Goal: Information Seeking & Learning: Learn about a topic

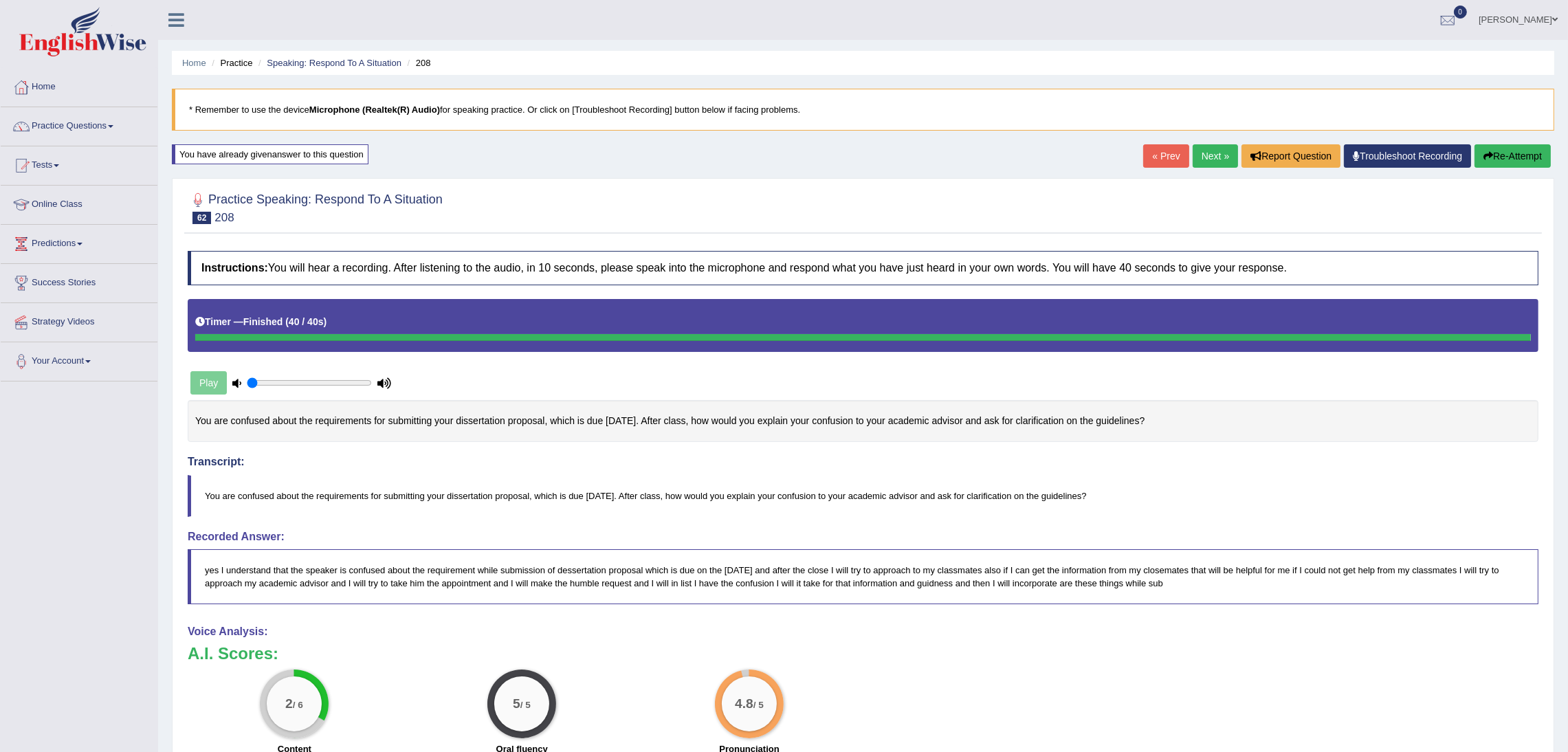
drag, startPoint x: 1198, startPoint y: 154, endPoint x: 1193, endPoint y: 161, distance: 8.6
click at [1198, 157] on link "Next »" at bounding box center [1215, 156] width 46 height 23
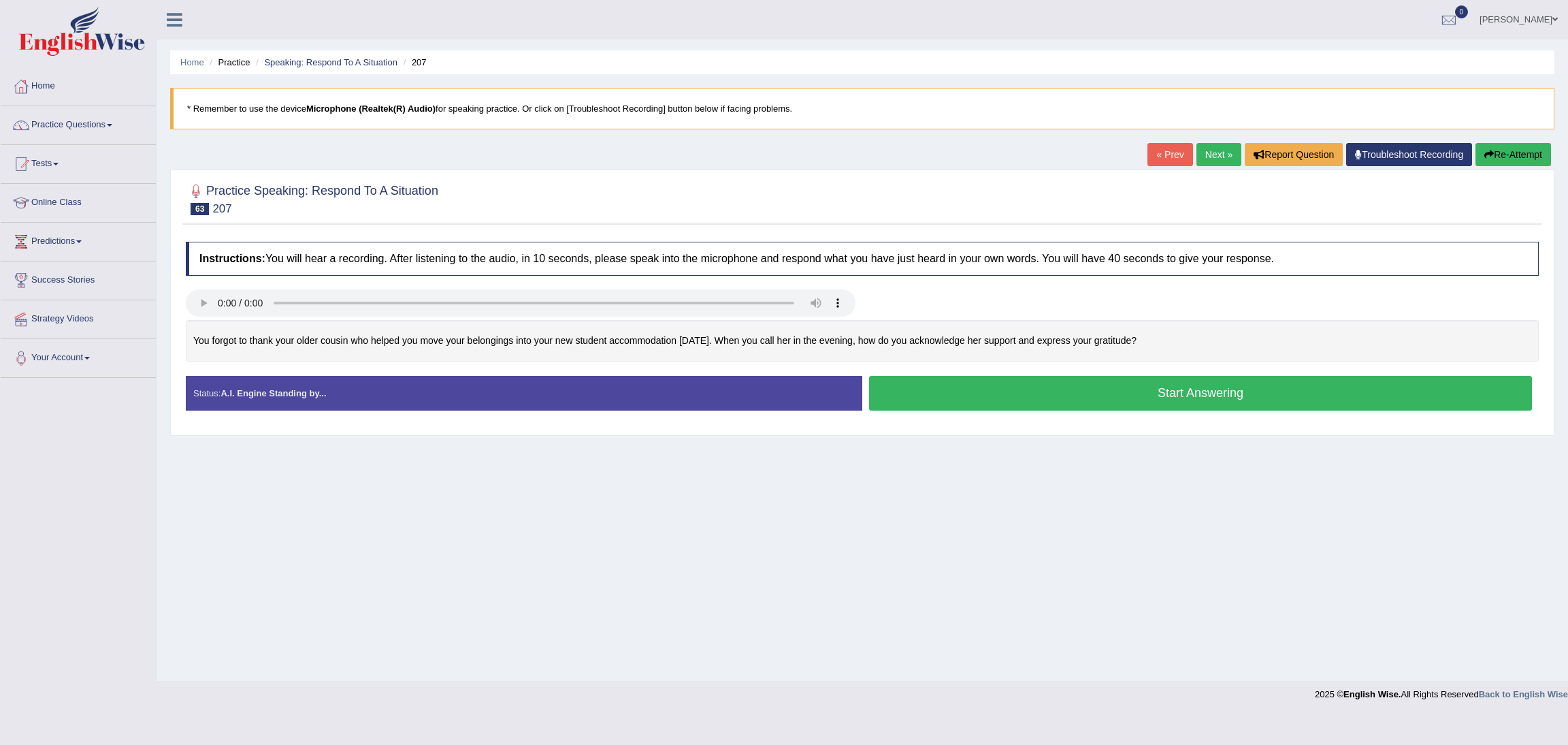
click at [1344, 398] on button "Start Answering" at bounding box center [1200, 392] width 663 height 34
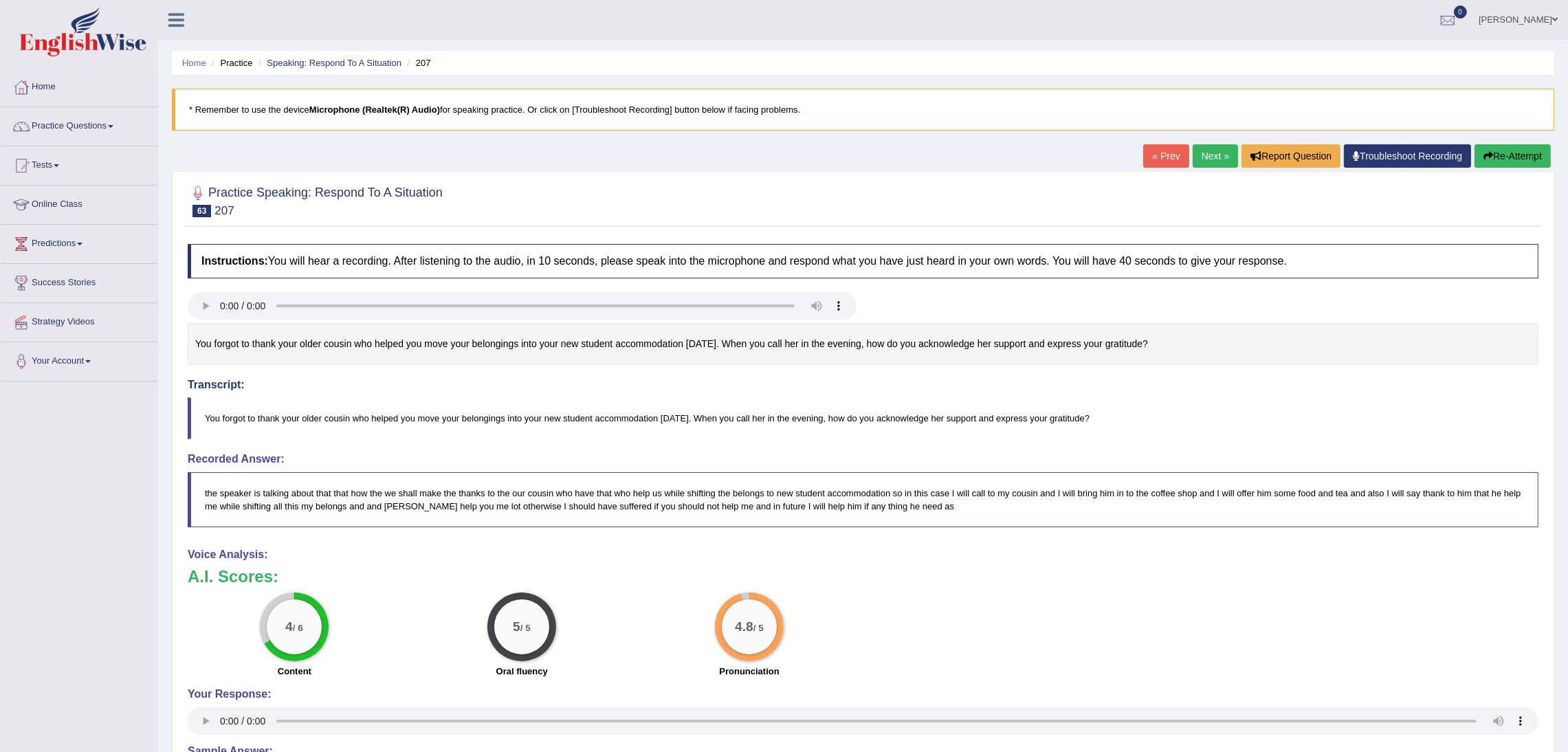
click at [1207, 154] on link "Next »" at bounding box center [1215, 156] width 46 height 23
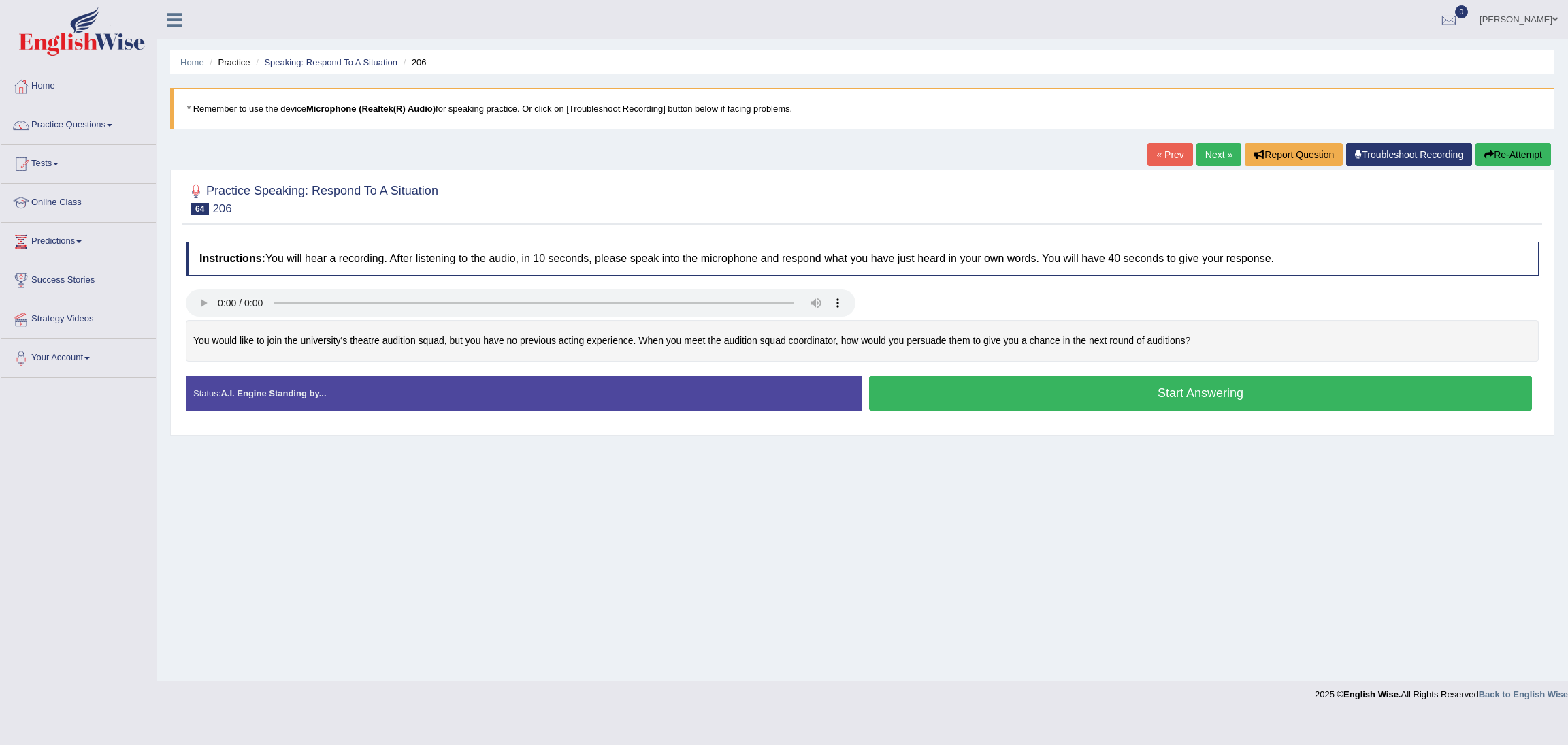
click at [1132, 399] on button "Start Answering" at bounding box center [1200, 392] width 663 height 34
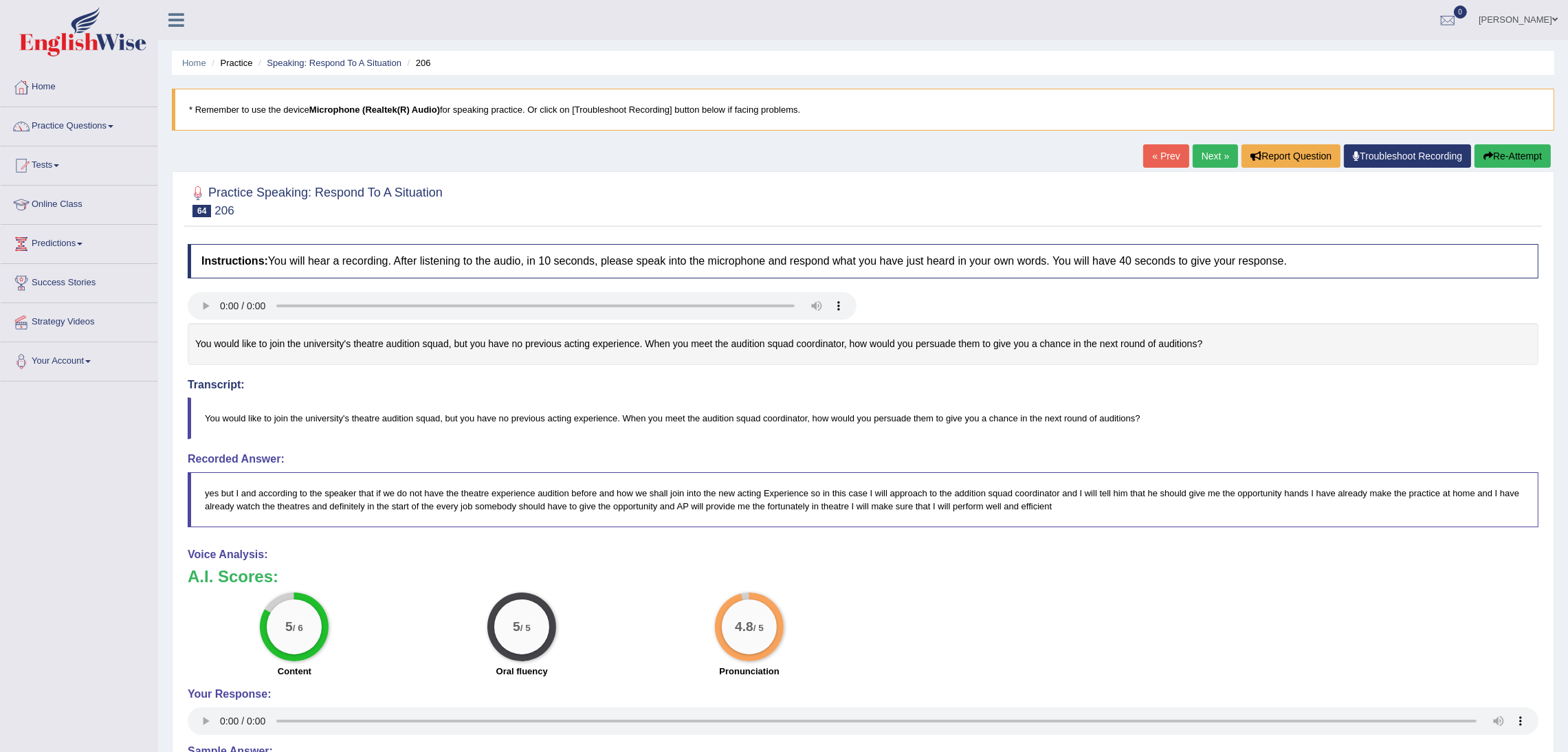
click at [1207, 153] on link "Next »" at bounding box center [1215, 156] width 46 height 23
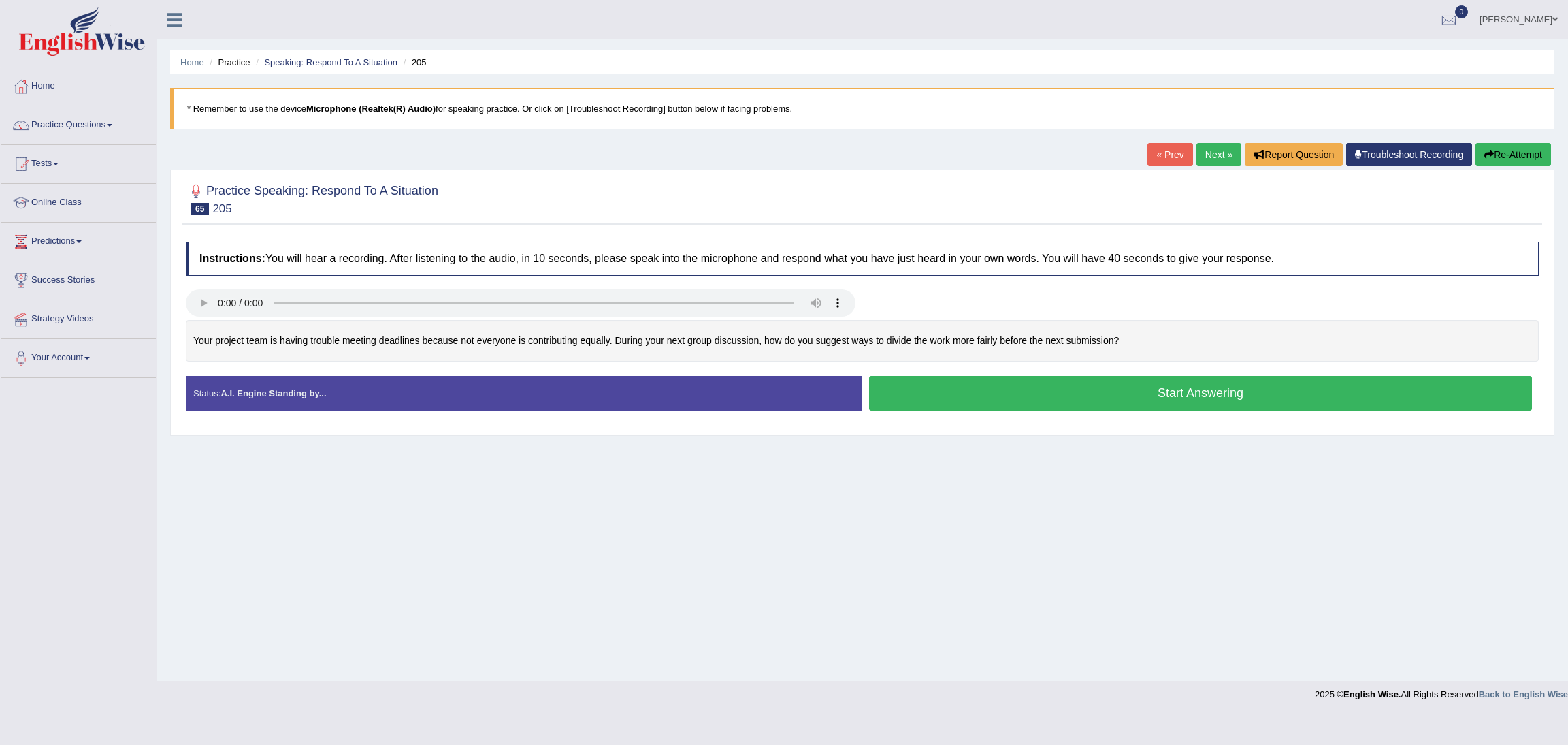
click at [1200, 386] on button "Start Answering" at bounding box center [1200, 392] width 663 height 34
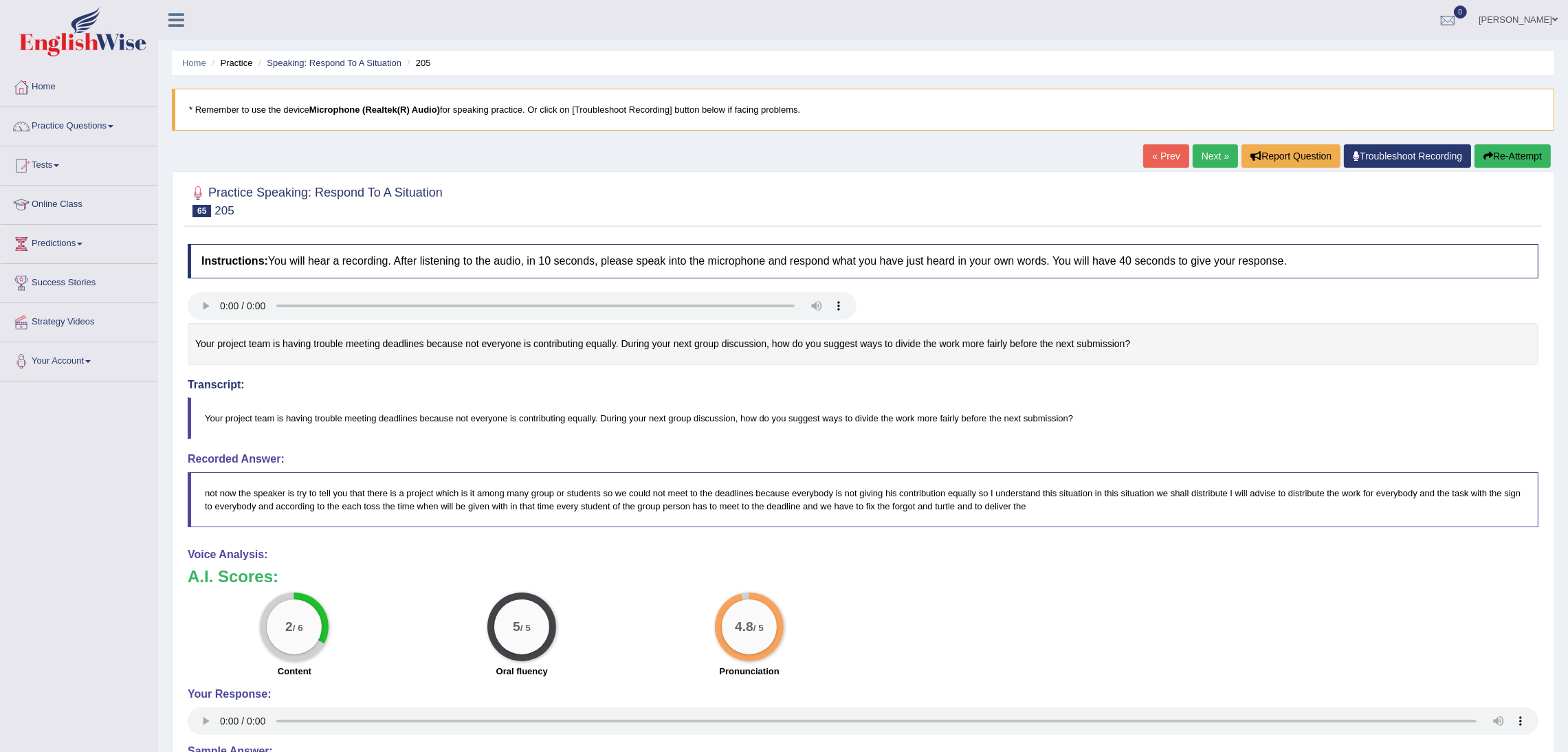
click at [1504, 158] on button "Re-Attempt" at bounding box center [1512, 156] width 76 height 23
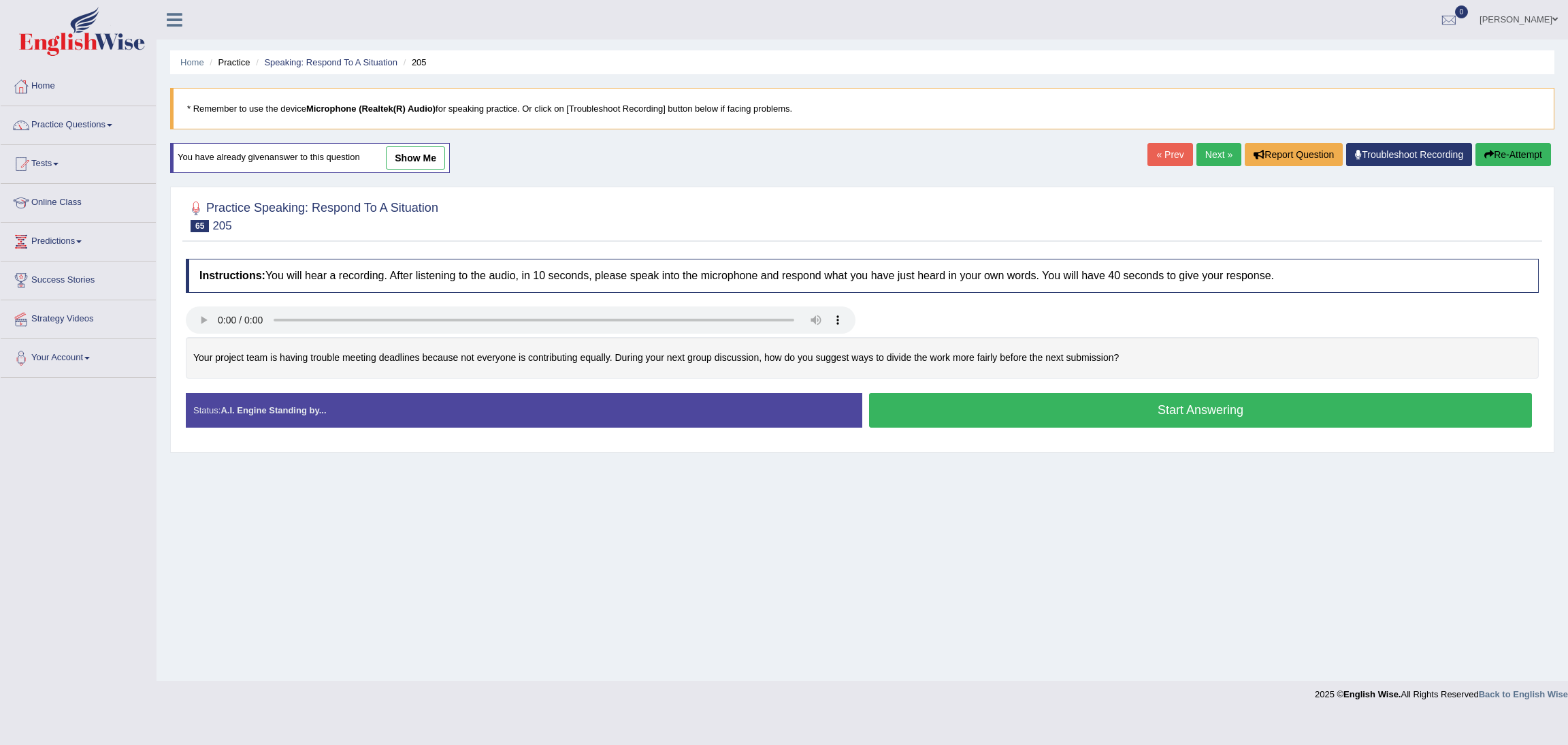
drag, startPoint x: 1193, startPoint y: 416, endPoint x: 1164, endPoint y: 481, distance: 71.2
click at [1193, 421] on button "Start Answering" at bounding box center [1200, 410] width 663 height 34
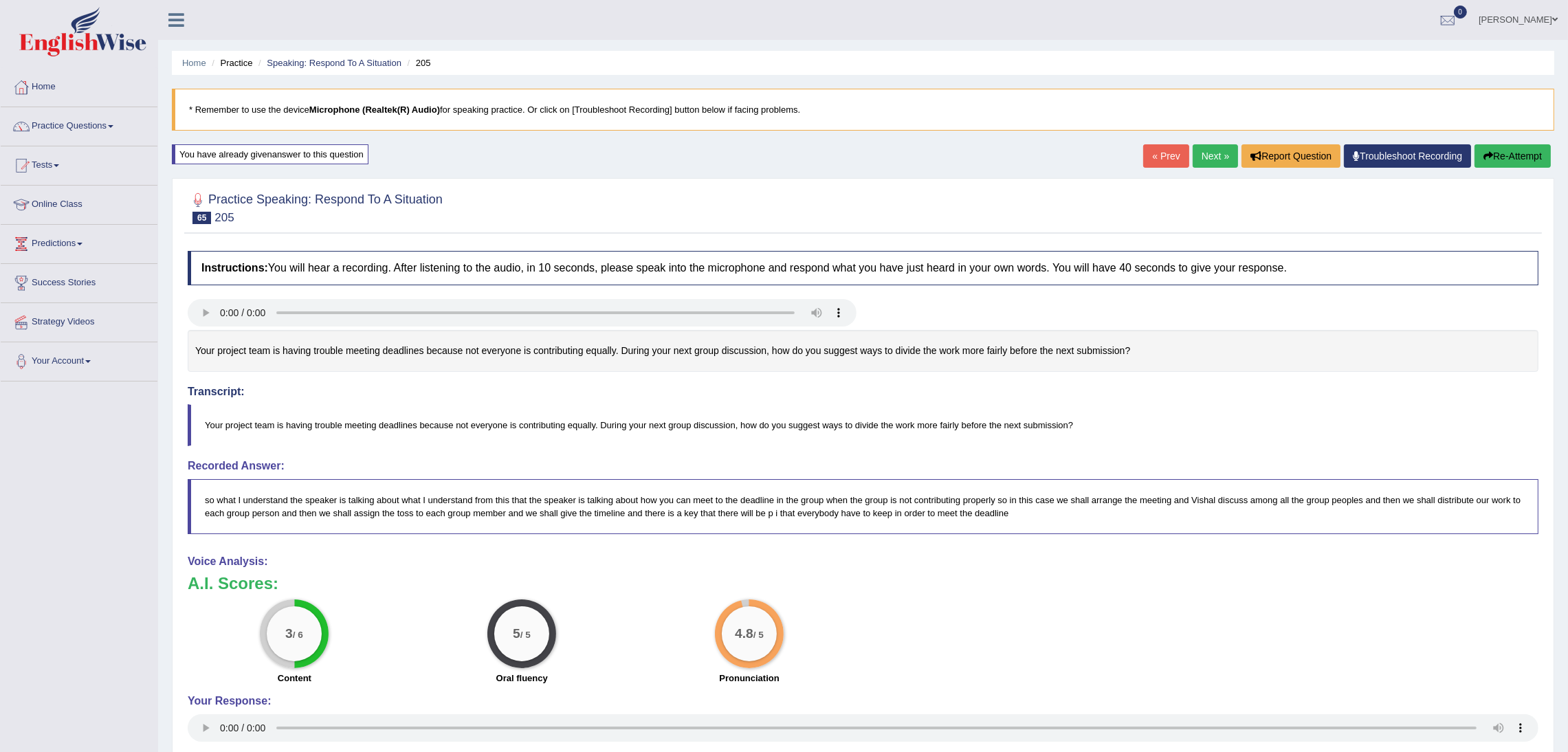
click at [1216, 156] on link "Next »" at bounding box center [1215, 156] width 46 height 23
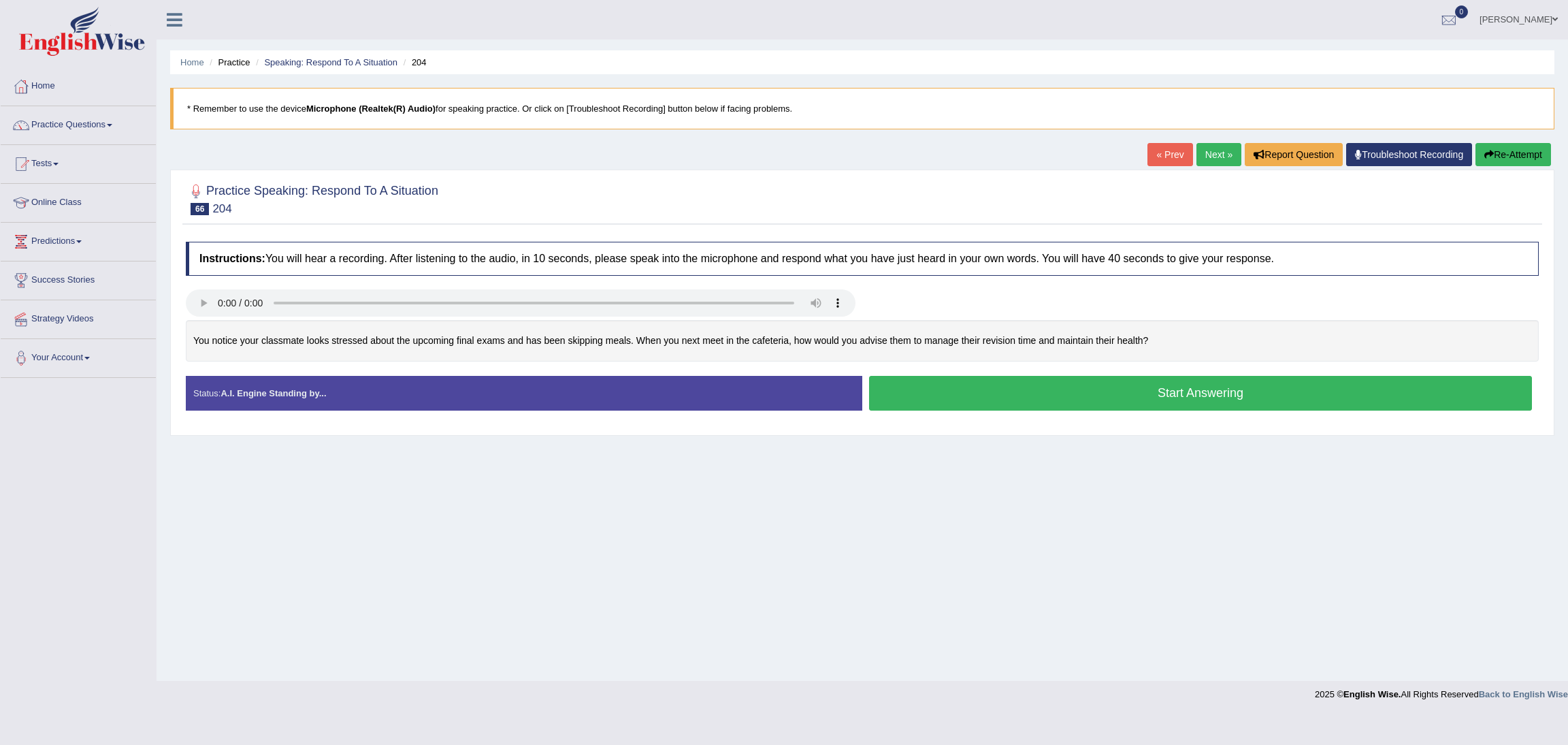
click at [1122, 398] on button "Start Answering" at bounding box center [1200, 392] width 663 height 34
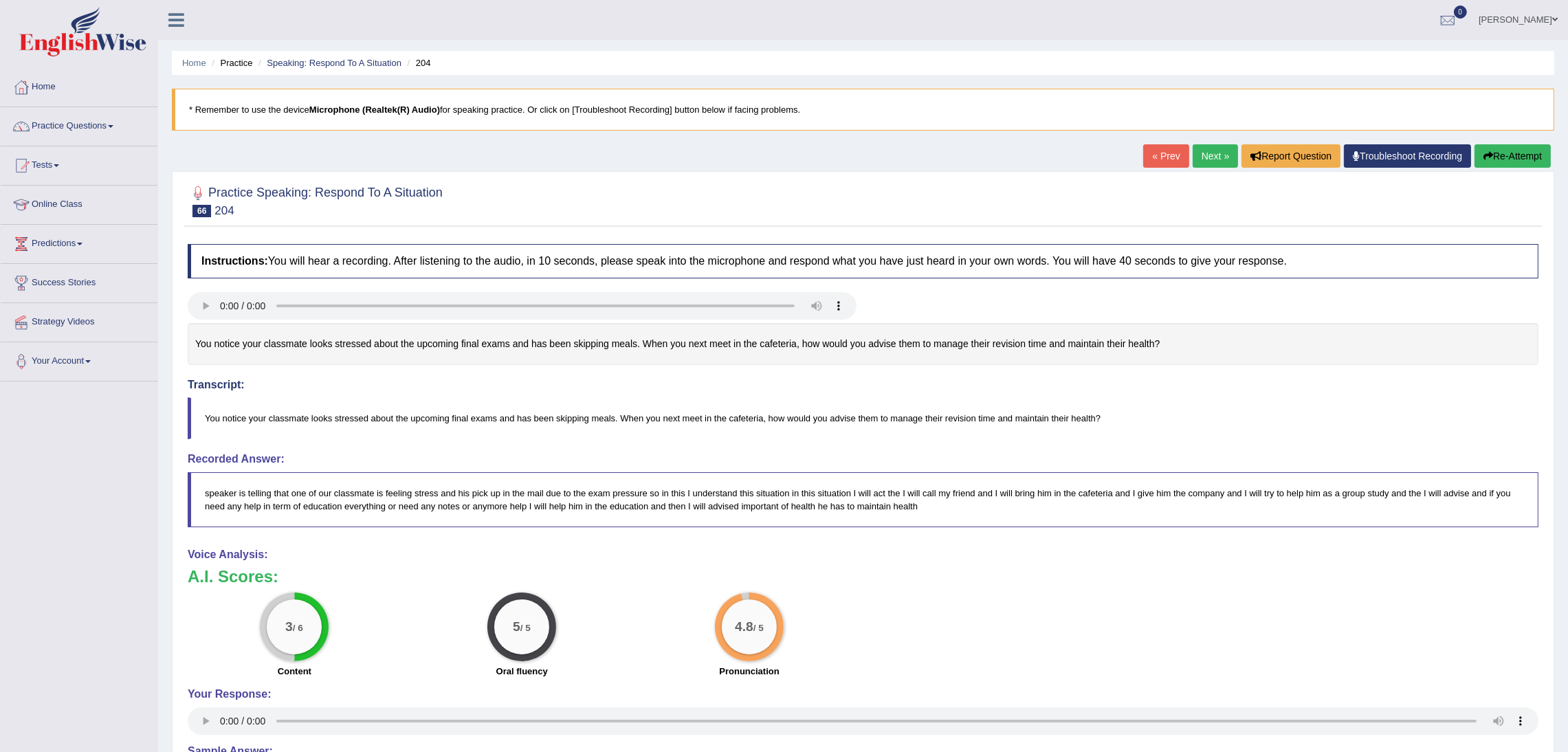
click at [1203, 157] on link "Next »" at bounding box center [1215, 156] width 46 height 23
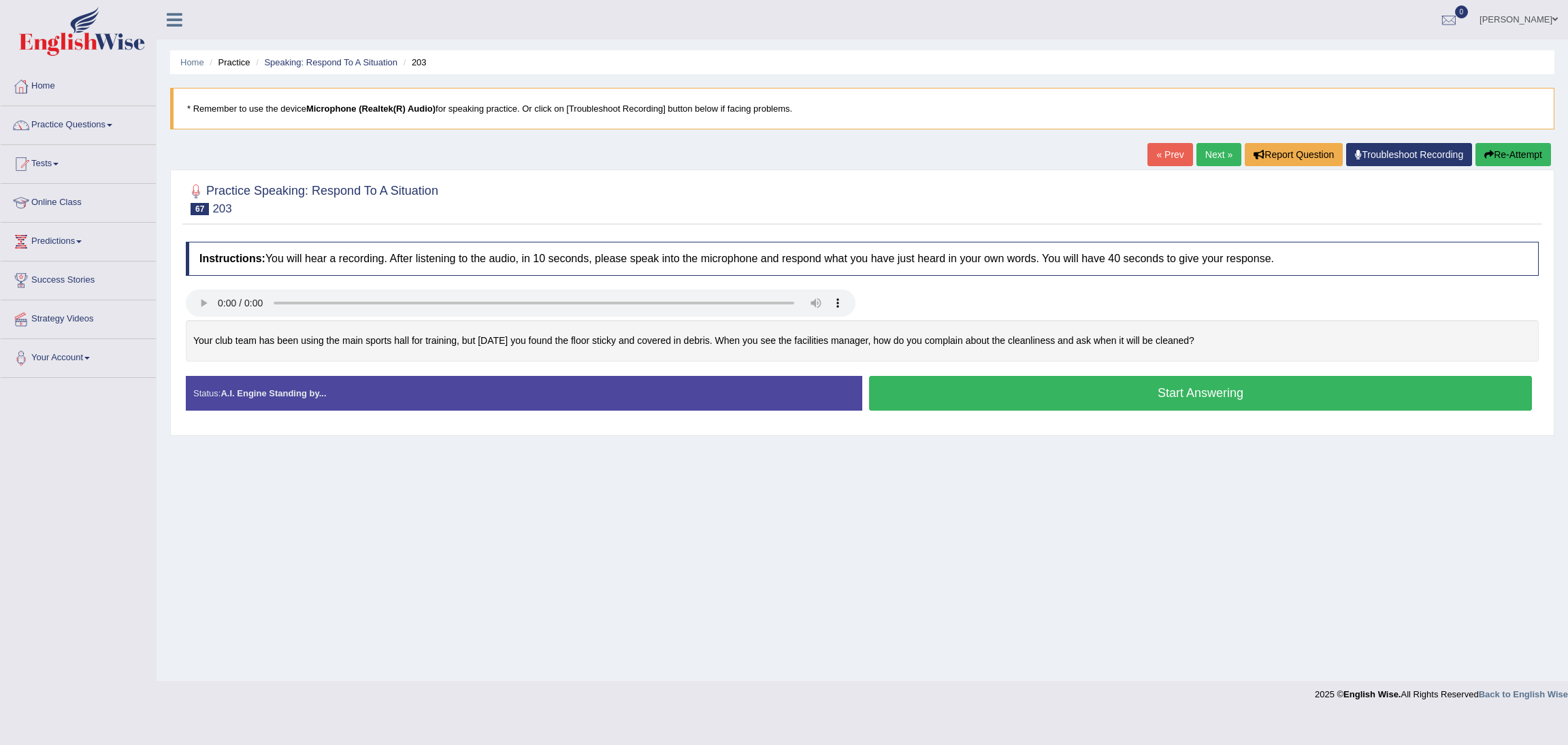
click at [1181, 399] on button "Start Answering" at bounding box center [1200, 392] width 663 height 34
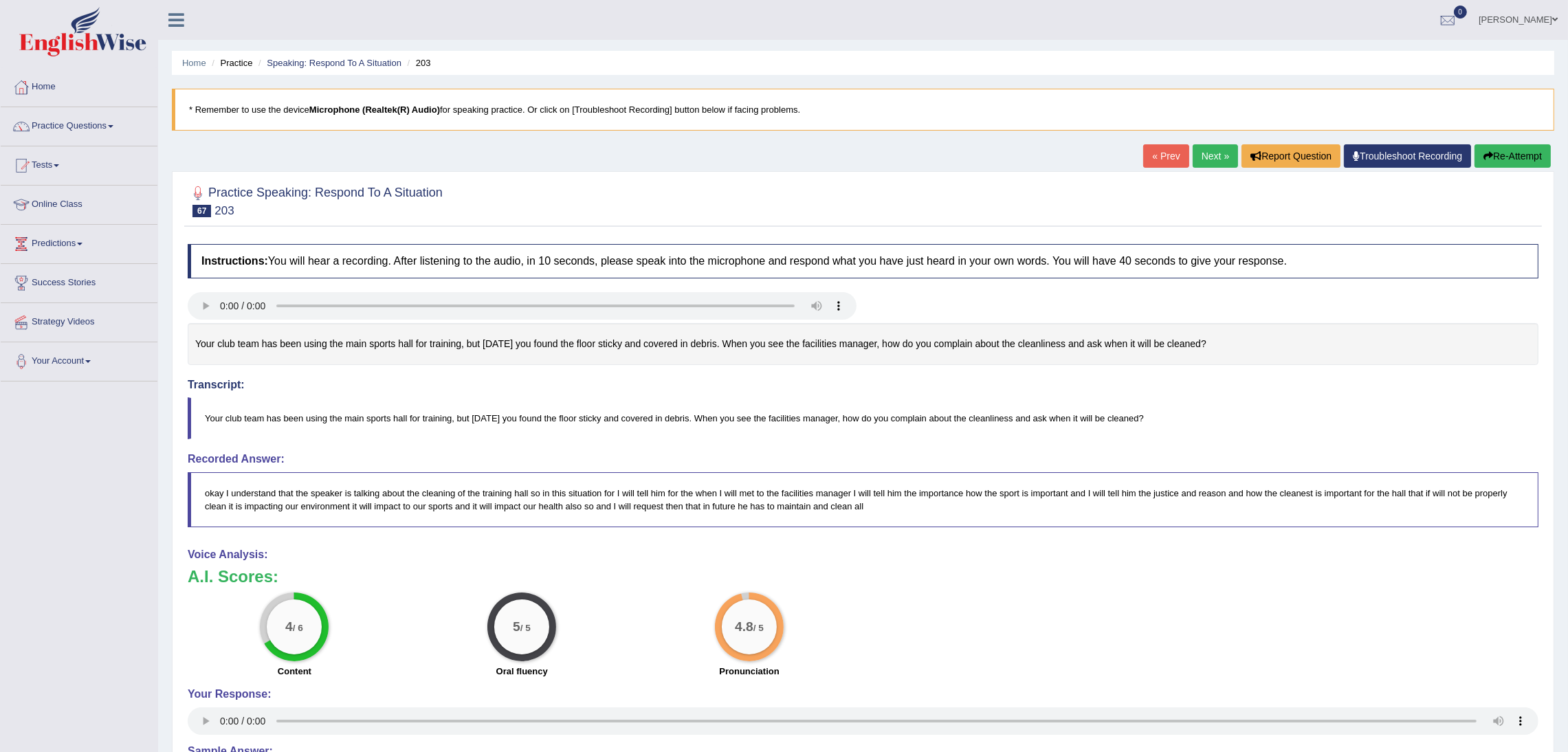
click at [1210, 152] on link "Next »" at bounding box center [1215, 156] width 46 height 23
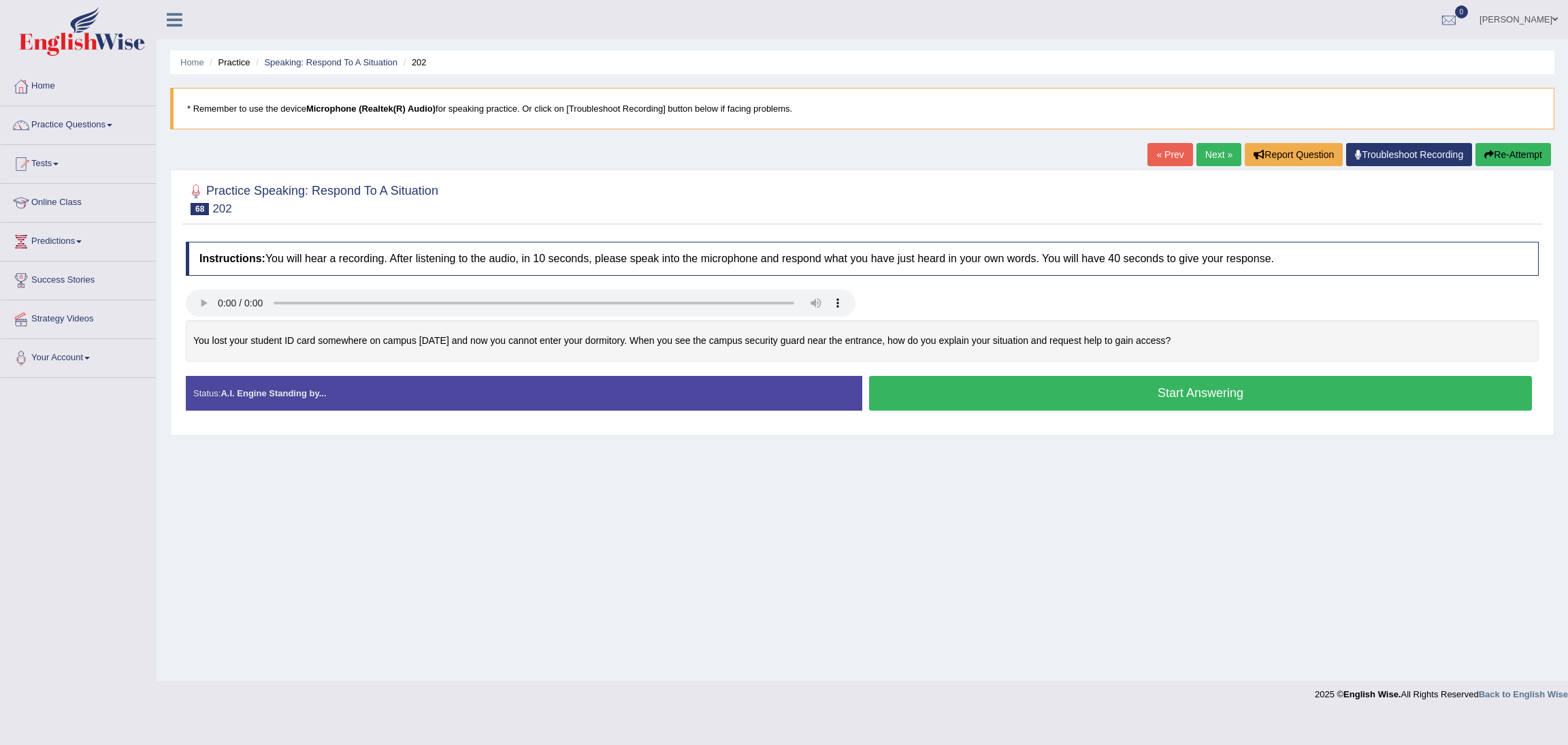
click at [1119, 393] on button "Start Answering" at bounding box center [1200, 392] width 663 height 34
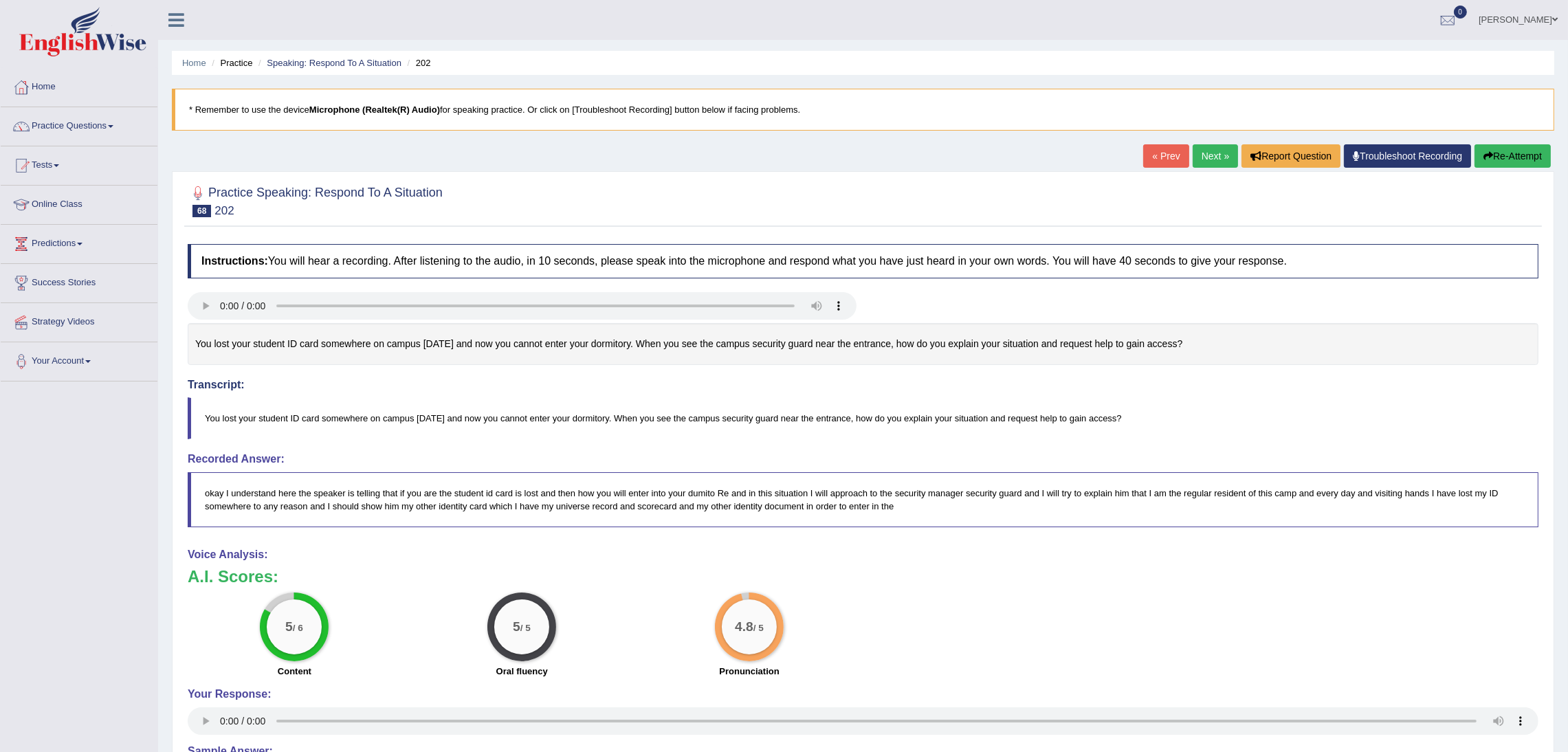
click at [1208, 157] on link "Next »" at bounding box center [1215, 156] width 46 height 23
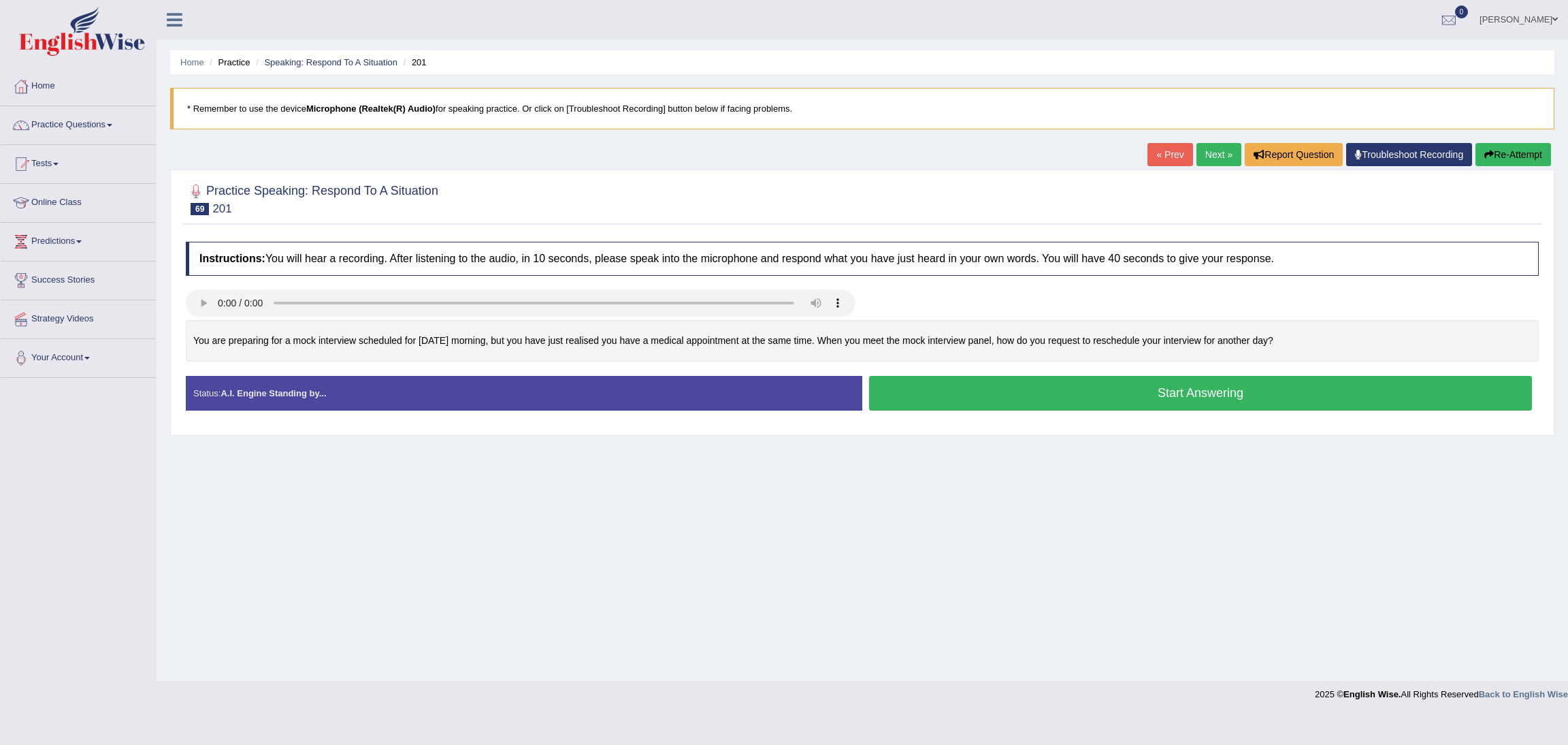
click at [1169, 404] on button "Start Answering" at bounding box center [1200, 392] width 663 height 34
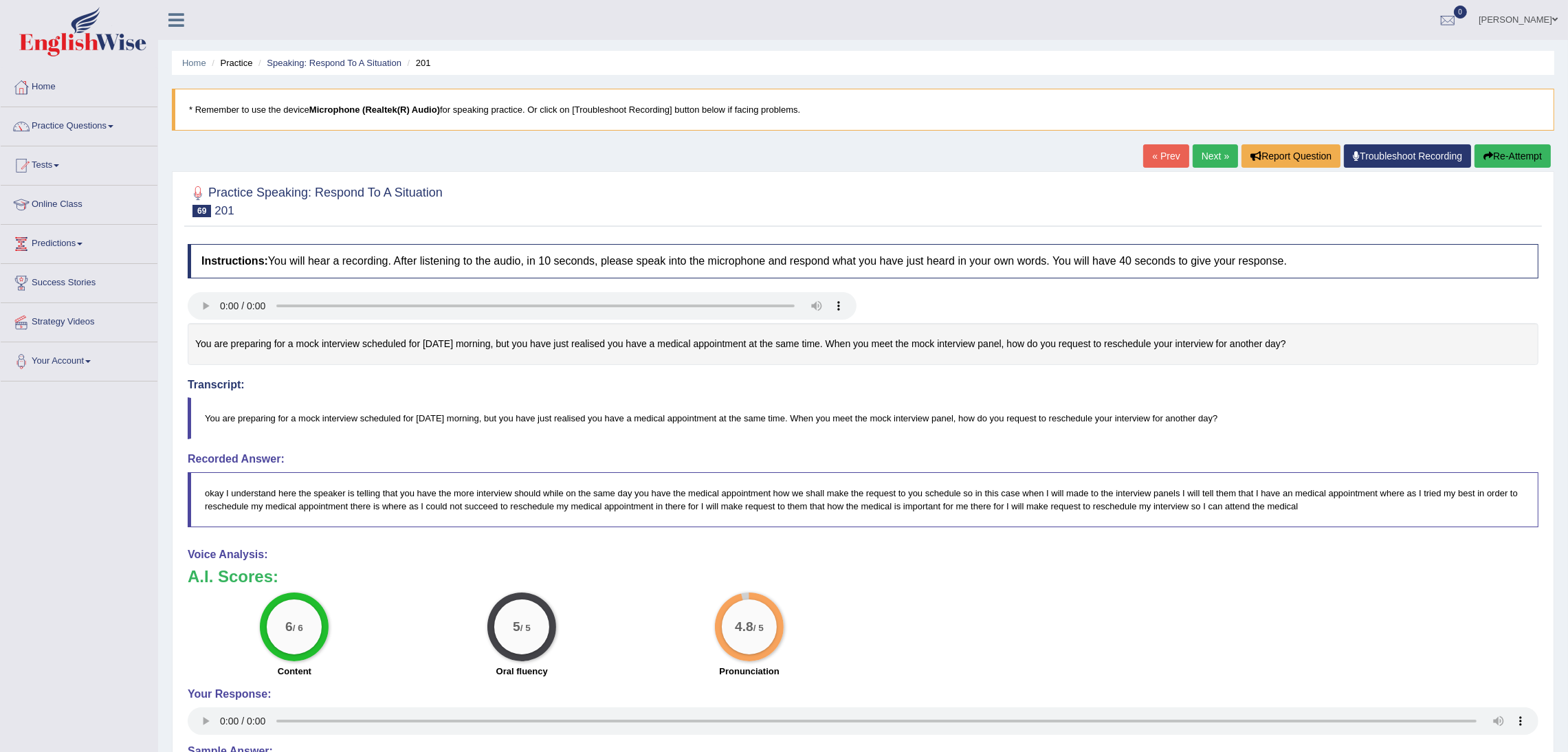
click at [1205, 157] on link "Next »" at bounding box center [1215, 156] width 46 height 23
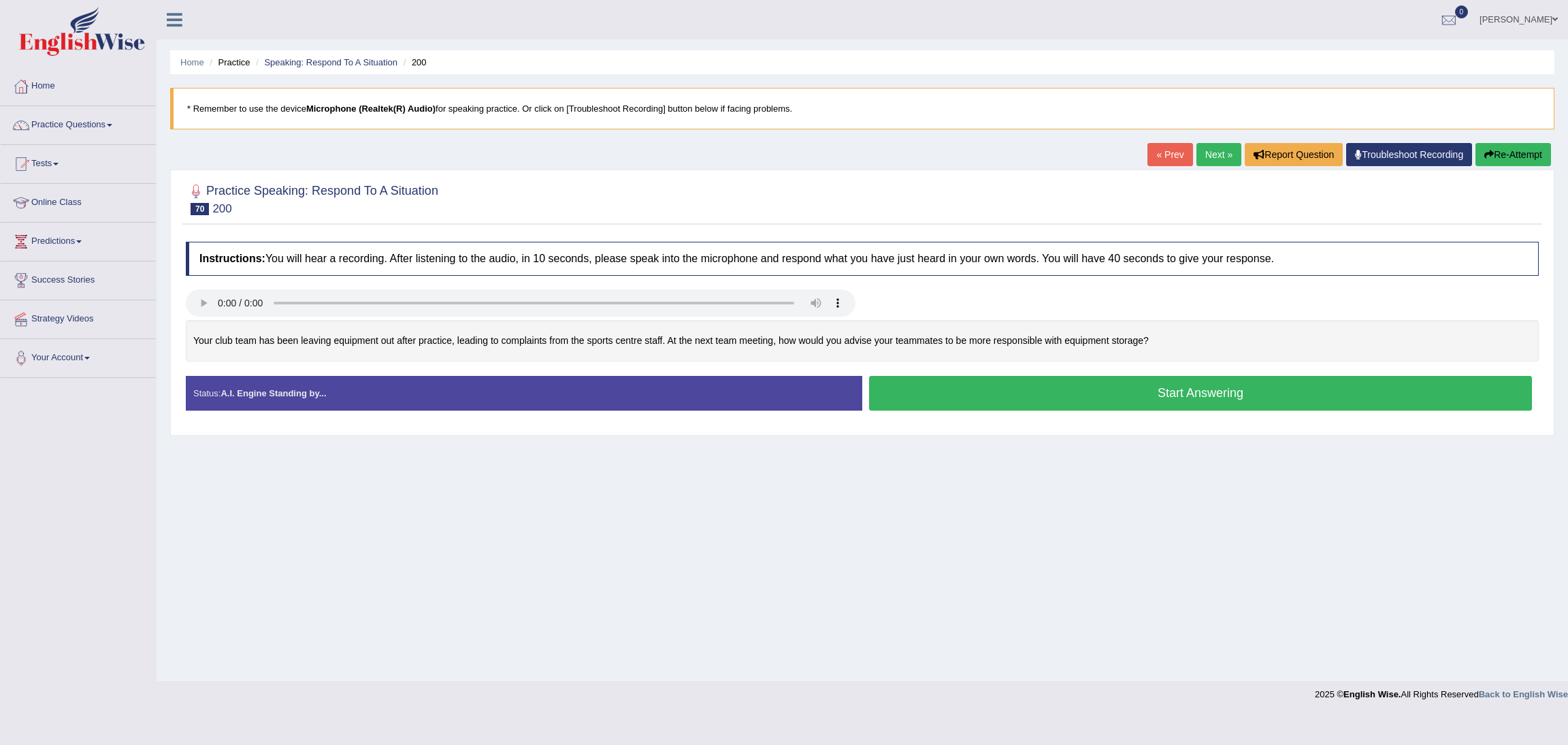
click at [1195, 392] on button "Start Answering" at bounding box center [1200, 392] width 663 height 34
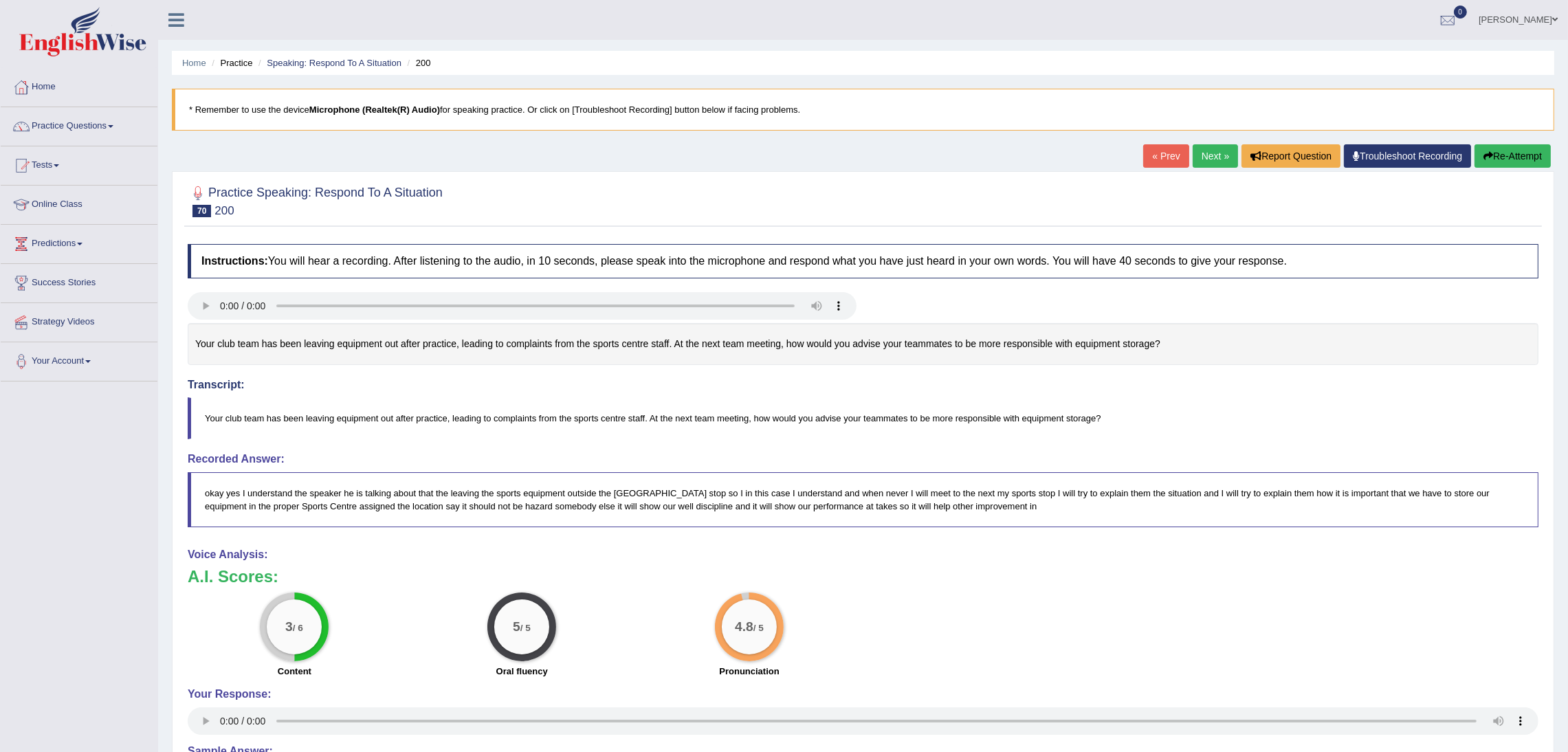
click at [1206, 156] on link "Next »" at bounding box center [1215, 156] width 46 height 23
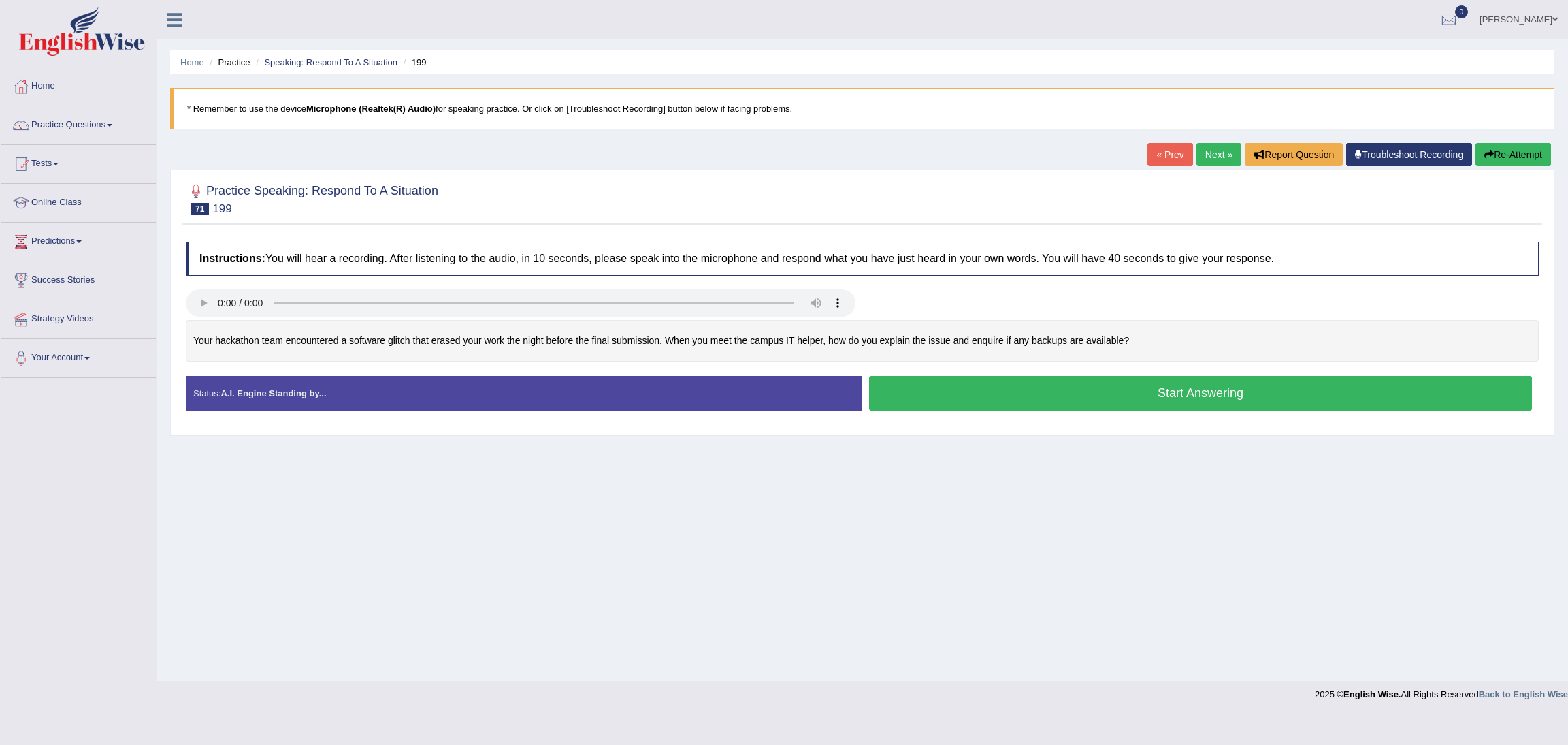
click at [1160, 400] on button "Start Answering" at bounding box center [1200, 392] width 663 height 34
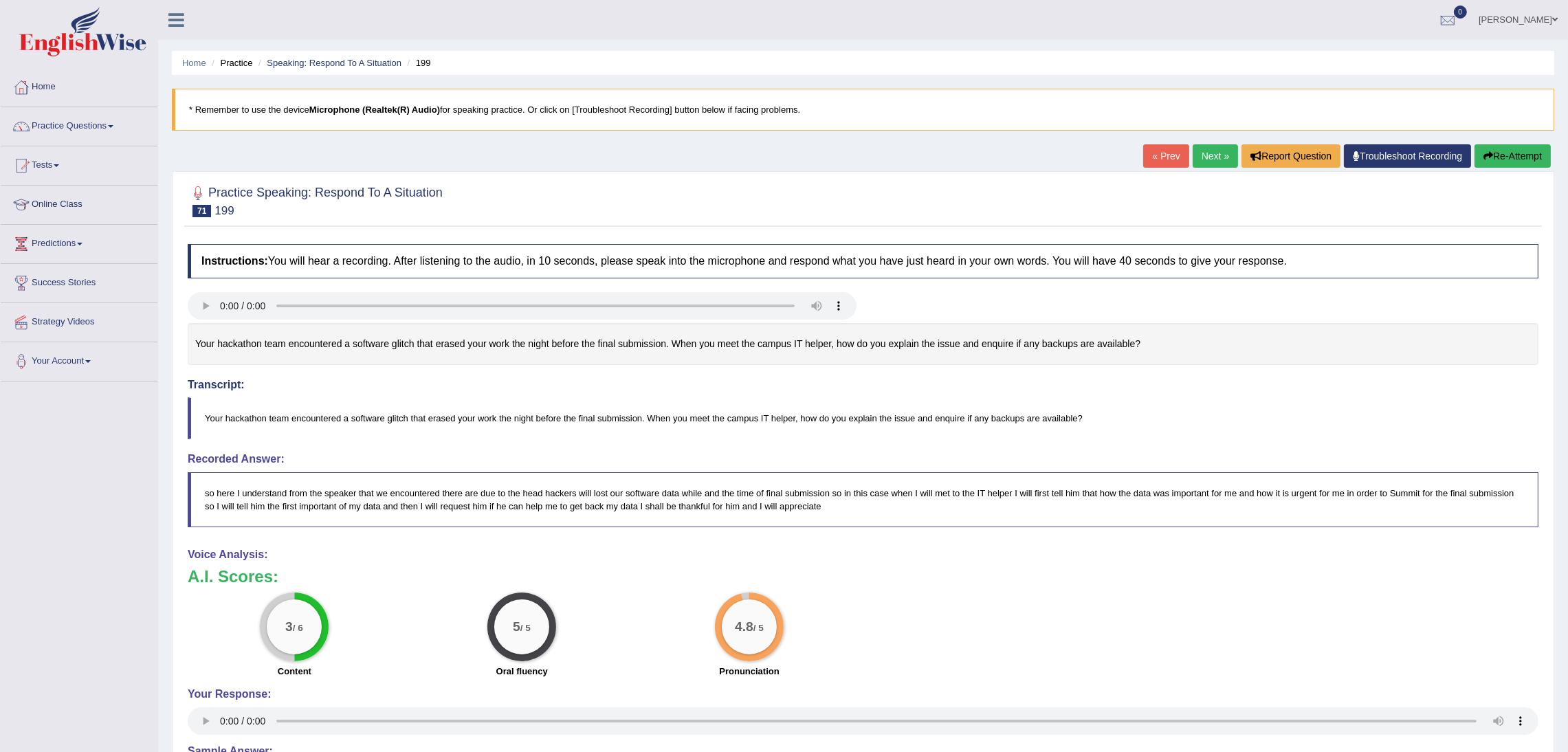
click at [1210, 154] on link "Next »" at bounding box center [1215, 156] width 46 height 23
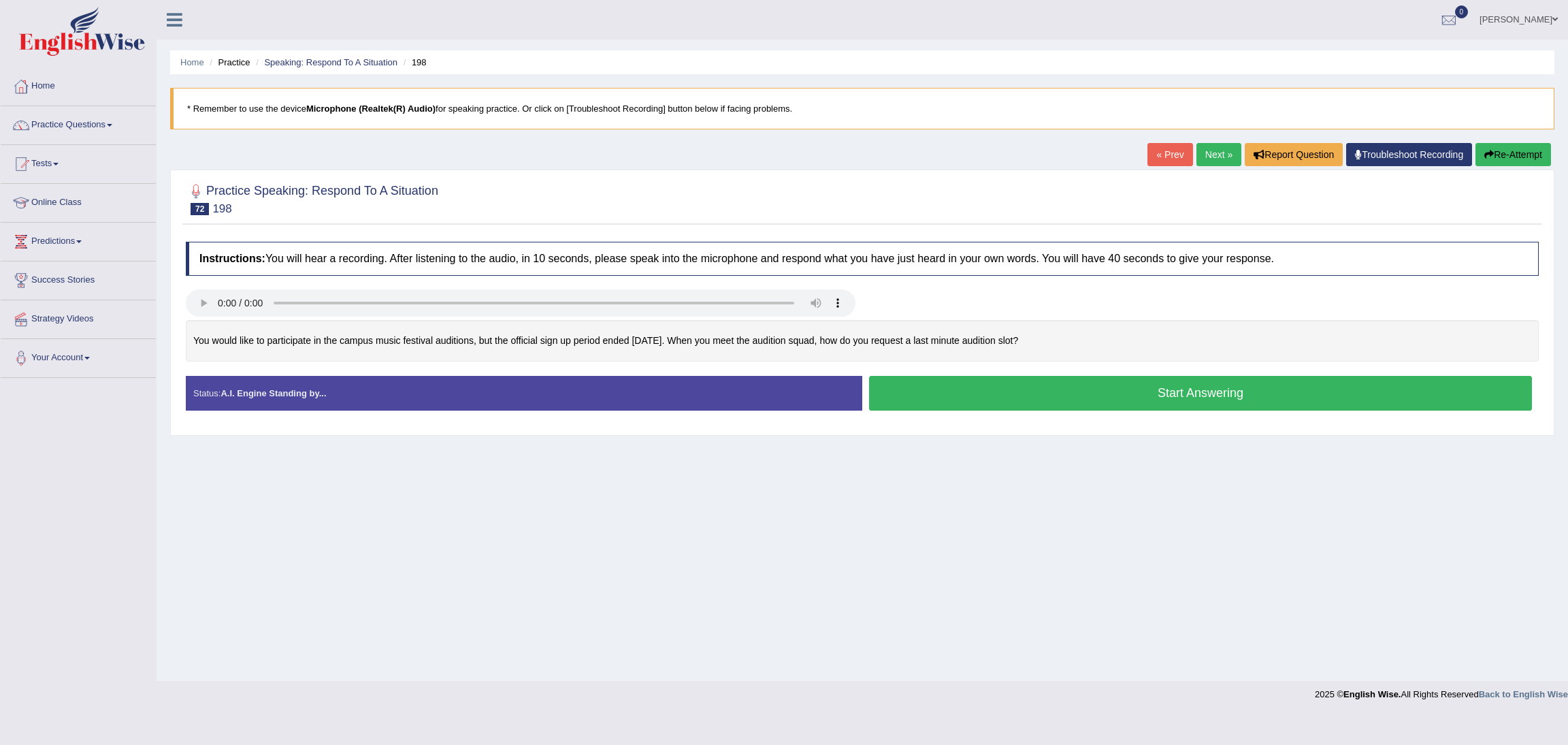
click at [1141, 394] on button "Start Answering" at bounding box center [1200, 392] width 663 height 34
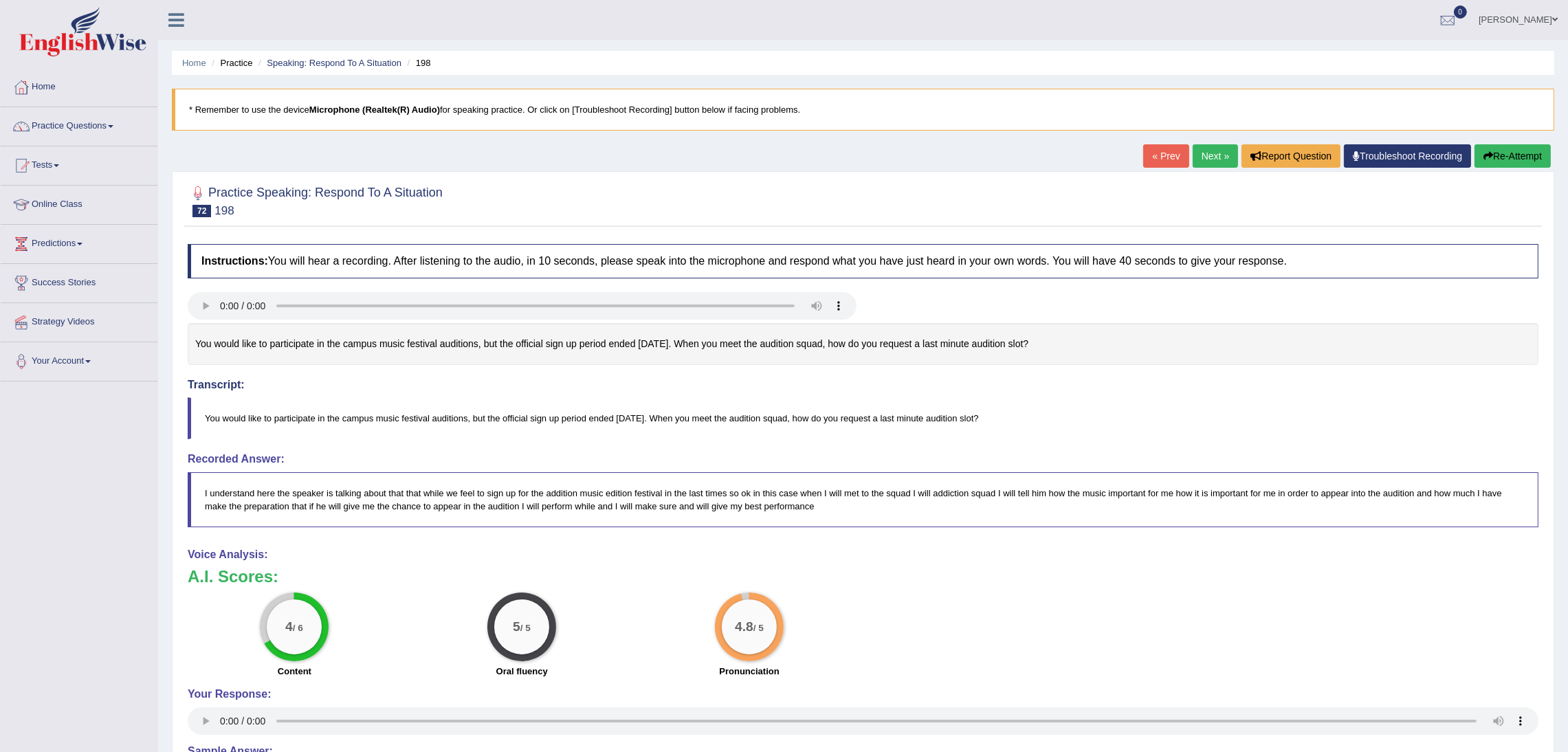
click at [1216, 151] on link "Next »" at bounding box center [1215, 156] width 46 height 23
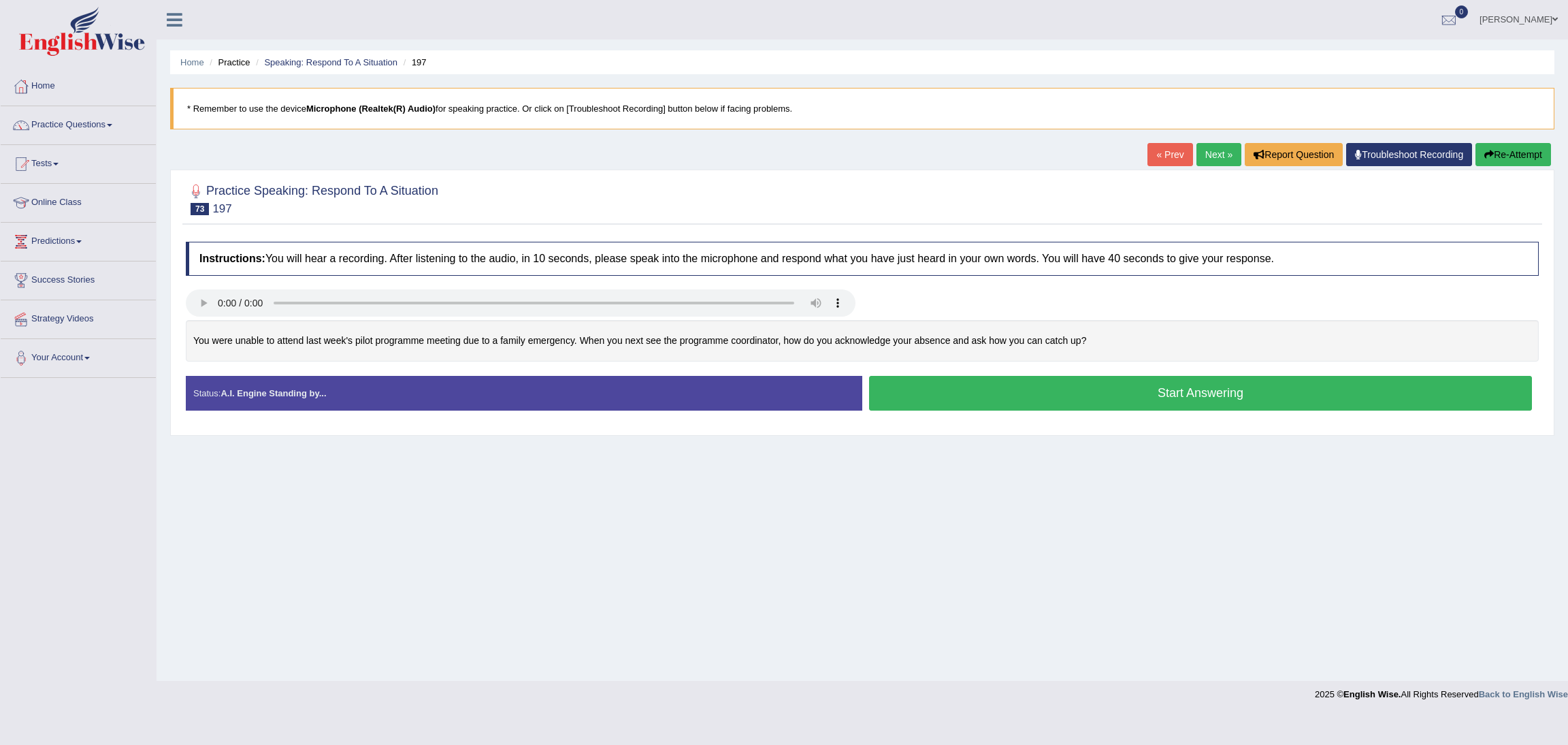
click at [1146, 397] on button "Start Answering" at bounding box center [1200, 392] width 663 height 34
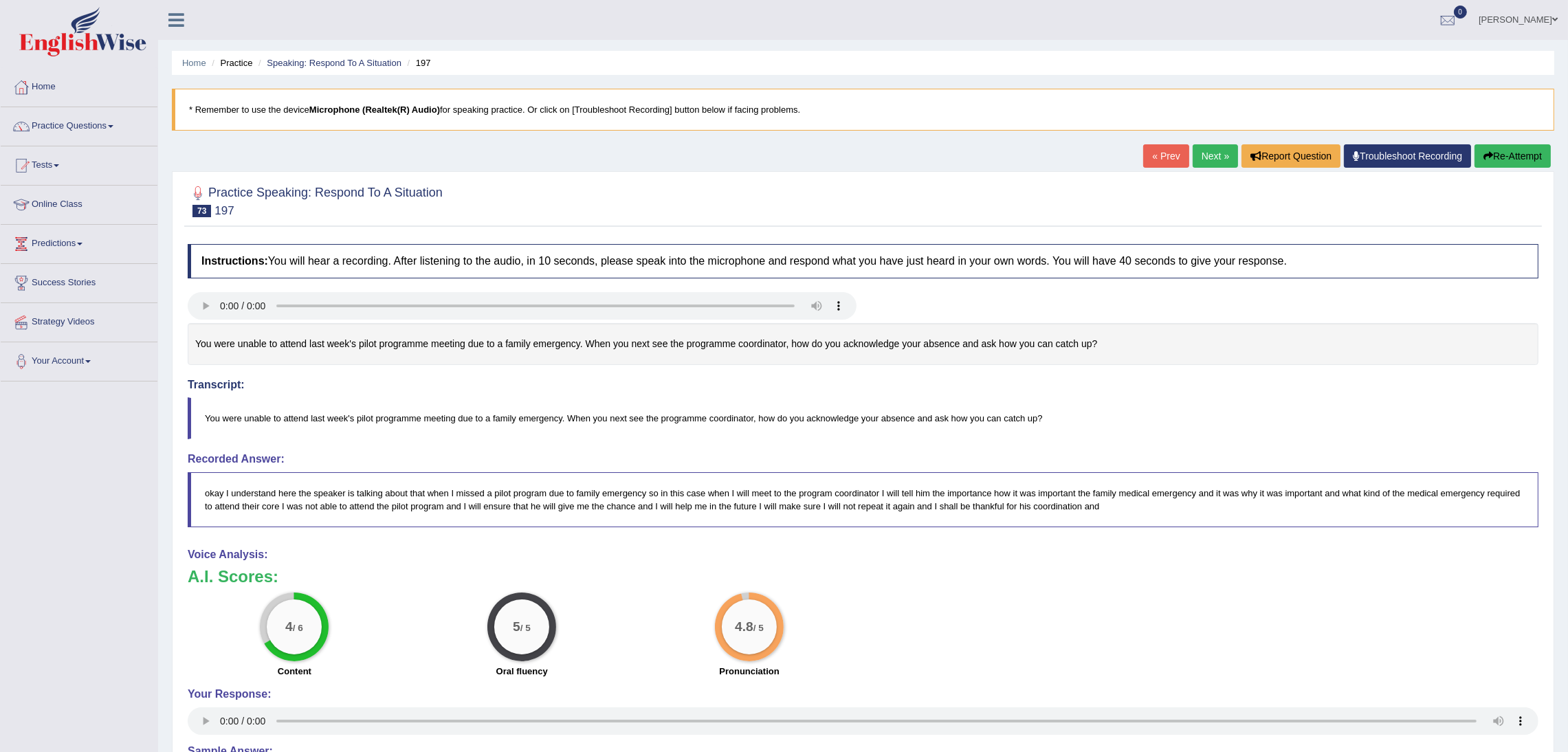
click at [1206, 150] on link "Next »" at bounding box center [1215, 156] width 46 height 23
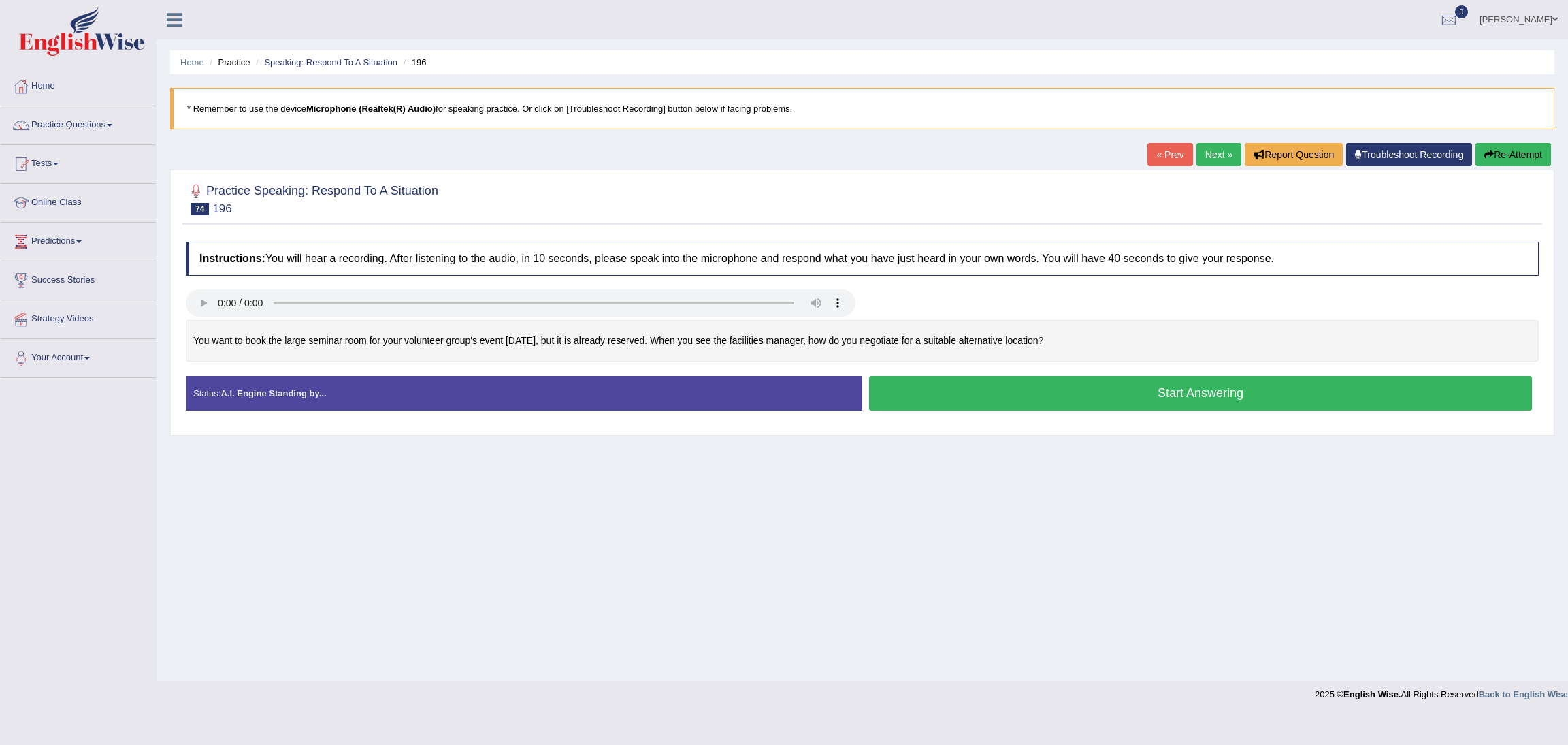
click at [1266, 402] on button "Start Answering" at bounding box center [1200, 392] width 663 height 34
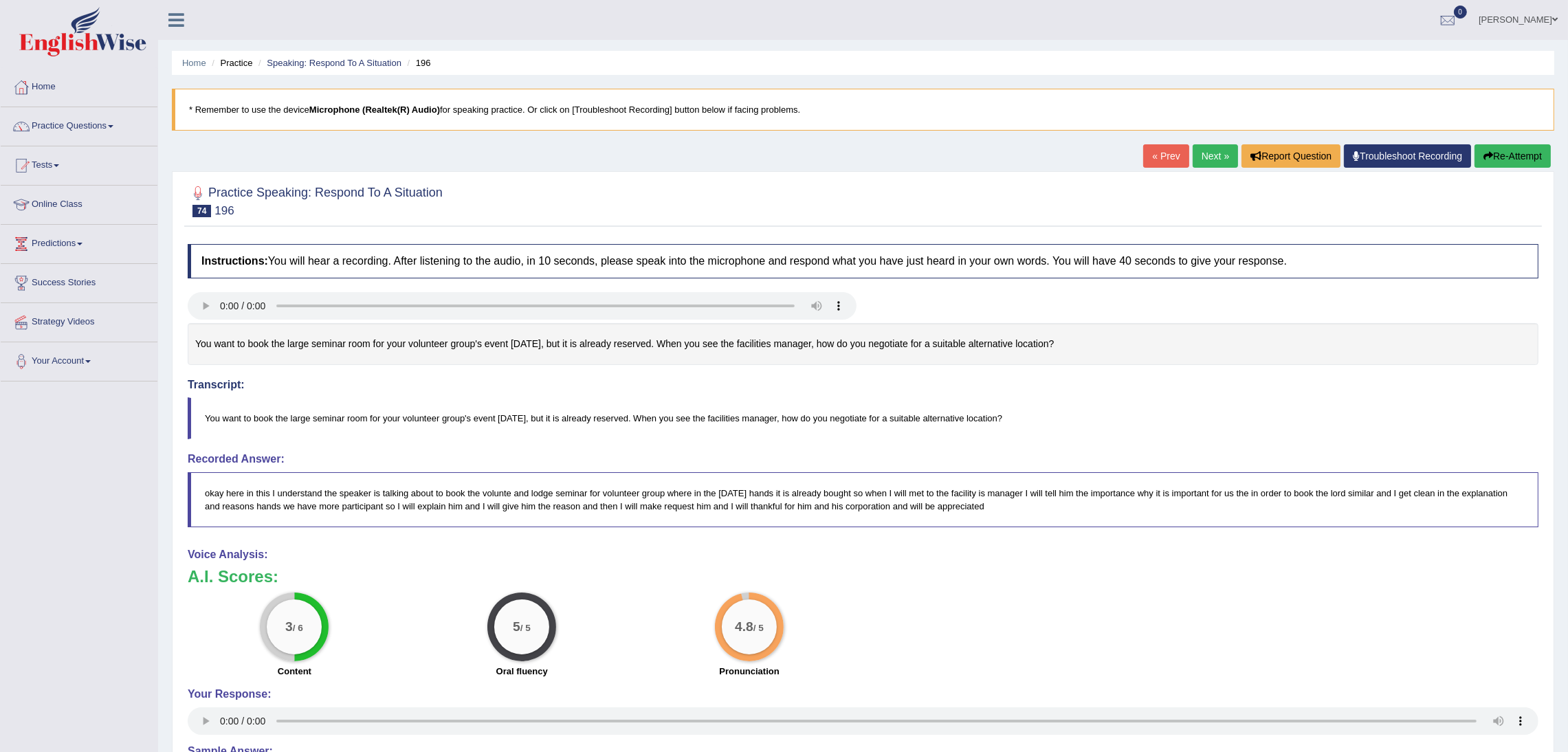
click at [1203, 156] on link "Next »" at bounding box center [1215, 156] width 46 height 23
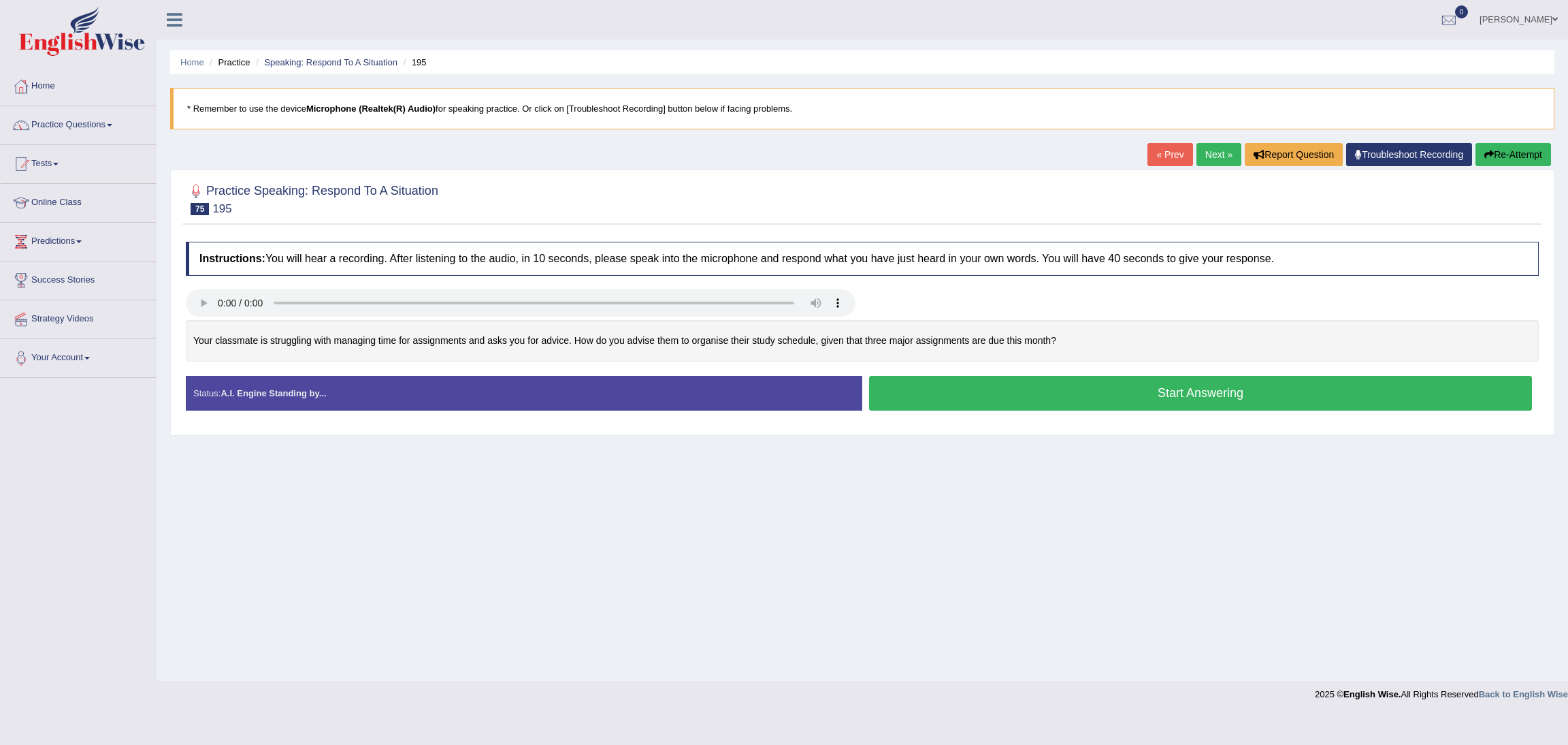
click at [1103, 405] on button "Start Answering" at bounding box center [1200, 392] width 663 height 34
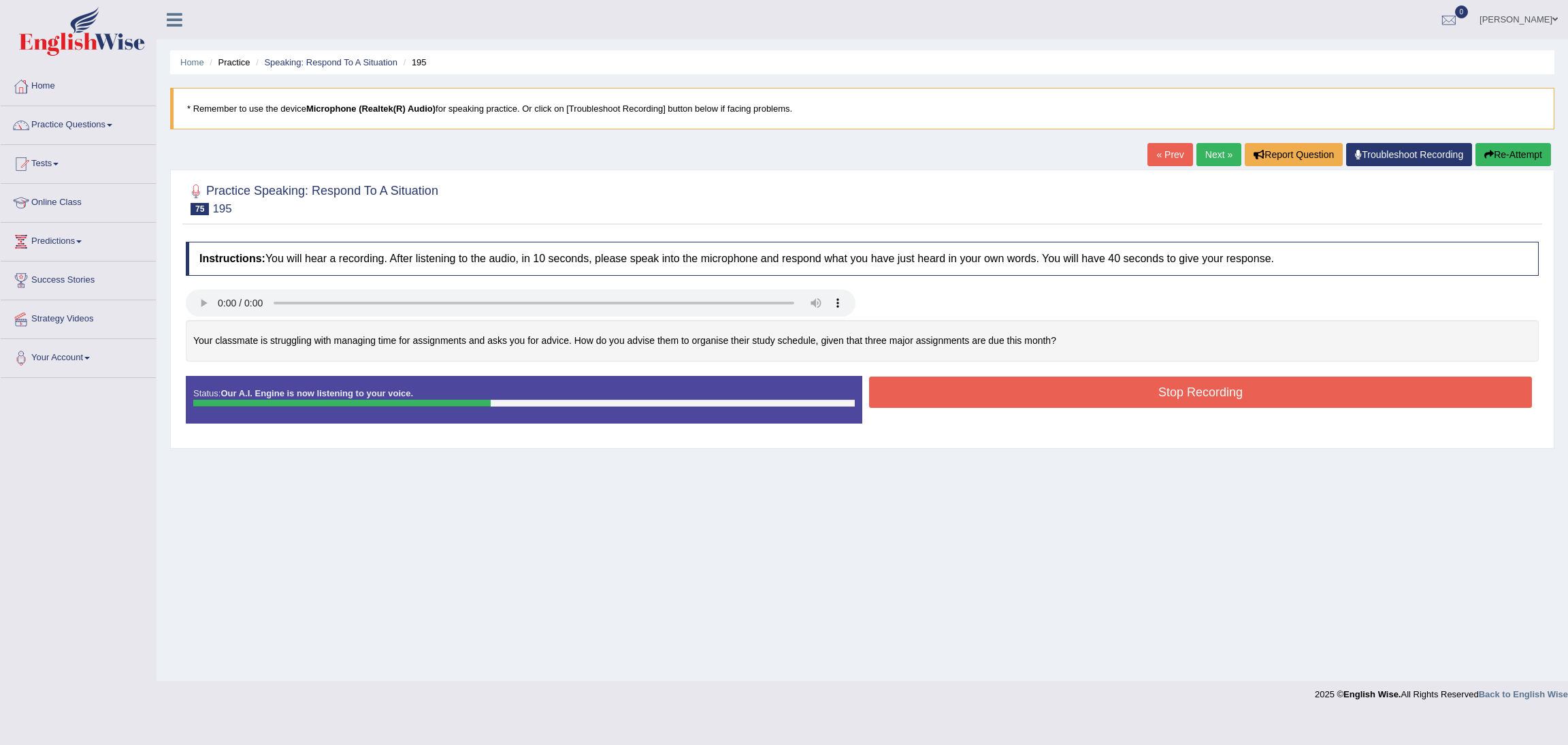
click at [1522, 145] on button "Re-Attempt" at bounding box center [1513, 155] width 76 height 23
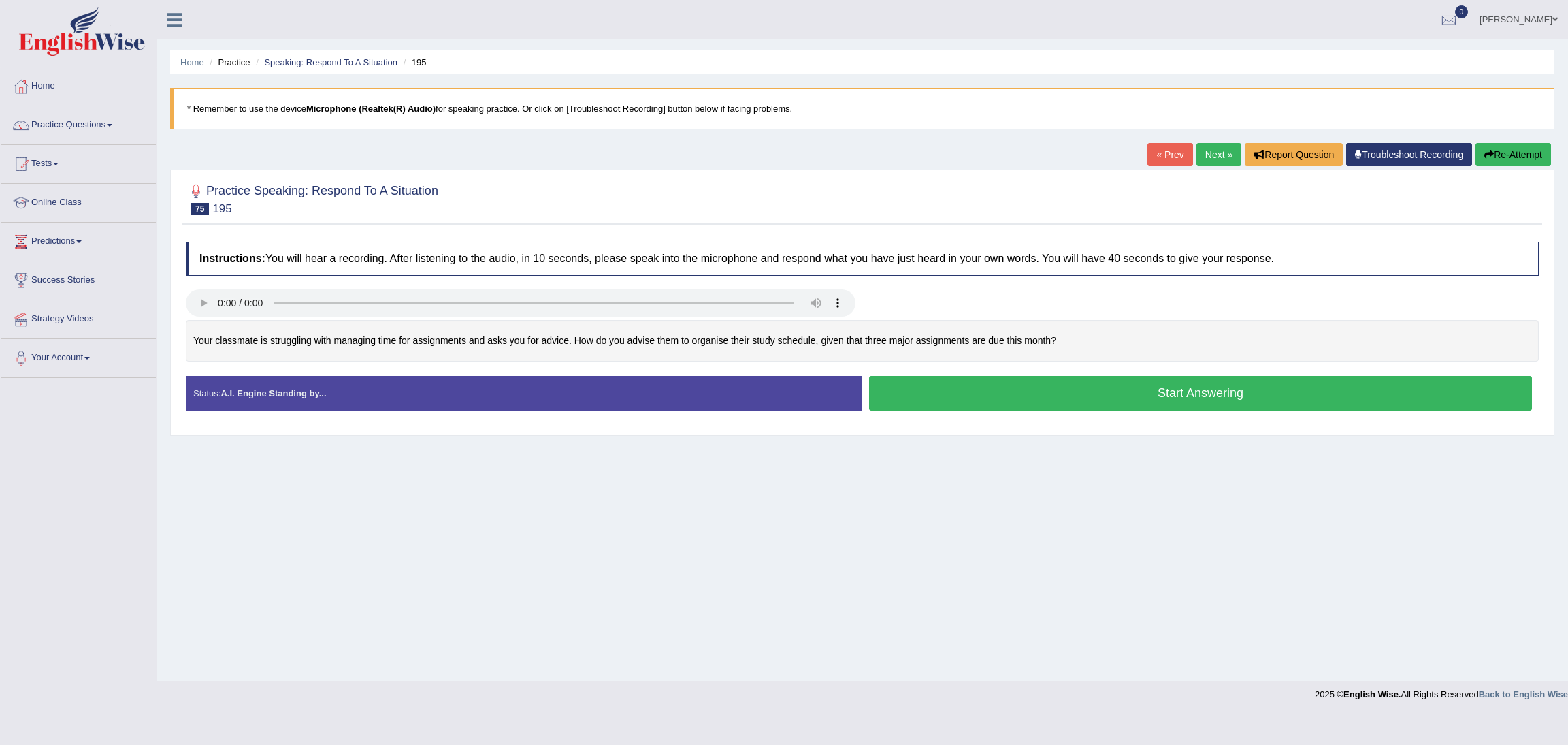
click at [1135, 399] on button "Start Answering" at bounding box center [1200, 392] width 663 height 34
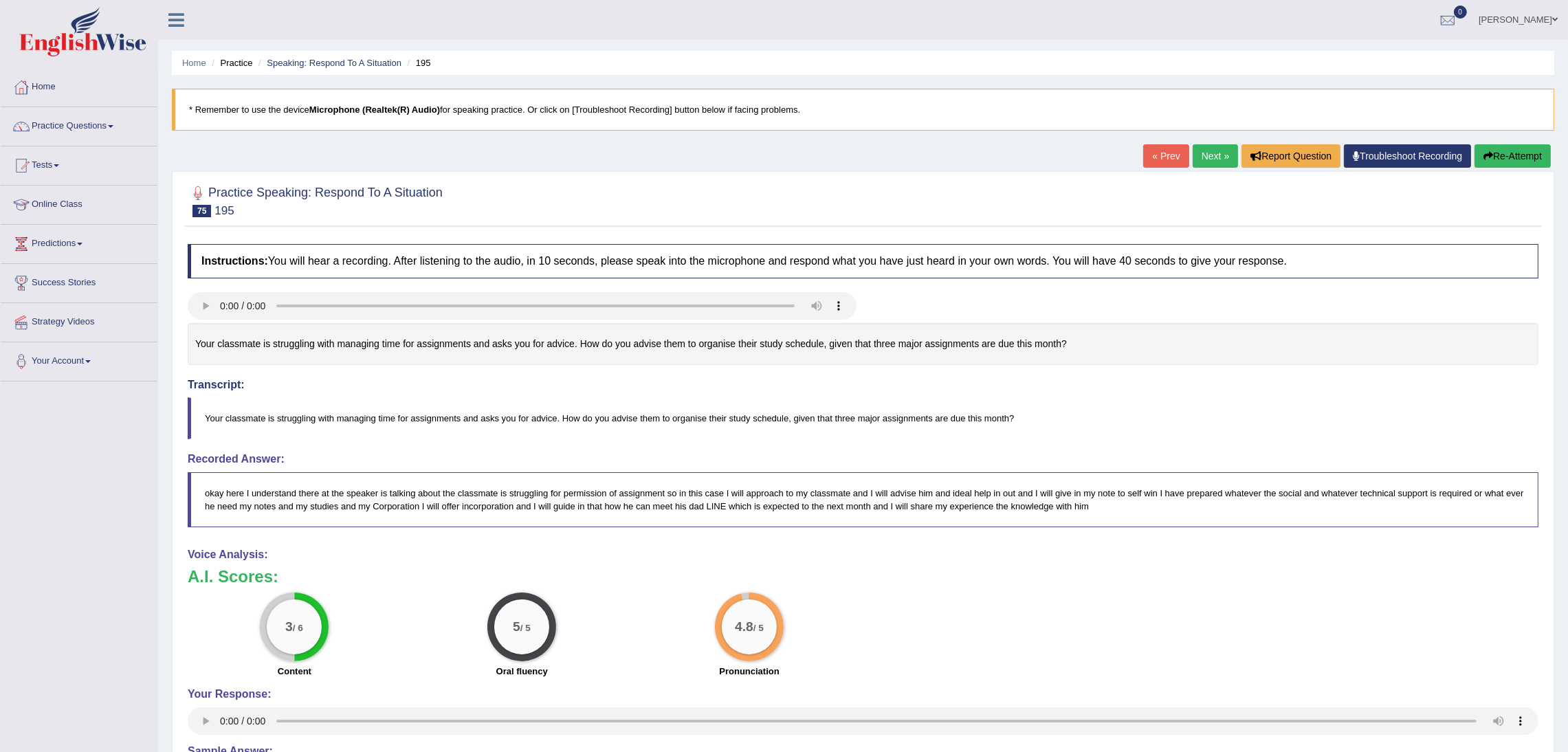
click at [1207, 154] on link "Next »" at bounding box center [1215, 156] width 46 height 23
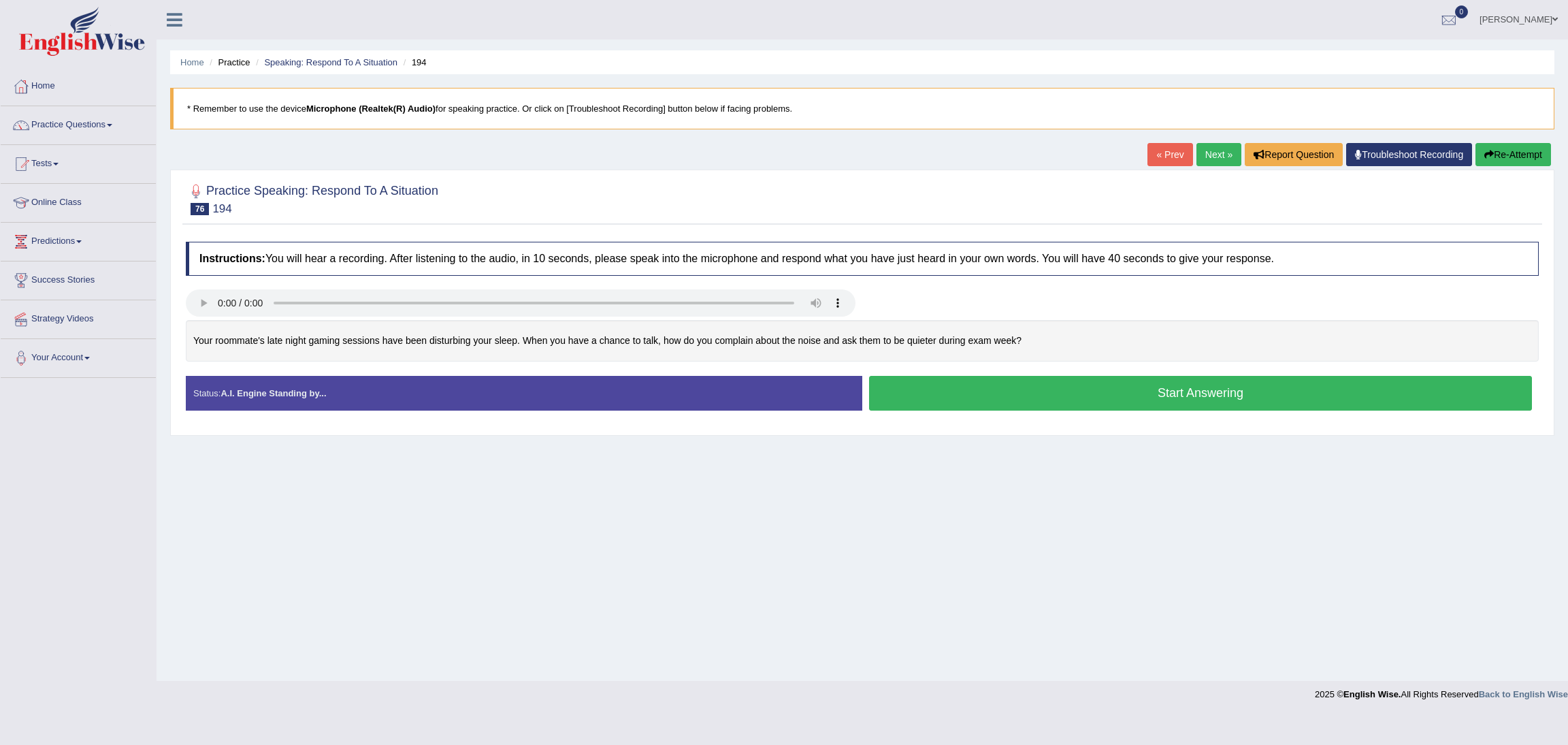
click at [1207, 393] on button "Start Answering" at bounding box center [1200, 392] width 663 height 34
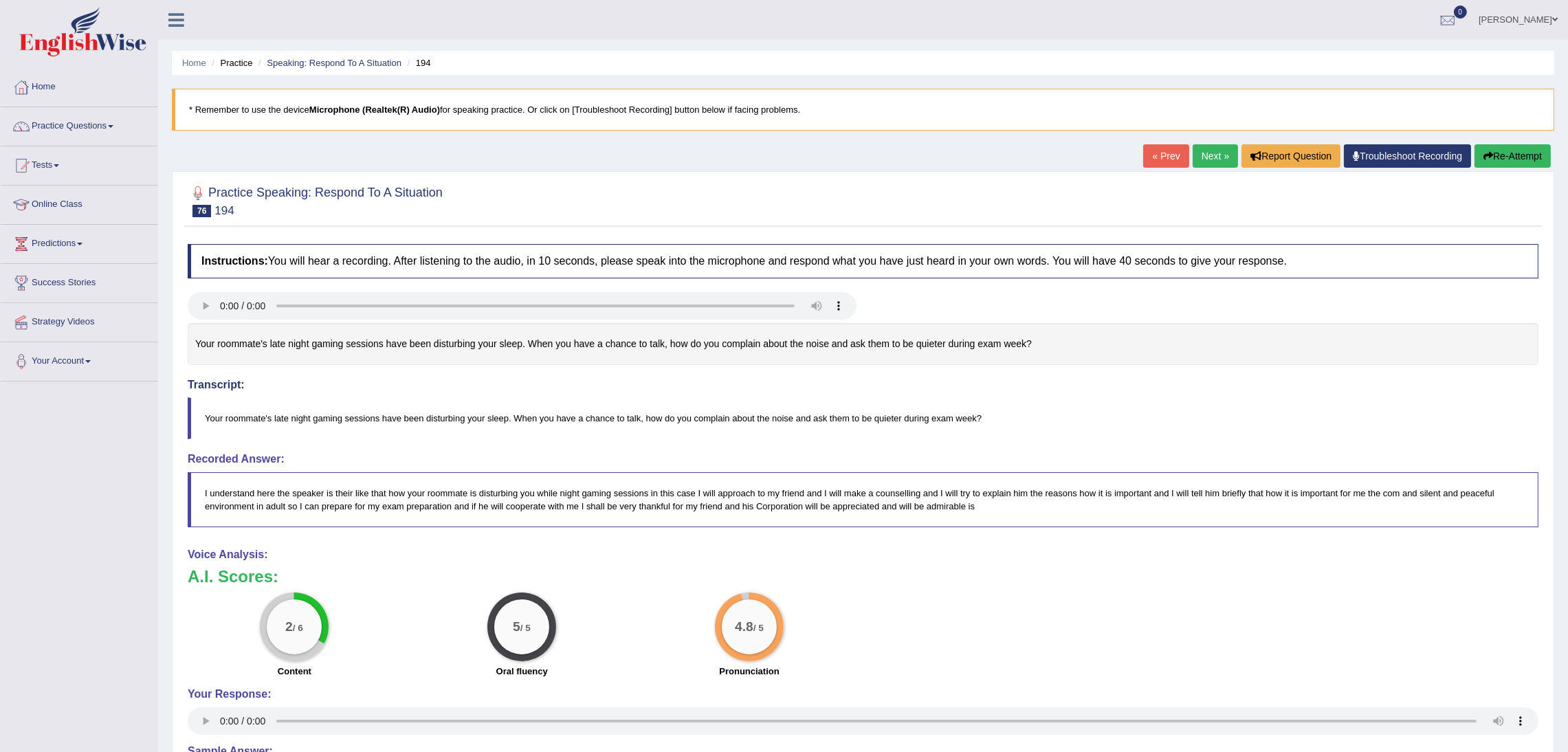
click at [1206, 160] on link "Next »" at bounding box center [1215, 156] width 46 height 23
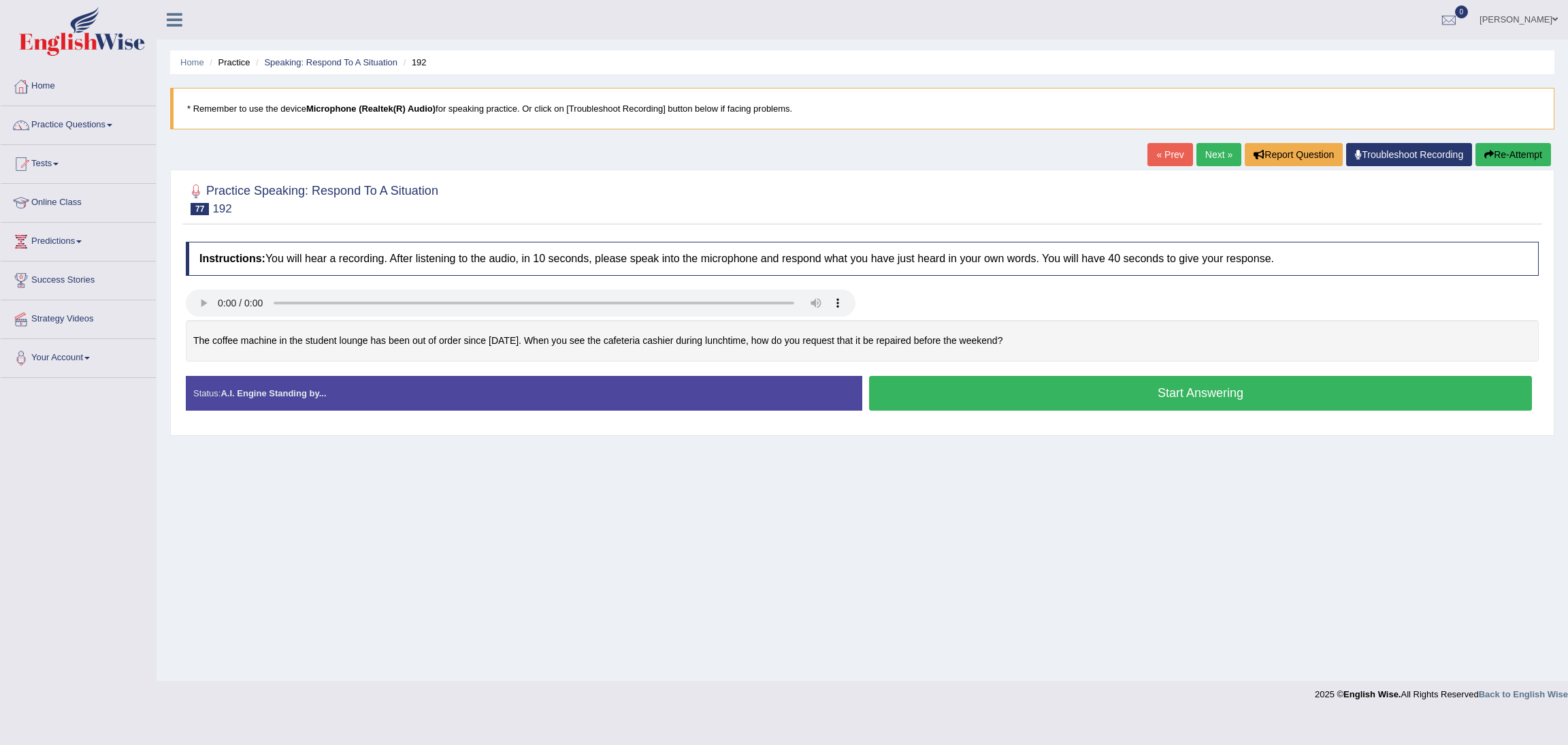
click at [1200, 395] on button "Start Answering" at bounding box center [1200, 392] width 663 height 34
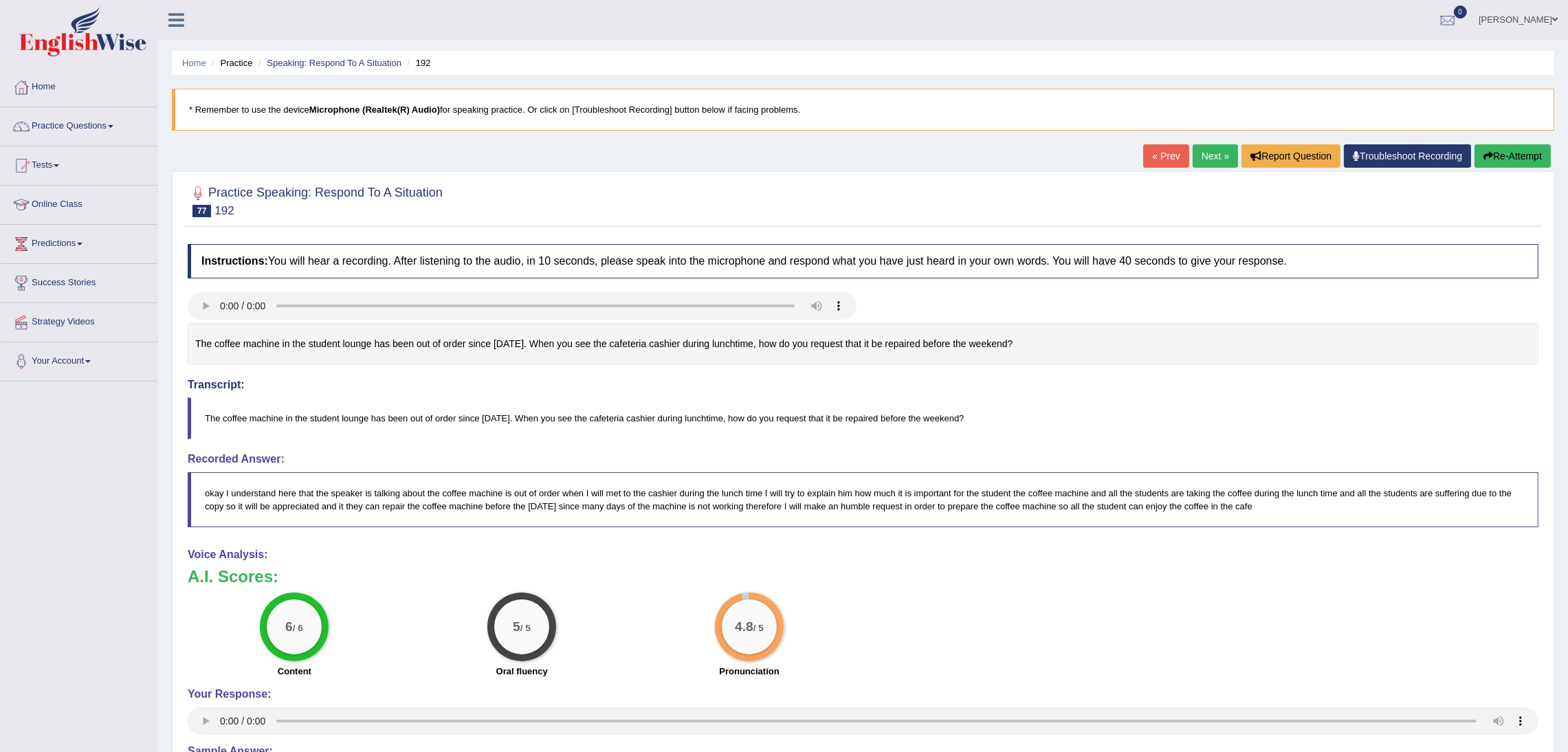
click at [1207, 157] on link "Next »" at bounding box center [1215, 156] width 46 height 23
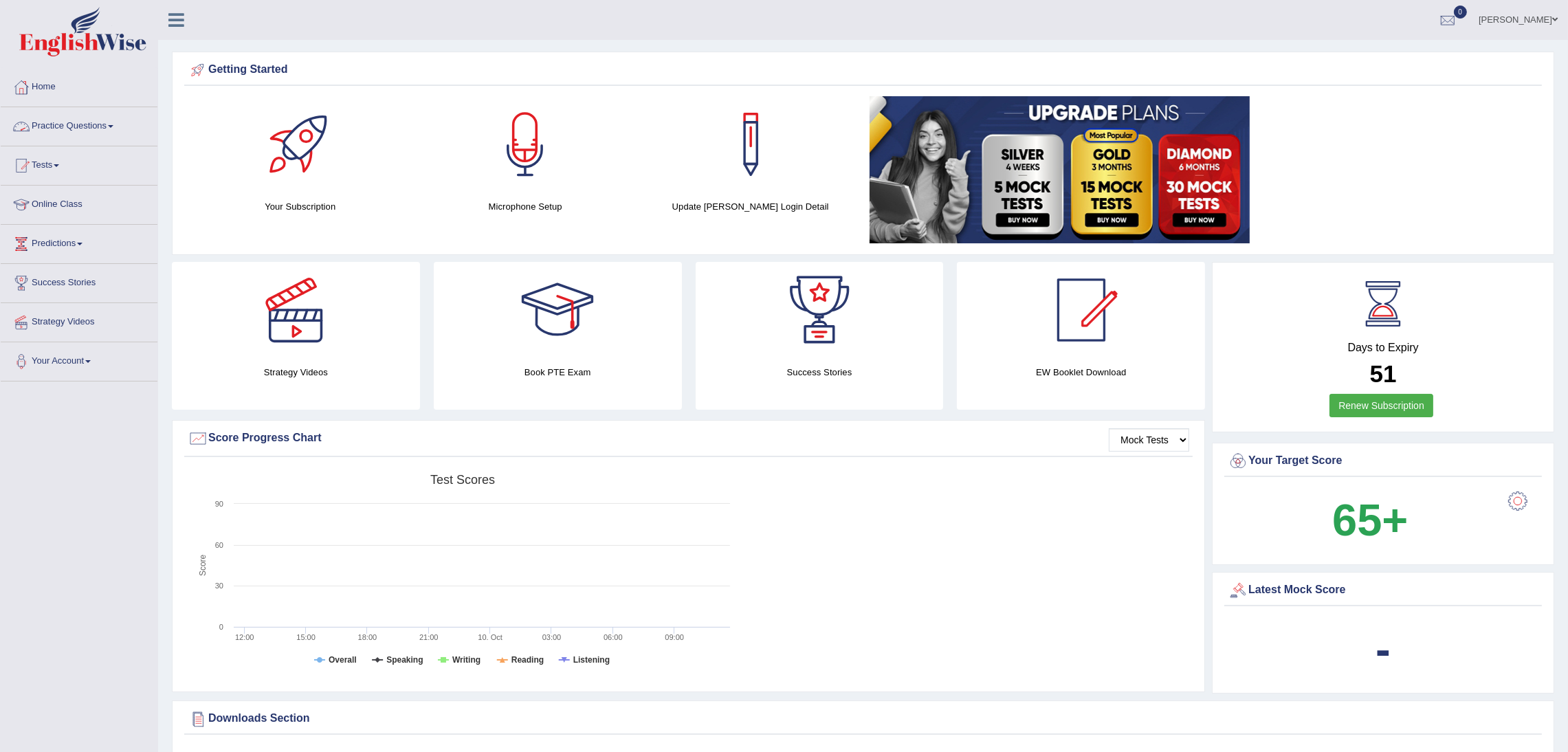
click at [114, 124] on link "Practice Questions" at bounding box center [79, 124] width 157 height 35
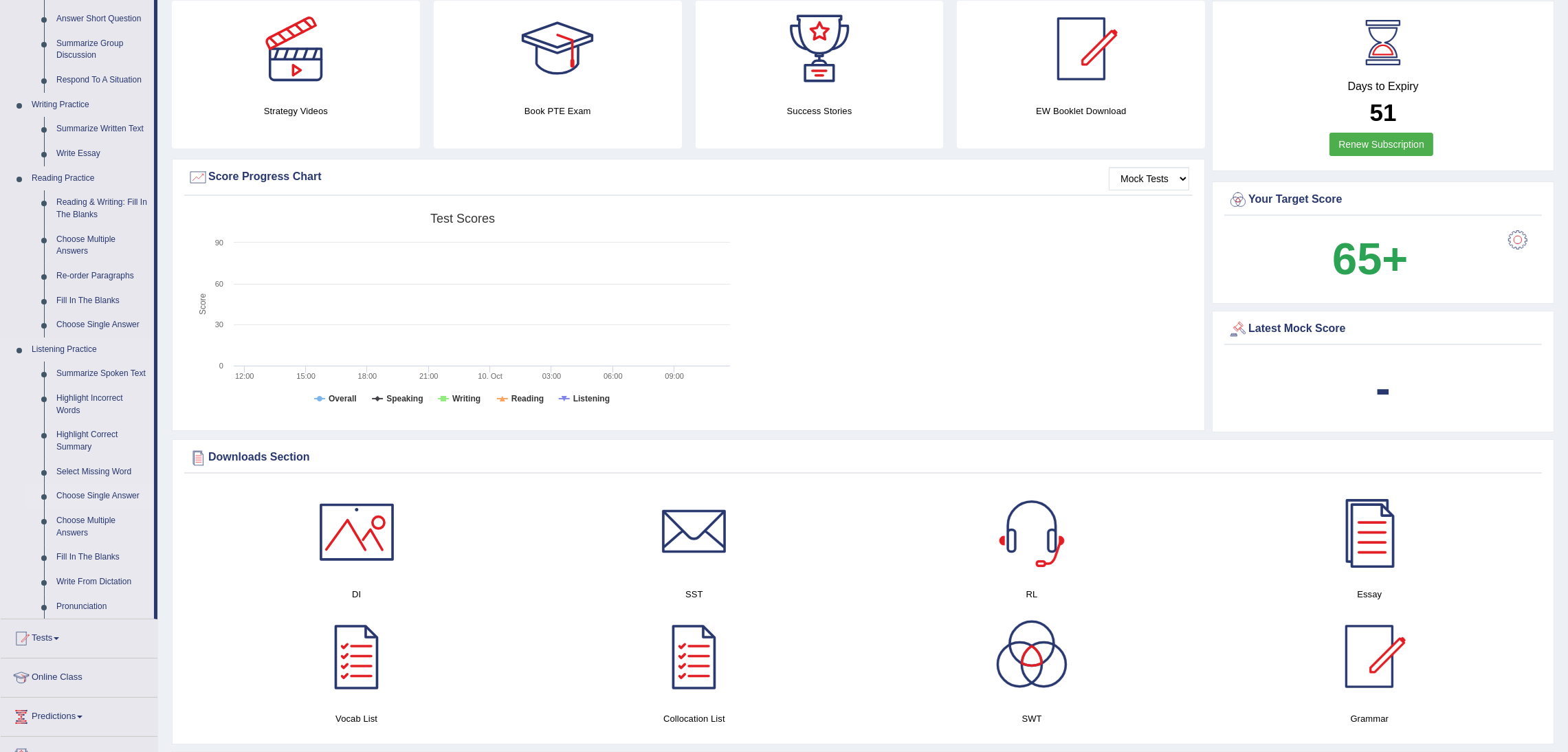
scroll to position [309, 0]
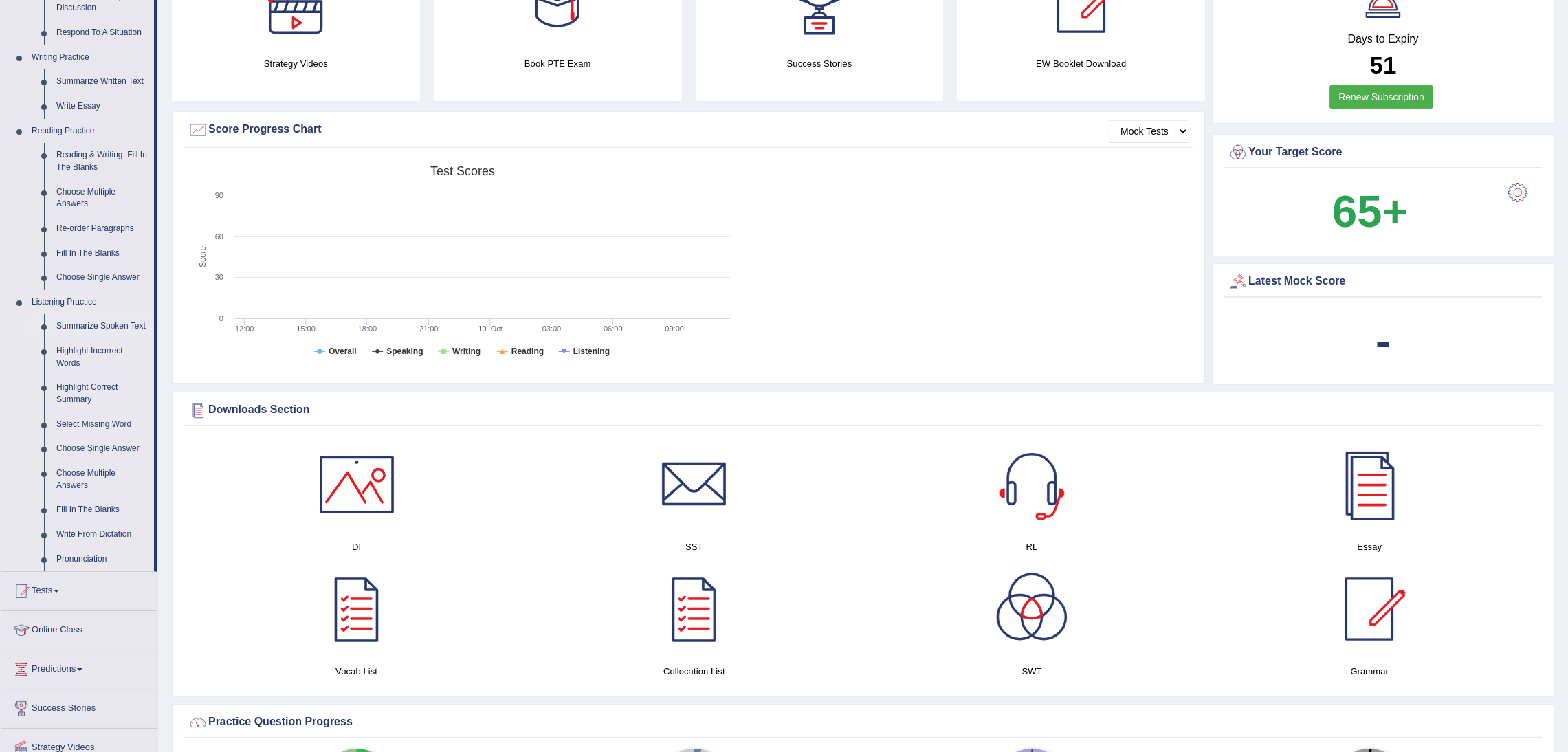
click at [92, 327] on link "Summarize Spoken Text" at bounding box center [102, 327] width 104 height 25
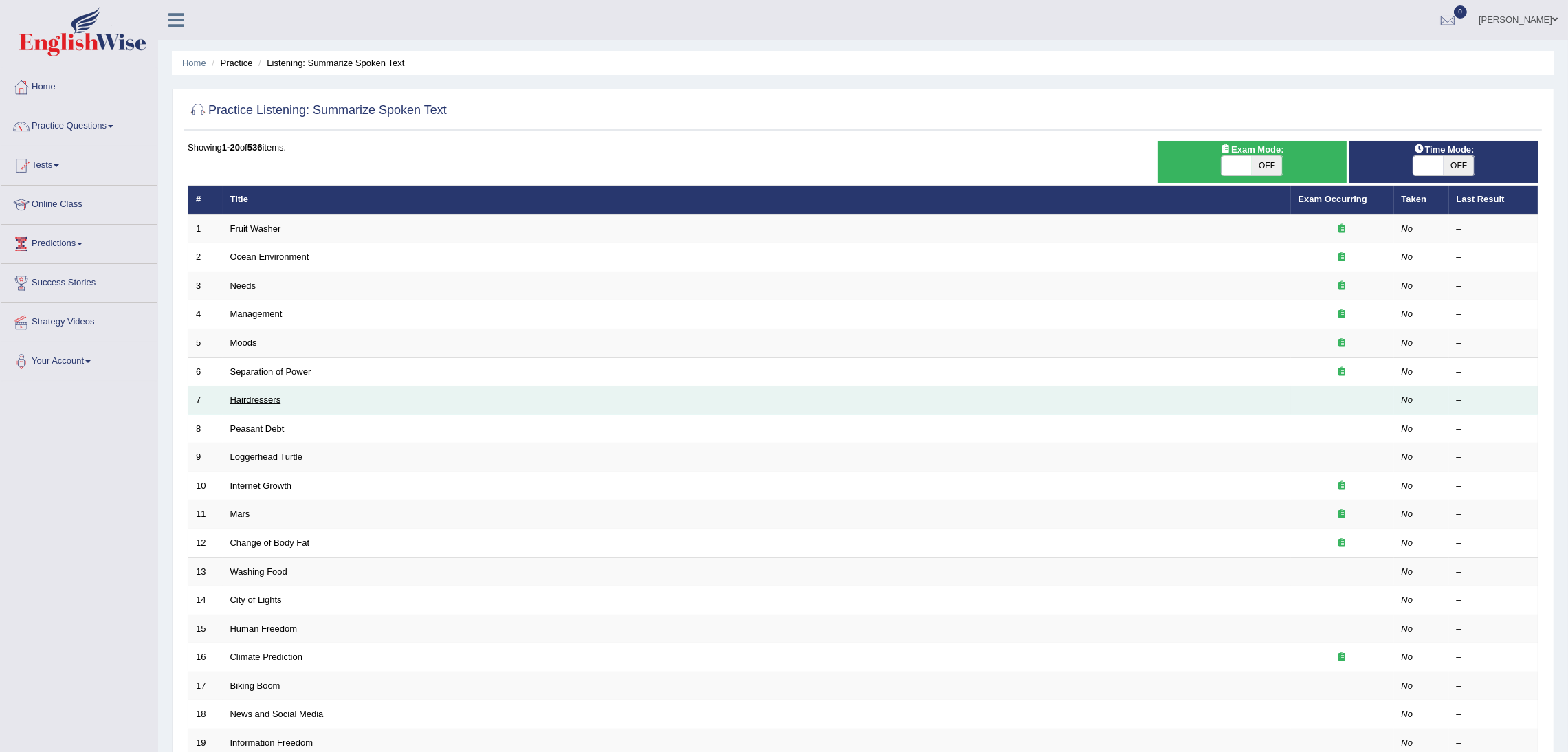
click at [274, 400] on link "Hairdressers" at bounding box center [256, 399] width 51 height 10
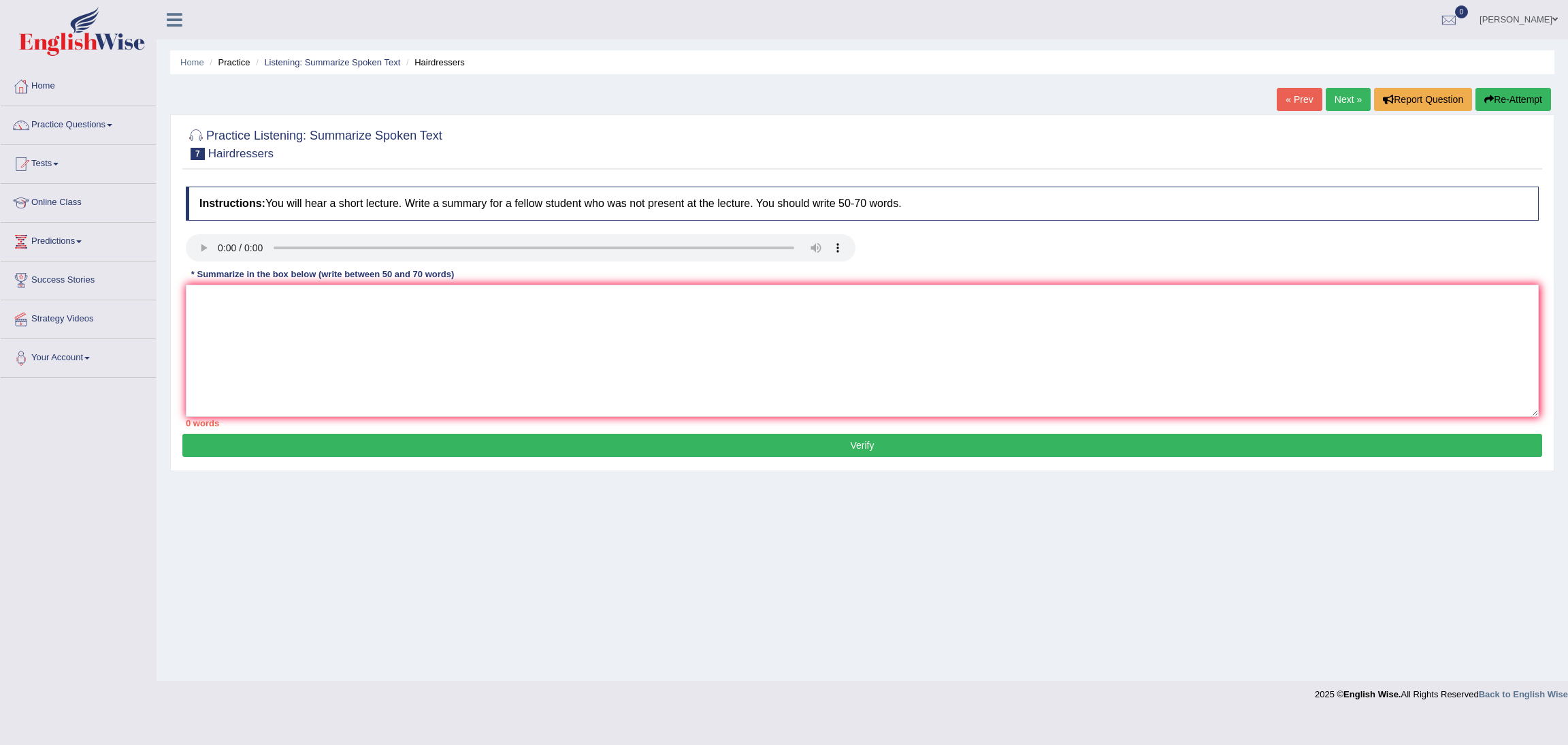
click at [810, 457] on button "Verify" at bounding box center [862, 445] width 1359 height 23
click at [1510, 99] on button "Re-Attempt" at bounding box center [1513, 99] width 76 height 23
click at [70, 122] on link "Practice Questions" at bounding box center [78, 123] width 155 height 34
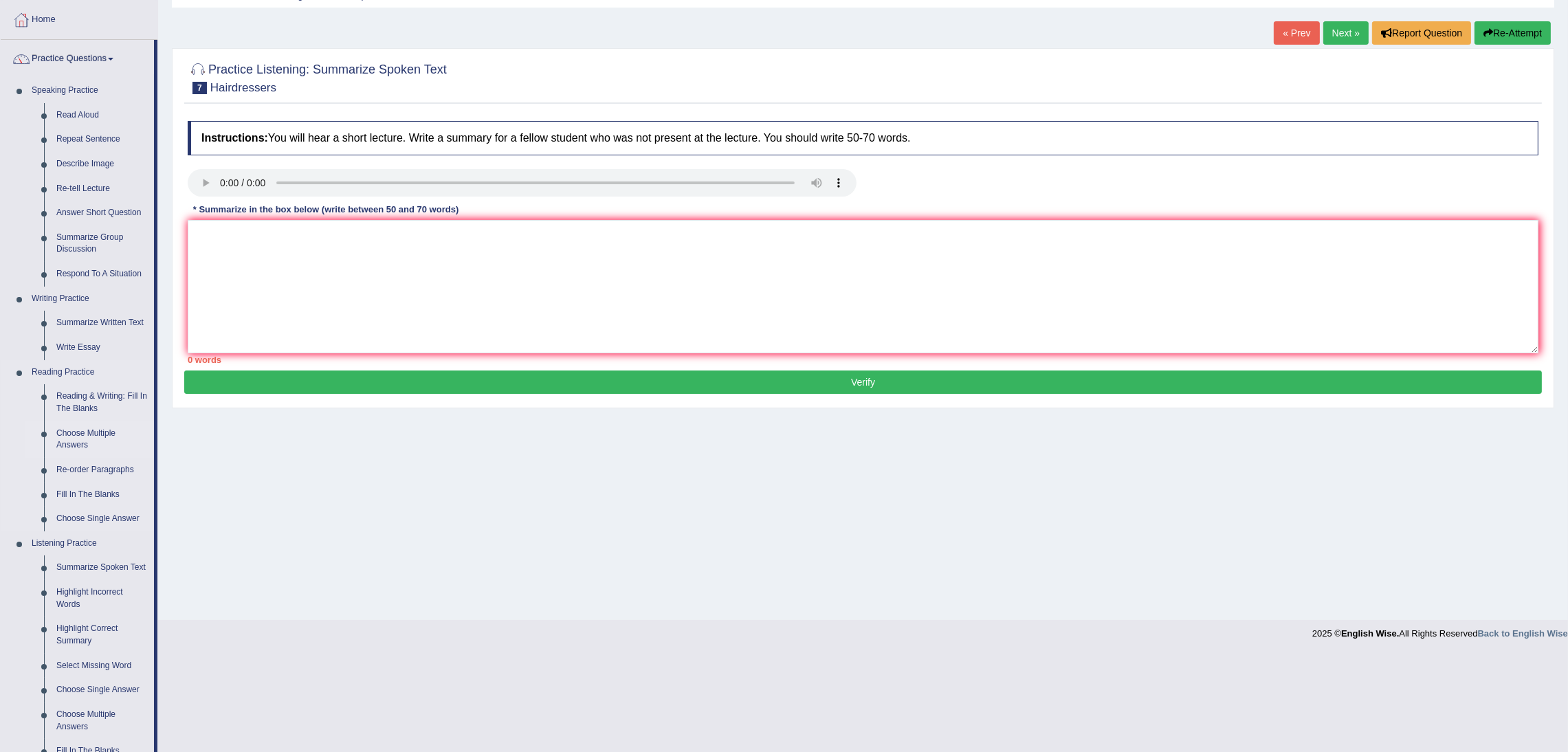
scroll to position [103, 0]
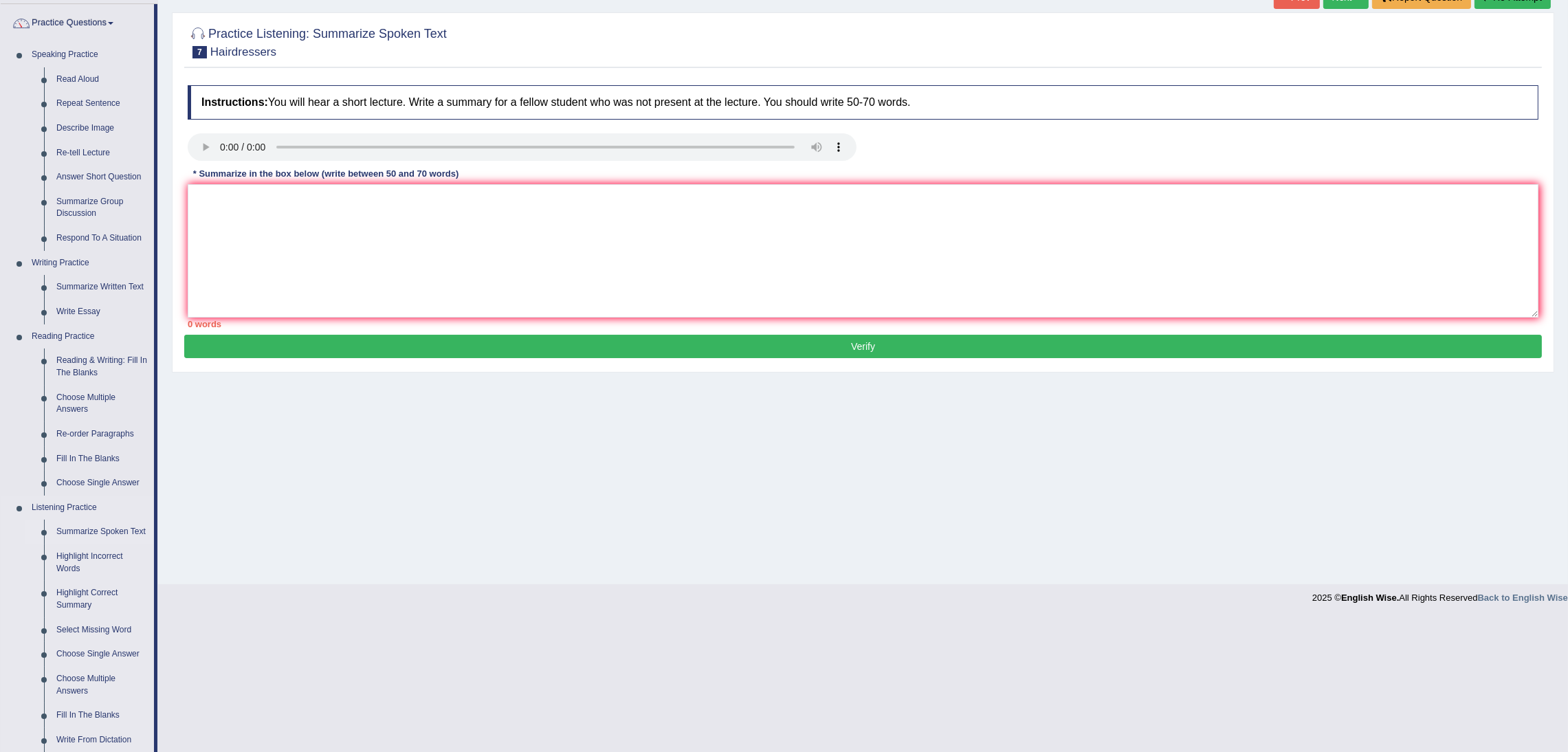
click at [93, 529] on link "Summarize Spoken Text" at bounding box center [102, 532] width 104 height 25
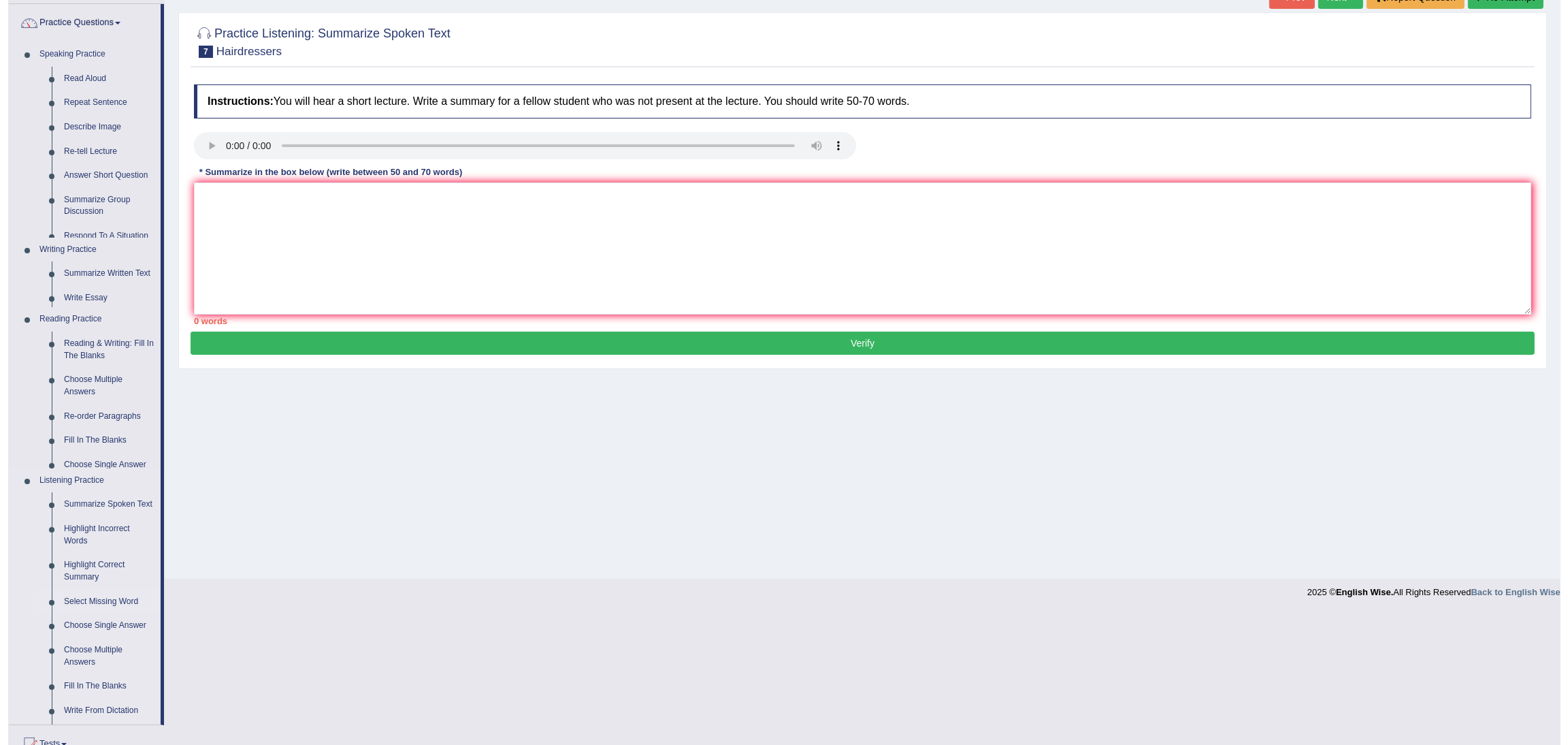
scroll to position [0, 0]
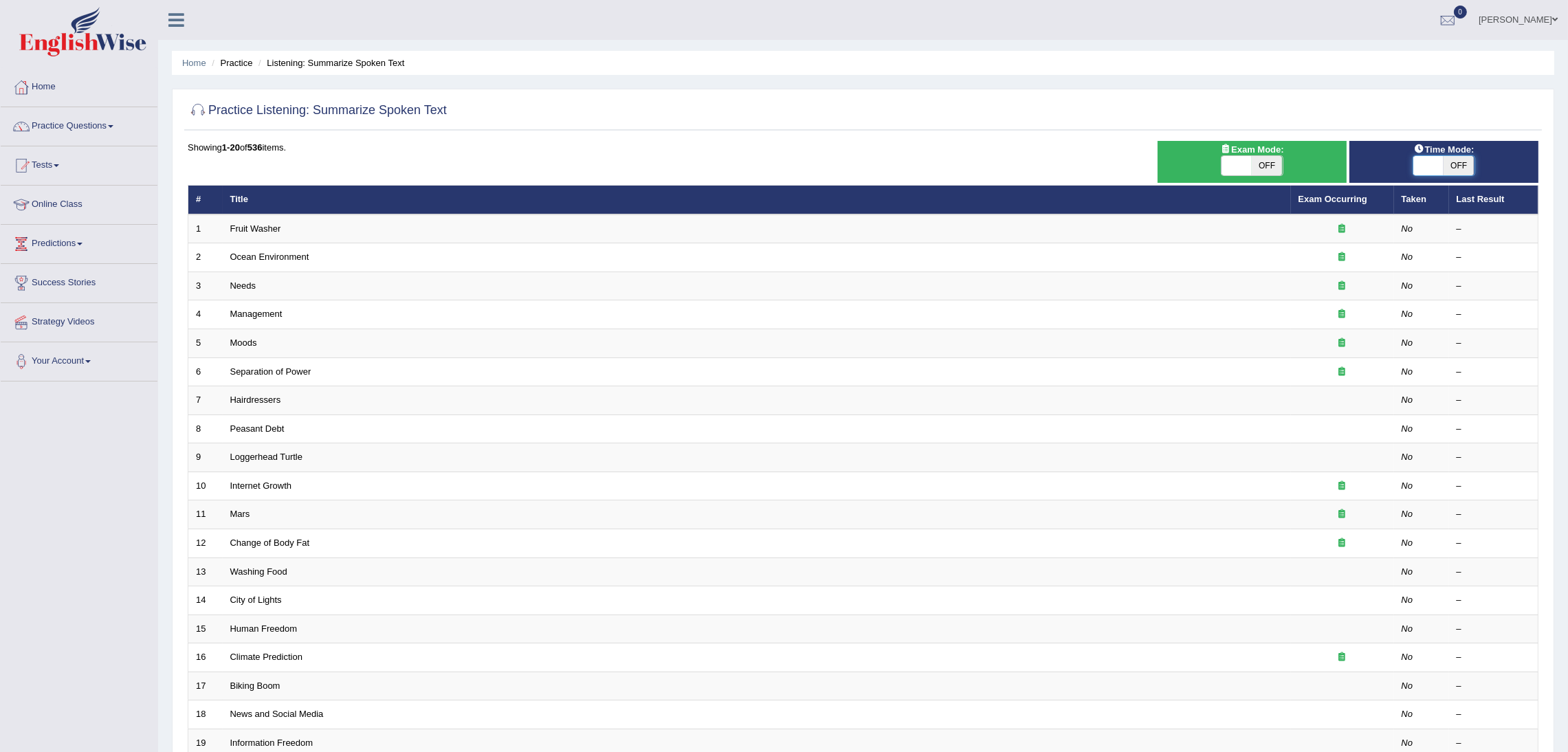
click at [1430, 163] on span at bounding box center [1428, 165] width 30 height 19
checkbox input "true"
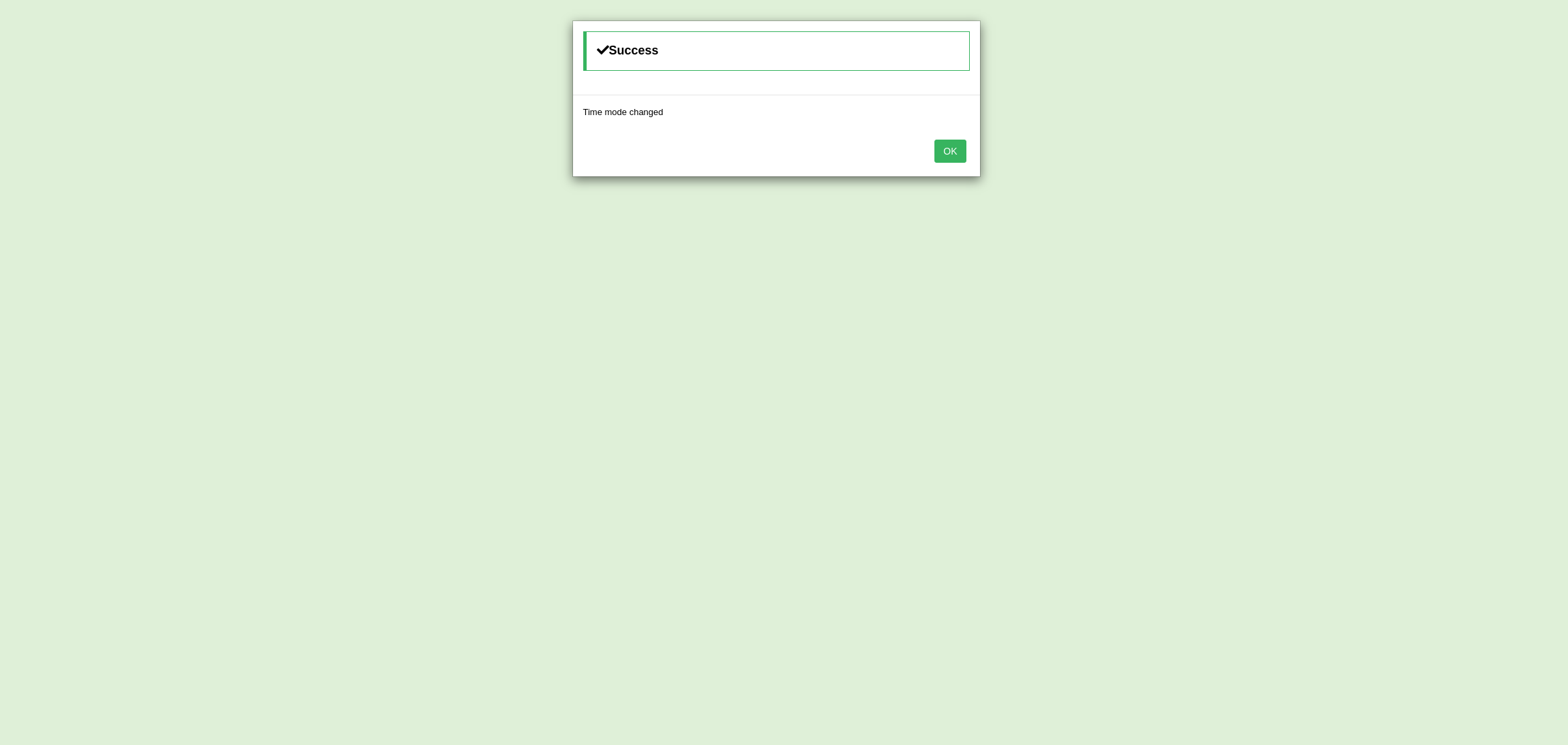
click at [950, 155] on button "OK" at bounding box center [950, 151] width 31 height 23
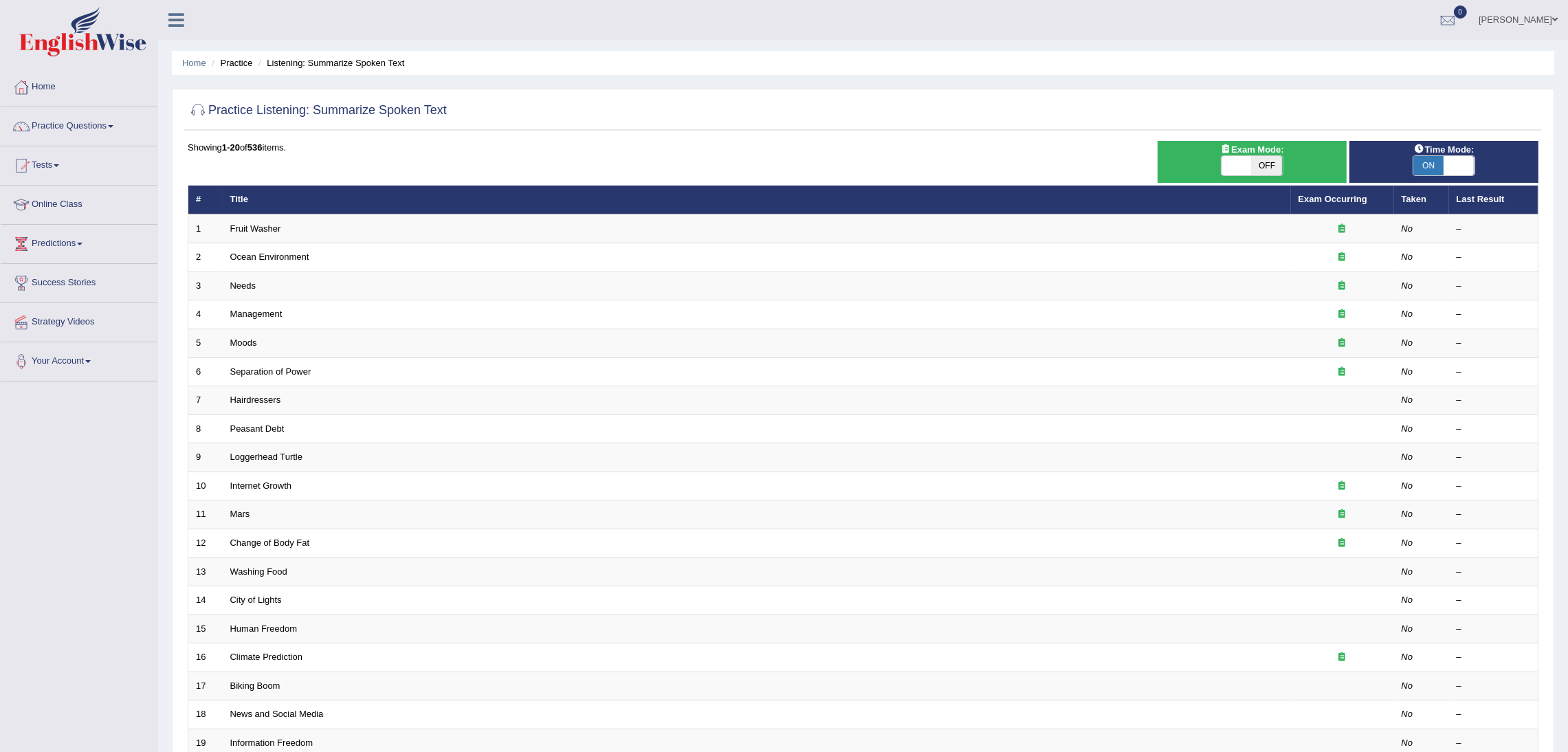
click at [1228, 165] on span at bounding box center [1237, 165] width 30 height 19
checkbox input "true"
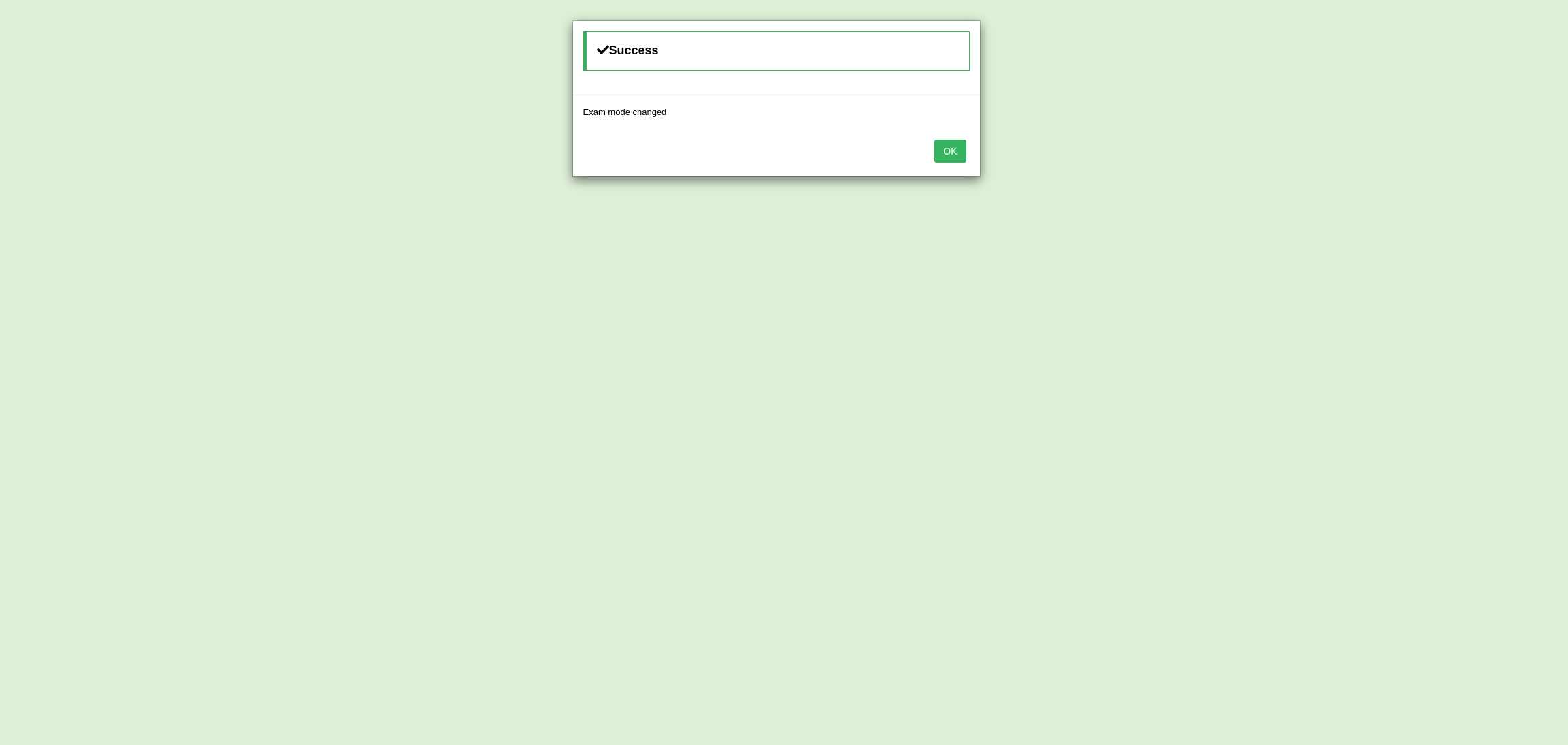
click at [952, 151] on button "OK" at bounding box center [950, 151] width 31 height 23
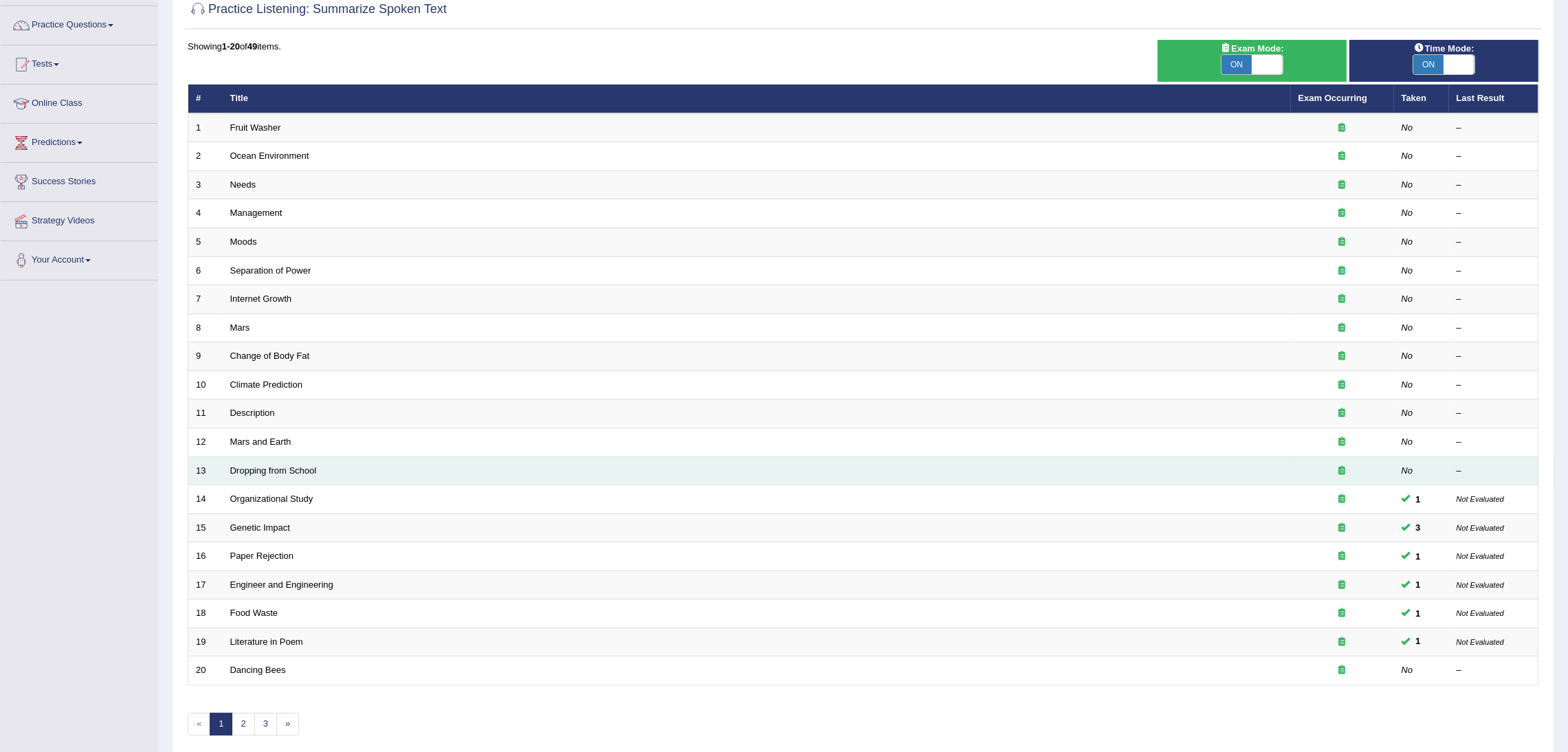
scroll to position [160, 0]
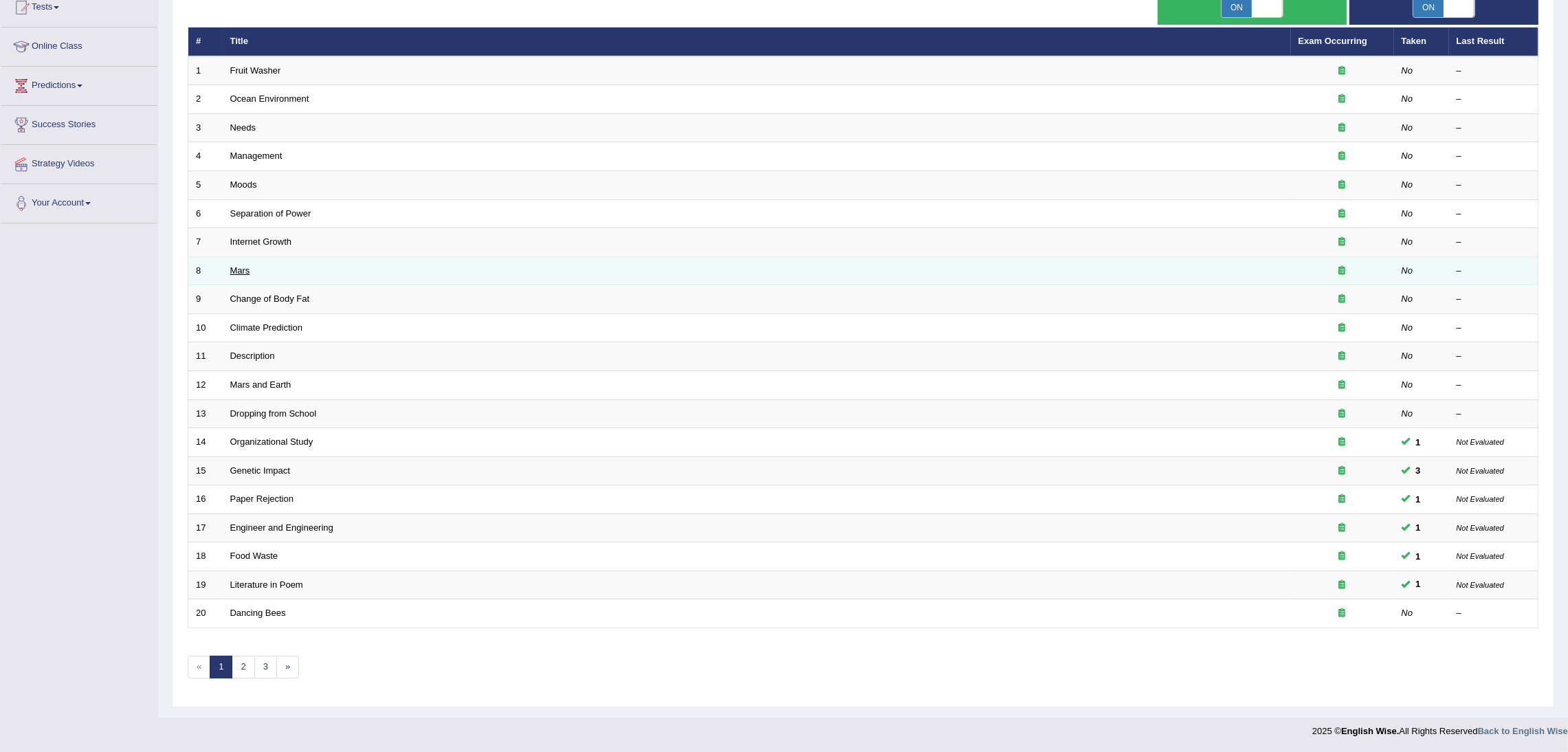
click at [236, 266] on link "Mars" at bounding box center [240, 270] width 20 height 10
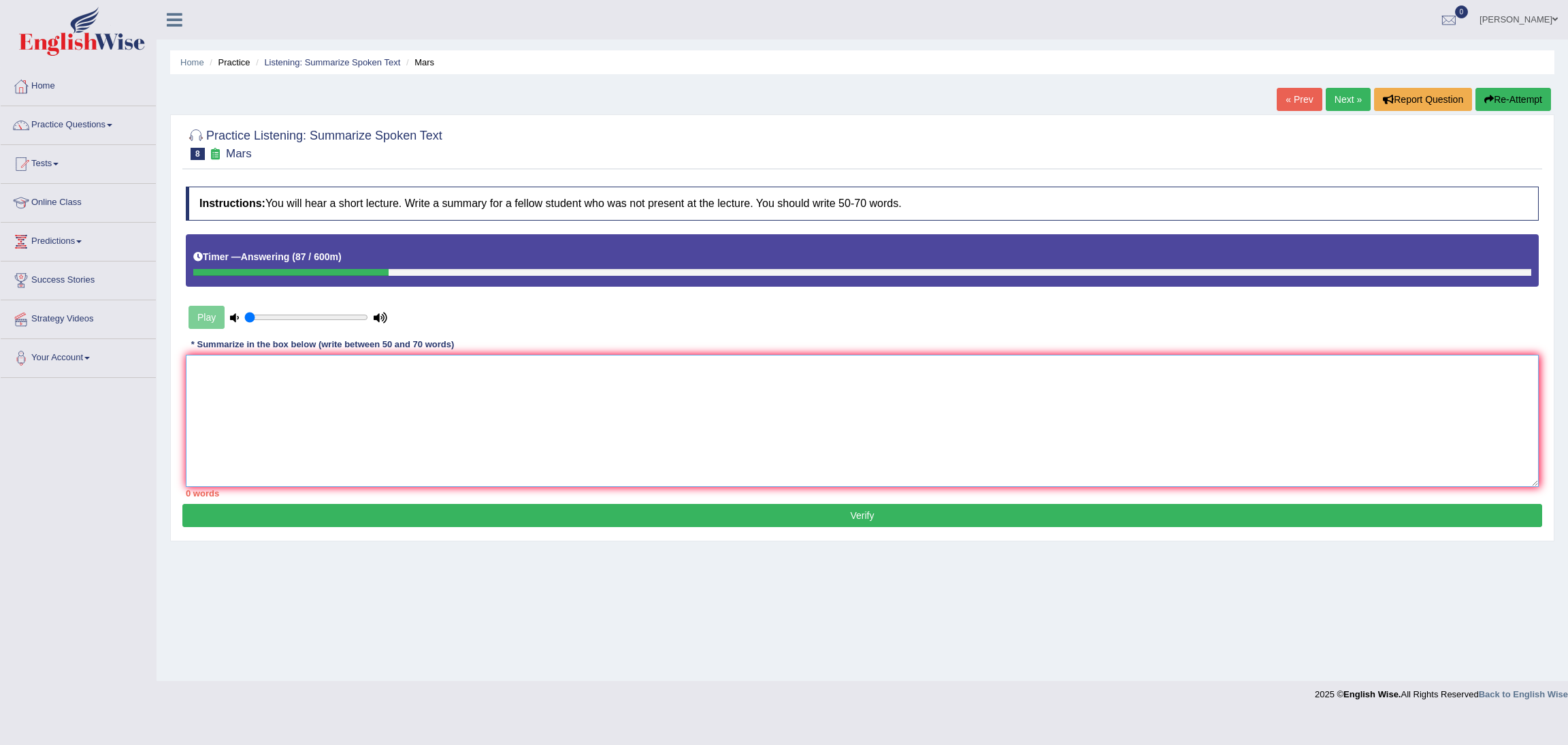
click at [474, 435] on textarea at bounding box center [862, 421] width 1352 height 132
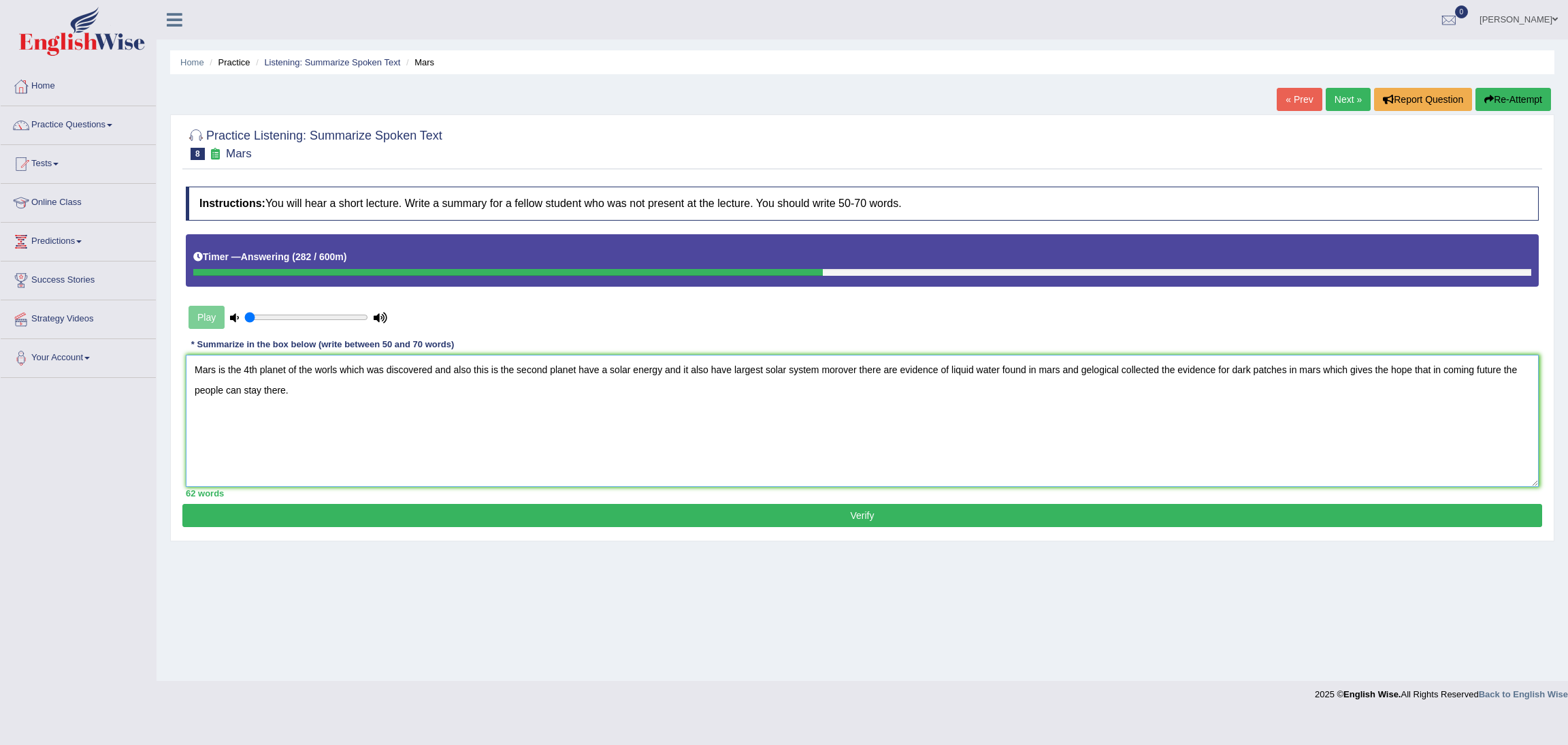
click at [336, 369] on textarea "Mars is the 4th planet of the worls which was discovered and also this is the s…" at bounding box center [862, 421] width 1352 height 132
type textarea "Mars is the 4th planet of the worlds which was discovered and also this is the …"
click at [803, 519] on button "Verify" at bounding box center [862, 516] width 1359 height 23
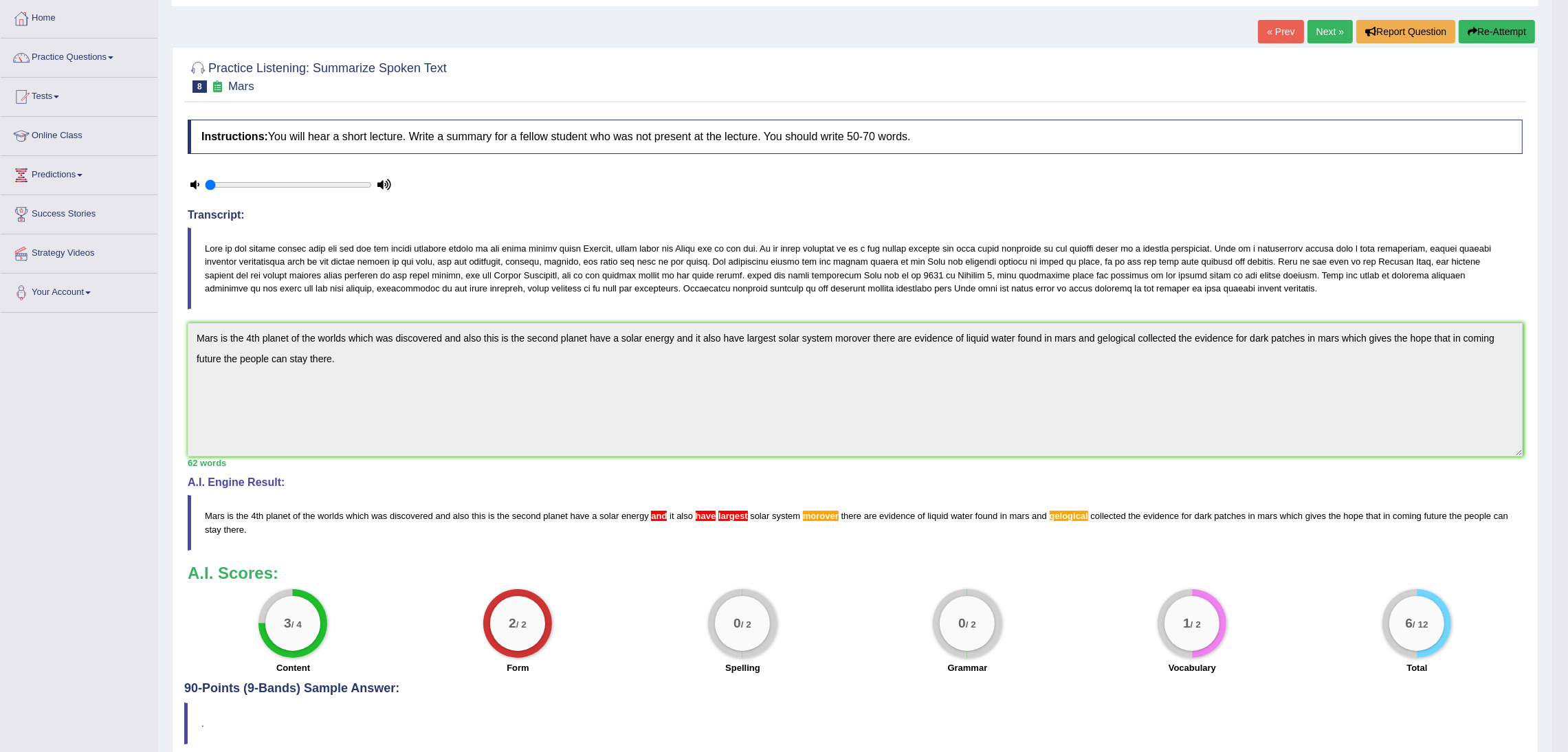
scroll to position [103, 0]
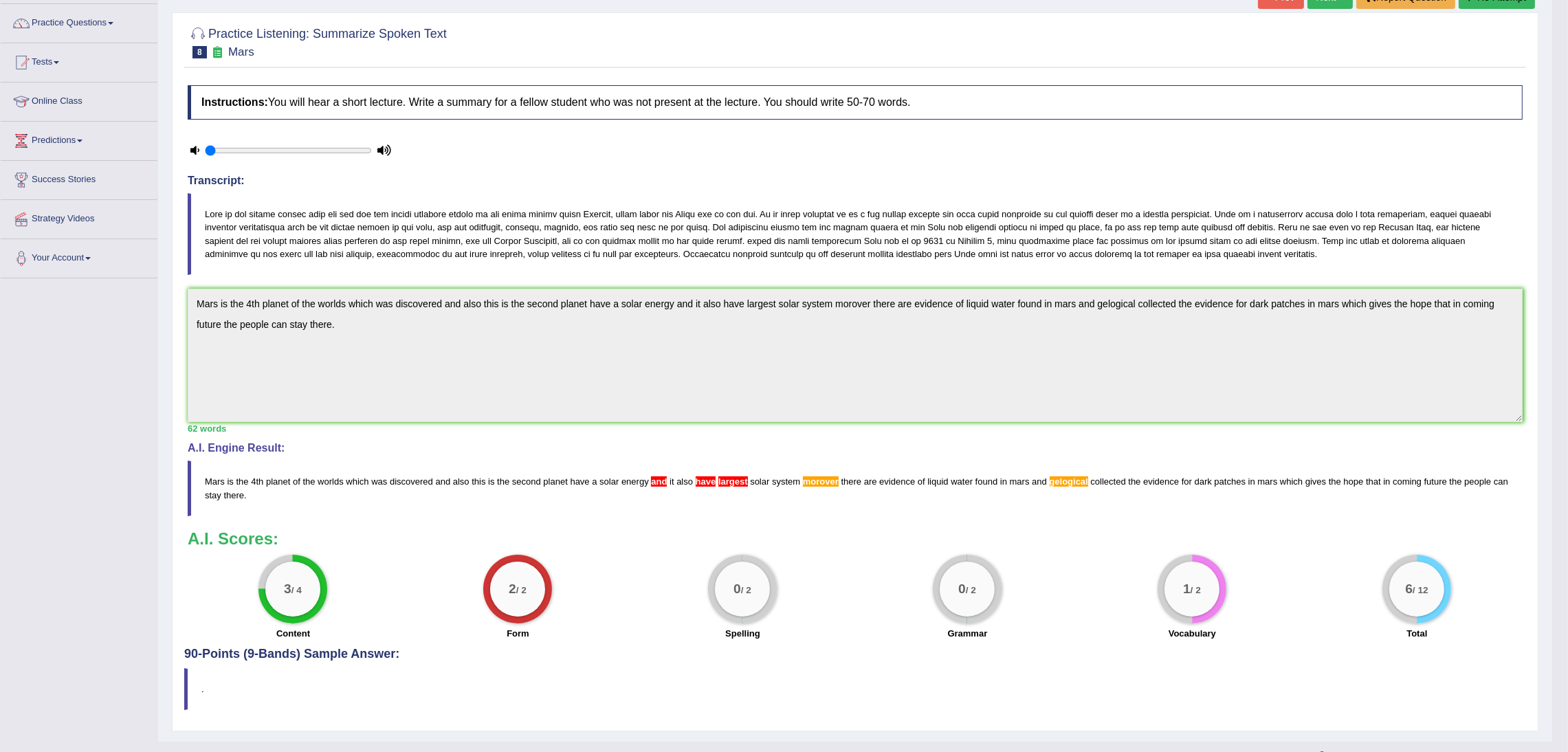
click at [255, 499] on blockquote "Mars is the 4th planet of the worlds which was discovered and also this is the …" at bounding box center [855, 487] width 1335 height 55
drag, startPoint x: 251, startPoint y: 499, endPoint x: 193, endPoint y: 482, distance: 60.4
click at [193, 482] on blockquote "Mars is the 4th planet of the worlds which was discovered and also this is the …" at bounding box center [855, 487] width 1335 height 55
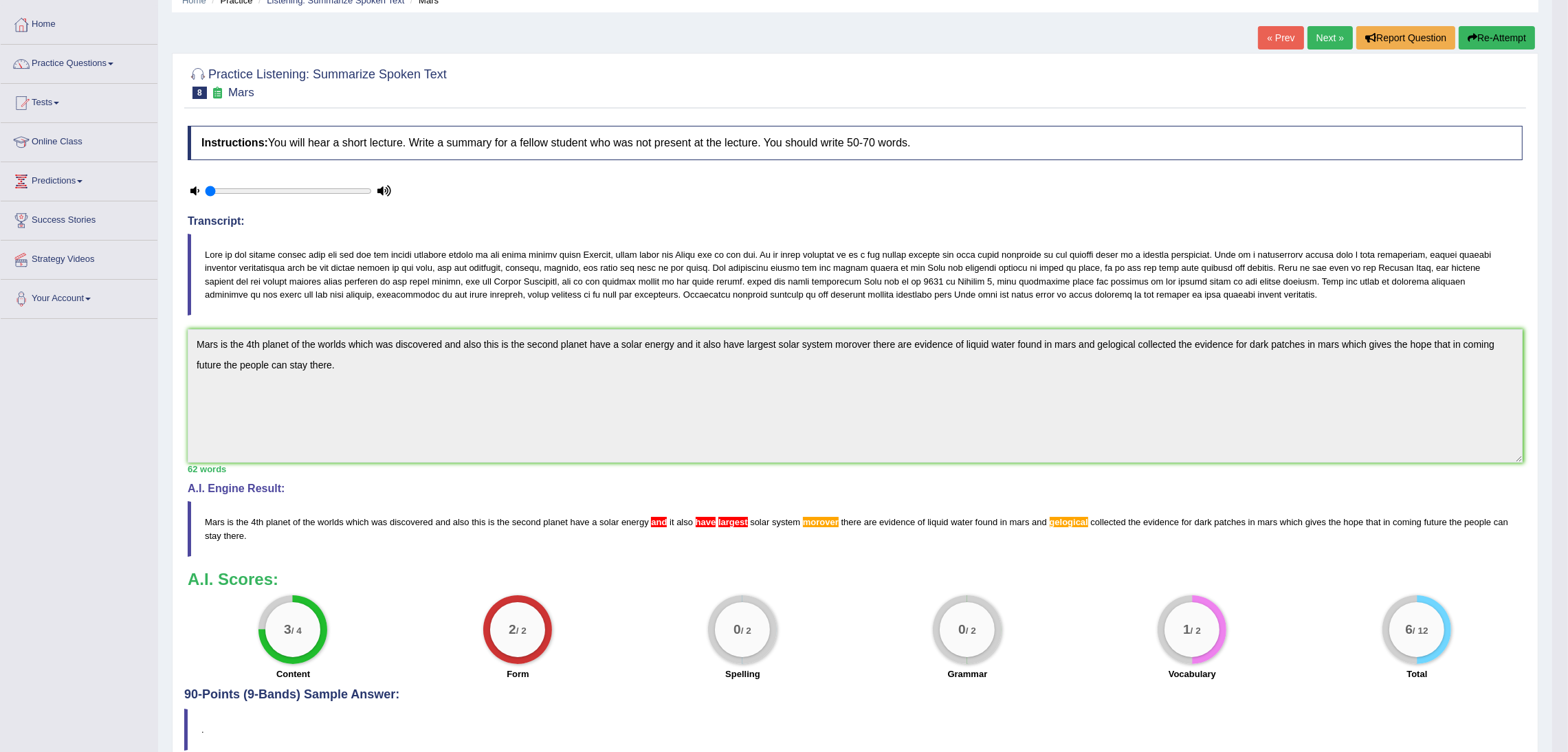
scroll to position [27, 0]
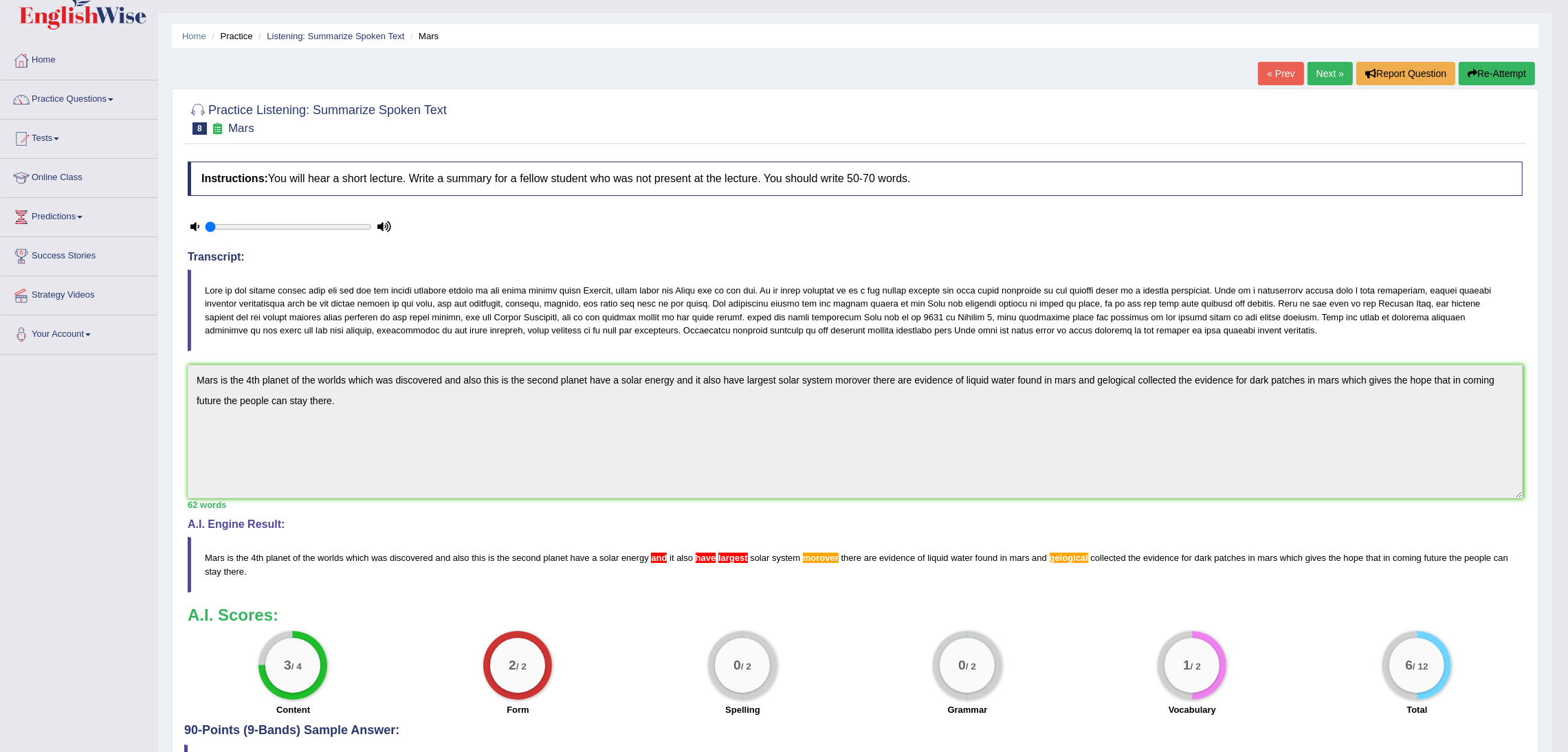
click at [1322, 68] on link "Next »" at bounding box center [1330, 73] width 46 height 23
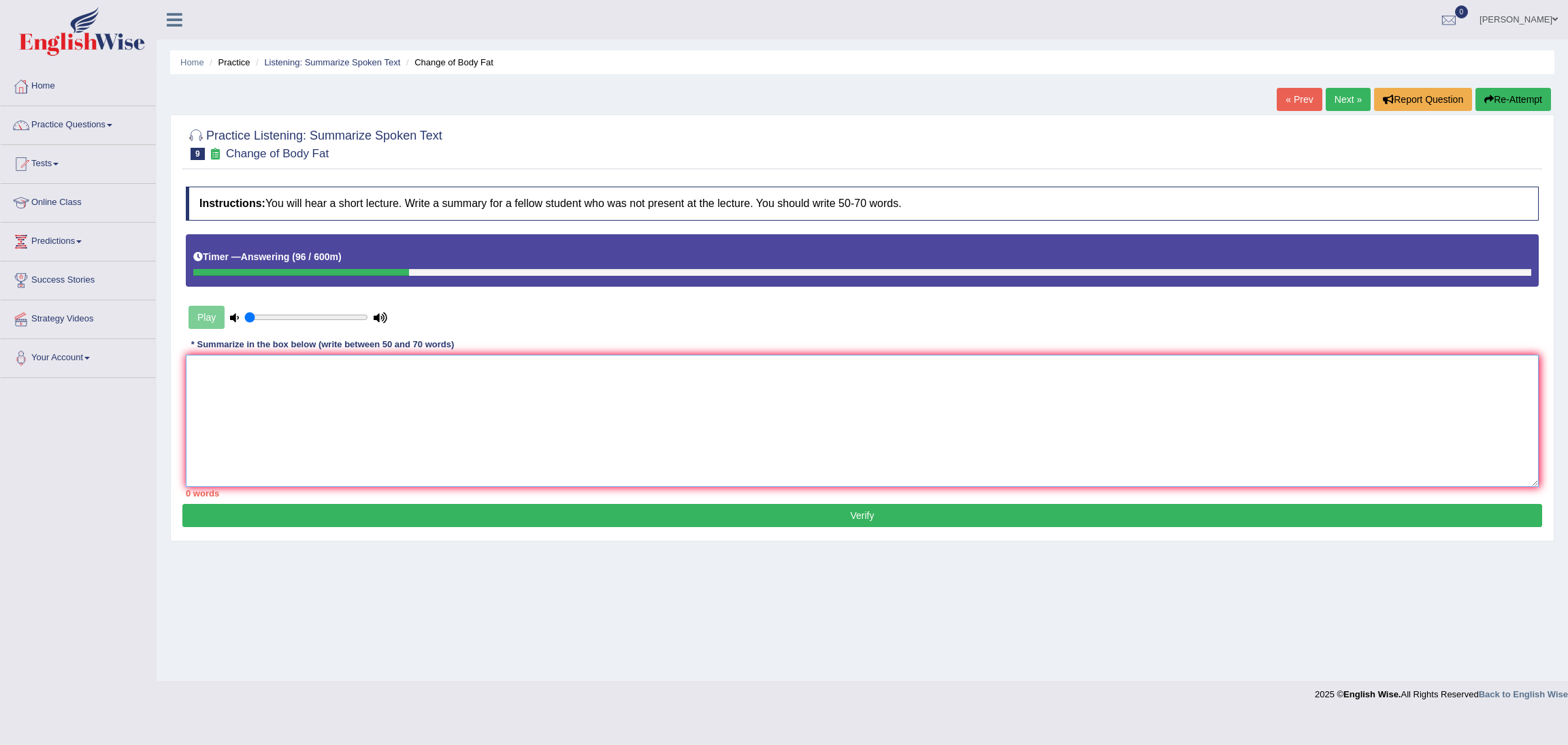
click at [334, 409] on textarea at bounding box center [862, 421] width 1352 height 132
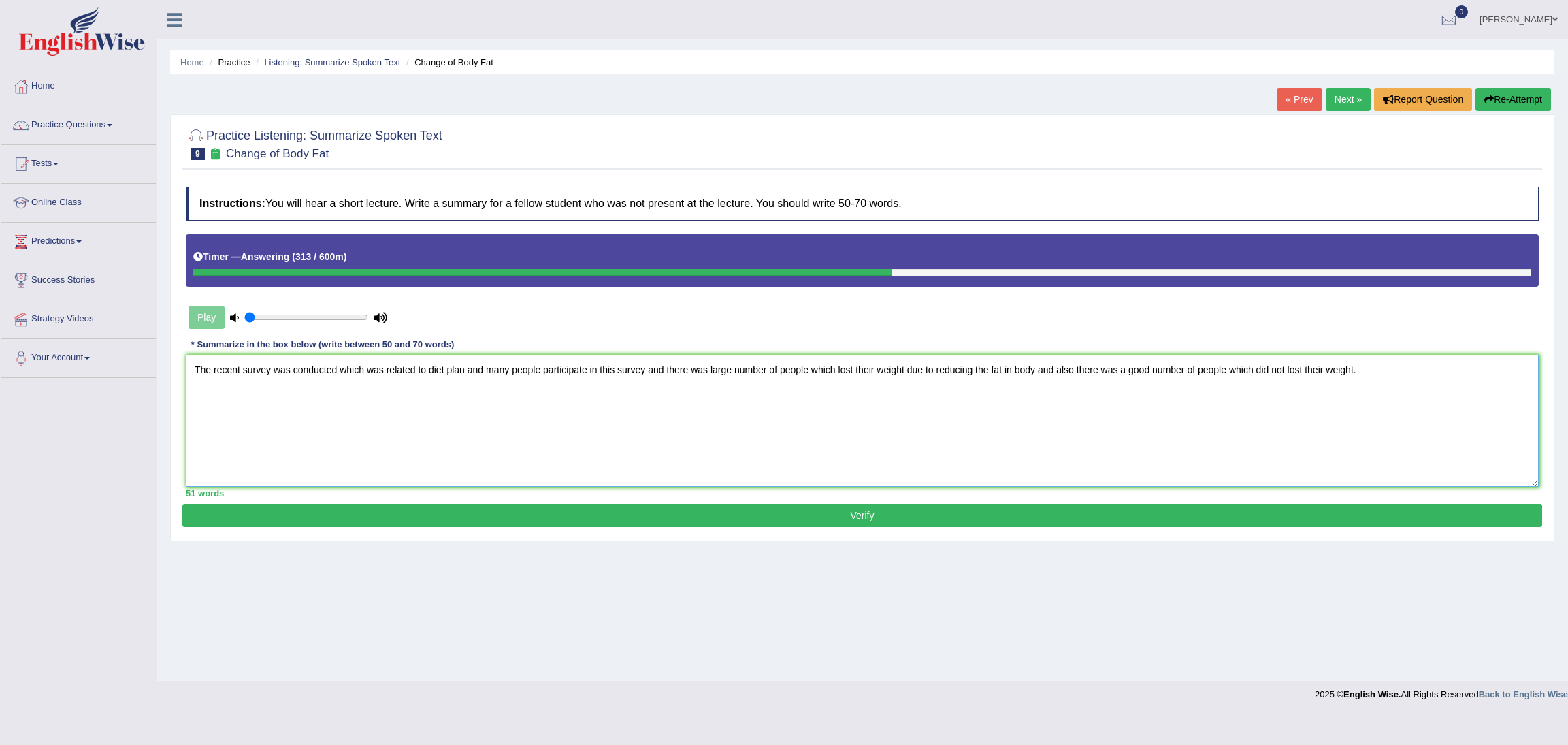
click at [807, 369] on textarea "The recent survey was conducted which was related to diet plan and many people …" at bounding box center [862, 421] width 1352 height 132
click at [1020, 369] on textarea "The recent survey was conducted which was related to diet plan and many people …" at bounding box center [862, 421] width 1352 height 132
click at [1352, 413] on textarea "The recent survey was conducted which was related to diet plan and many people …" at bounding box center [862, 421] width 1352 height 132
type textarea "The recent survey was conducted which was related to diet plan and many people …"
click at [904, 520] on button "Verify" at bounding box center [862, 516] width 1359 height 23
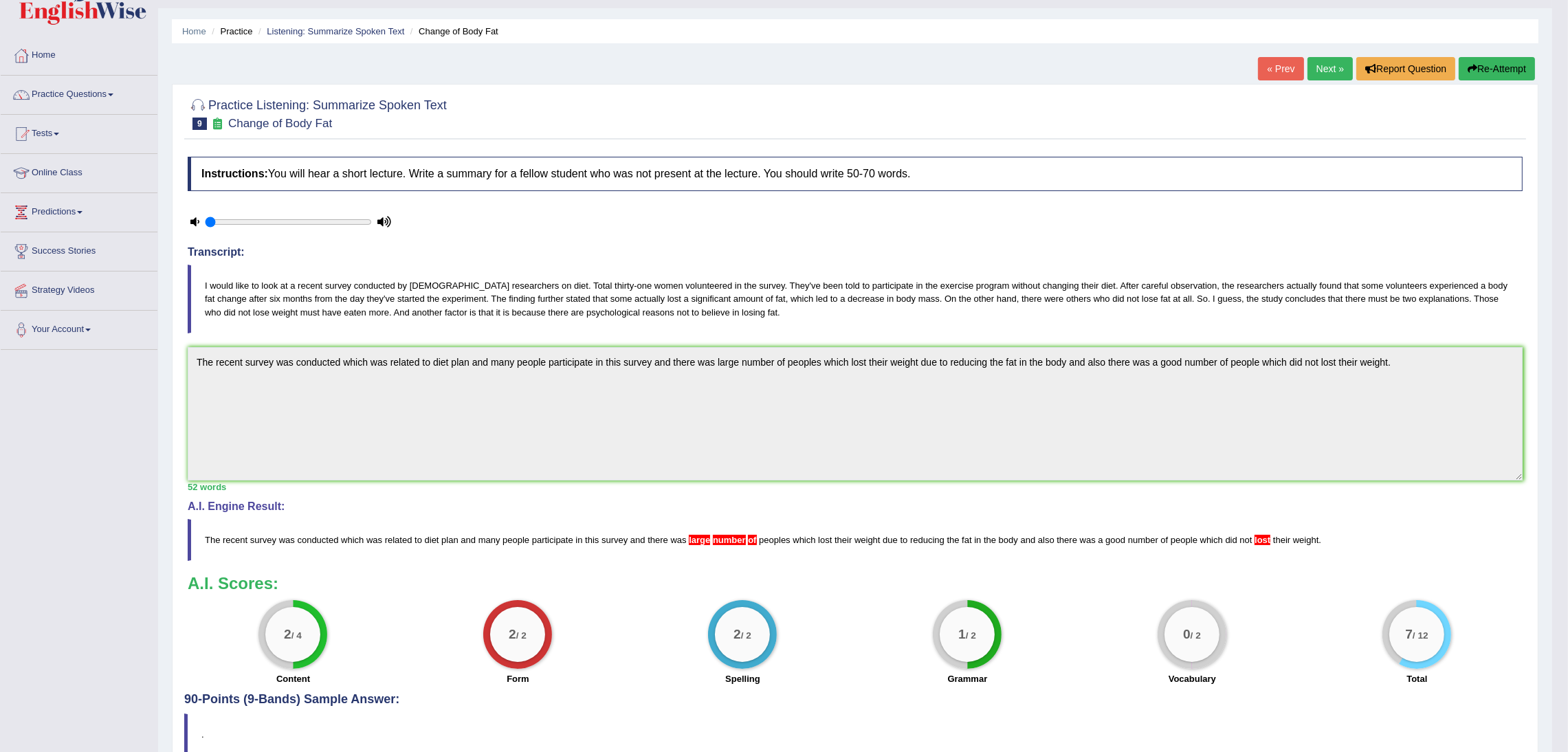
scroll to position [1, 0]
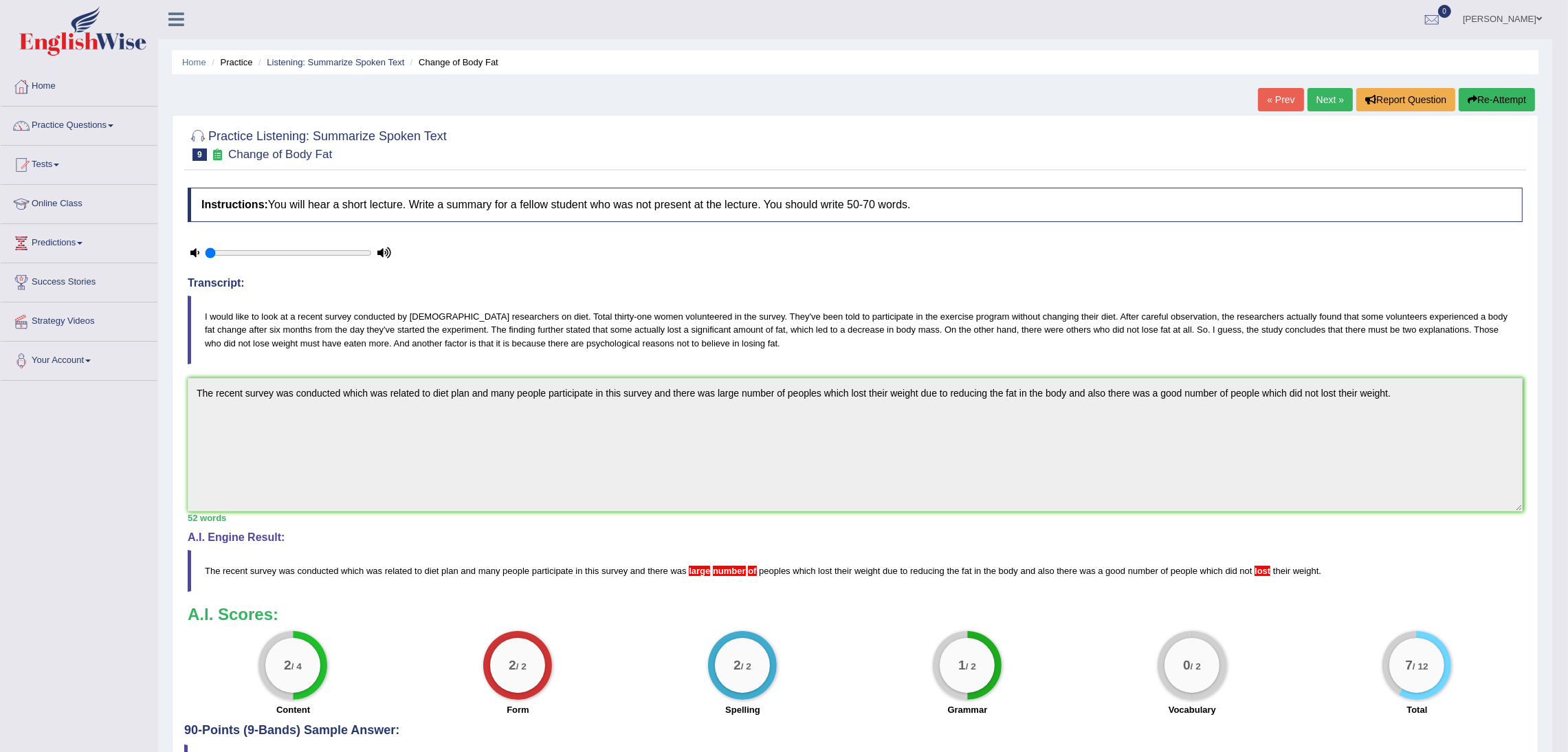
click at [1325, 99] on link "Next »" at bounding box center [1330, 100] width 46 height 23
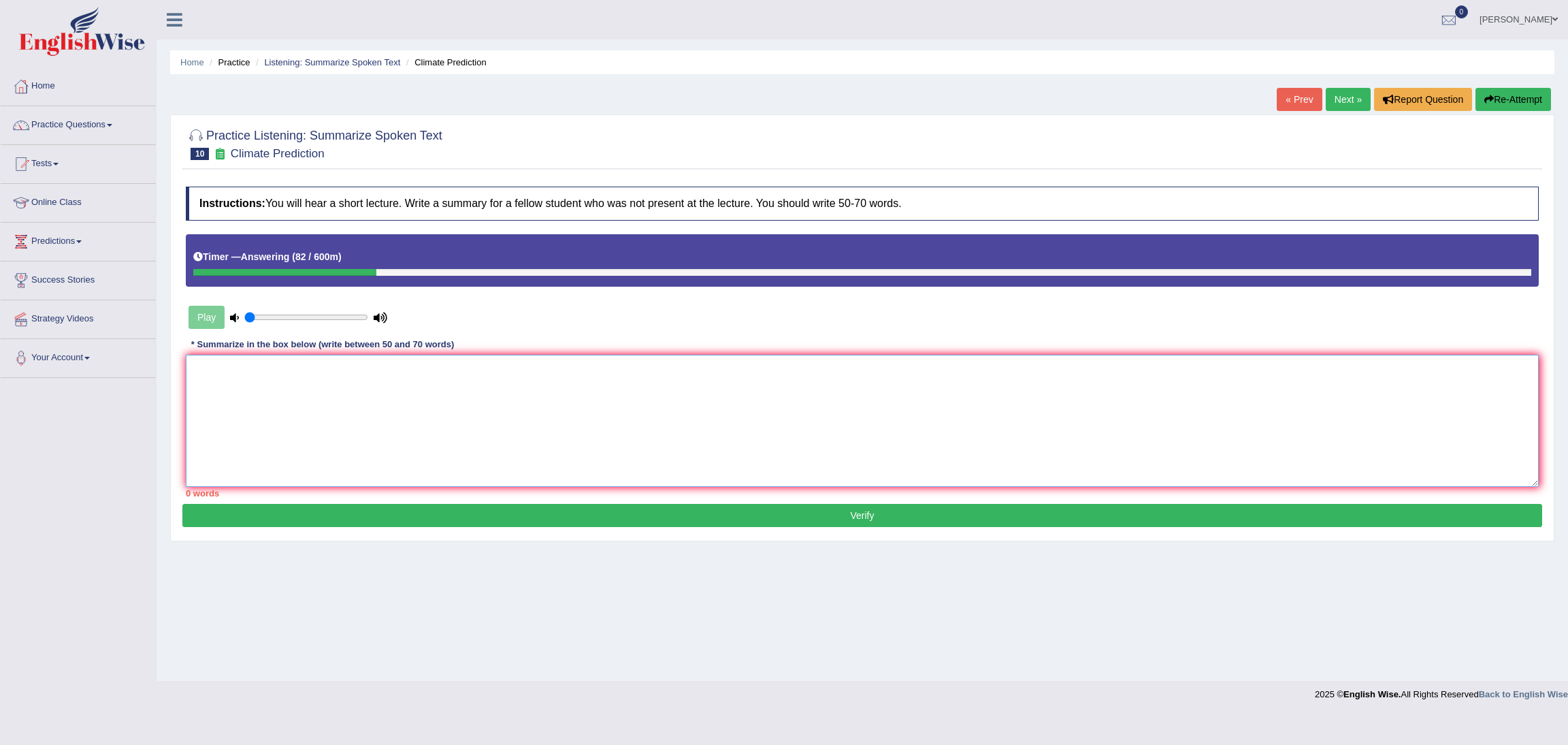
click at [309, 405] on textarea at bounding box center [862, 421] width 1352 height 132
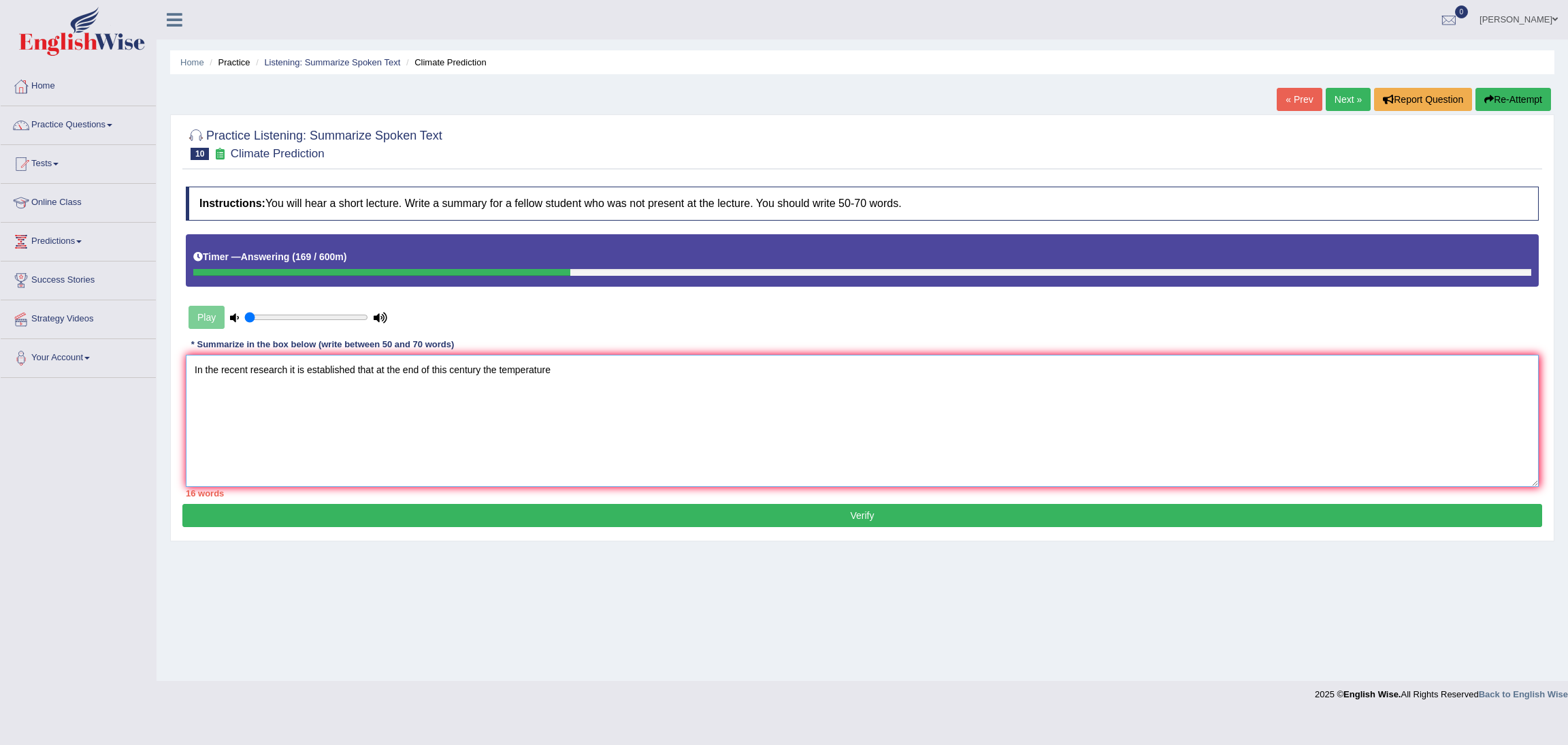
click at [287, 373] on textarea "In the recent research it is established that at the end of this century the te…" at bounding box center [862, 421] width 1352 height 132
drag, startPoint x: 683, startPoint y: 376, endPoint x: 702, endPoint y: 376, distance: 19.0
click at [685, 376] on textarea "In the recent research related to climate prediction it is established that at …" at bounding box center [862, 421] width 1352 height 132
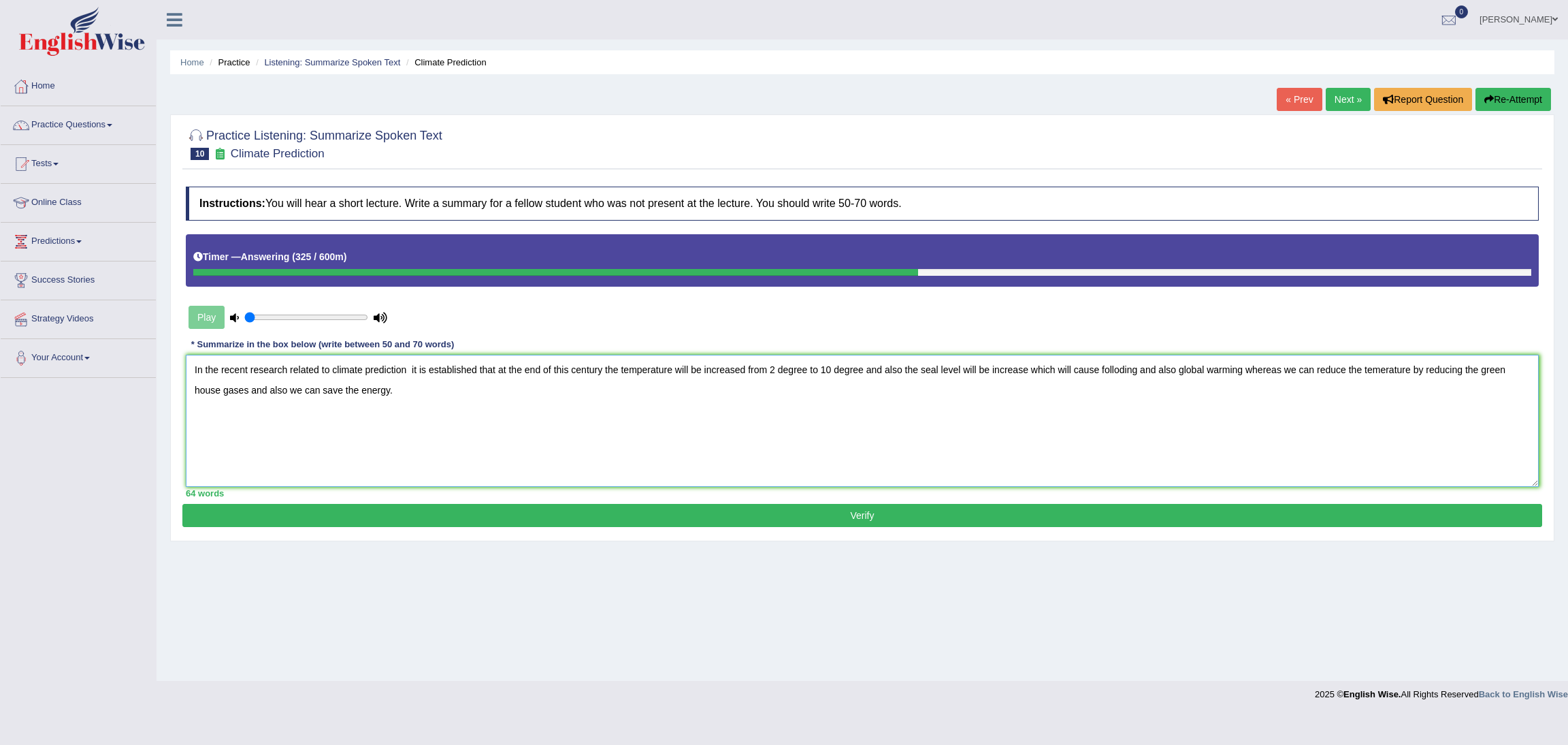
click at [559, 430] on textarea "In the recent research related to climate prediction it is established that at …" at bounding box center [862, 421] width 1352 height 132
click at [940, 372] on textarea "In the recent research related to climate prediction it is established that at …" at bounding box center [862, 421] width 1352 height 132
click at [1116, 375] on textarea "In the recent research related to climate prediction it is established that at …" at bounding box center [862, 421] width 1352 height 132
click at [1076, 455] on textarea "In the recent research related to climate prediction it is established that at …" at bounding box center [862, 421] width 1352 height 132
click at [1136, 371] on textarea "In the recent research related to climate prediction it is established that at …" at bounding box center [862, 421] width 1352 height 132
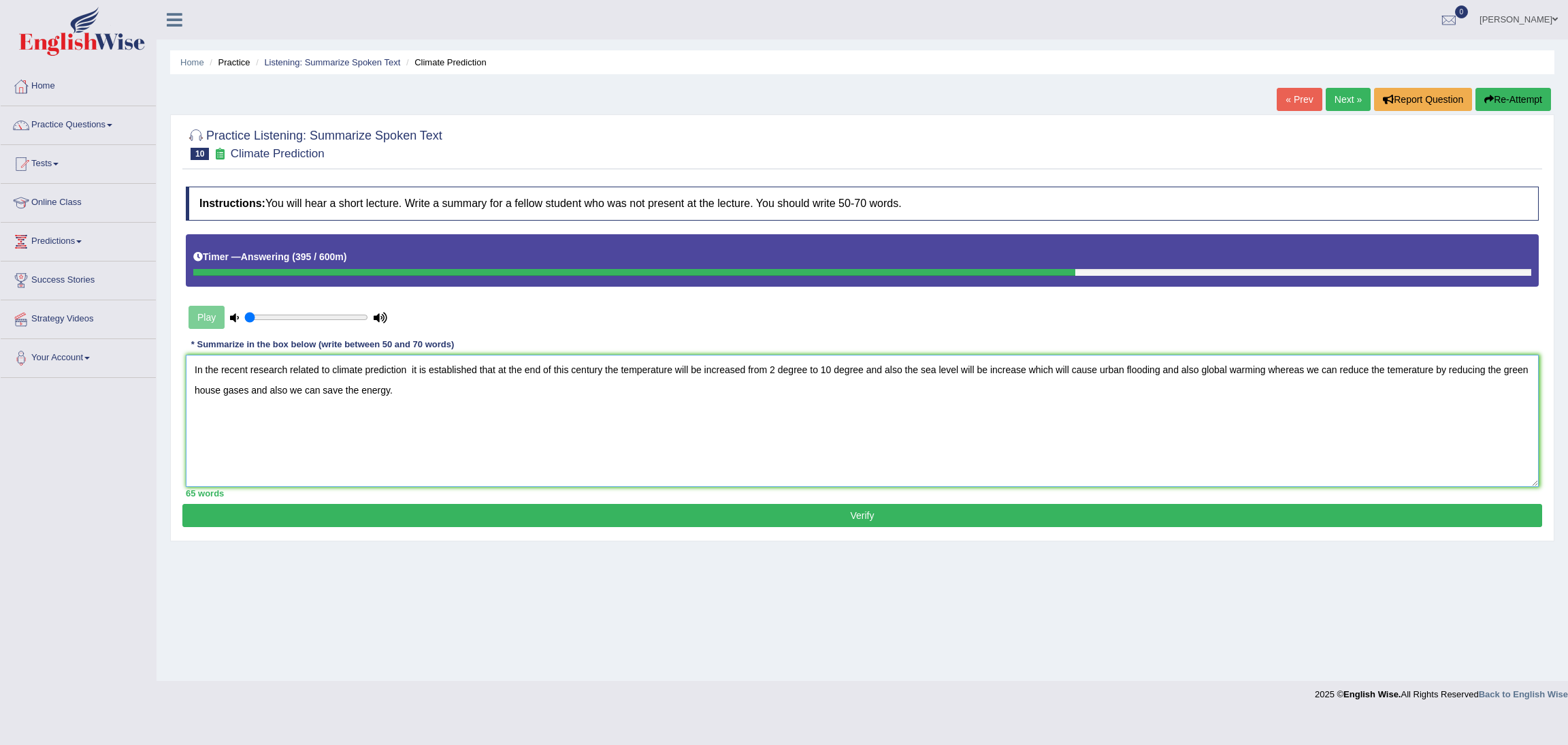
type textarea "In the recent research related to climate prediction it is established that at …"
click at [783, 522] on button "Verify" at bounding box center [862, 516] width 1359 height 23
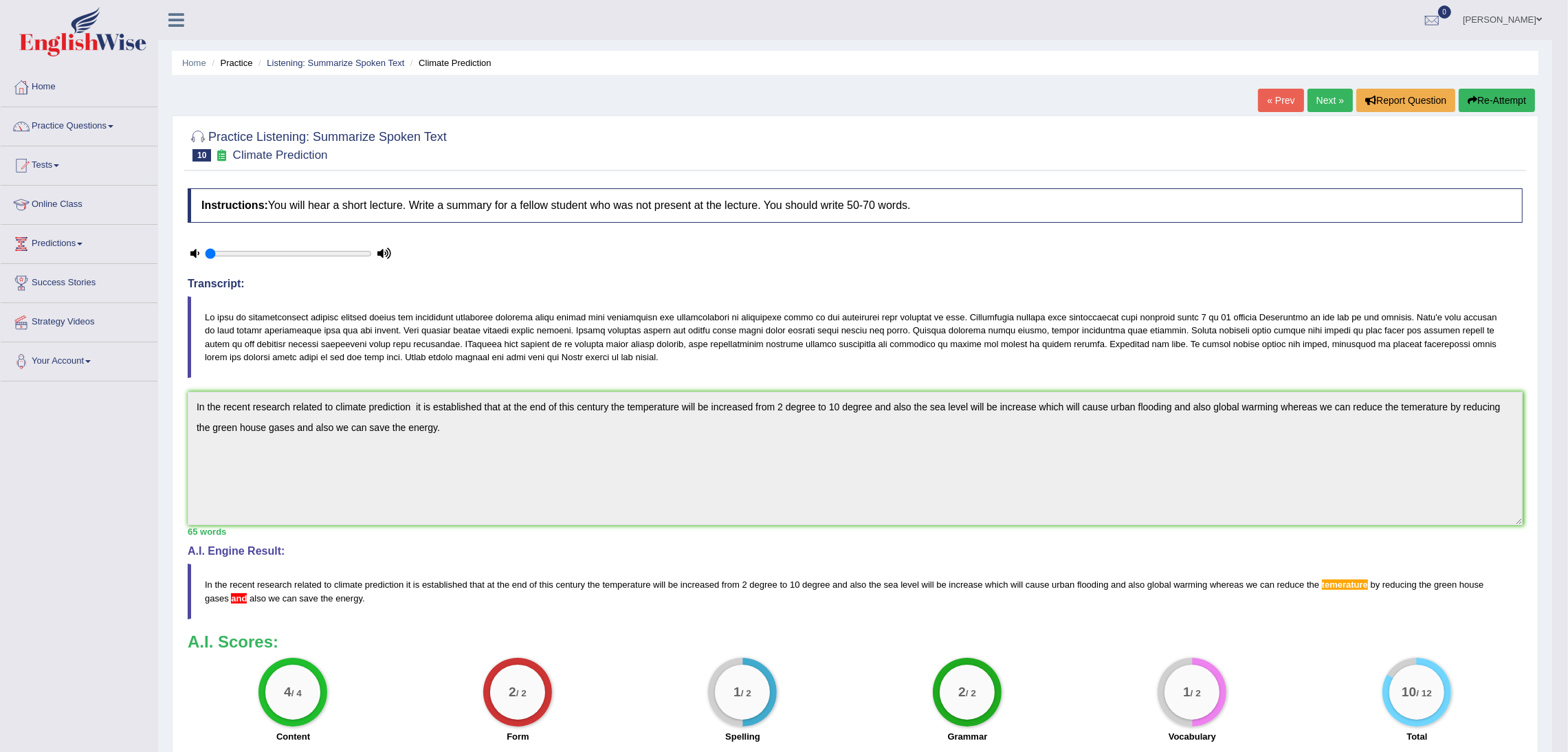
click at [1315, 100] on link "Next »" at bounding box center [1330, 100] width 46 height 23
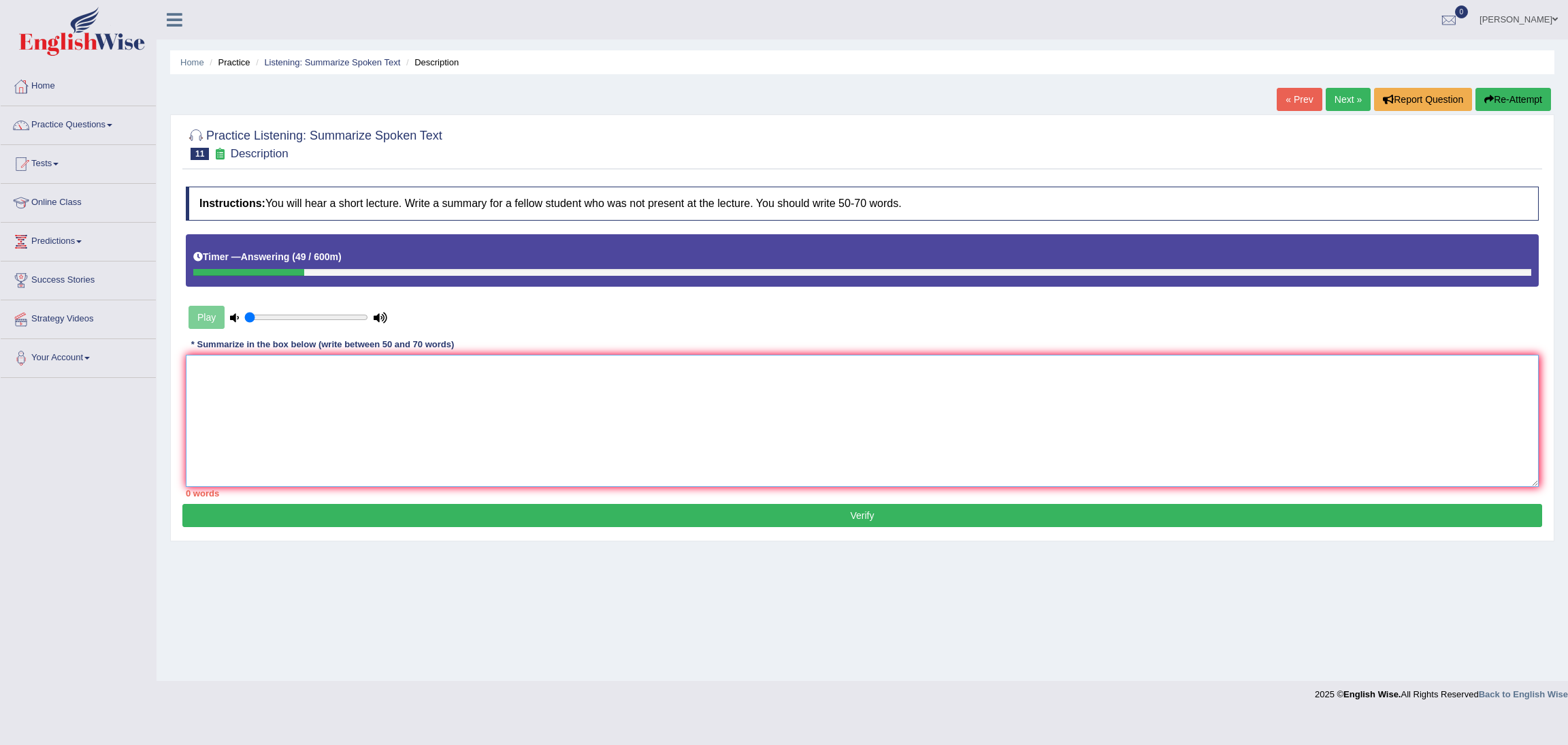
click at [245, 404] on textarea at bounding box center [862, 421] width 1352 height 132
click at [1534, 95] on button "Re-Attempt" at bounding box center [1513, 99] width 76 height 23
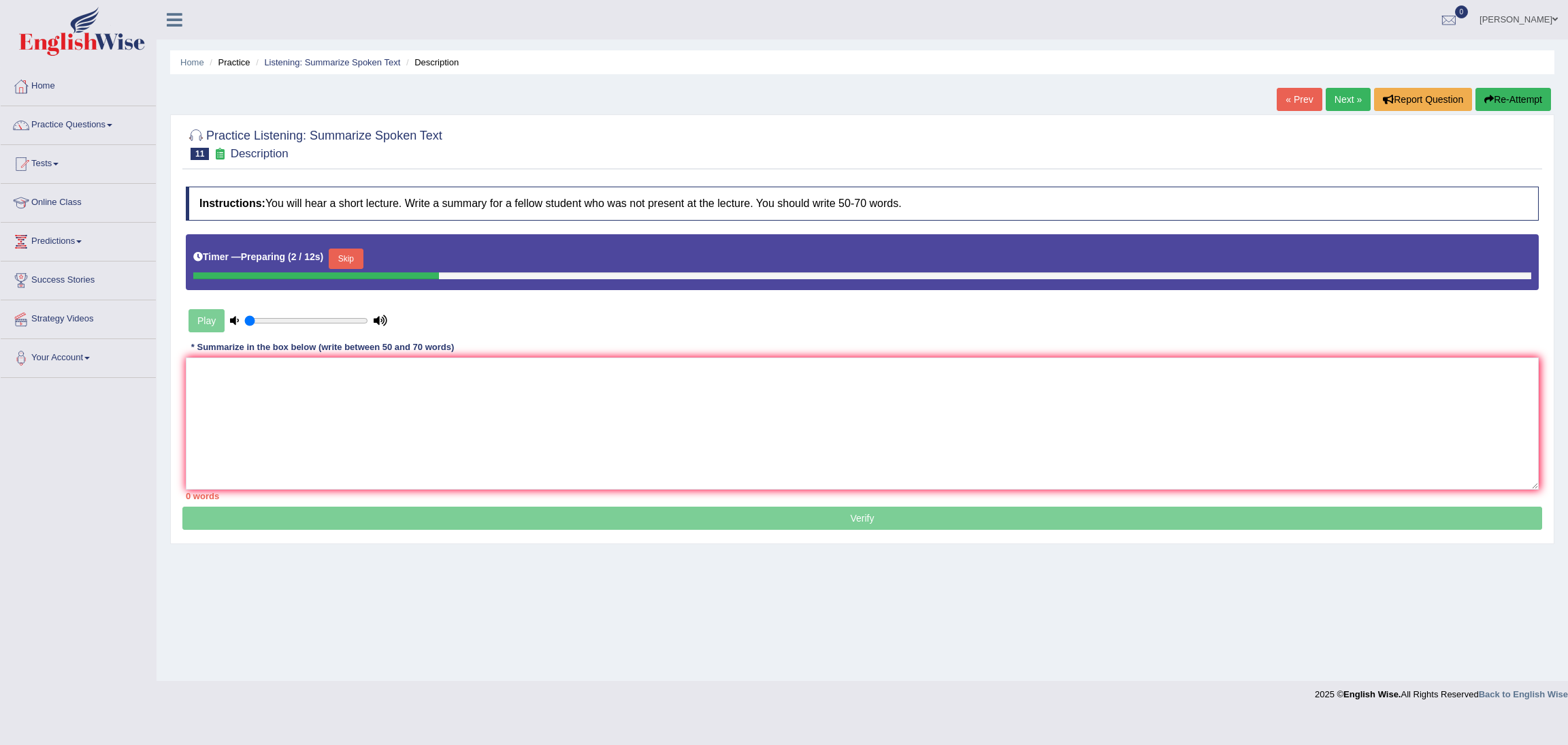
click at [352, 255] on button "Skip" at bounding box center [346, 259] width 34 height 21
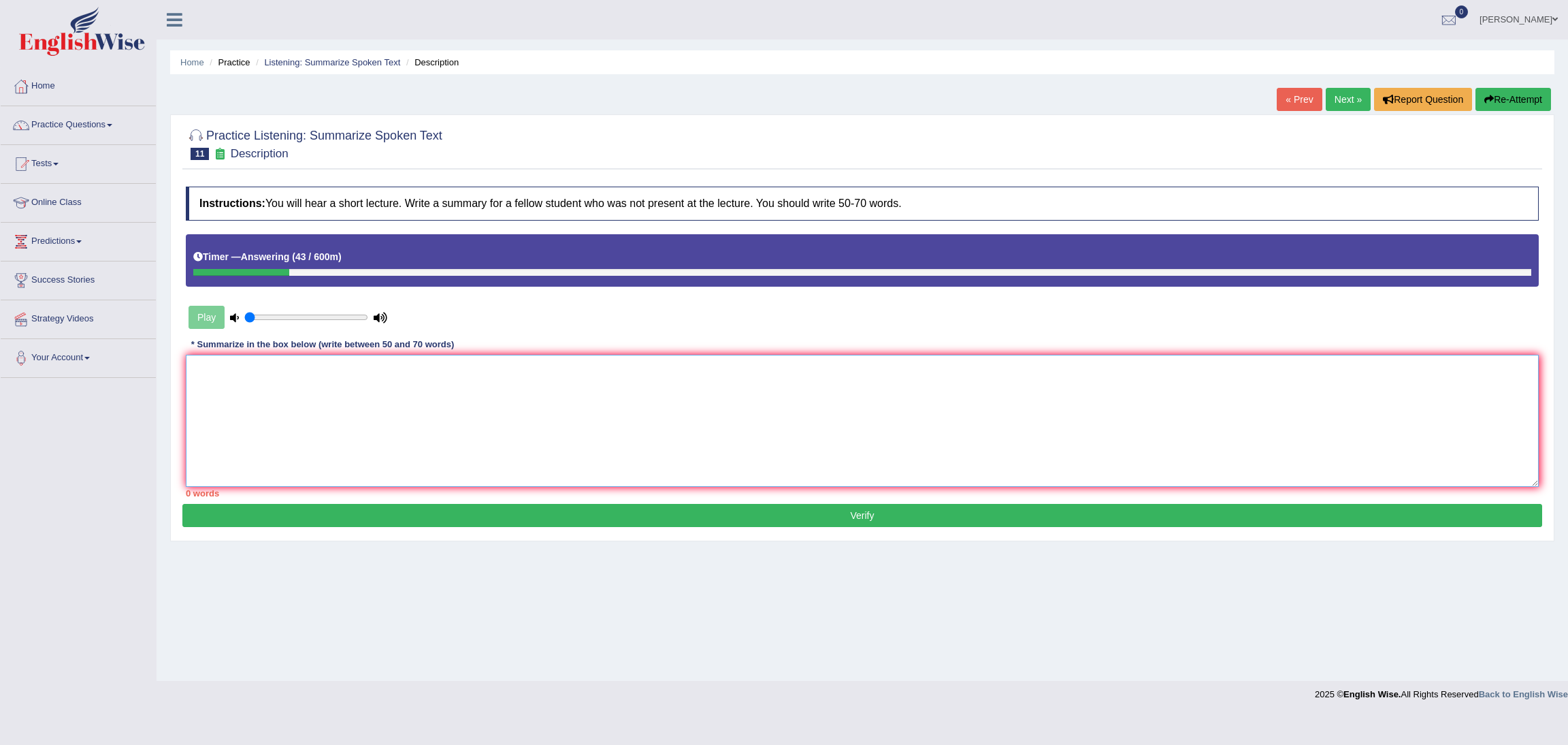
click at [344, 422] on textarea at bounding box center [862, 421] width 1352 height 132
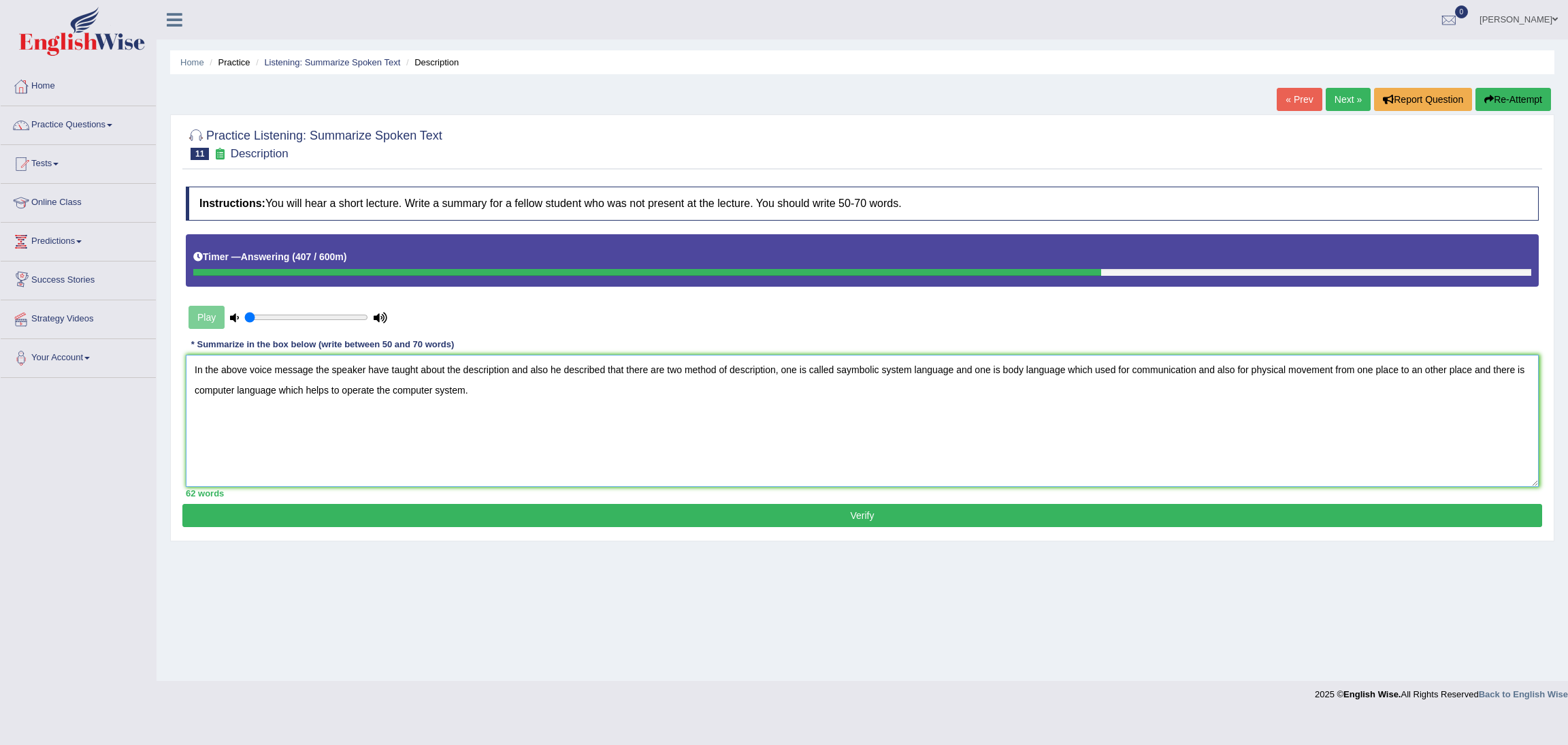
type textarea "In the above voice message the speaker have taught about the description and al…"
click at [744, 525] on button "Verify" at bounding box center [862, 516] width 1359 height 23
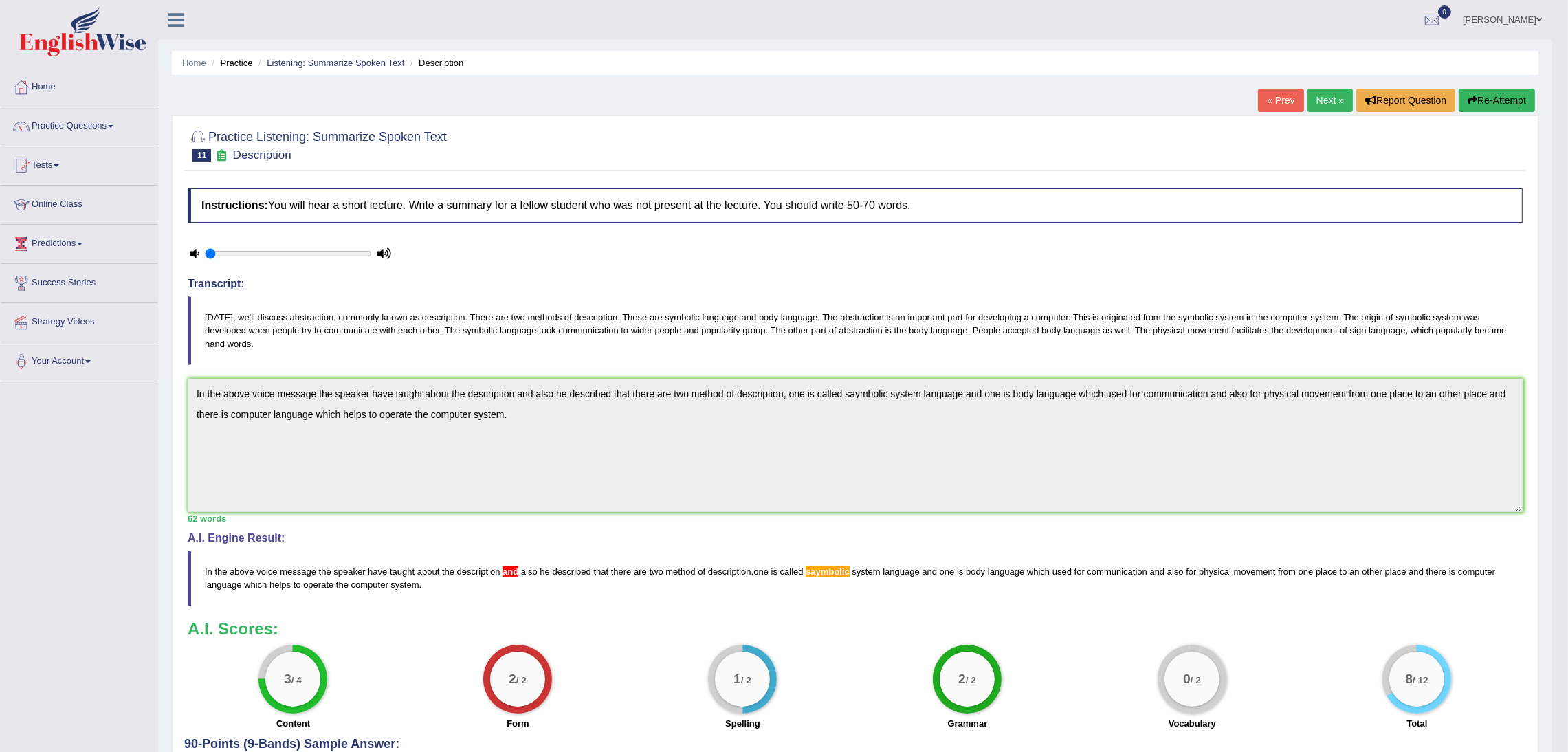
click at [1325, 101] on link "Next »" at bounding box center [1330, 100] width 46 height 23
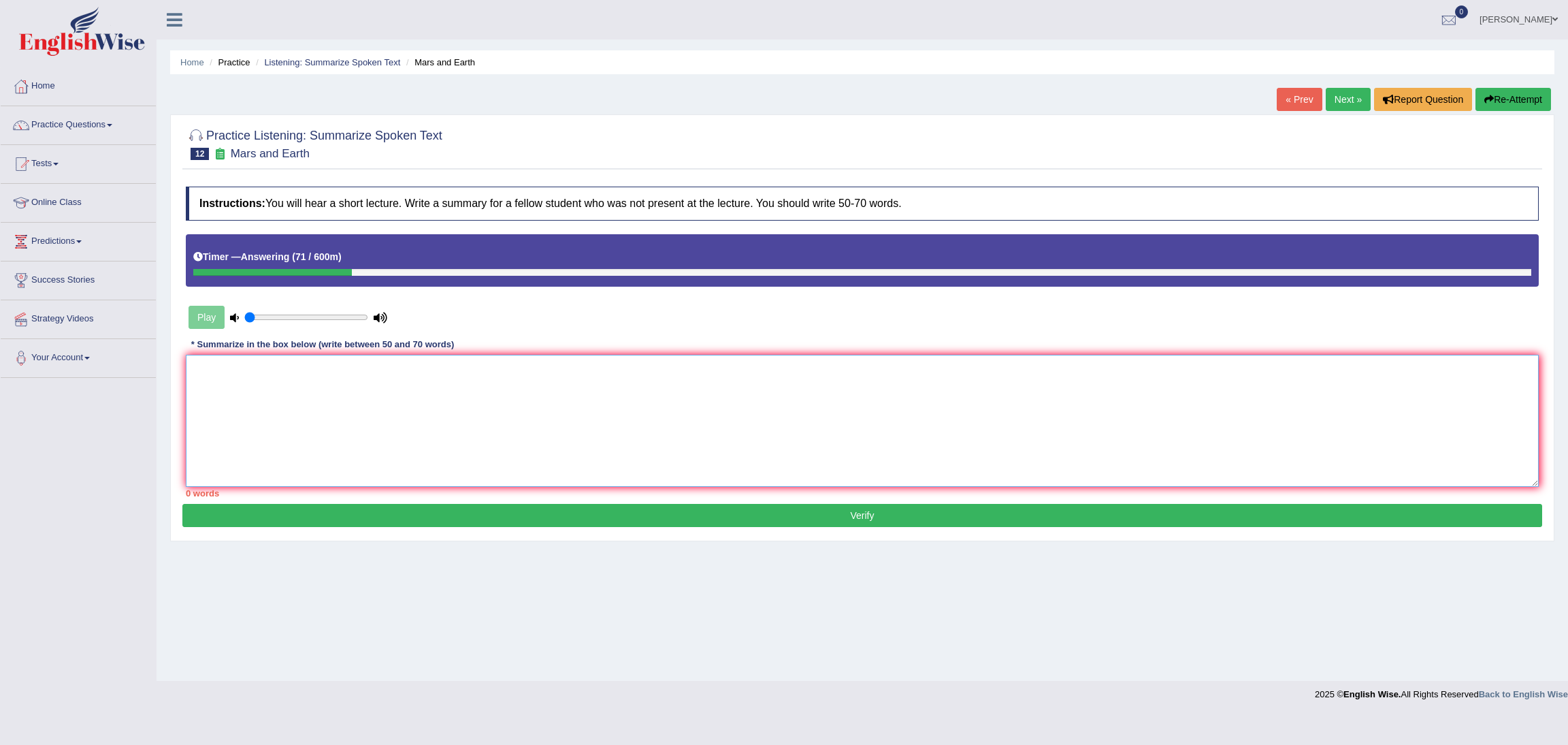
drag, startPoint x: 235, startPoint y: 398, endPoint x: 245, endPoint y: 395, distance: 10.4
click at [240, 396] on textarea at bounding box center [862, 421] width 1352 height 132
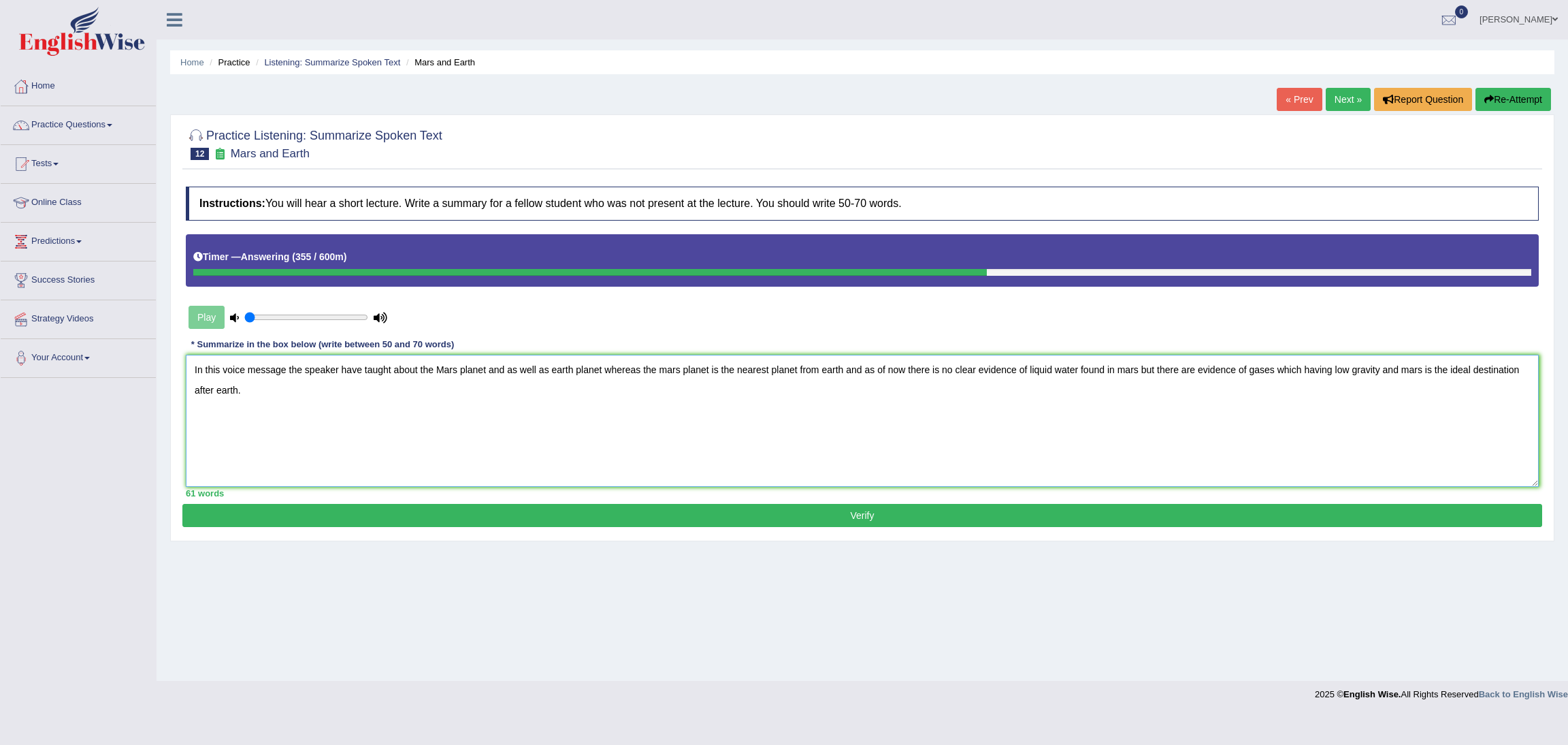
click at [550, 371] on textarea "In this voice message the speaker have taught about the Mars planet and as well…" at bounding box center [862, 421] width 1352 height 132
type textarea "In this voice message the speaker have taught about the Mars planet and as well…"
click at [930, 524] on button "Verify" at bounding box center [862, 516] width 1359 height 23
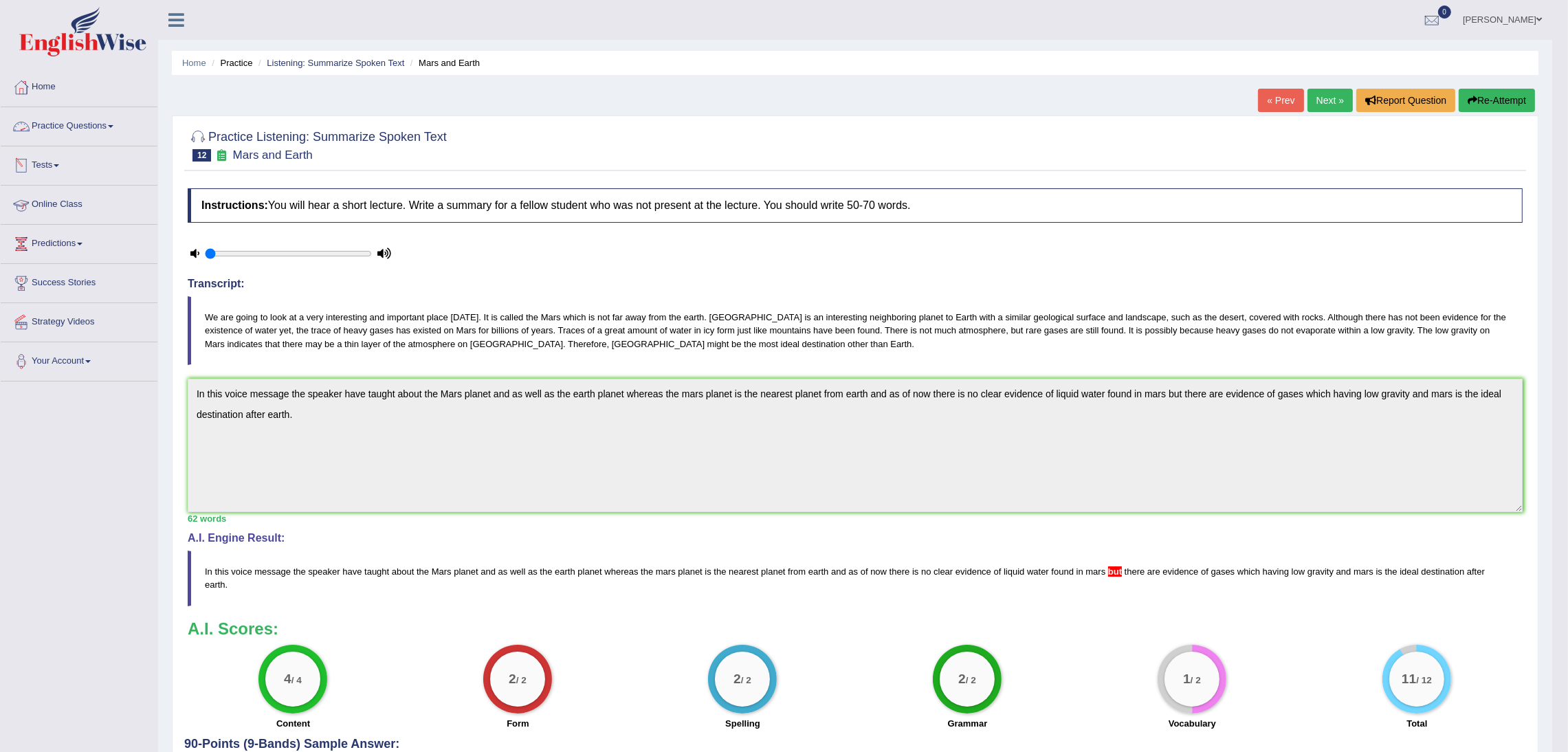
click at [105, 124] on link "Practice Questions" at bounding box center [79, 124] width 157 height 35
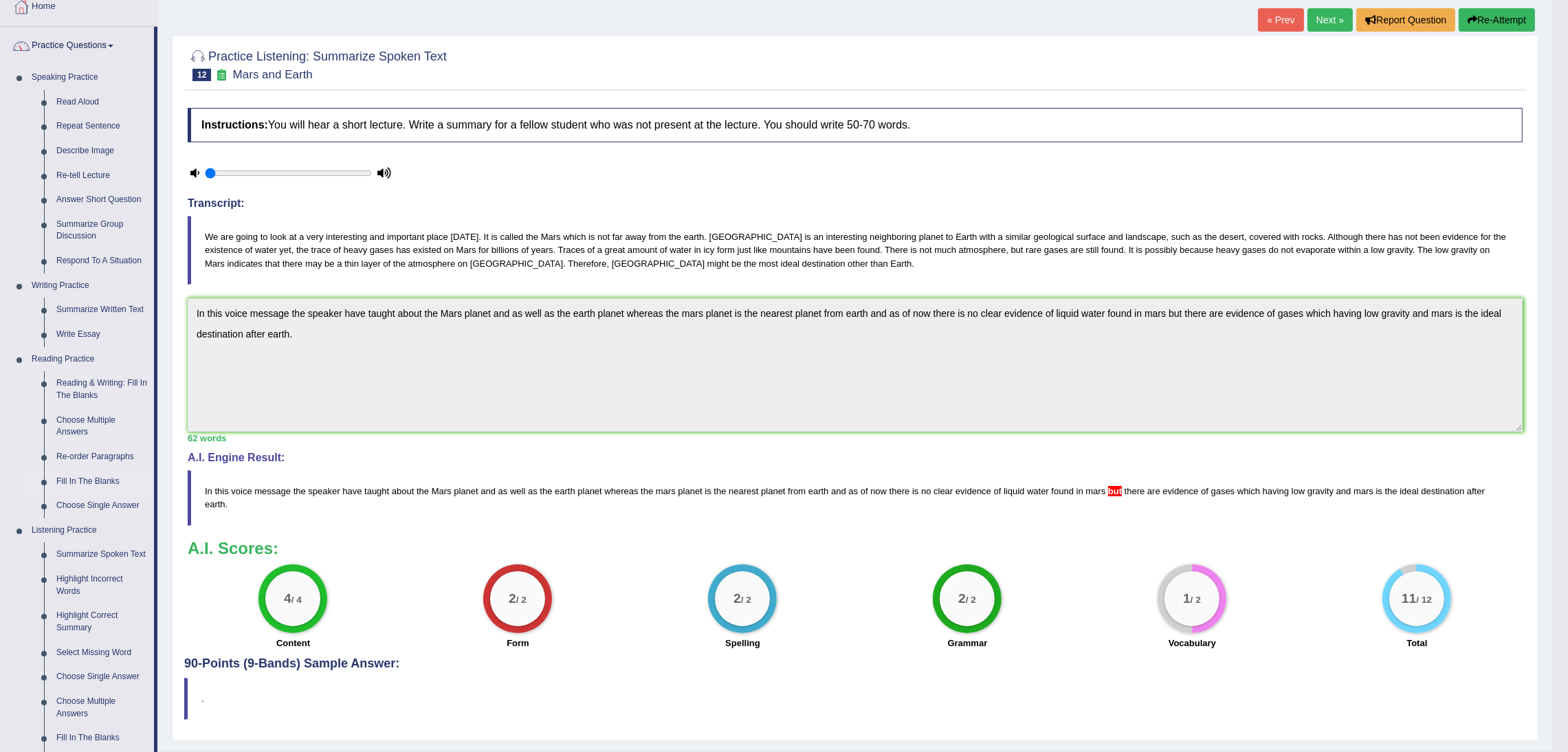
scroll to position [206, 0]
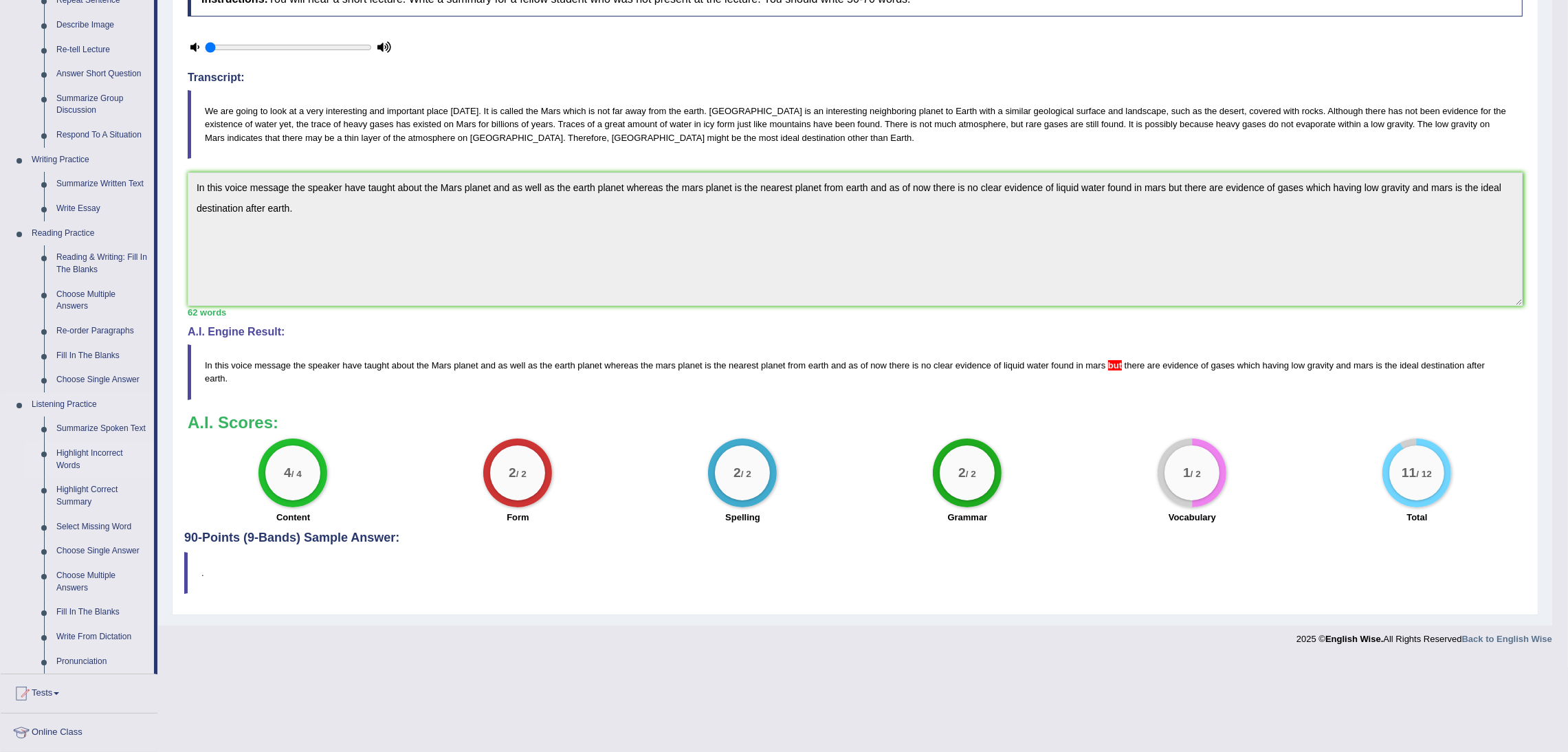
click at [87, 453] on link "Highlight Incorrect Words" at bounding box center [102, 459] width 104 height 36
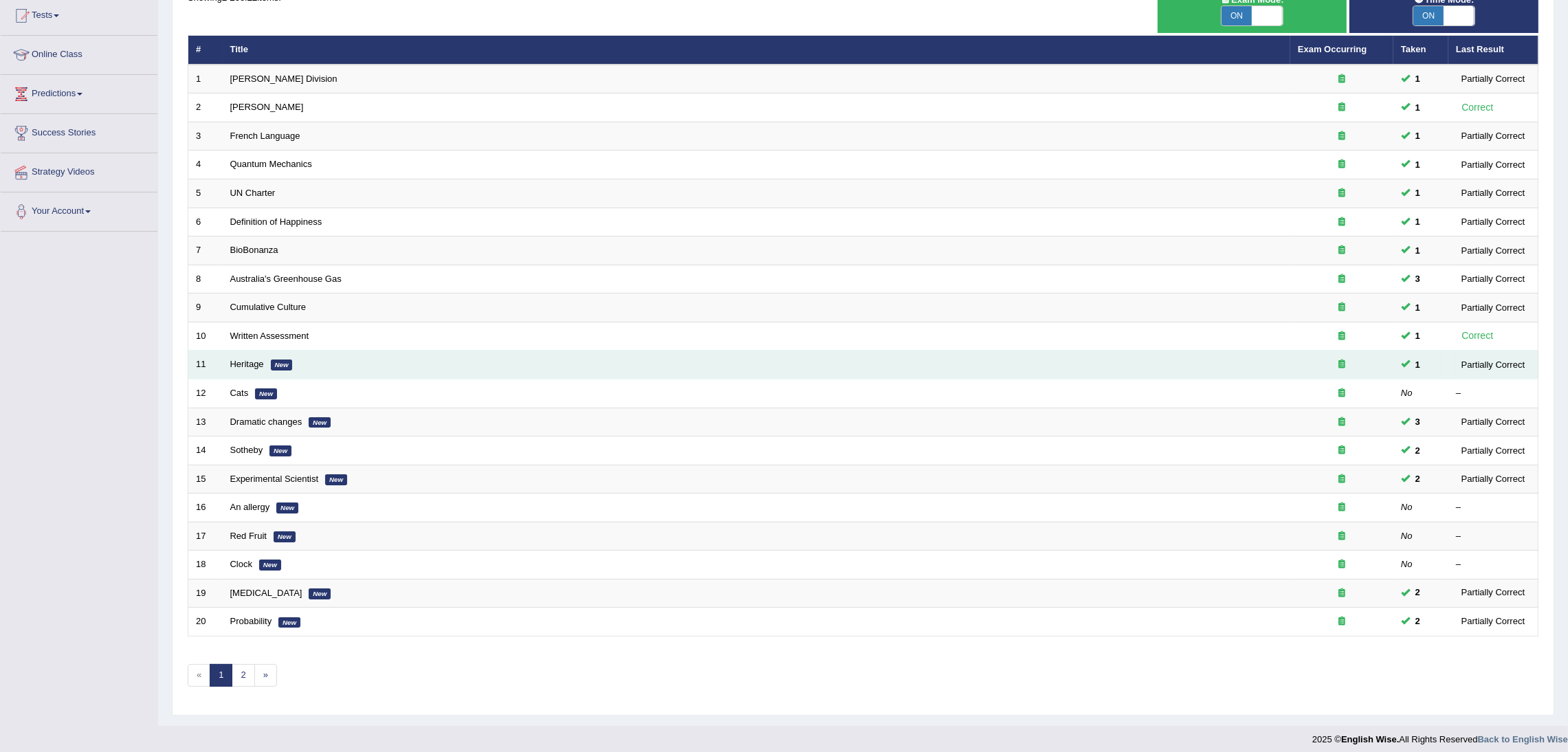
scroll to position [160, 0]
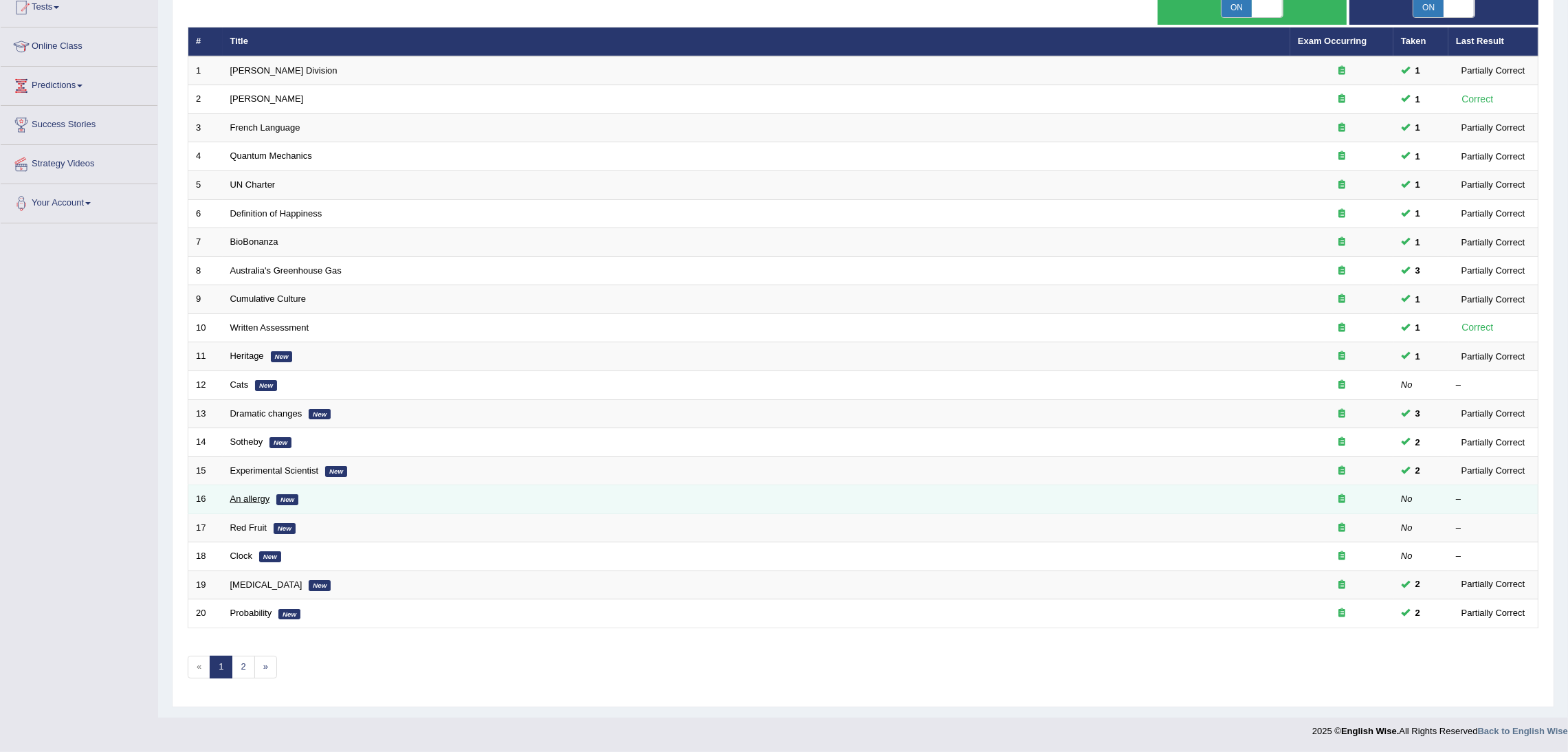
click at [258, 494] on link "An allergy" at bounding box center [250, 498] width 40 height 10
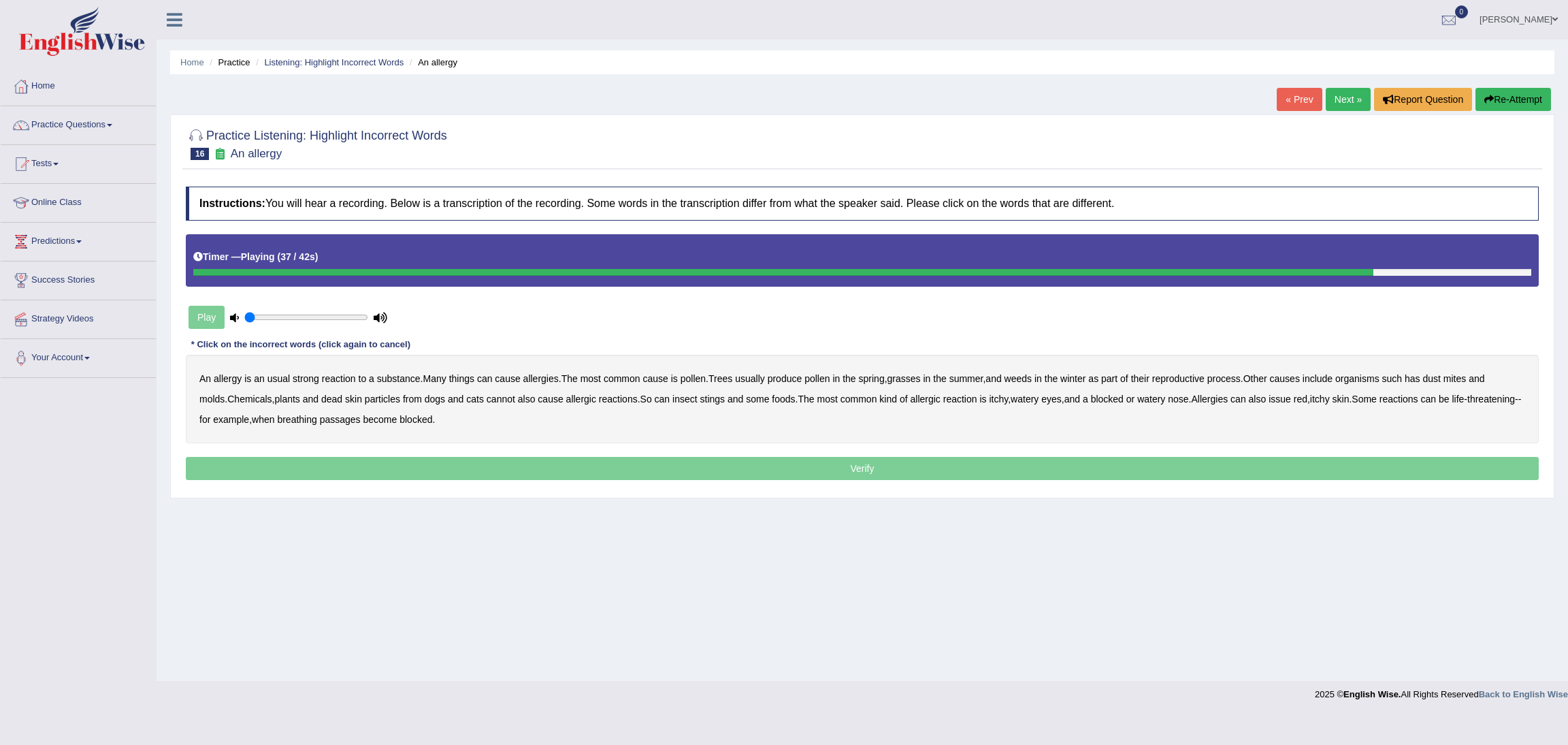
click at [1290, 398] on b "issue" at bounding box center [1279, 399] width 22 height 11
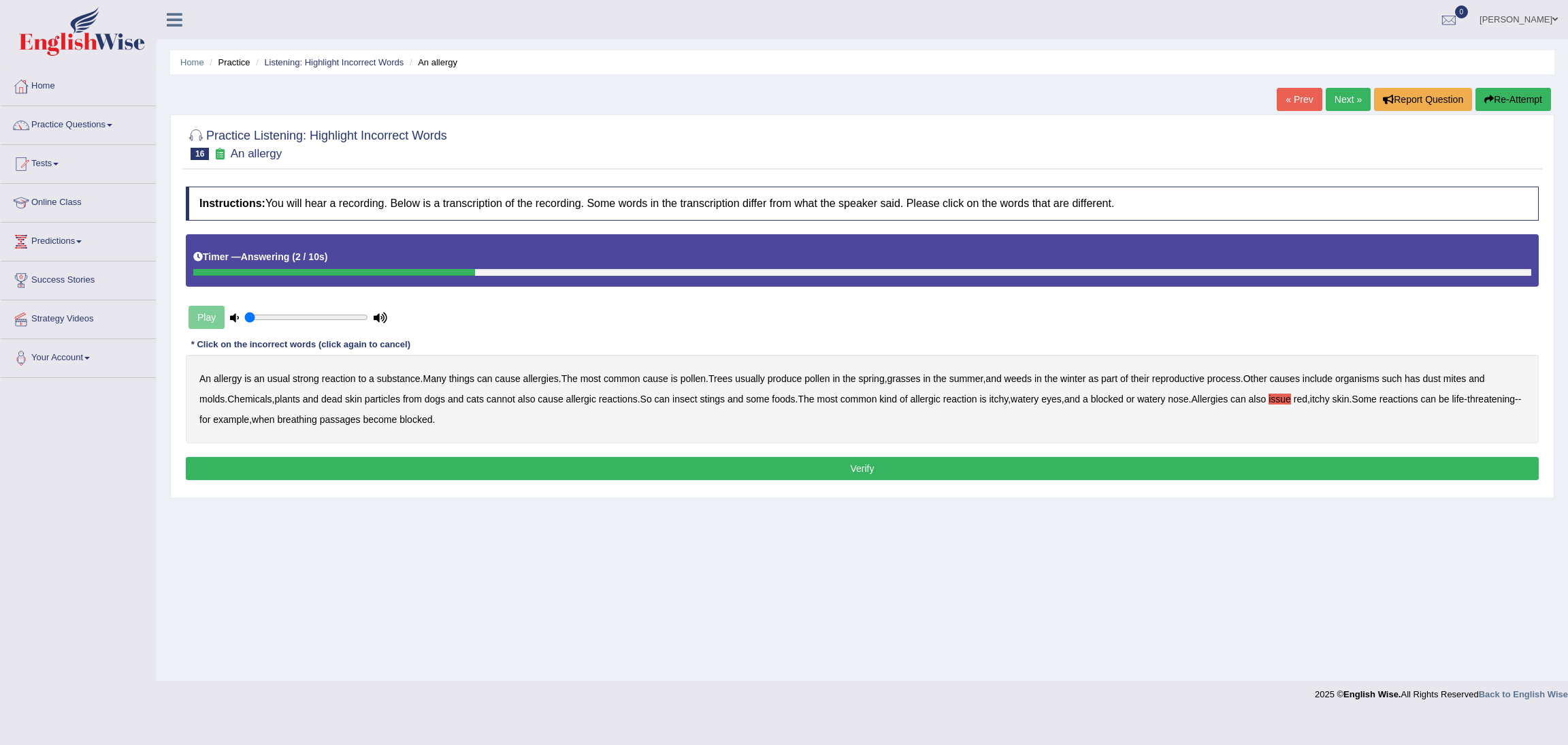
click at [852, 467] on button "Verify" at bounding box center [862, 468] width 1352 height 23
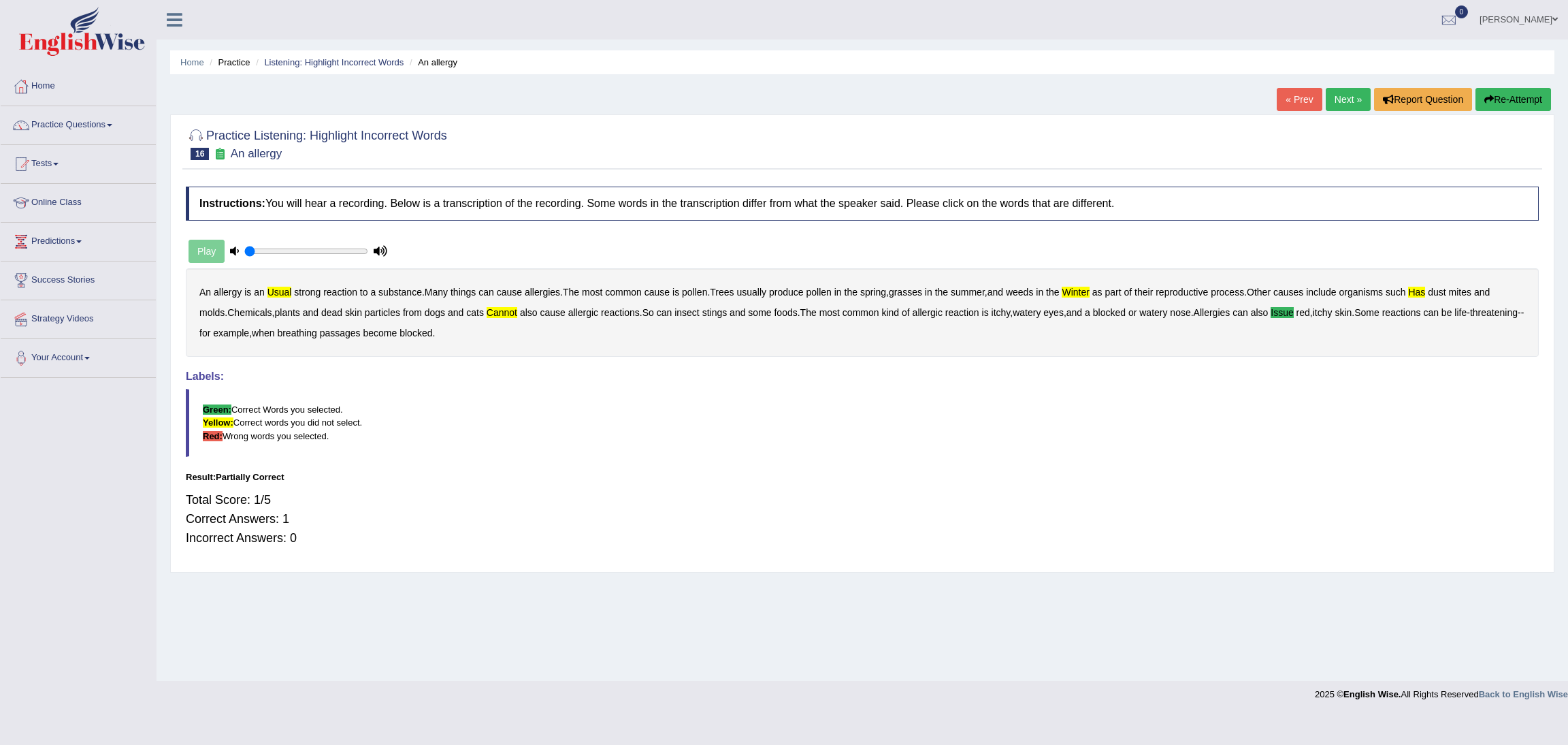
click at [1526, 94] on button "Re-Attempt" at bounding box center [1513, 99] width 76 height 23
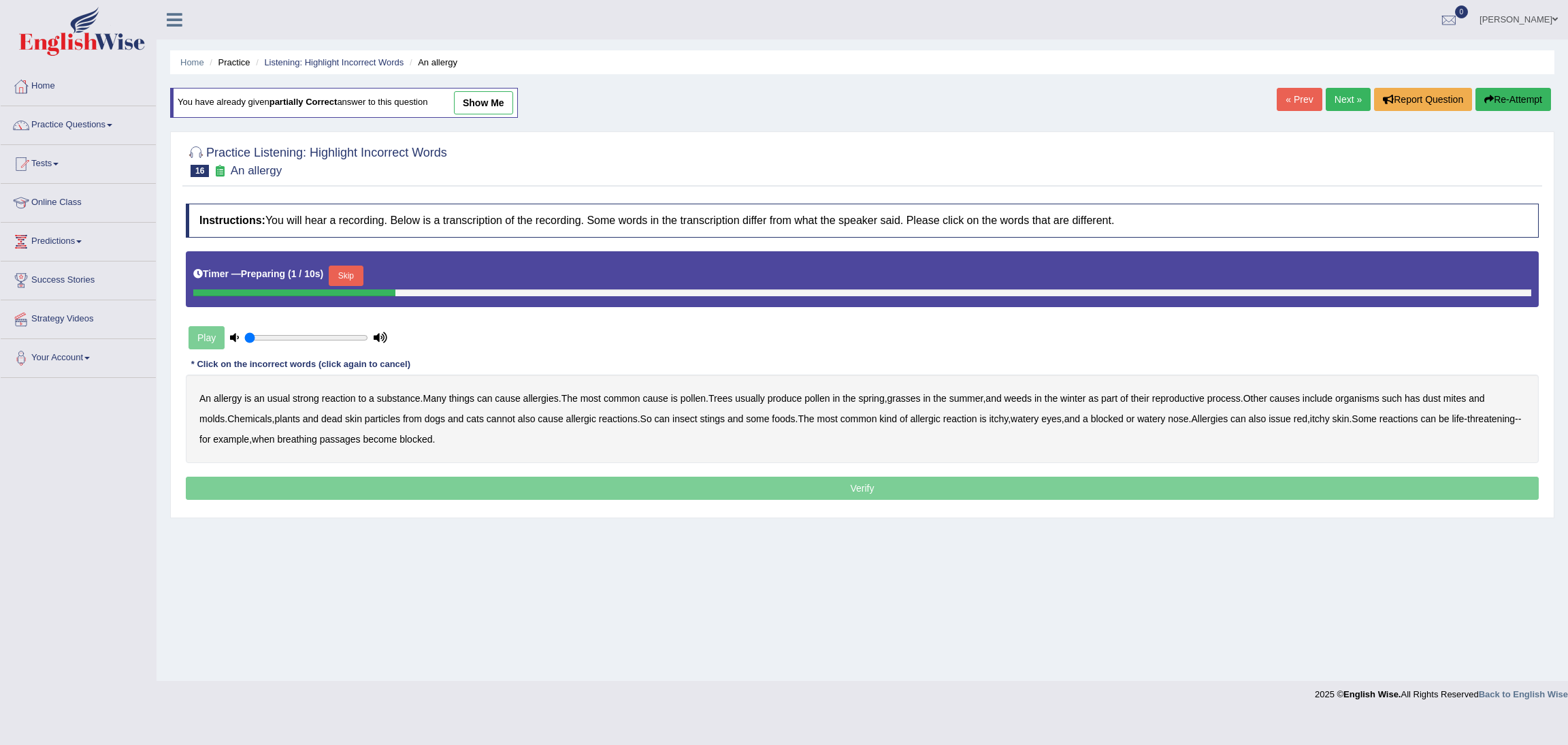
click at [354, 278] on button "Skip" at bounding box center [346, 275] width 34 height 21
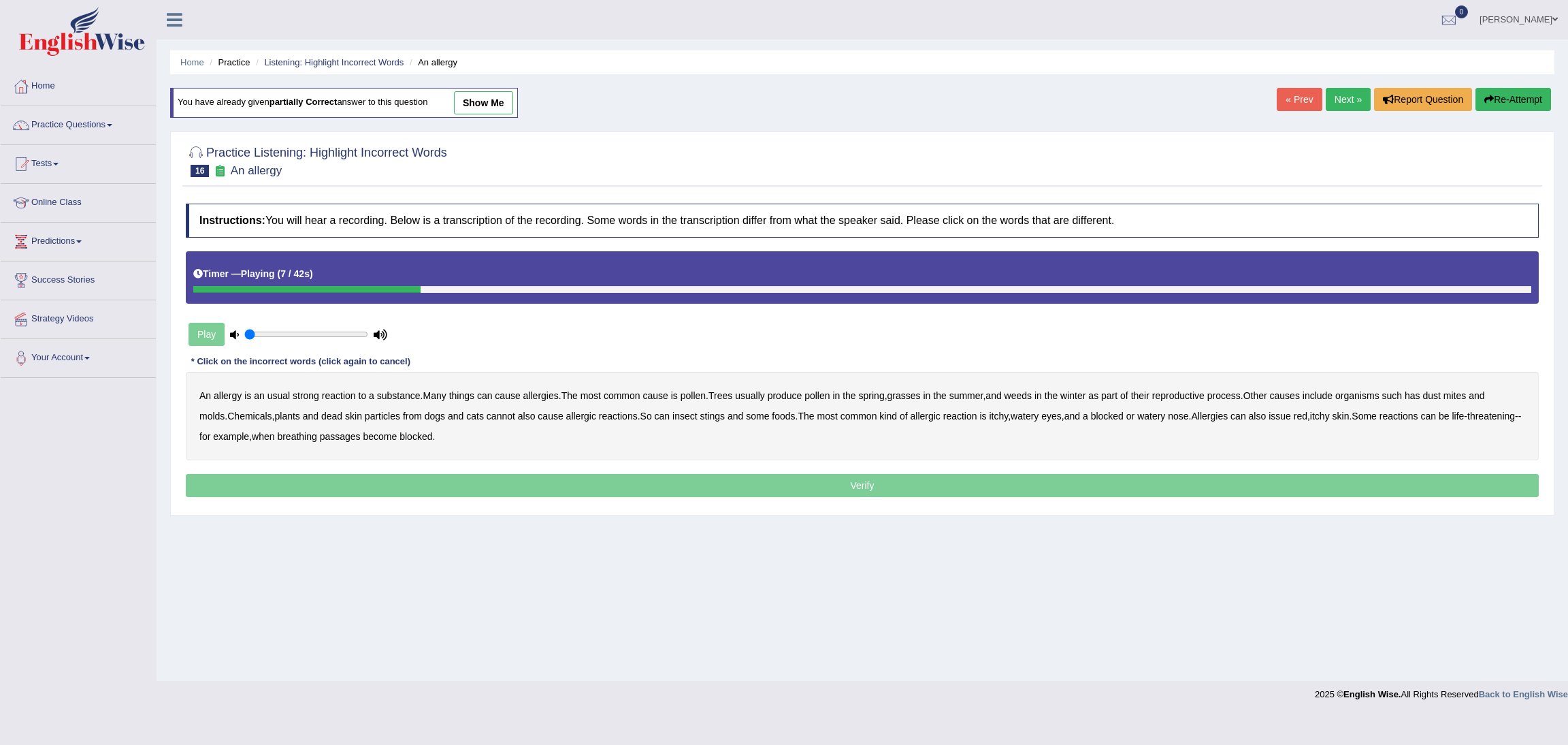
click at [1519, 93] on button "Re-Attempt" at bounding box center [1513, 99] width 76 height 23
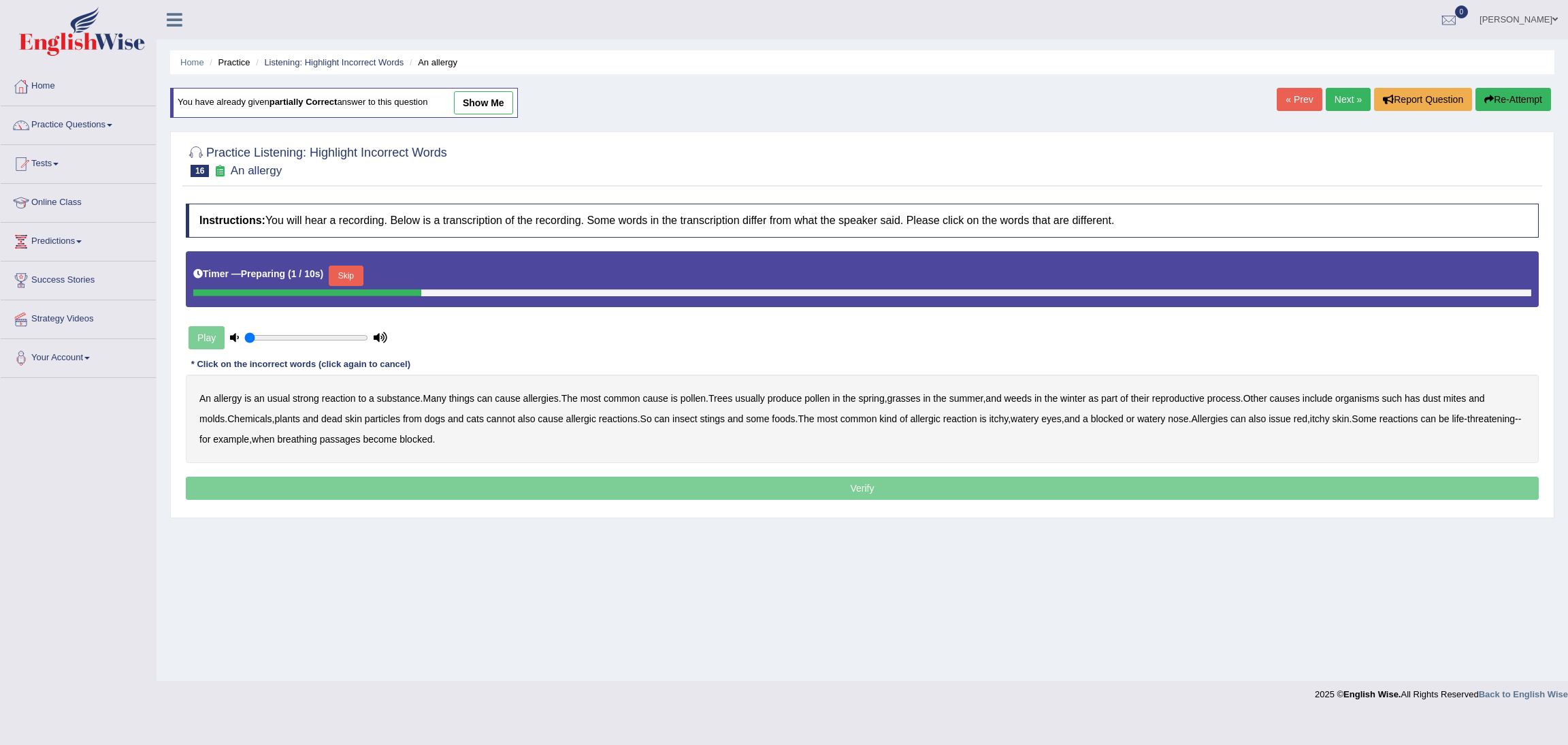
click at [346, 275] on button "Skip" at bounding box center [346, 275] width 34 height 21
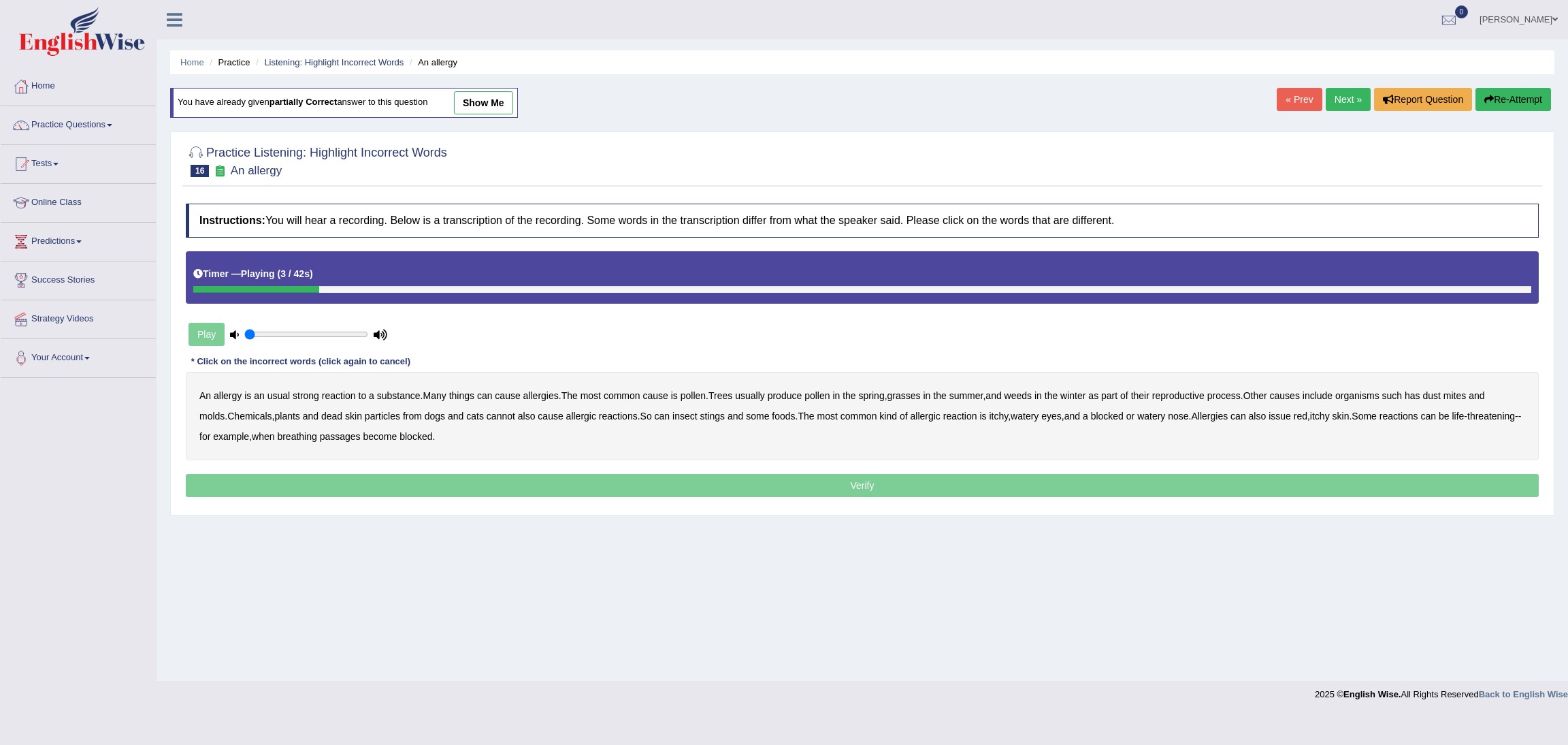
click at [279, 398] on b "usual" at bounding box center [278, 395] width 22 height 11
drag, startPoint x: 1079, startPoint y: 398, endPoint x: 1157, endPoint y: 396, distance: 78.0
click at [1079, 397] on b "winter" at bounding box center [1073, 395] width 25 height 11
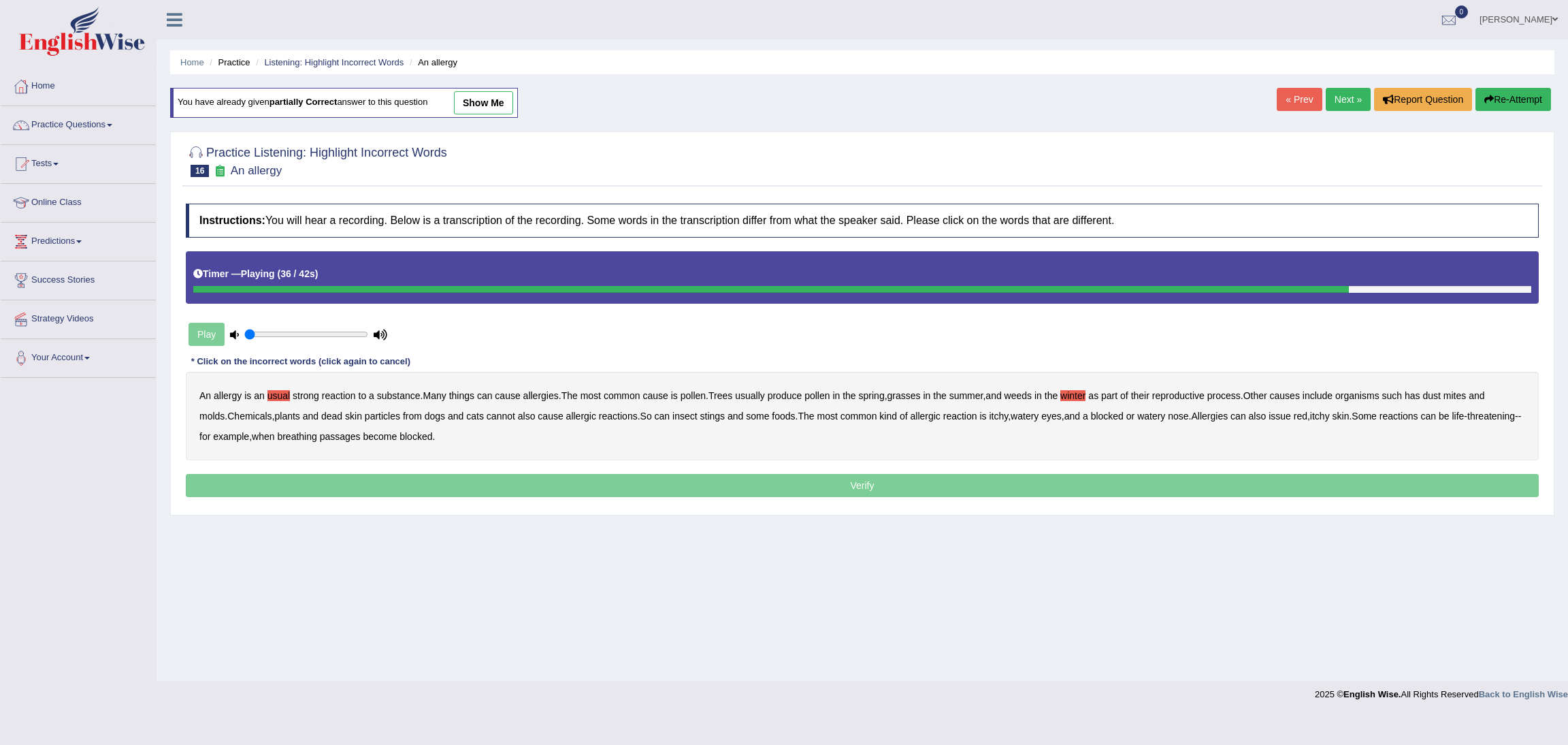
click at [1290, 418] on b "issue" at bounding box center [1279, 416] width 22 height 11
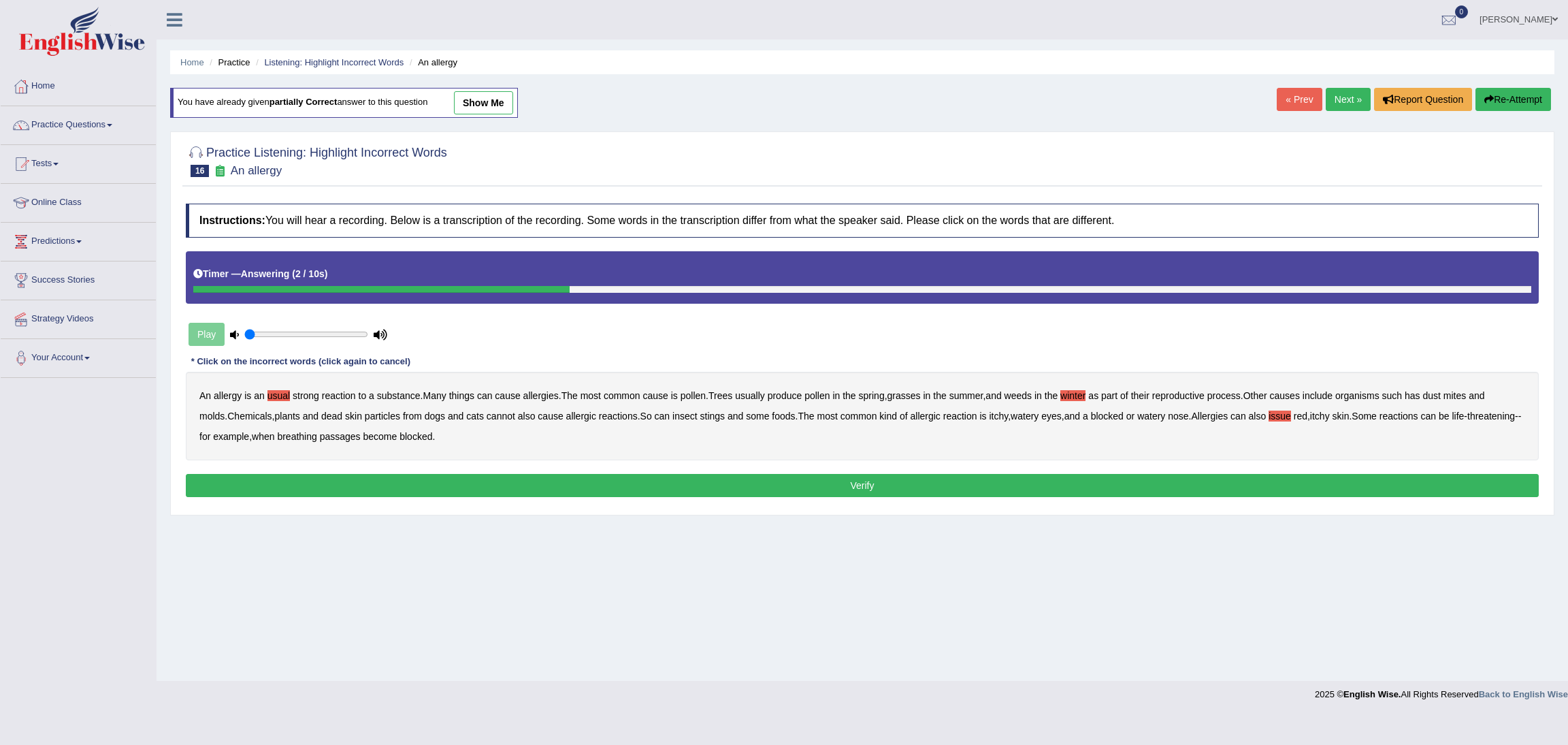
click at [786, 486] on button "Verify" at bounding box center [862, 485] width 1352 height 23
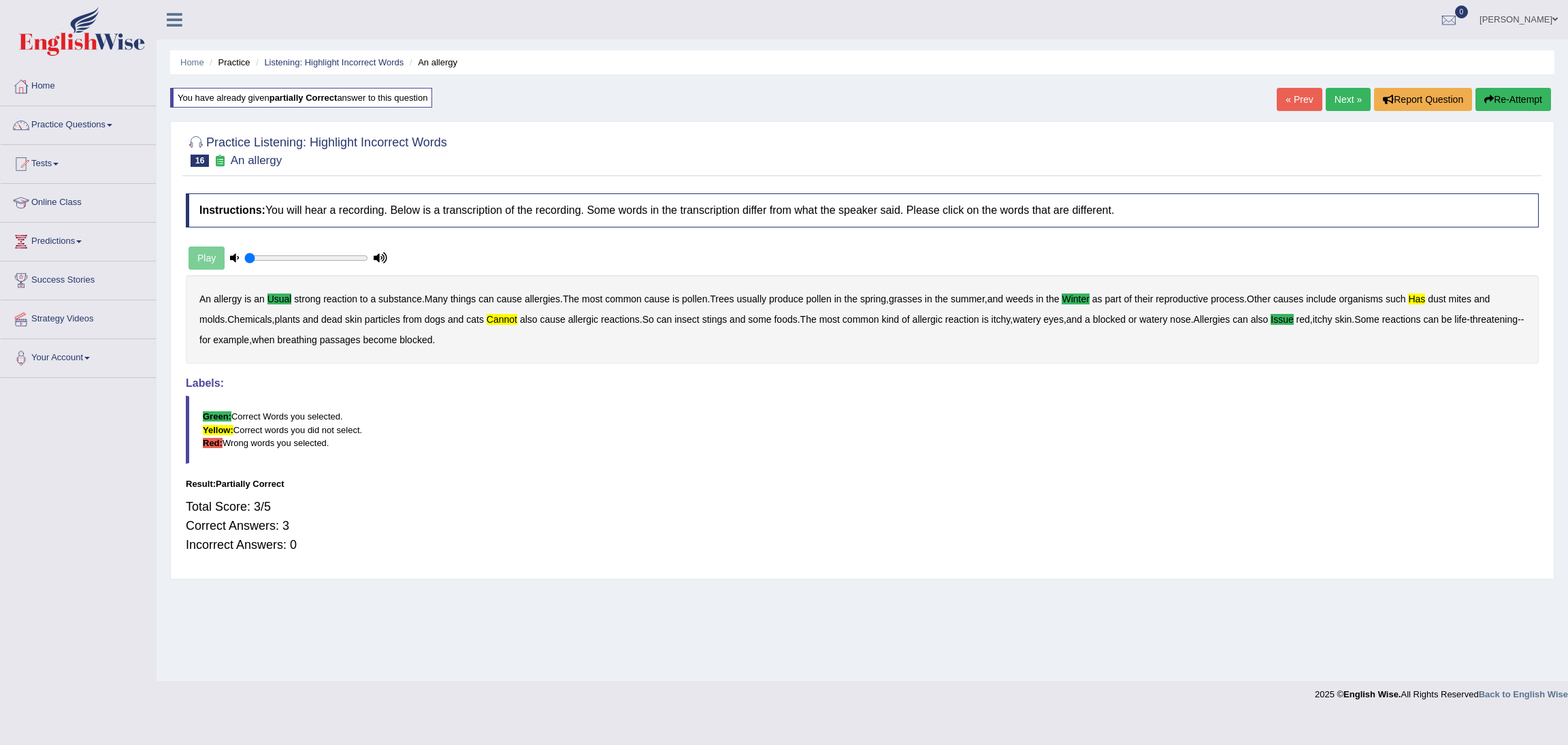
click at [1338, 99] on link "Next »" at bounding box center [1348, 99] width 45 height 23
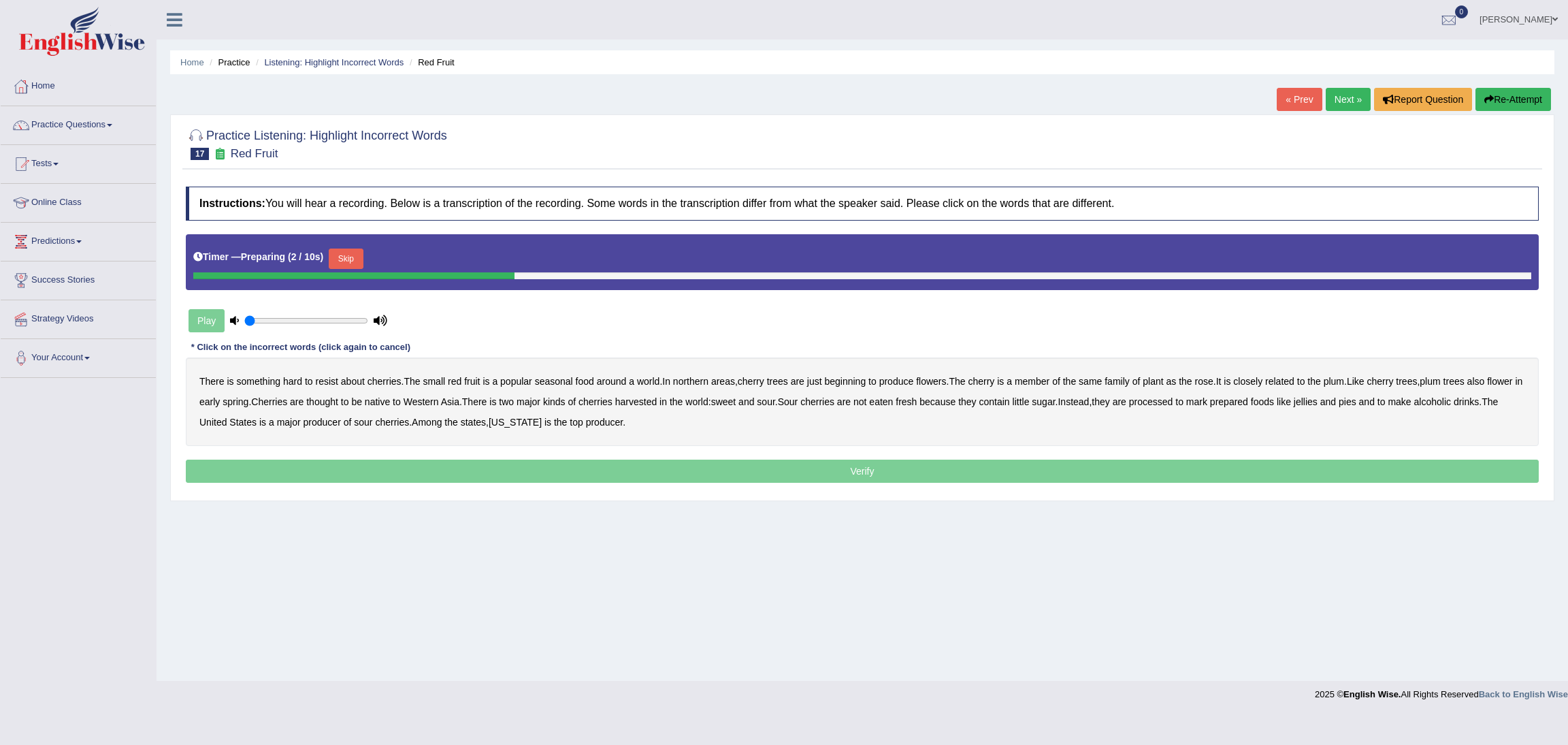
click at [346, 262] on button "Skip" at bounding box center [346, 259] width 34 height 21
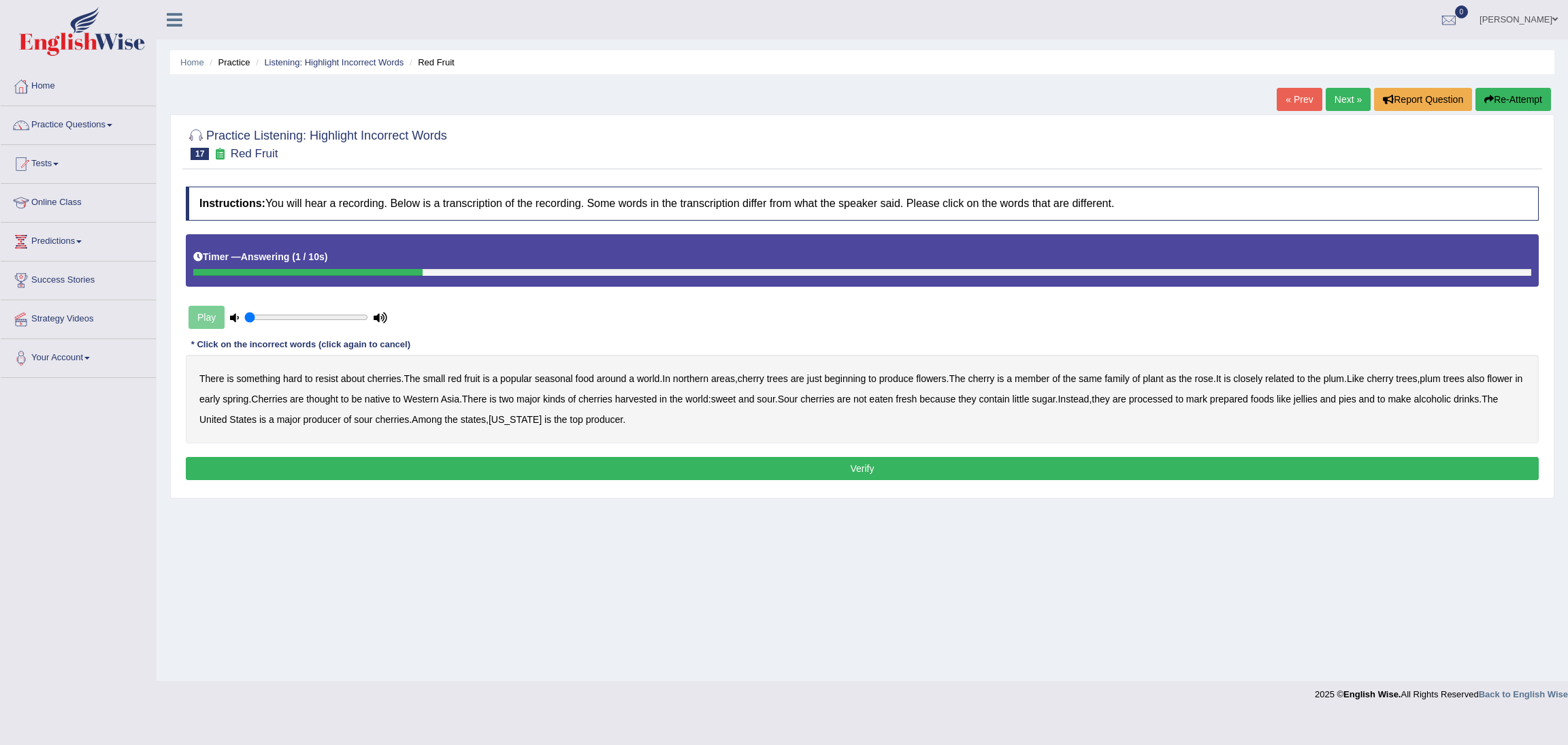
click at [866, 469] on button "Verify" at bounding box center [862, 468] width 1352 height 23
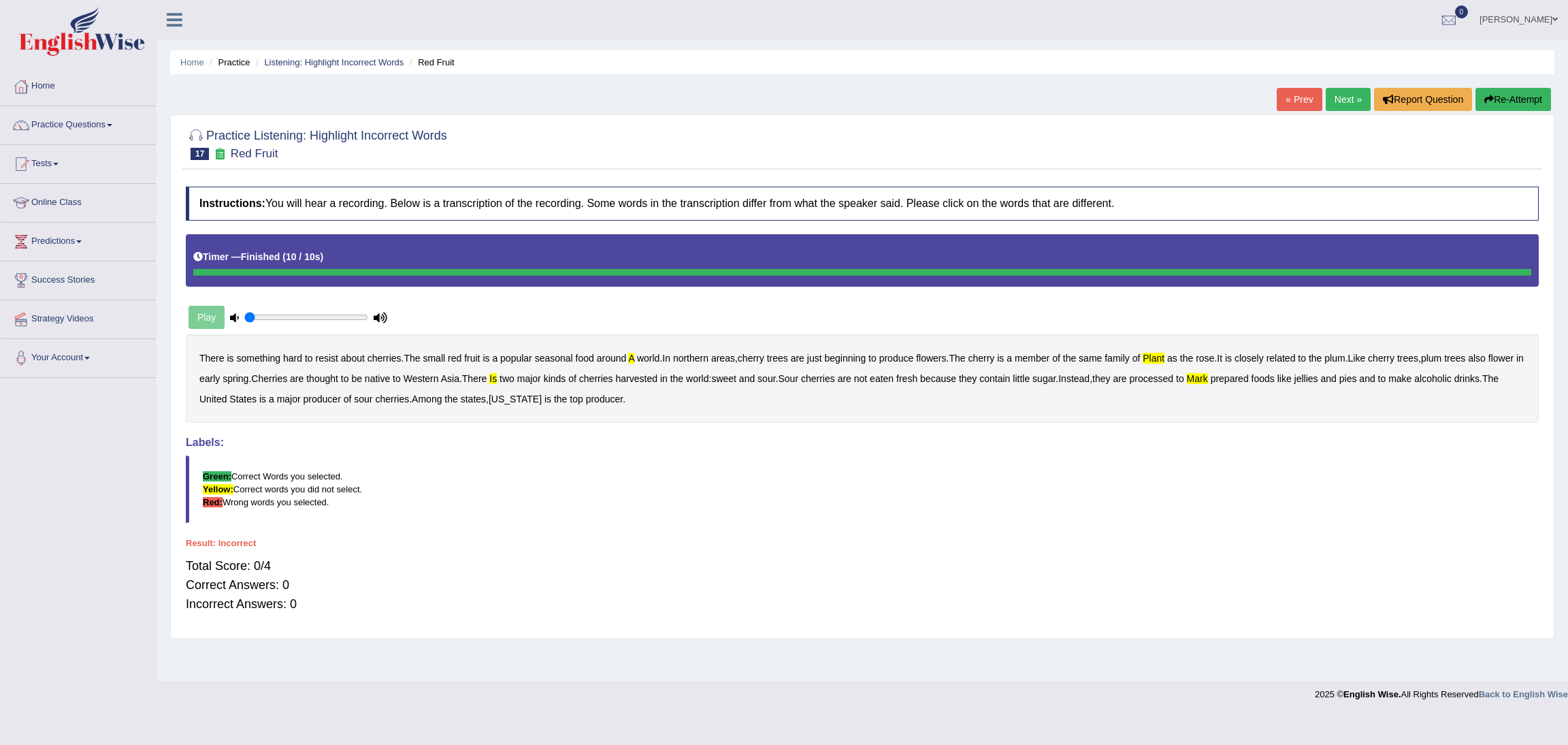
click at [1520, 104] on button "Re-Attempt" at bounding box center [1513, 99] width 76 height 23
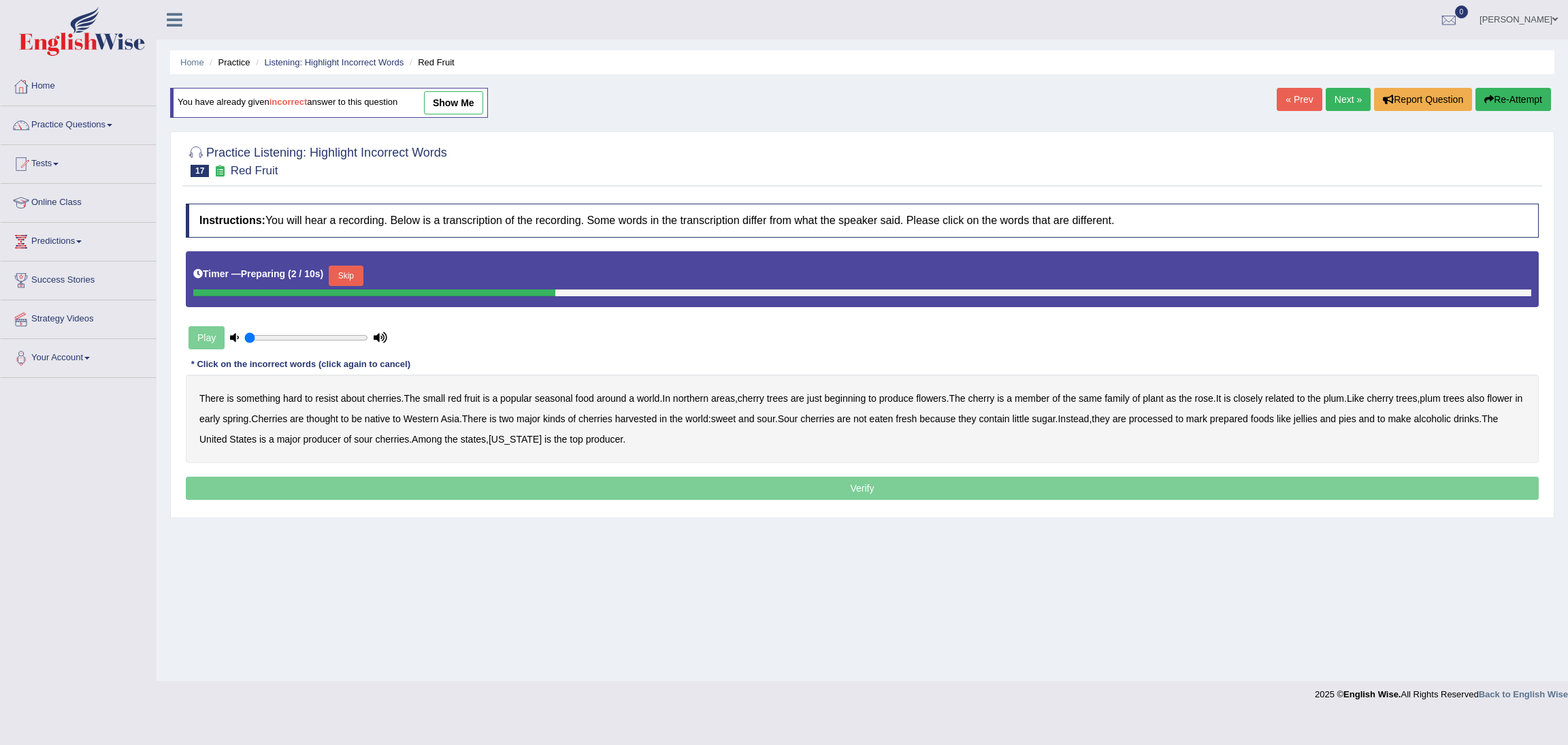
click at [346, 275] on button "Skip" at bounding box center [346, 275] width 34 height 21
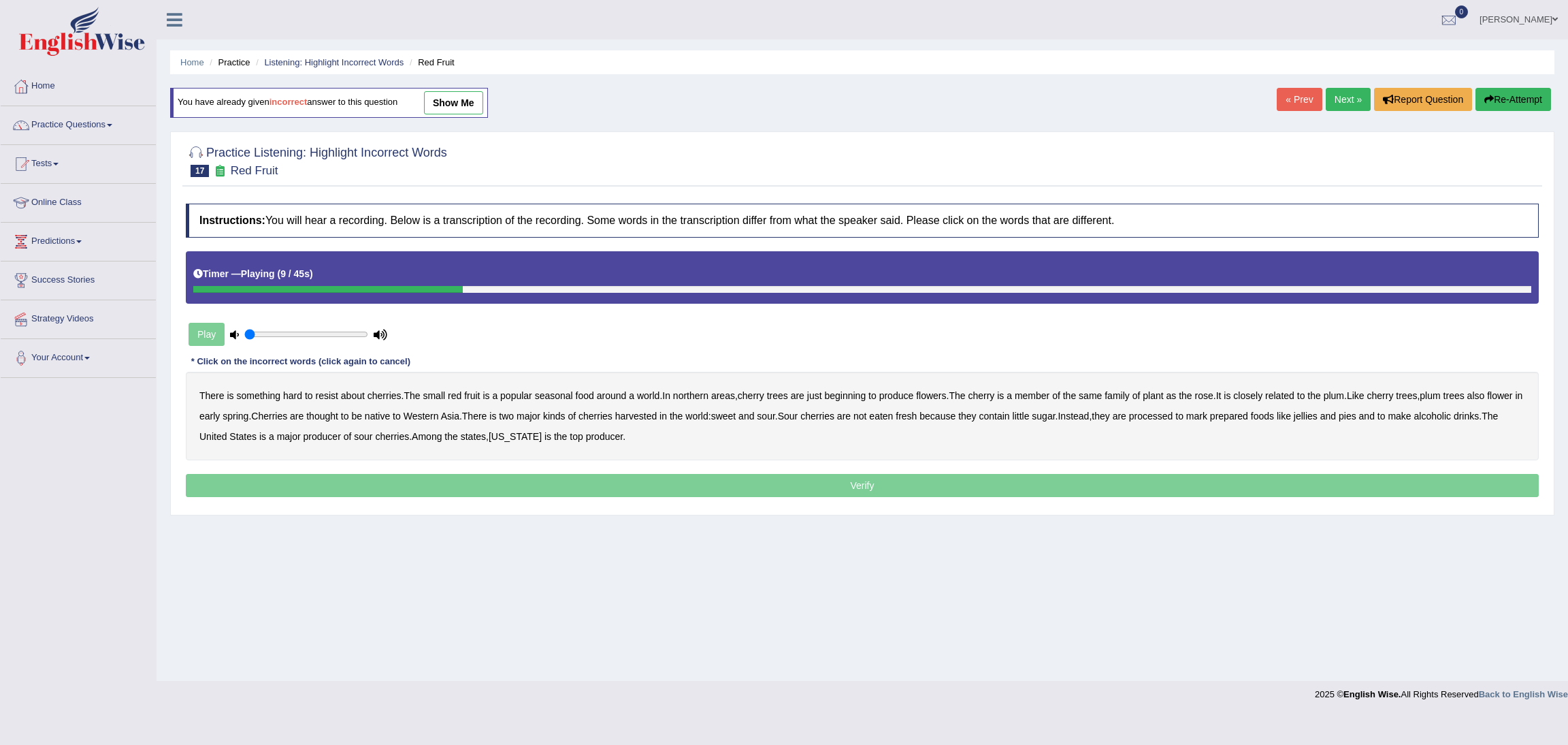
click at [631, 399] on b "a" at bounding box center [631, 395] width 5 height 11
click at [1163, 396] on b "plant" at bounding box center [1152, 395] width 21 height 11
click at [1333, 102] on link "Next »" at bounding box center [1348, 99] width 45 height 23
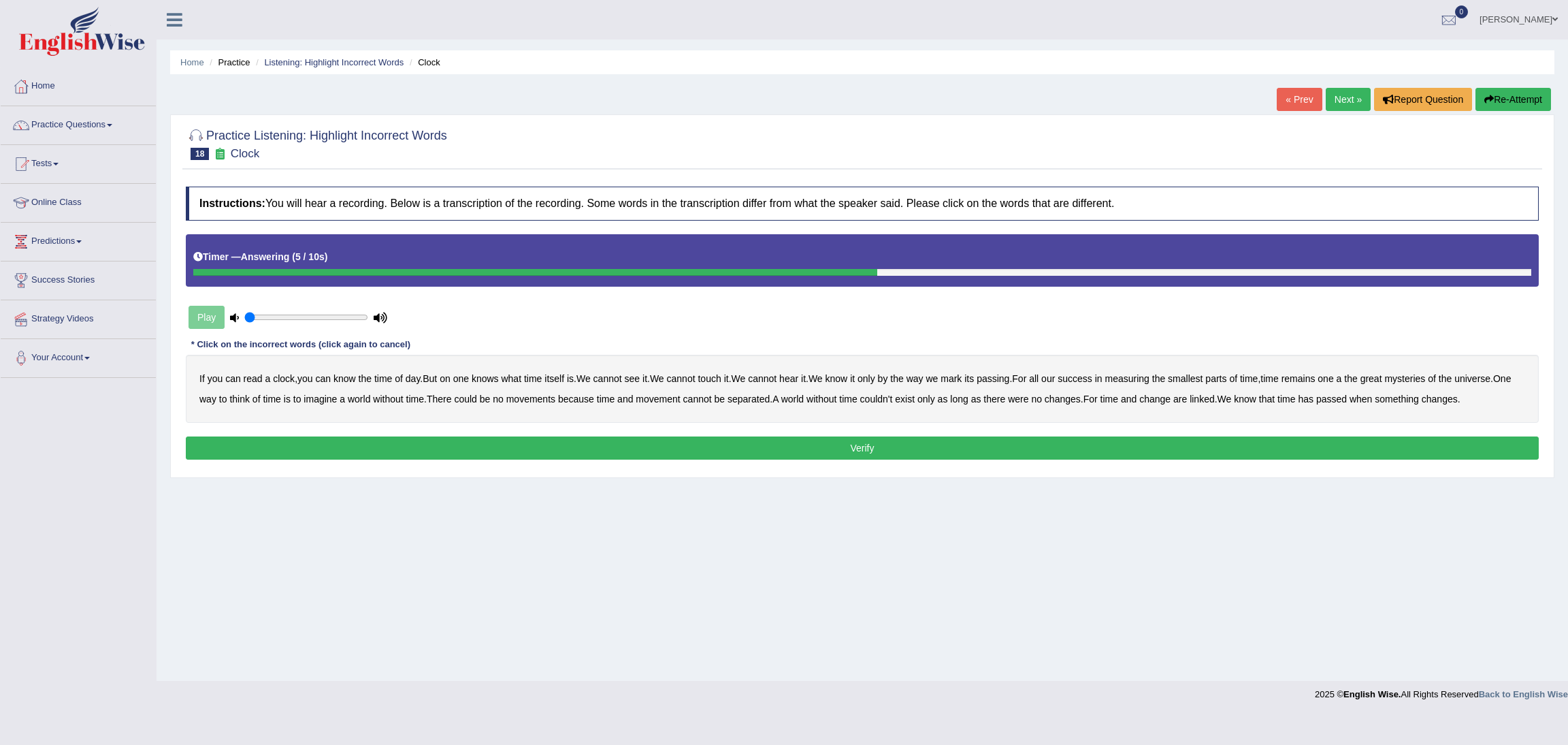
click at [794, 459] on button "Verify" at bounding box center [862, 447] width 1352 height 23
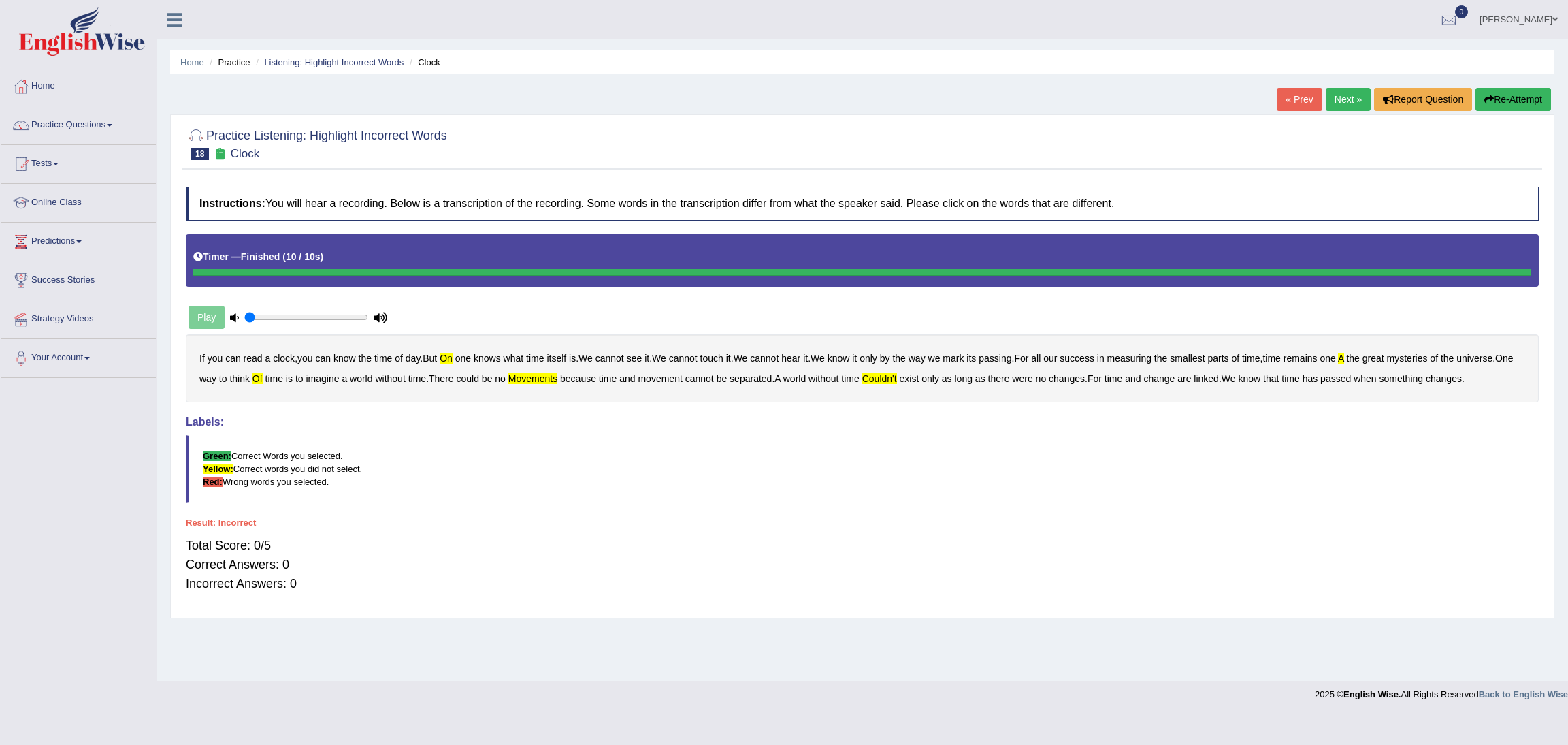
click at [1521, 98] on button "Re-Attempt" at bounding box center [1513, 99] width 76 height 23
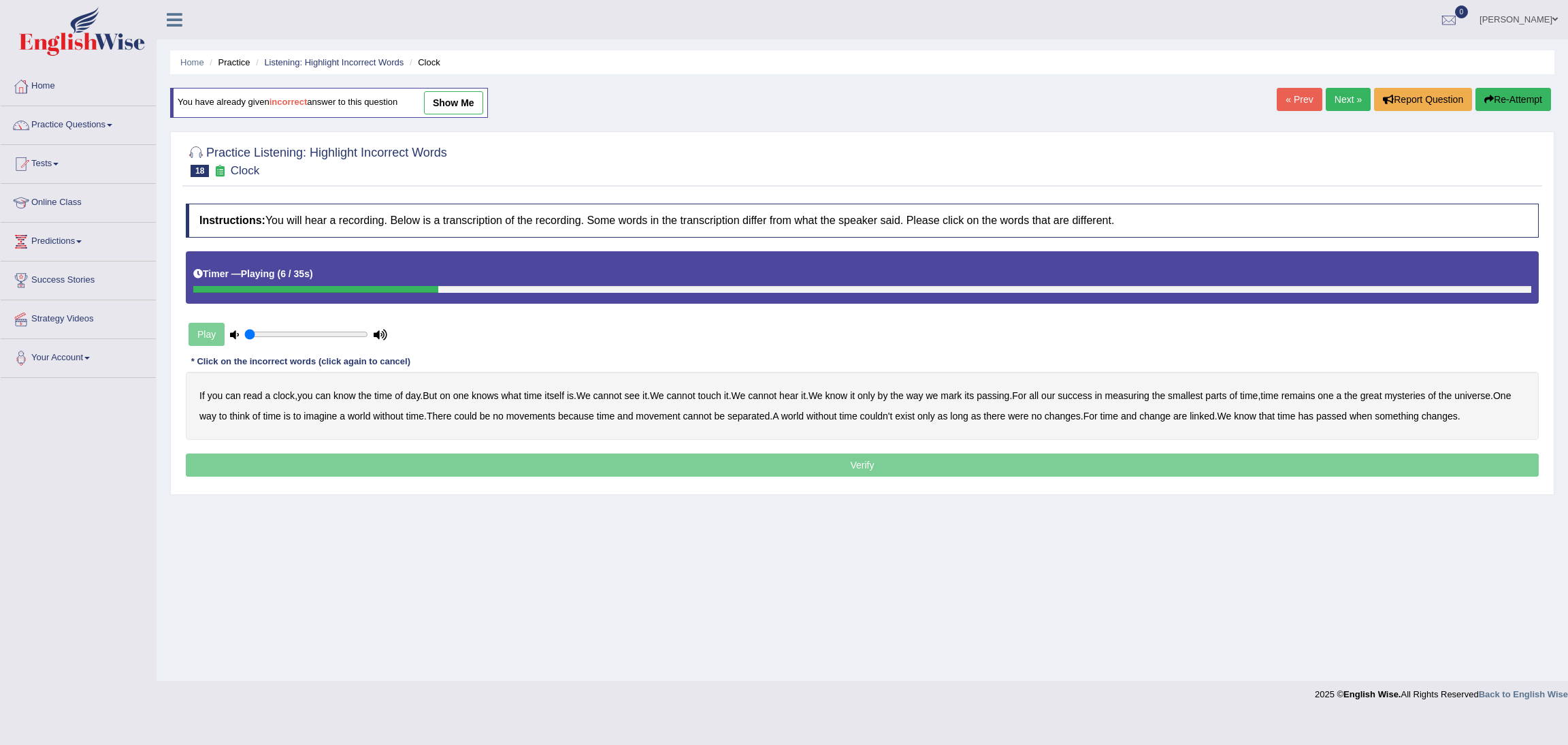
click at [450, 398] on b "on" at bounding box center [445, 395] width 11 height 11
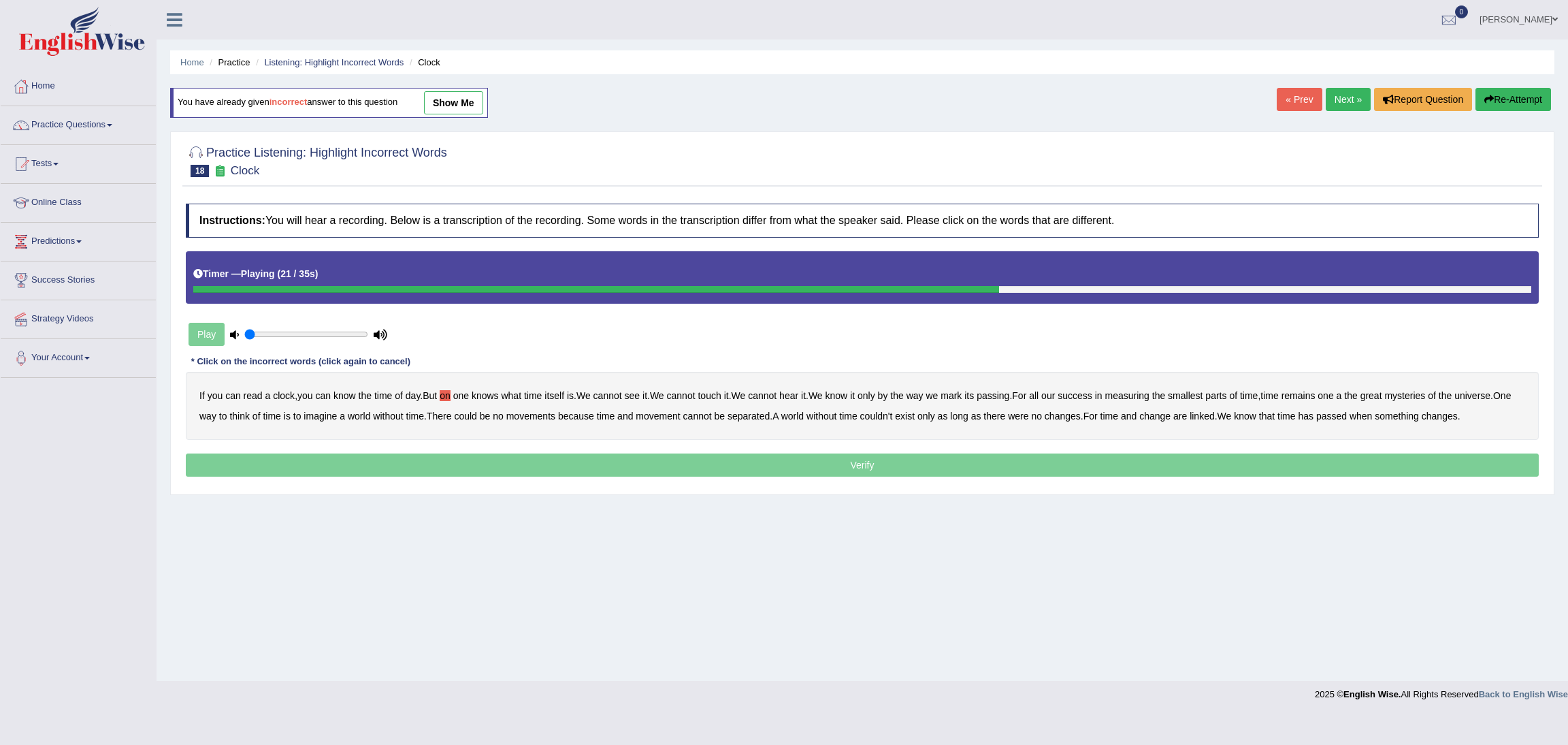
click at [1342, 394] on b "a" at bounding box center [1339, 395] width 5 height 11
click at [337, 418] on b "imagine" at bounding box center [320, 416] width 34 height 11
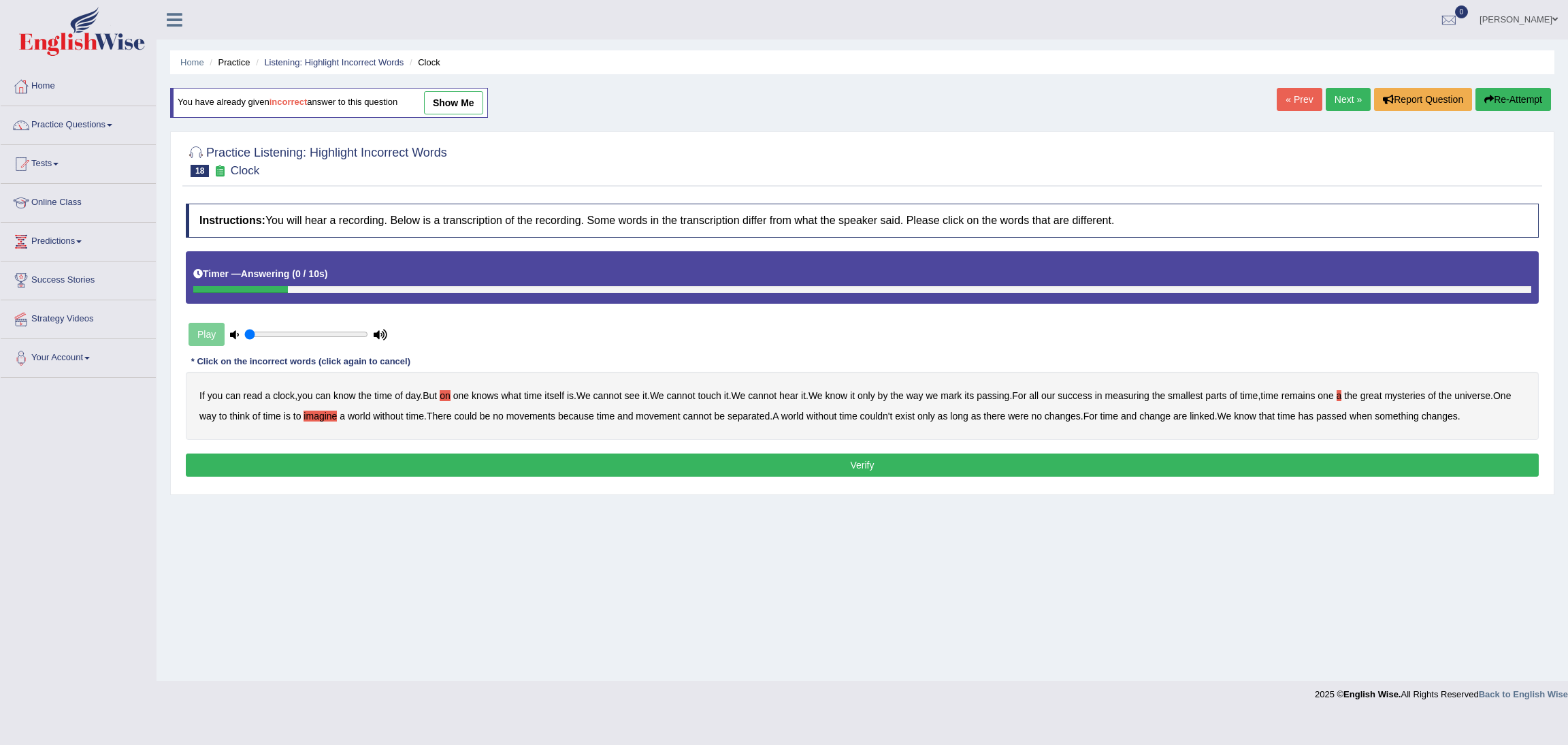
click at [782, 464] on button "Verify" at bounding box center [862, 465] width 1352 height 23
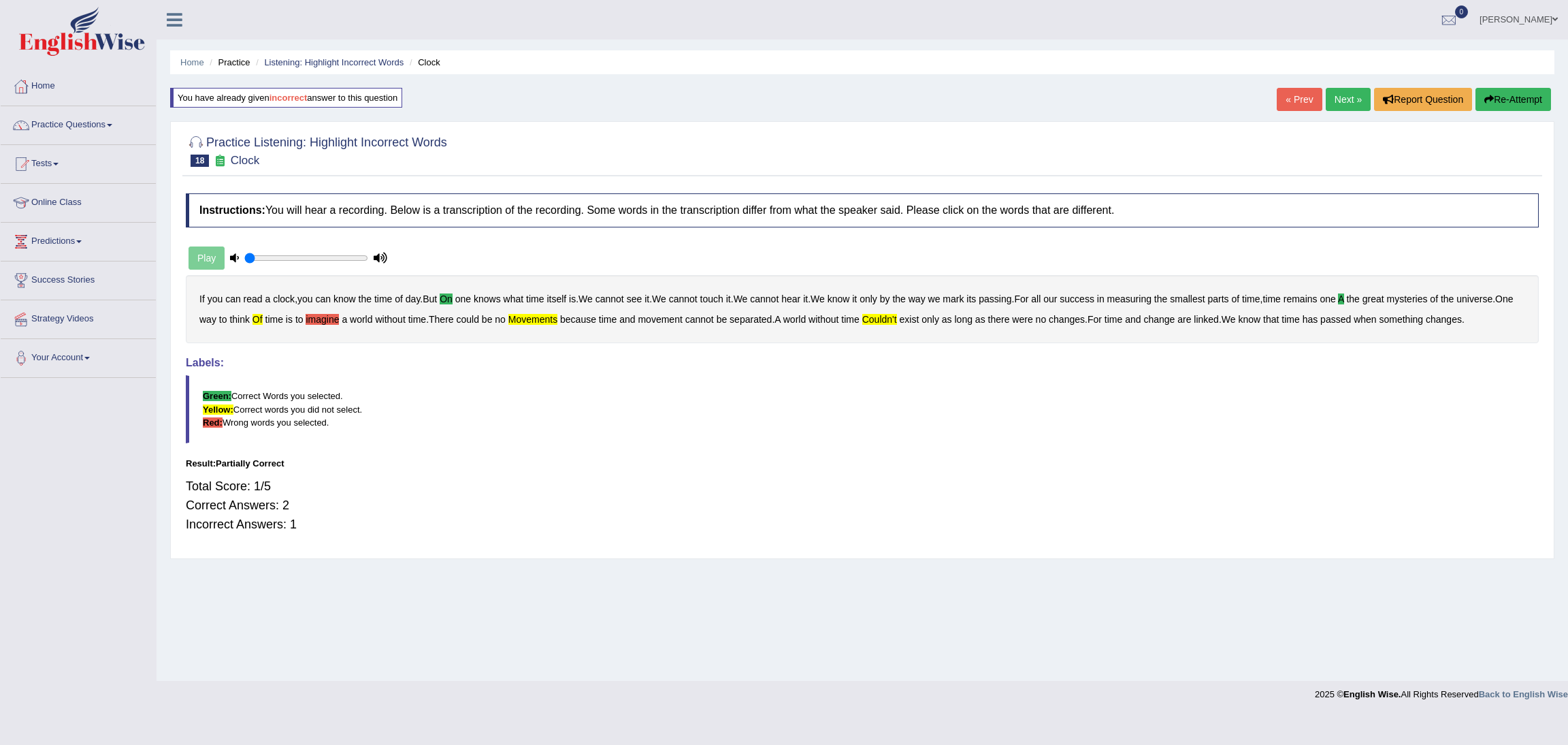
click at [1345, 96] on link "Next »" at bounding box center [1348, 99] width 45 height 23
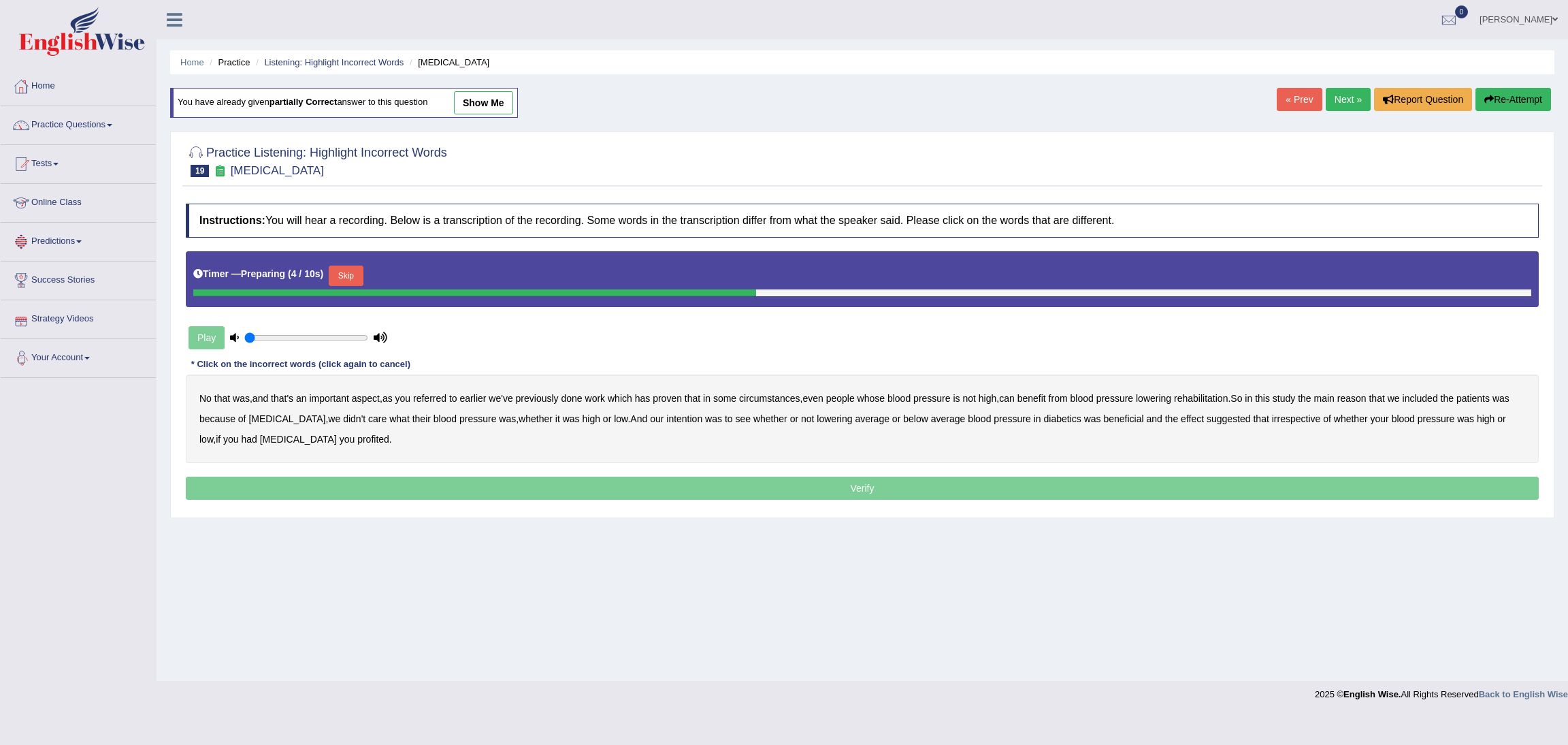
click at [355, 275] on button "Skip" at bounding box center [346, 275] width 34 height 21
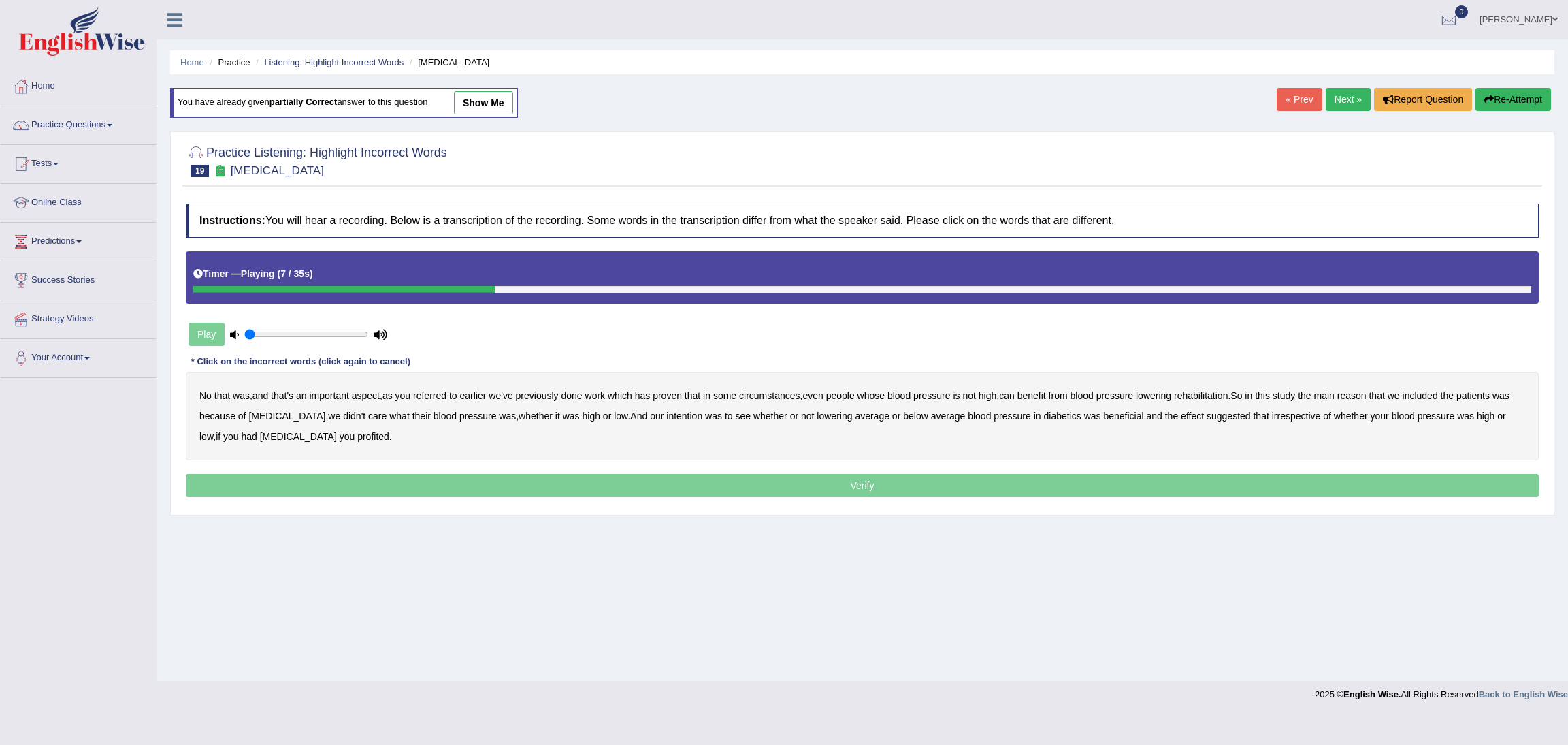
click at [782, 398] on b "circumstances" at bounding box center [769, 395] width 60 height 11
click at [1252, 394] on b "in" at bounding box center [1248, 395] width 8 height 11
click at [1484, 396] on b "patients" at bounding box center [1473, 395] width 34 height 11
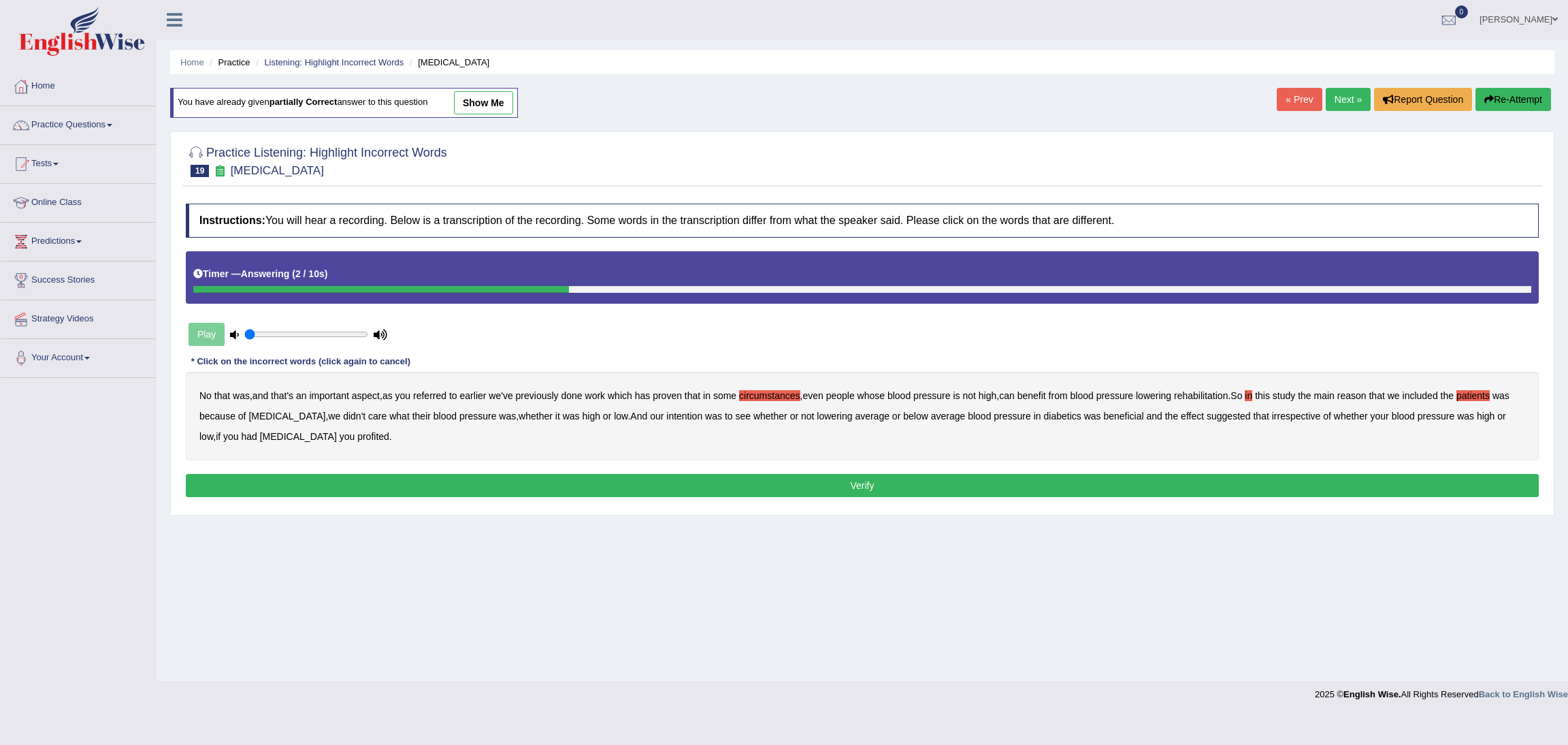
click at [1252, 397] on b "in" at bounding box center [1248, 395] width 8 height 11
click at [993, 480] on button "Verify" at bounding box center [862, 485] width 1352 height 23
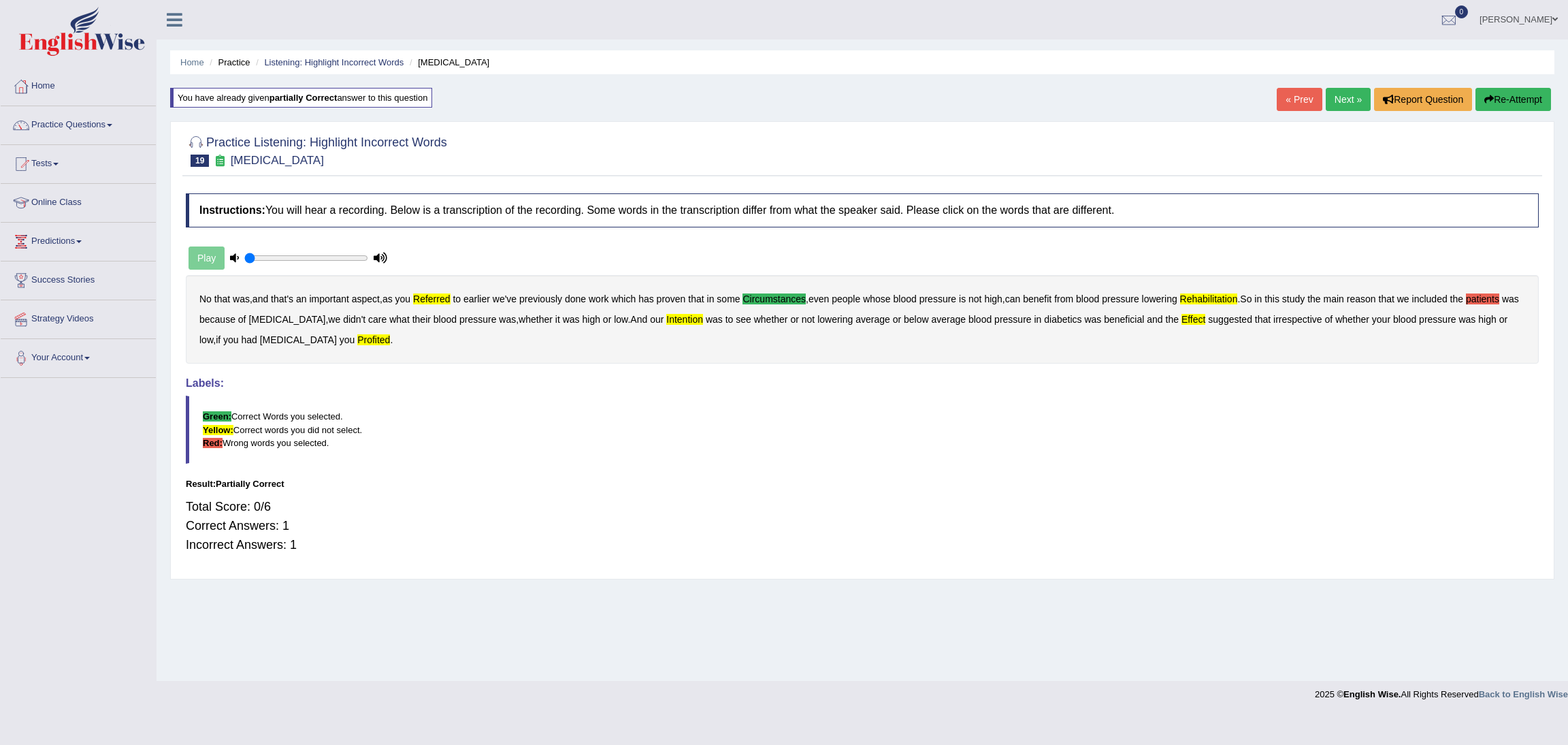
click at [1513, 99] on button "Re-Attempt" at bounding box center [1513, 99] width 76 height 23
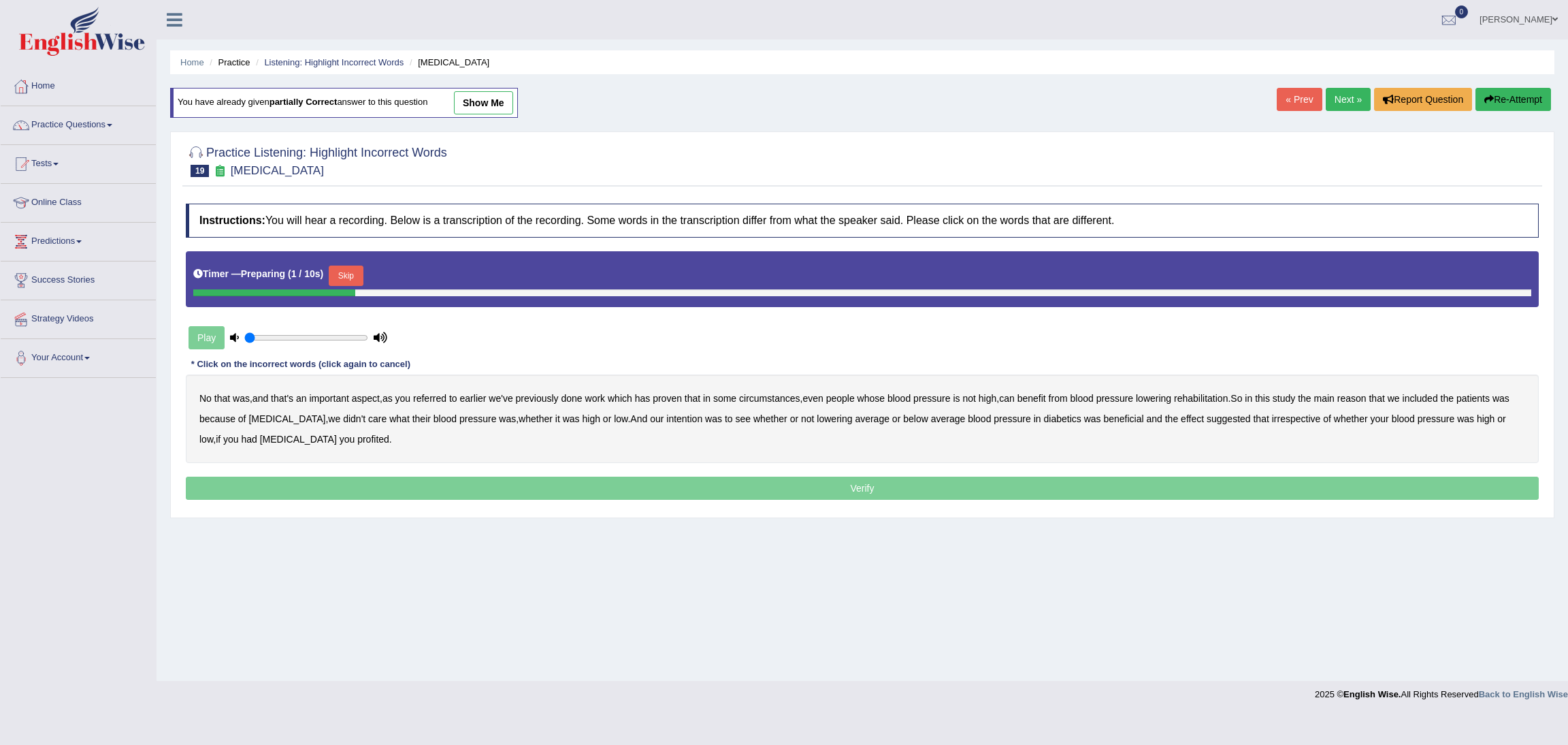
drag, startPoint x: 358, startPoint y: 266, endPoint x: 319, endPoint y: 324, distance: 69.9
click at [357, 267] on button "Skip" at bounding box center [346, 275] width 34 height 21
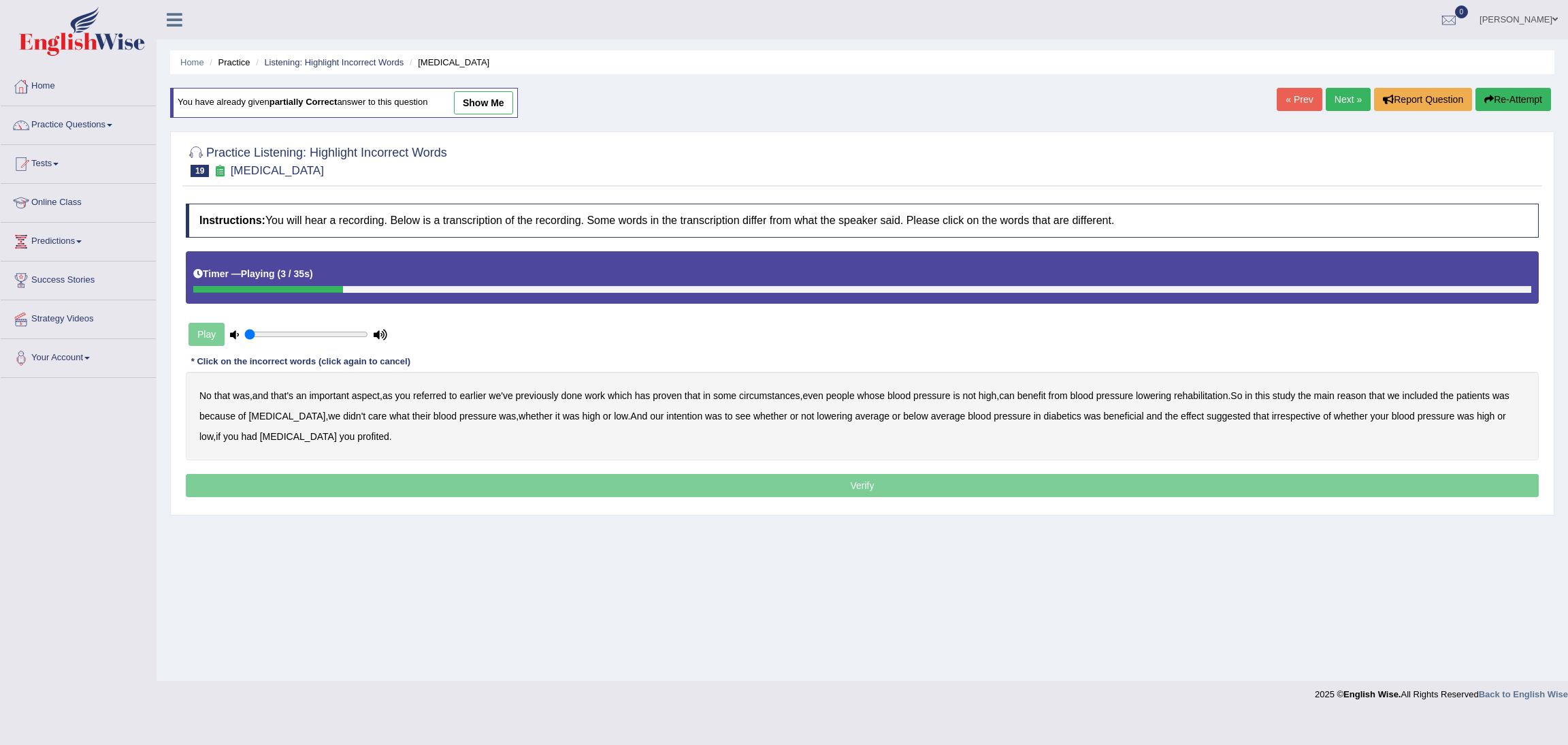
click at [430, 398] on b "referred" at bounding box center [430, 395] width 34 height 11
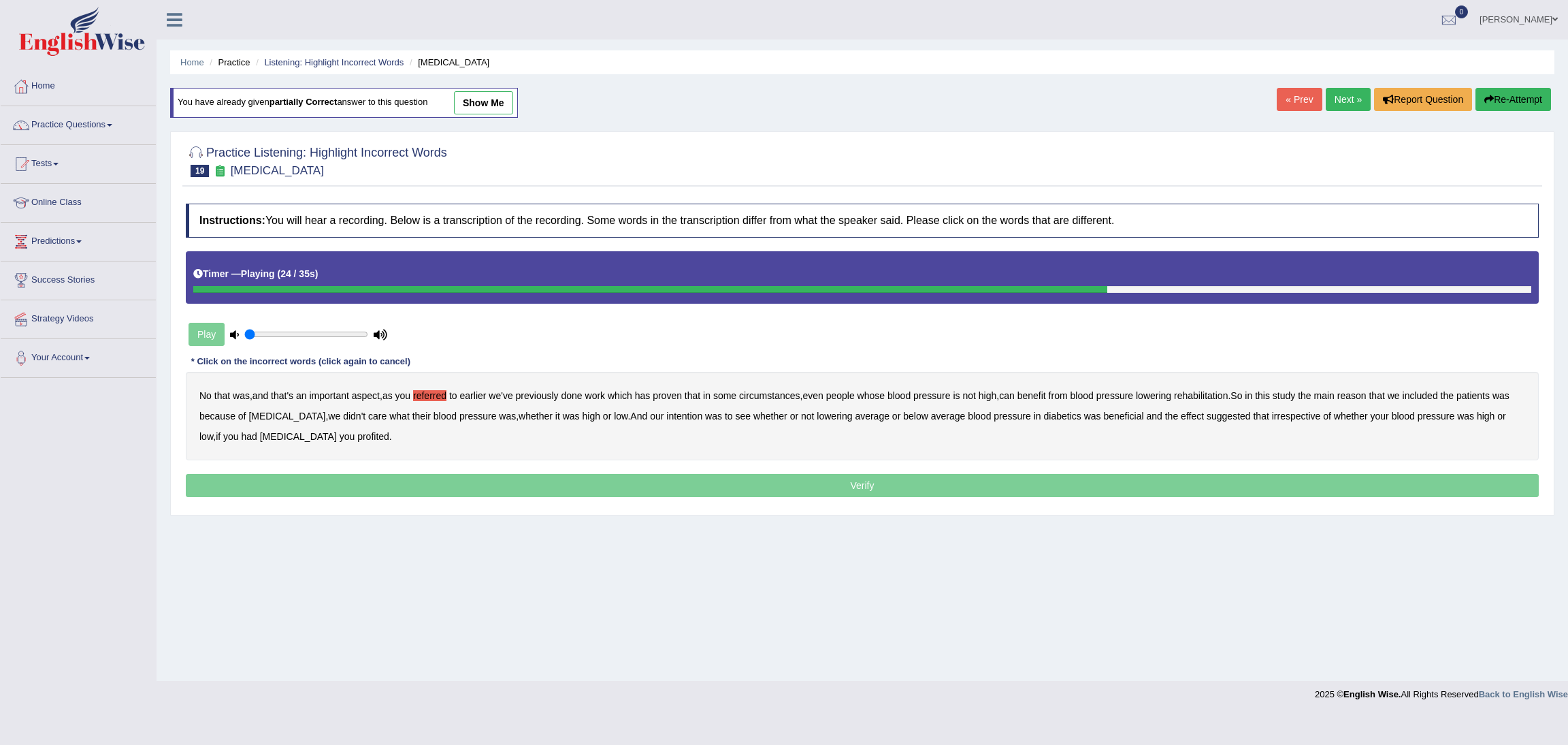
drag, startPoint x: 661, startPoint y: 420, endPoint x: 670, endPoint y: 422, distance: 9.2
click at [666, 420] on b "intention" at bounding box center [683, 416] width 36 height 11
click at [1180, 415] on b "effect" at bounding box center [1192, 416] width 23 height 11
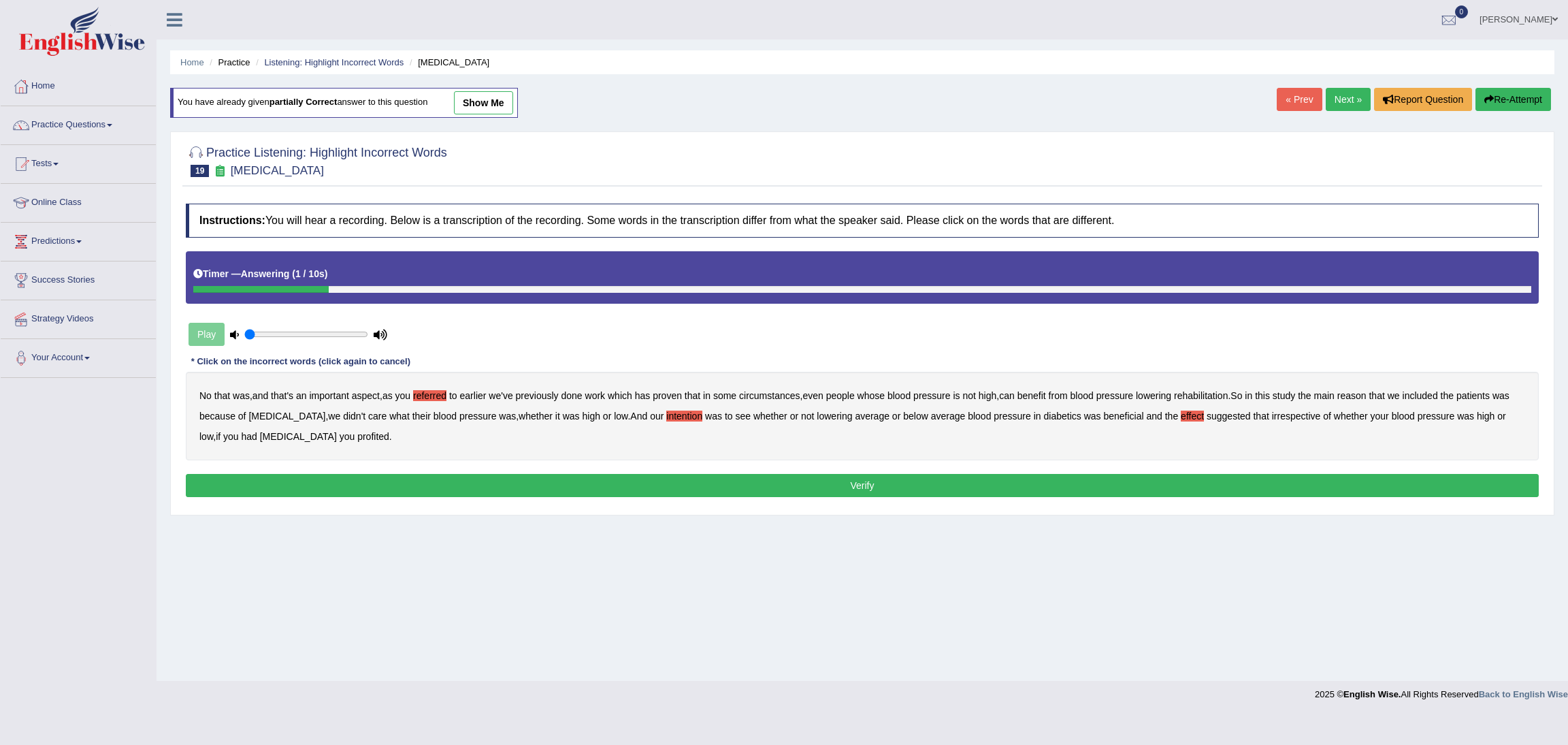
click at [357, 434] on b "profited" at bounding box center [373, 436] width 32 height 11
click at [770, 486] on button "Verify" at bounding box center [862, 485] width 1352 height 23
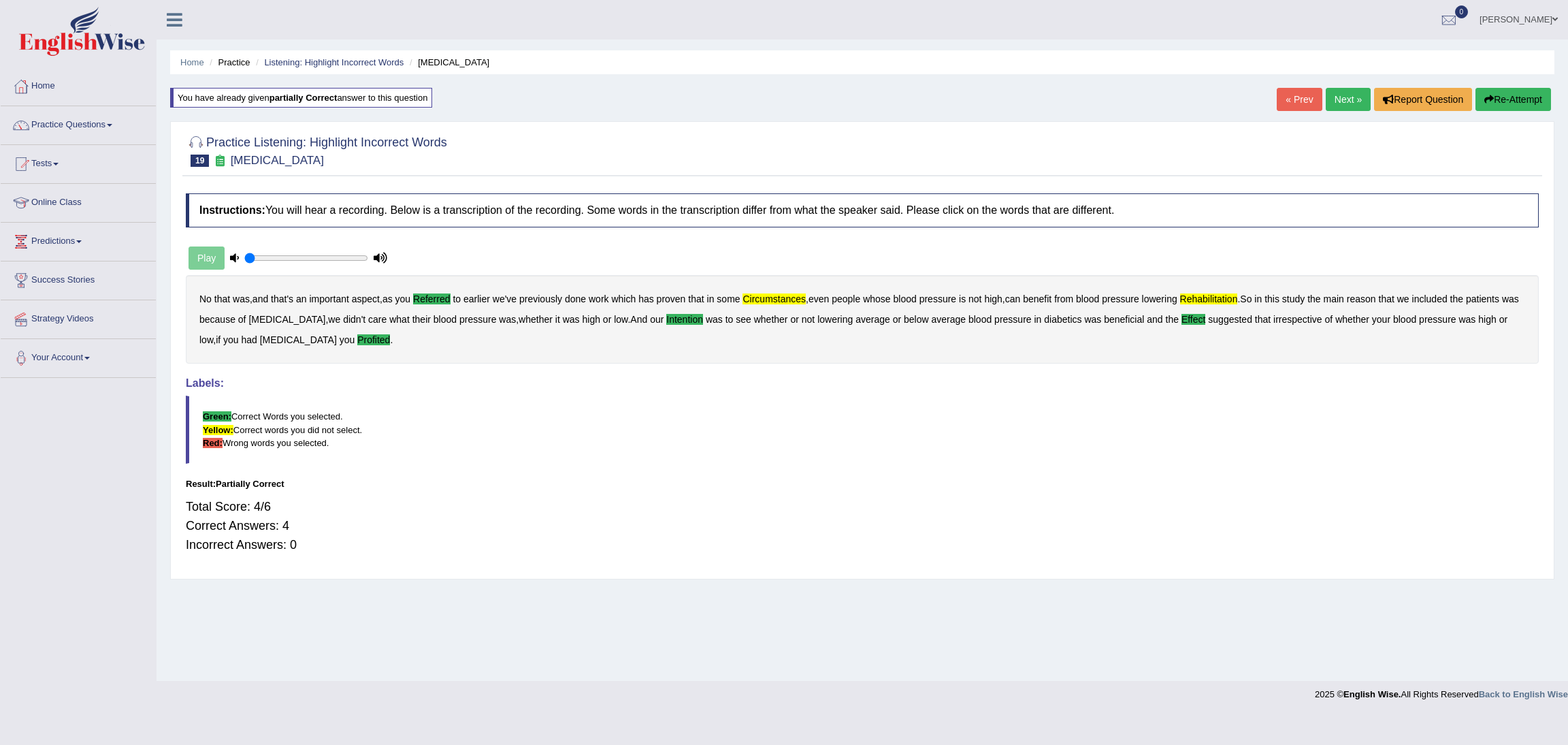
click at [1342, 97] on link "Next »" at bounding box center [1348, 99] width 45 height 23
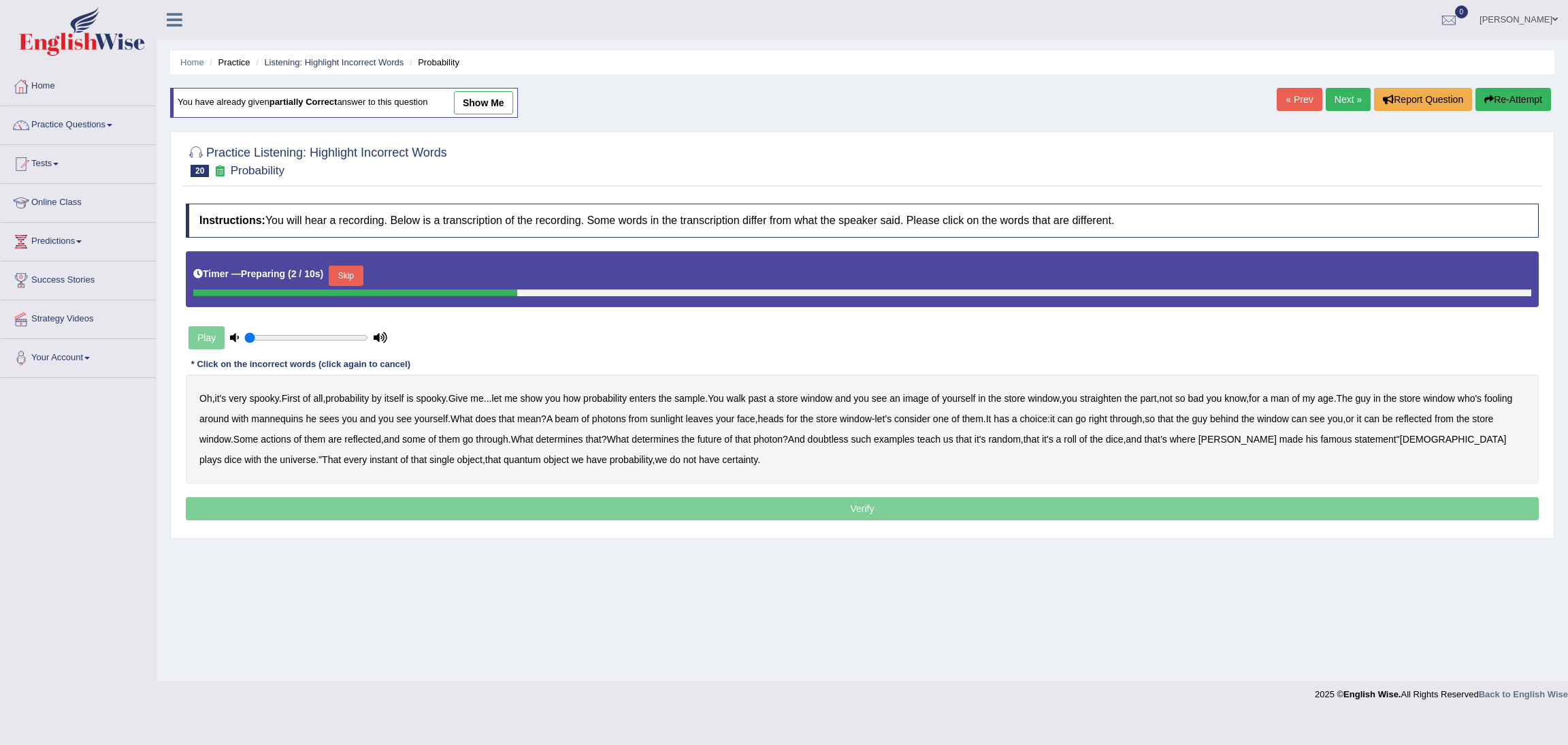
click at [354, 275] on button "Skip" at bounding box center [346, 275] width 34 height 21
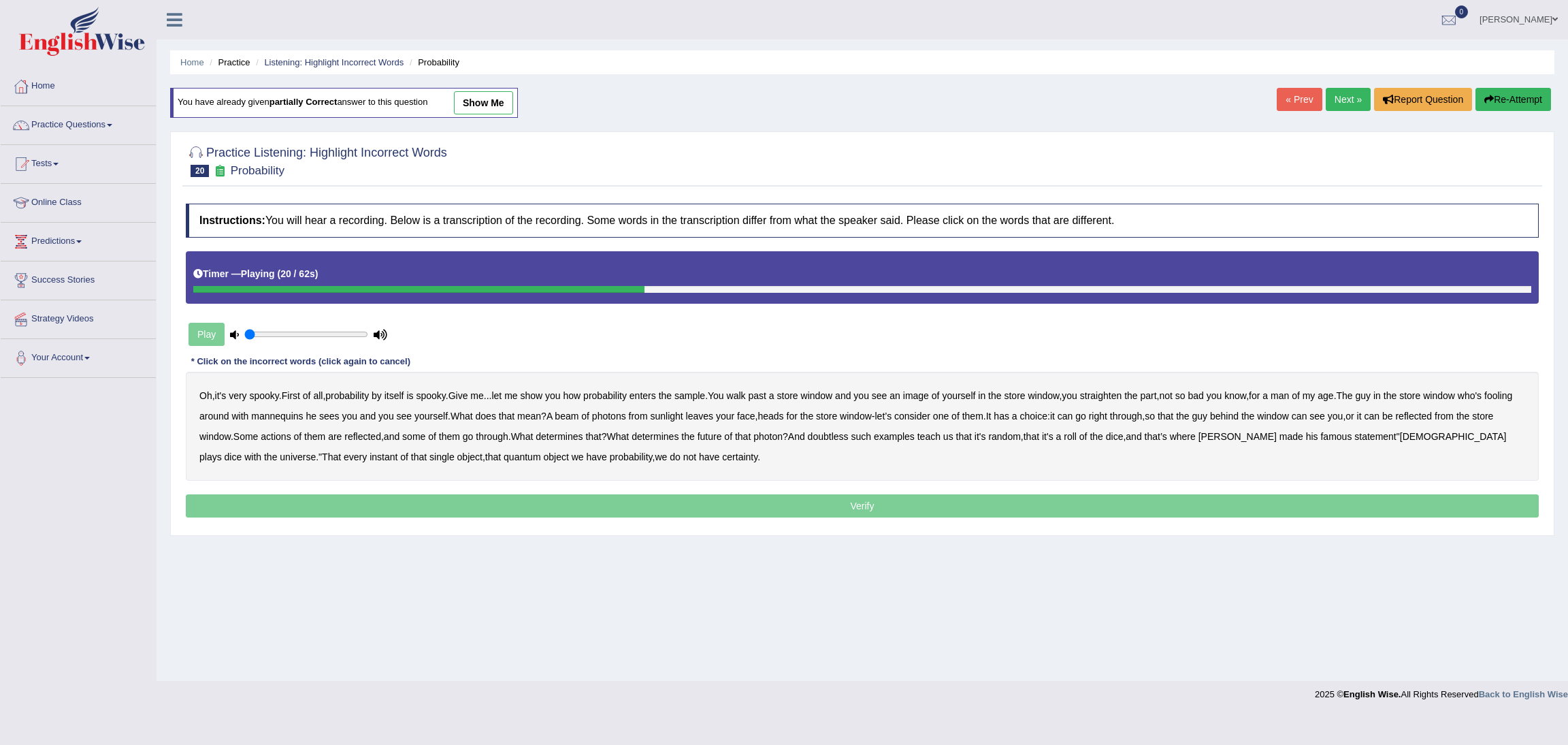
click at [303, 418] on b "mannequins" at bounding box center [277, 416] width 52 height 11
click at [579, 418] on b "beam" at bounding box center [566, 416] width 24 height 11
click at [992, 418] on b "It" at bounding box center [989, 416] width 5 height 11
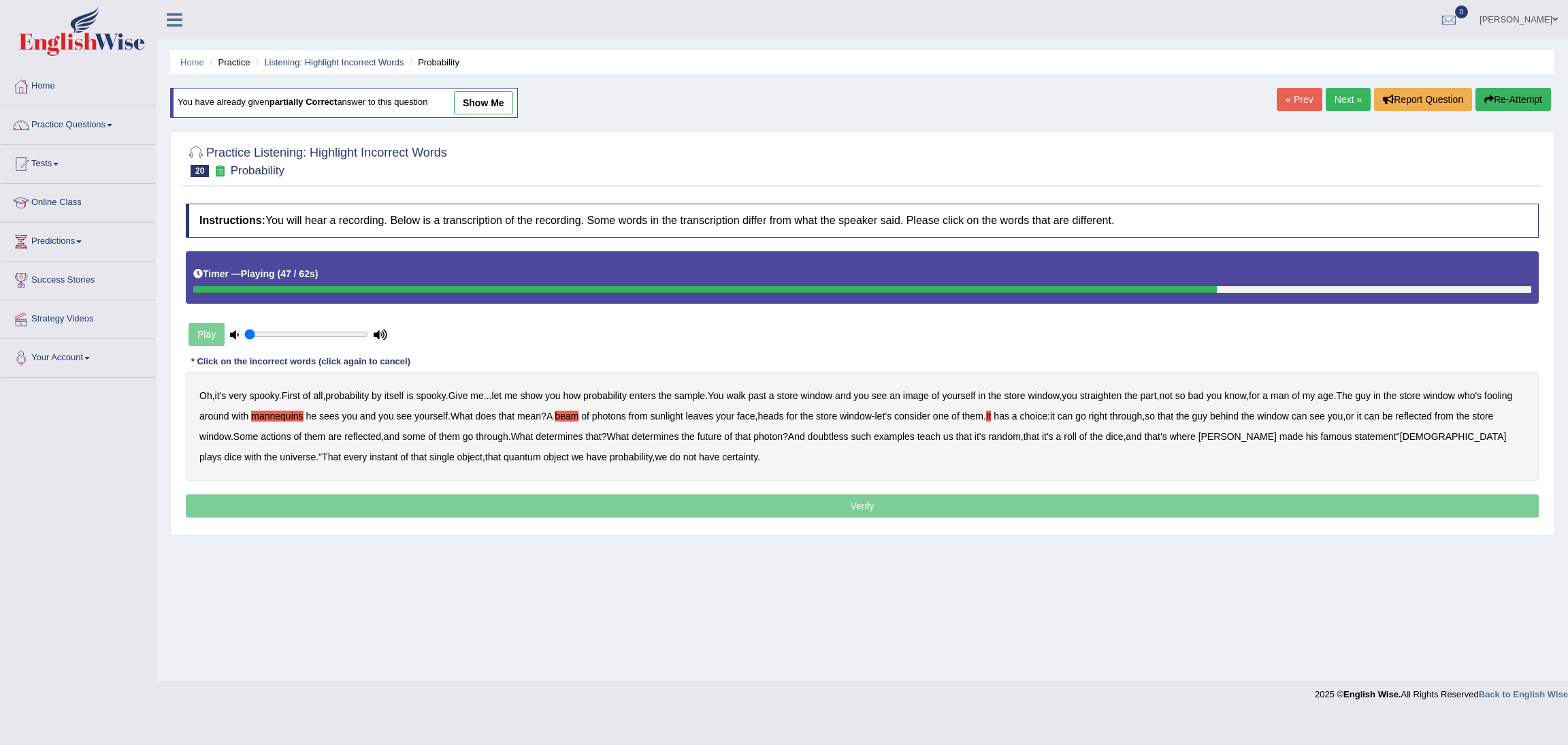
click at [849, 435] on b "doubtless" at bounding box center [827, 436] width 41 height 11
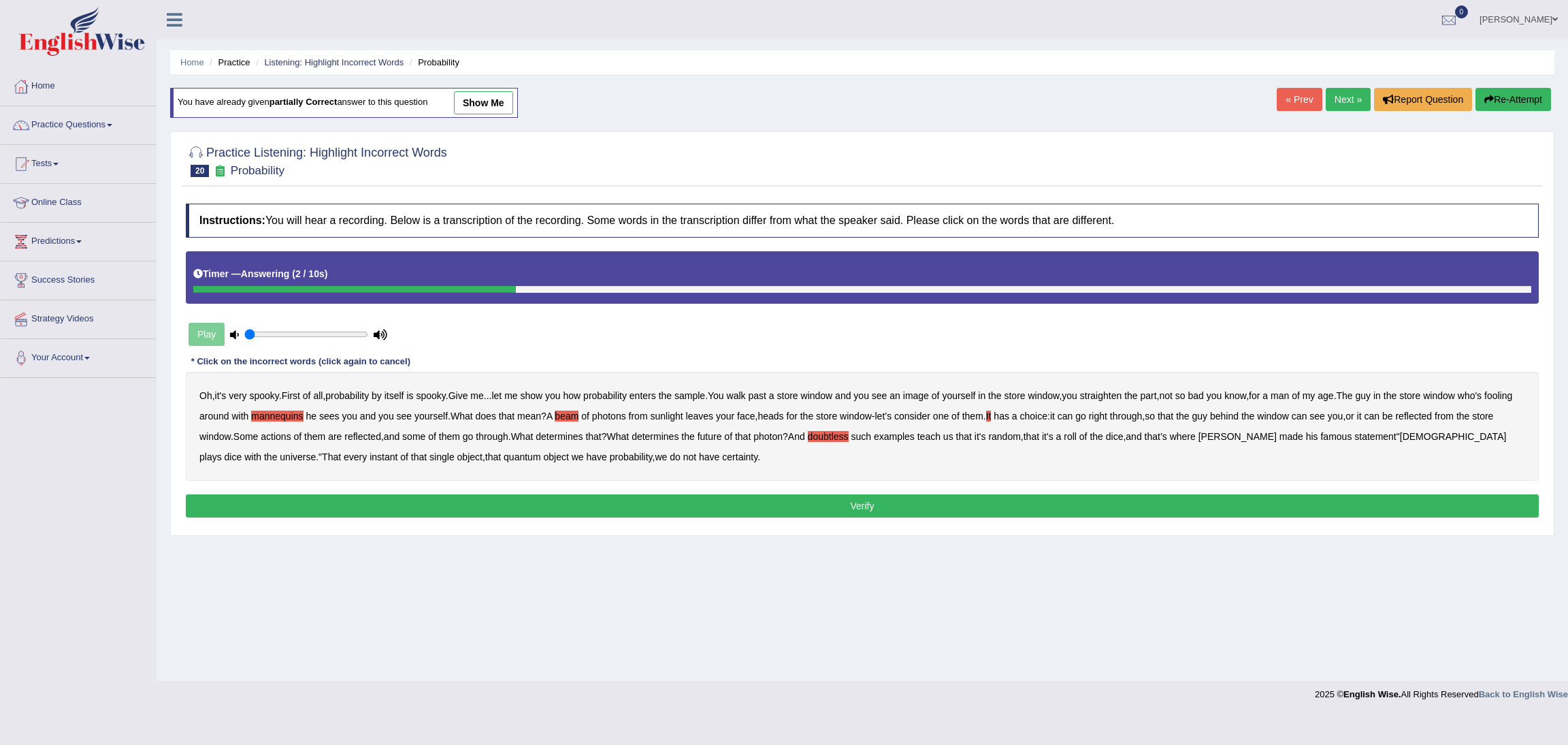
click at [833, 502] on button "Verify" at bounding box center [862, 506] width 1352 height 23
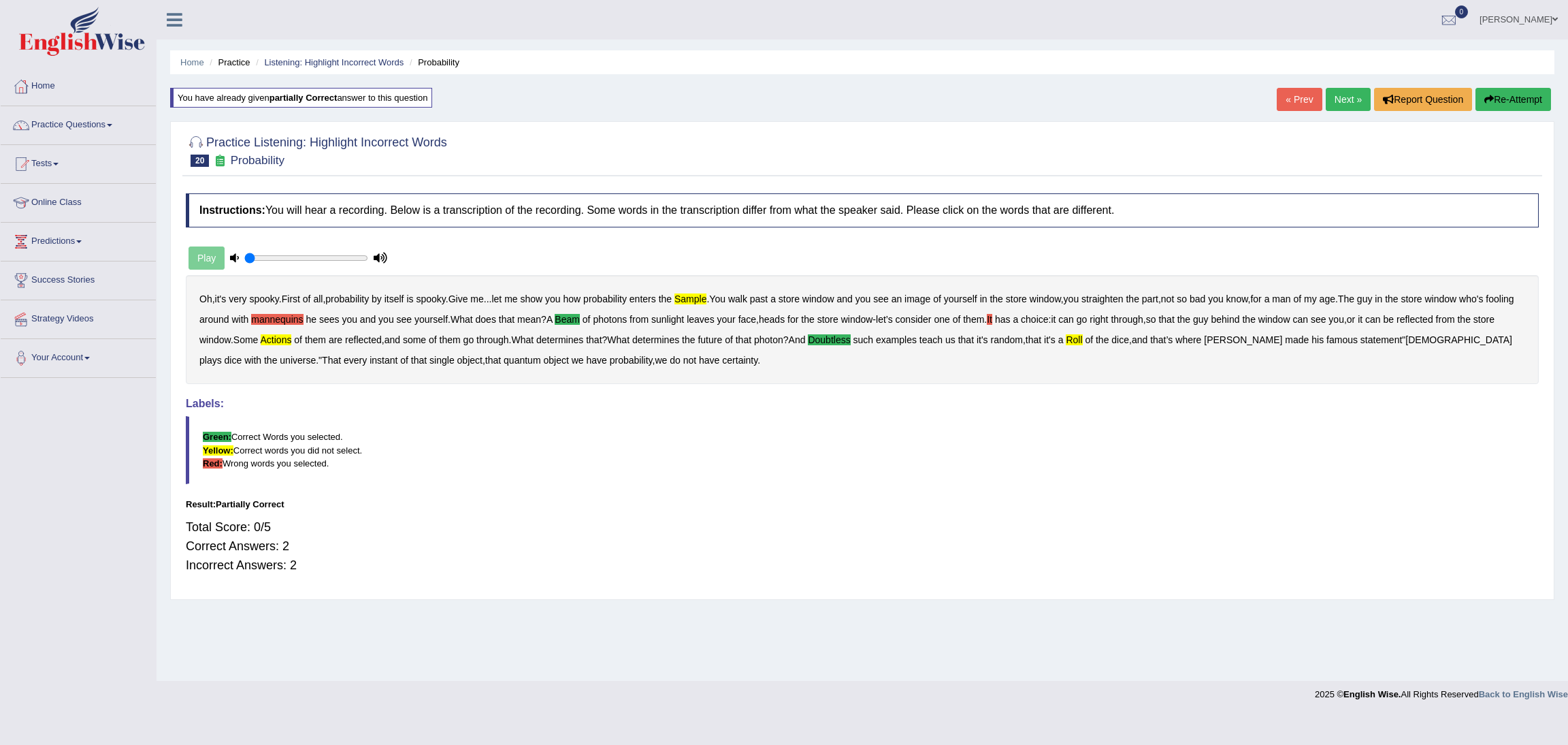
click at [1330, 98] on link "Next »" at bounding box center [1348, 99] width 45 height 23
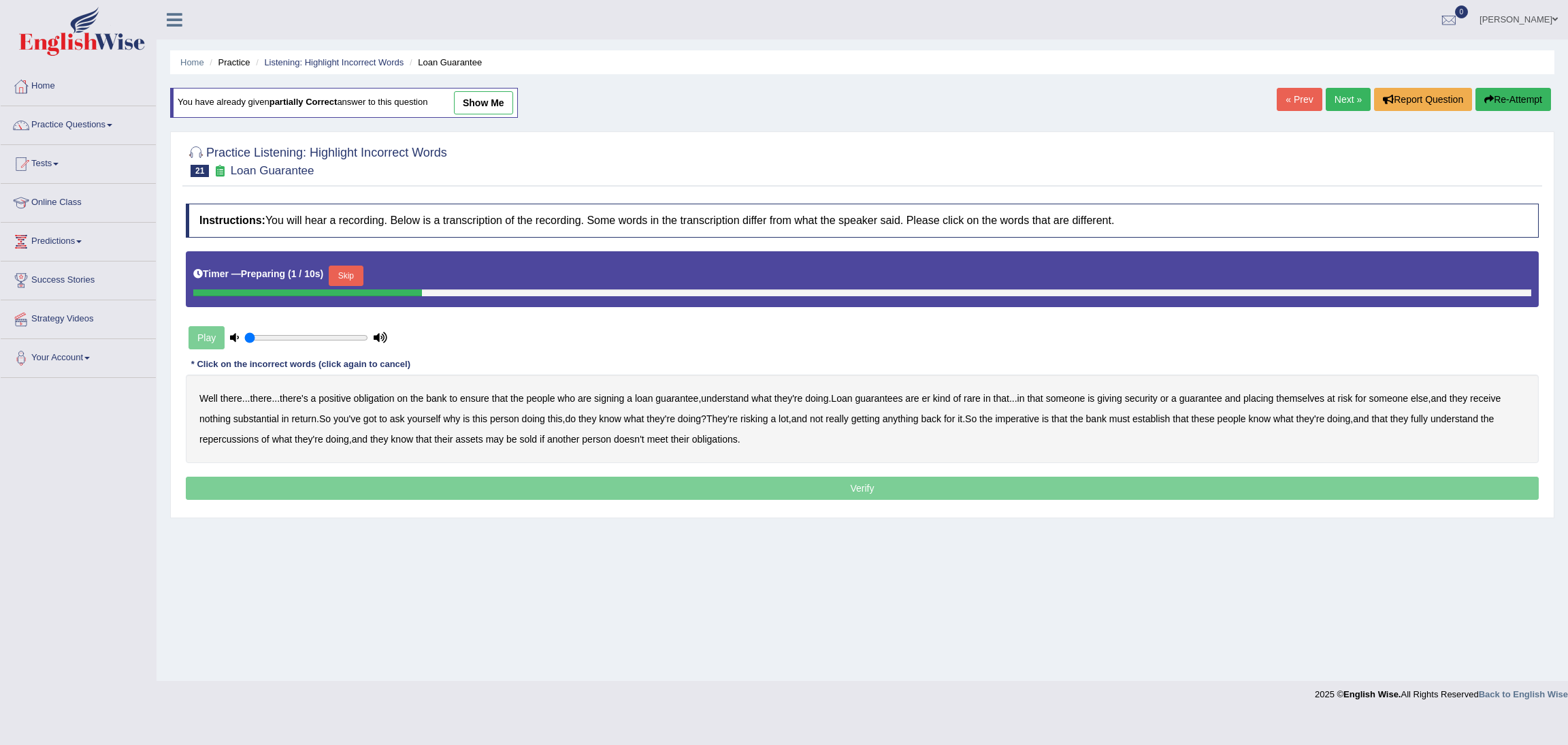
click at [349, 270] on button "Skip" at bounding box center [346, 275] width 34 height 21
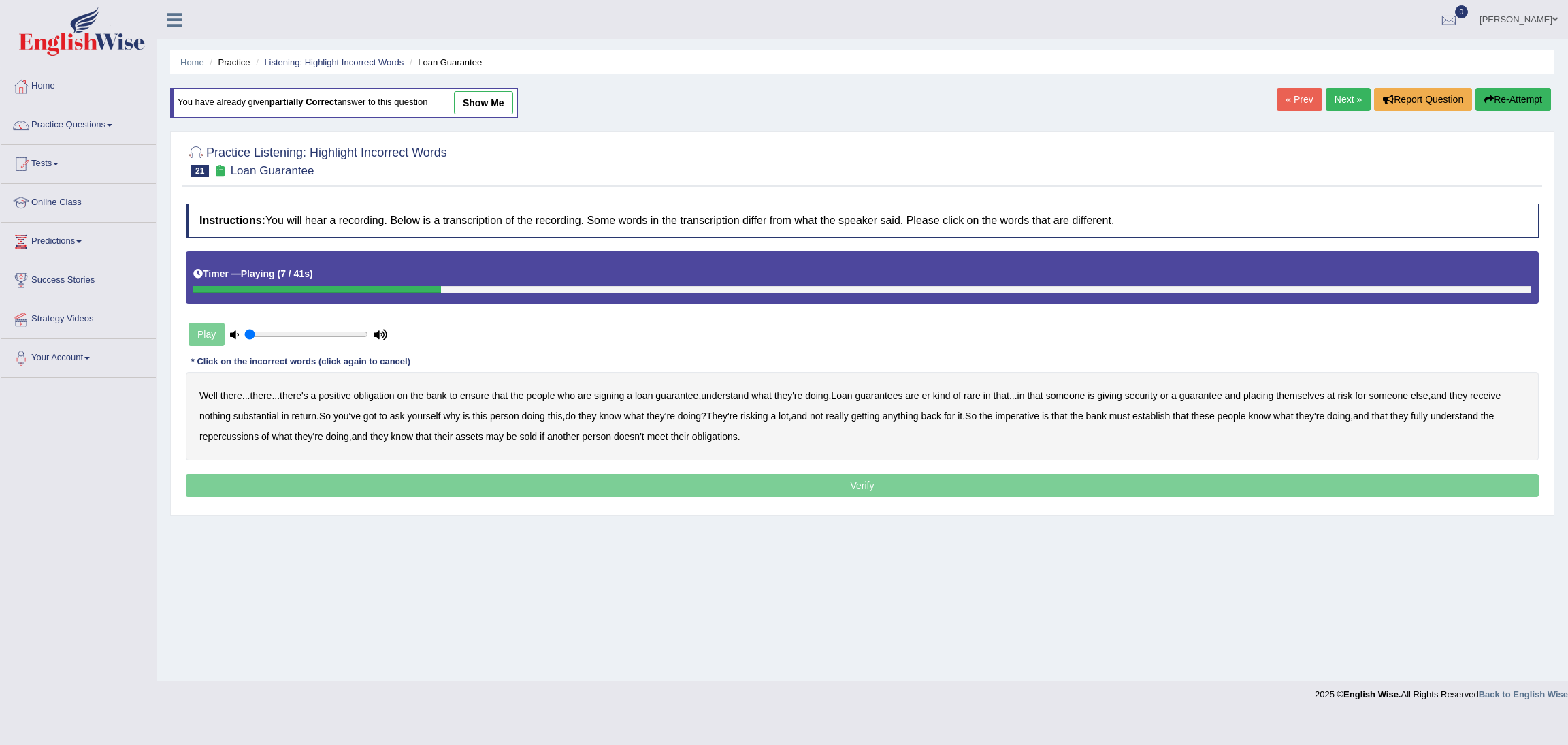
click at [734, 396] on b "understand" at bounding box center [725, 395] width 47 height 11
click at [263, 418] on b "substantial" at bounding box center [256, 416] width 46 height 11
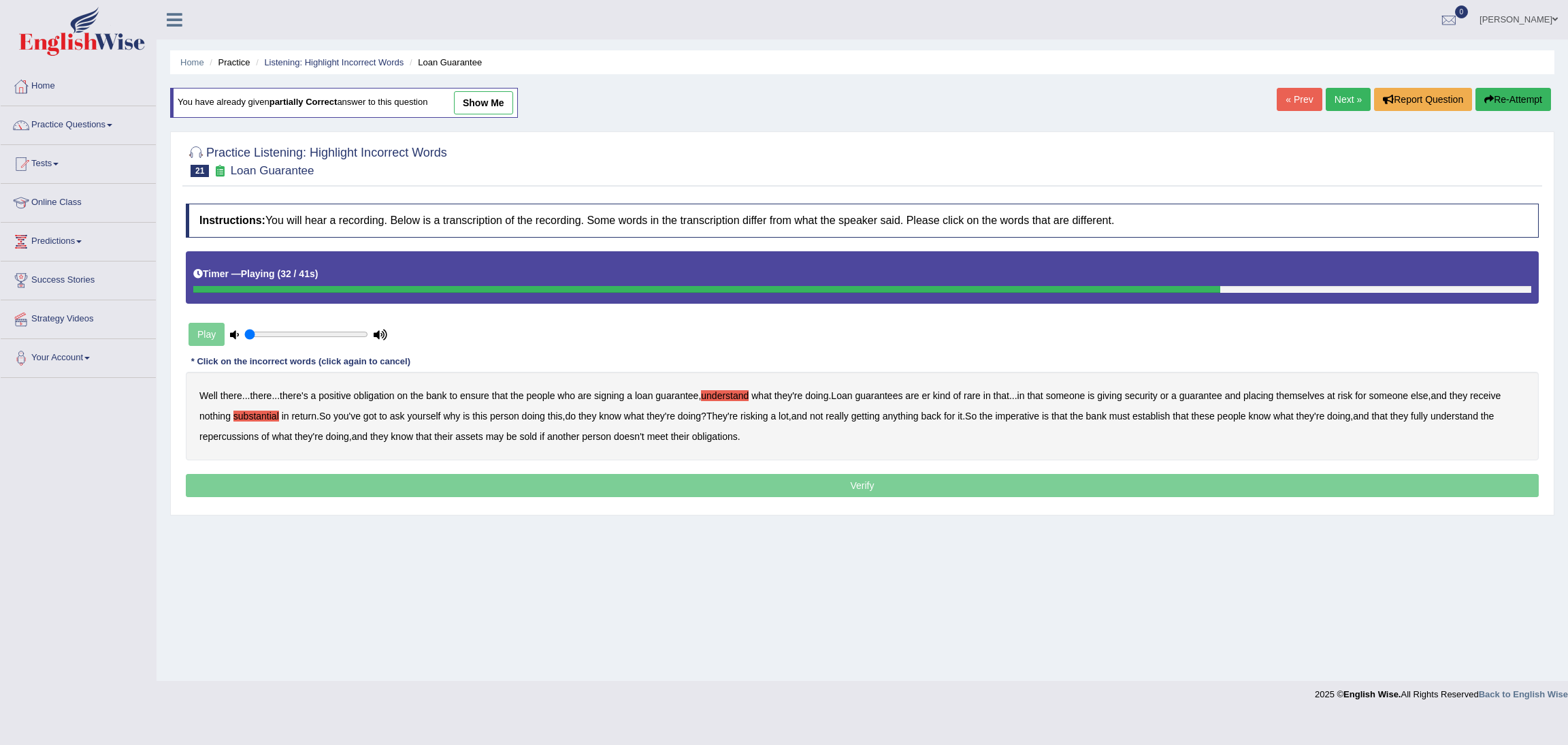
click at [1166, 416] on b "establish" at bounding box center [1151, 416] width 37 height 11
click at [228, 439] on b "repercussions" at bounding box center [229, 436] width 59 height 11
click at [465, 437] on b "assets" at bounding box center [469, 436] width 28 height 11
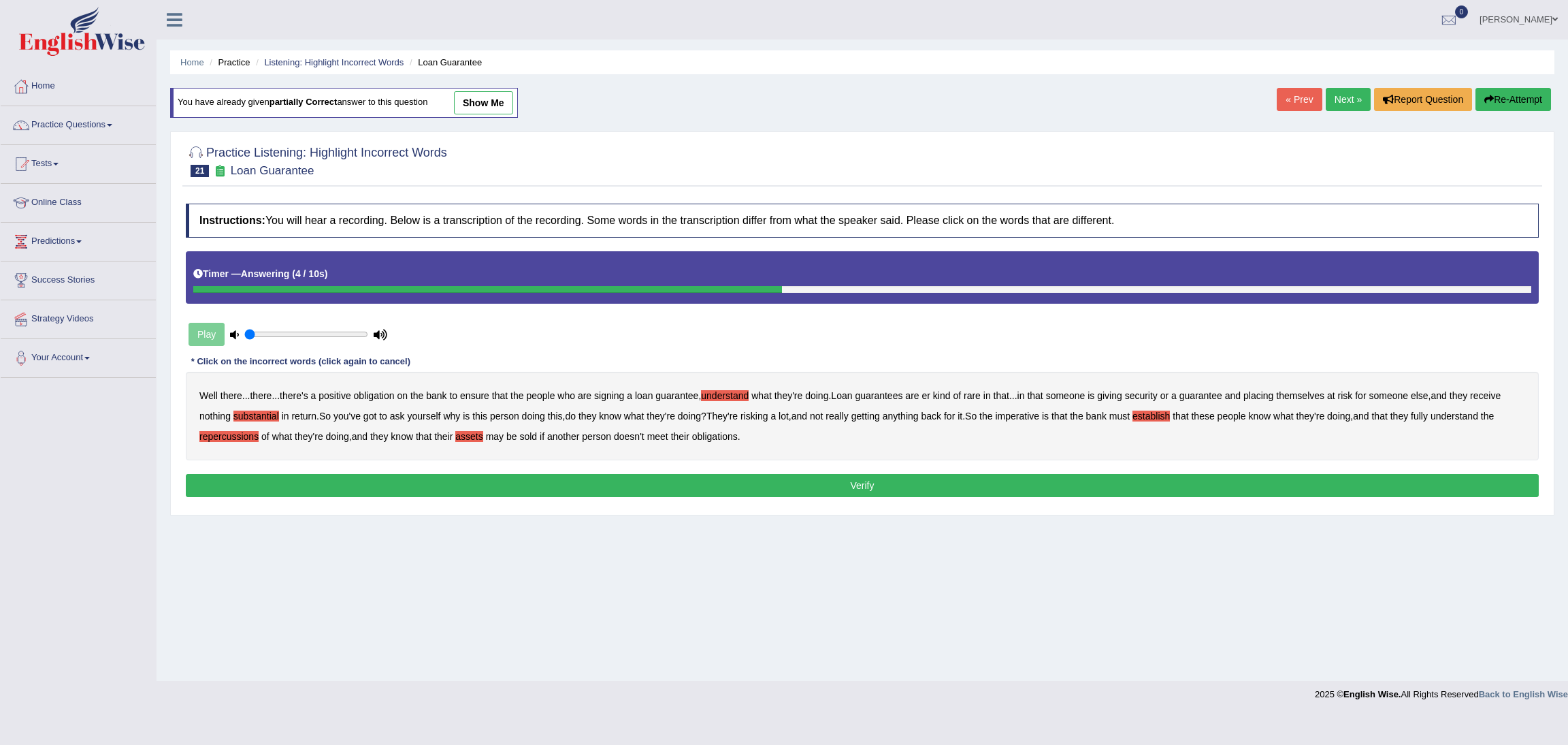
click at [868, 488] on button "Verify" at bounding box center [862, 485] width 1352 height 23
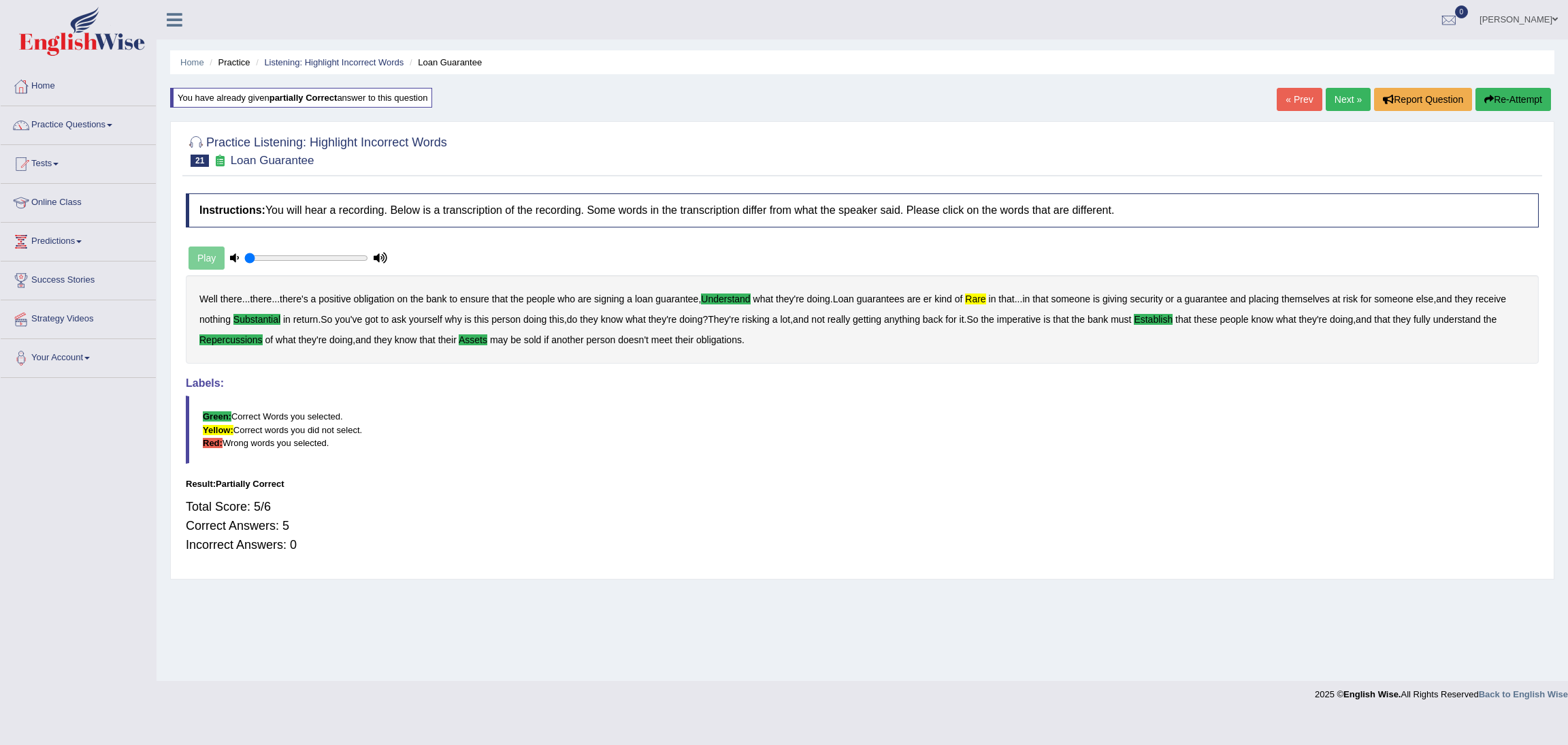
click at [1336, 100] on link "Next »" at bounding box center [1348, 99] width 45 height 23
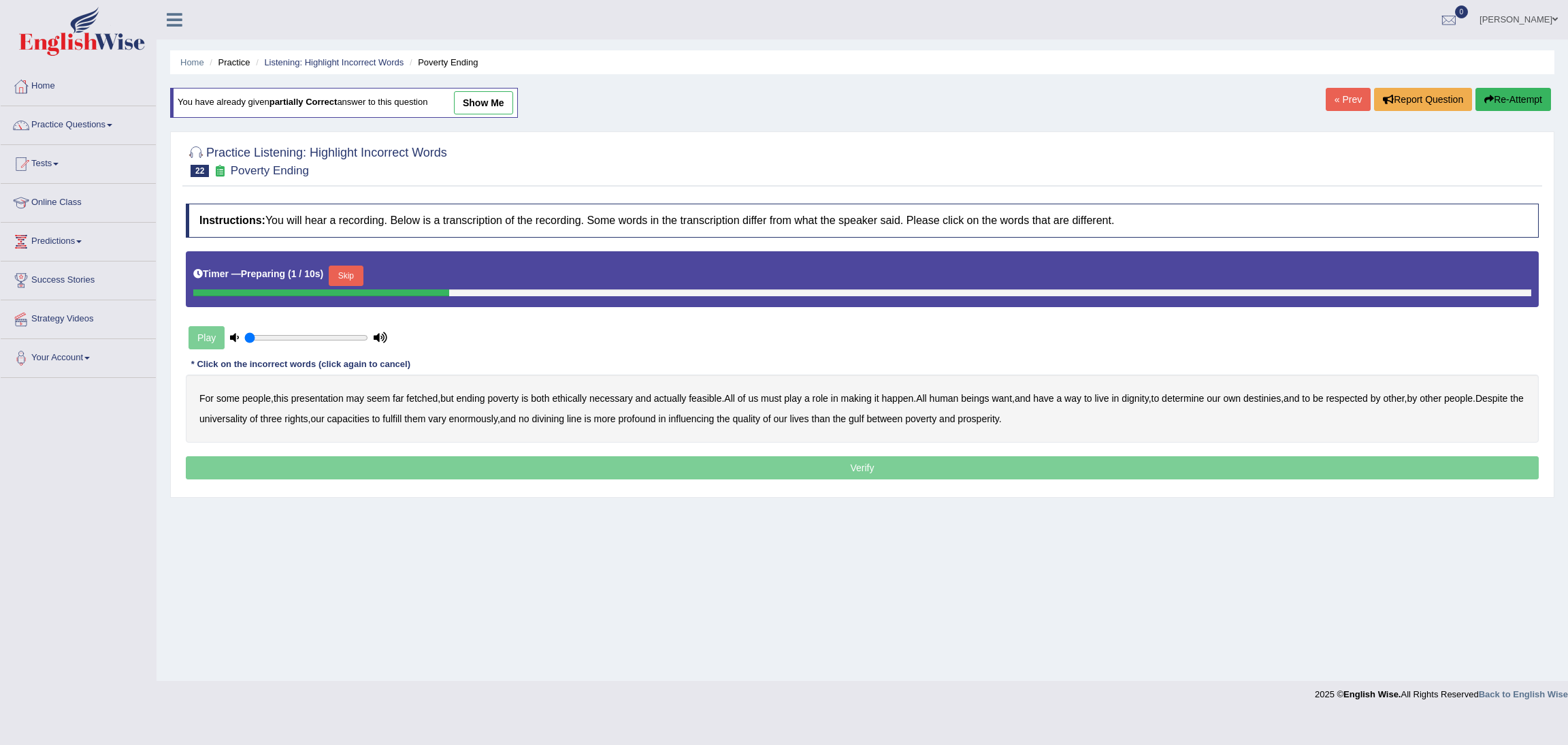
click at [343, 275] on button "Skip" at bounding box center [346, 275] width 34 height 21
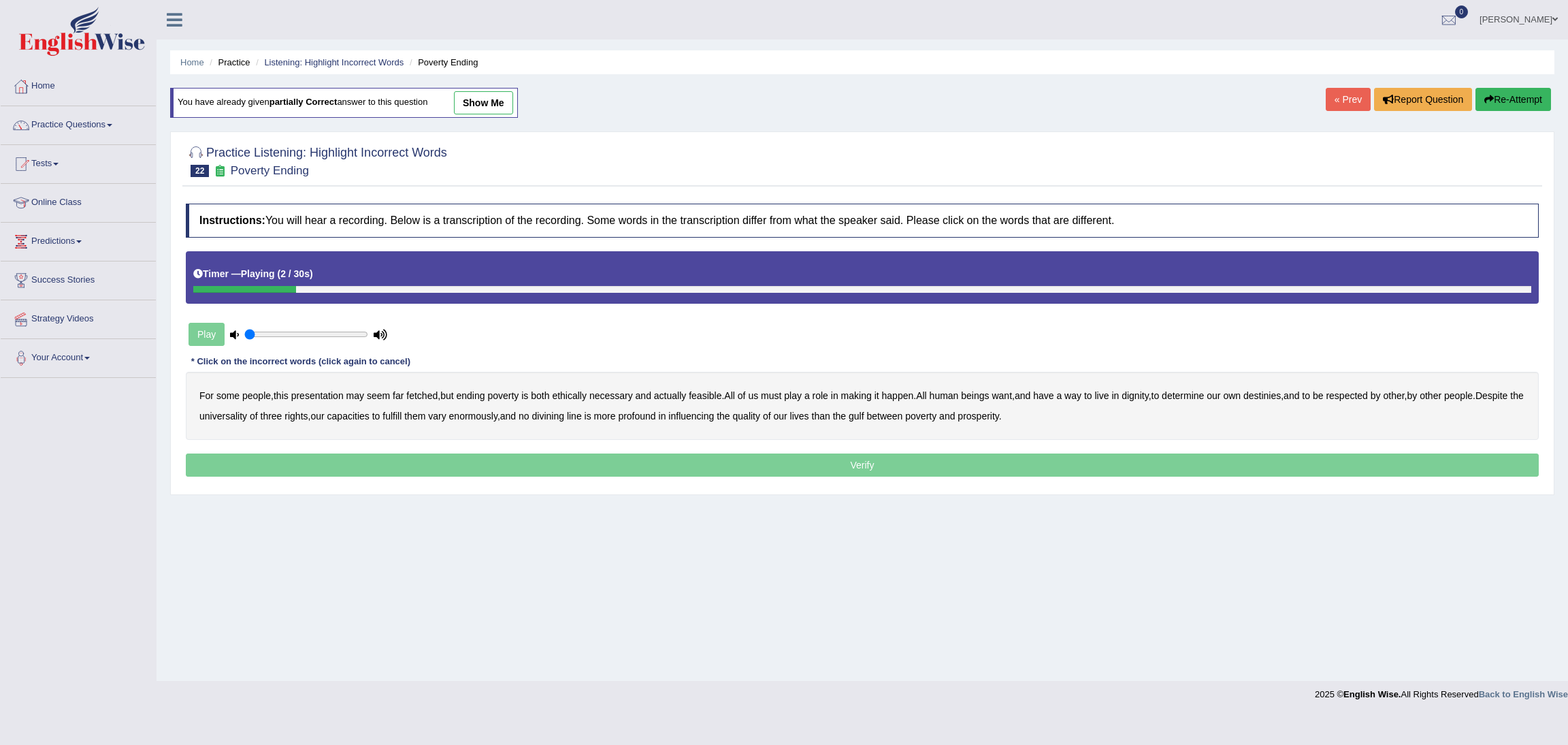
click at [330, 397] on b "presentation" at bounding box center [317, 395] width 53 height 11
click at [585, 395] on b "ethically" at bounding box center [569, 395] width 34 height 11
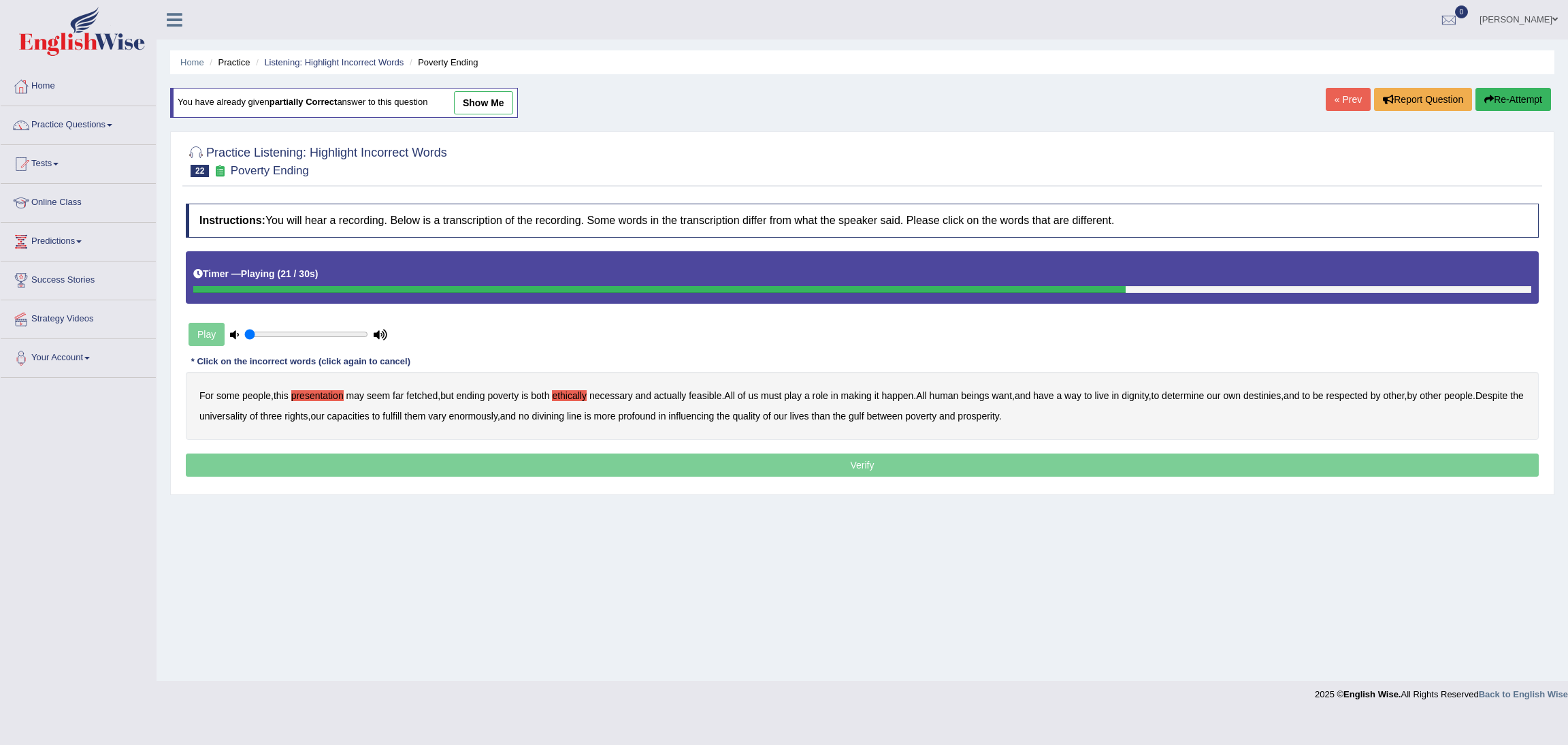
click at [247, 417] on b "universality" at bounding box center [223, 416] width 47 height 11
click at [714, 417] on b "influencing" at bounding box center [691, 416] width 46 height 11
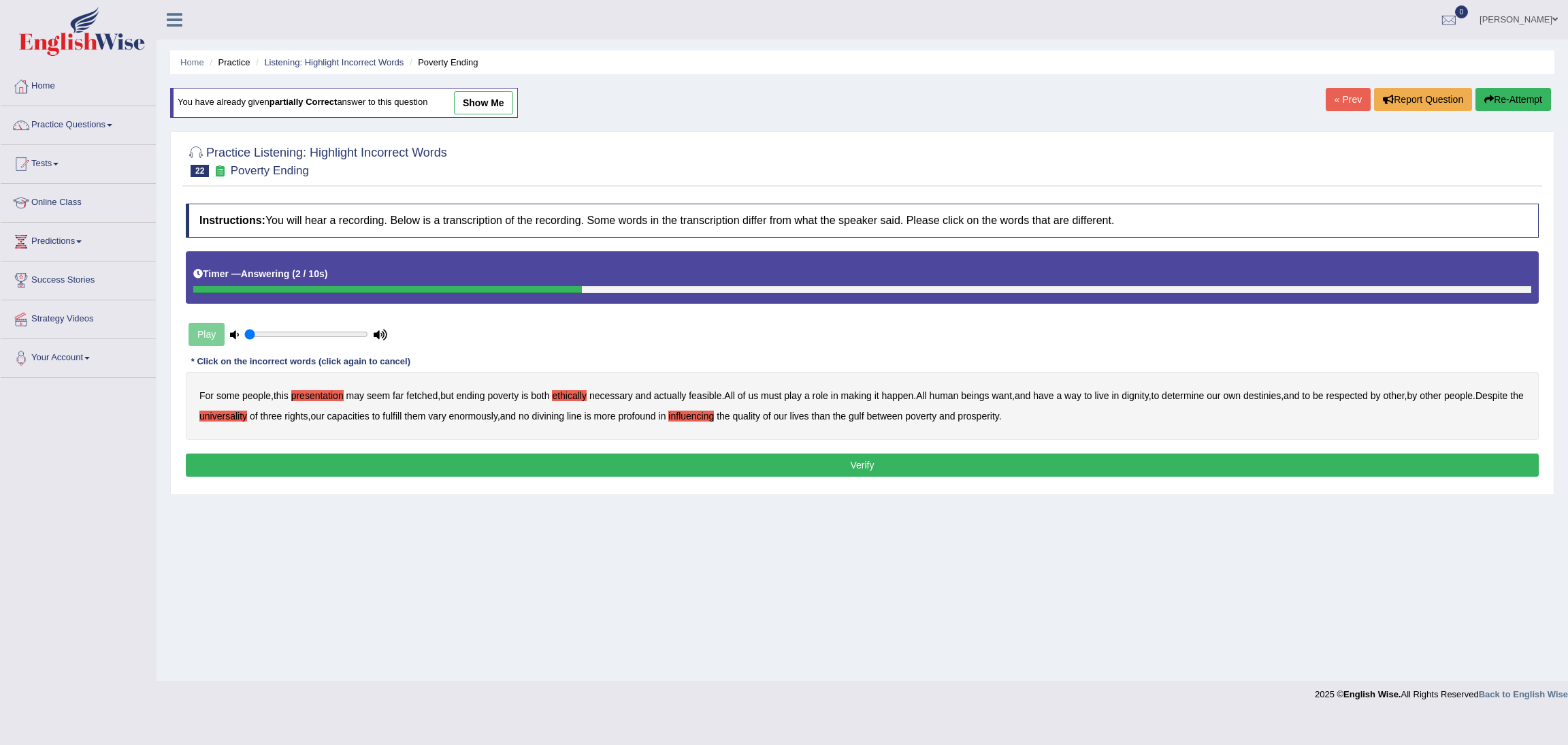
click at [247, 418] on b "universality" at bounding box center [223, 416] width 47 height 11
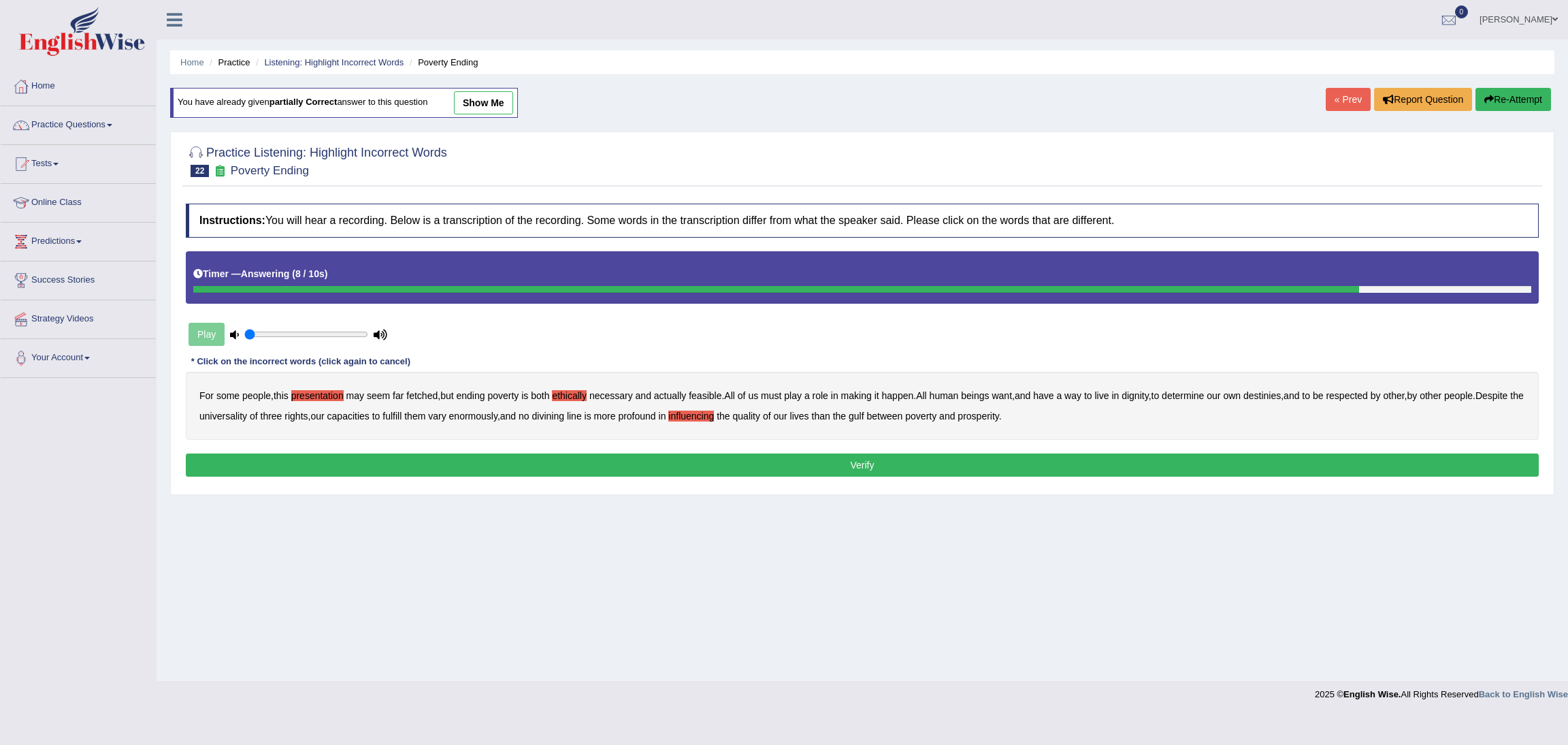
click at [822, 465] on button "Verify" at bounding box center [862, 465] width 1352 height 23
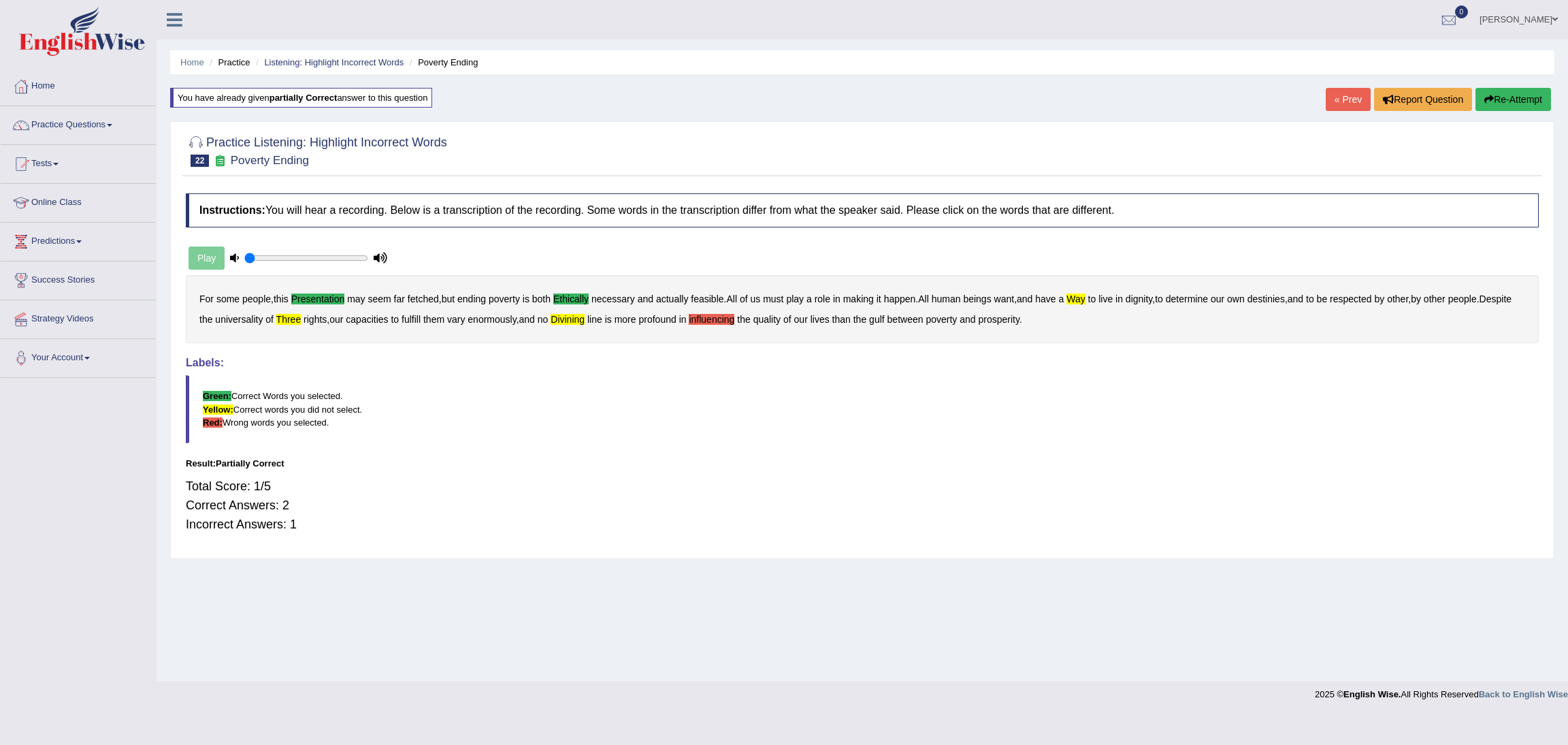
click at [1516, 94] on button "Re-Attempt" at bounding box center [1513, 99] width 76 height 23
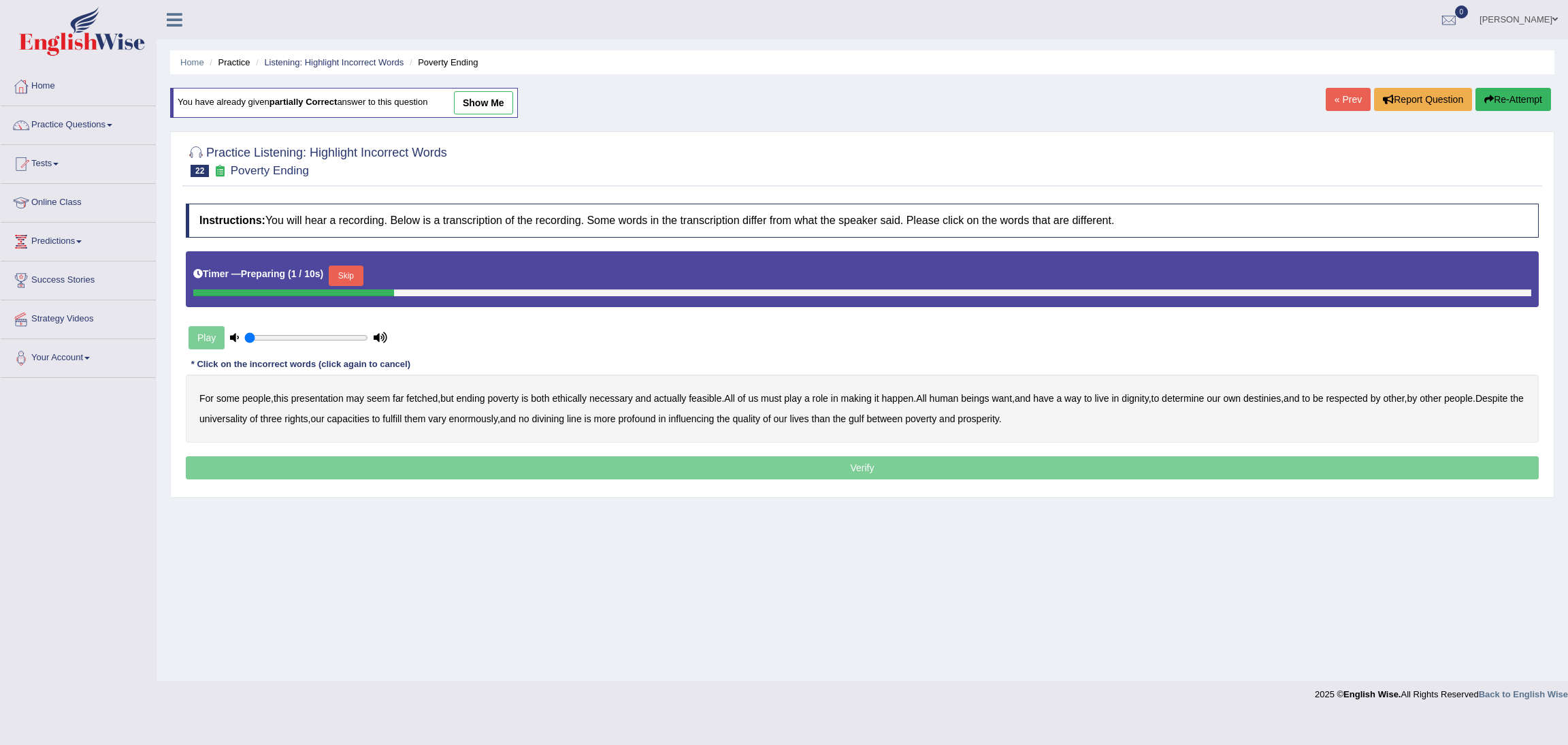
click at [353, 277] on button "Skip" at bounding box center [346, 275] width 34 height 21
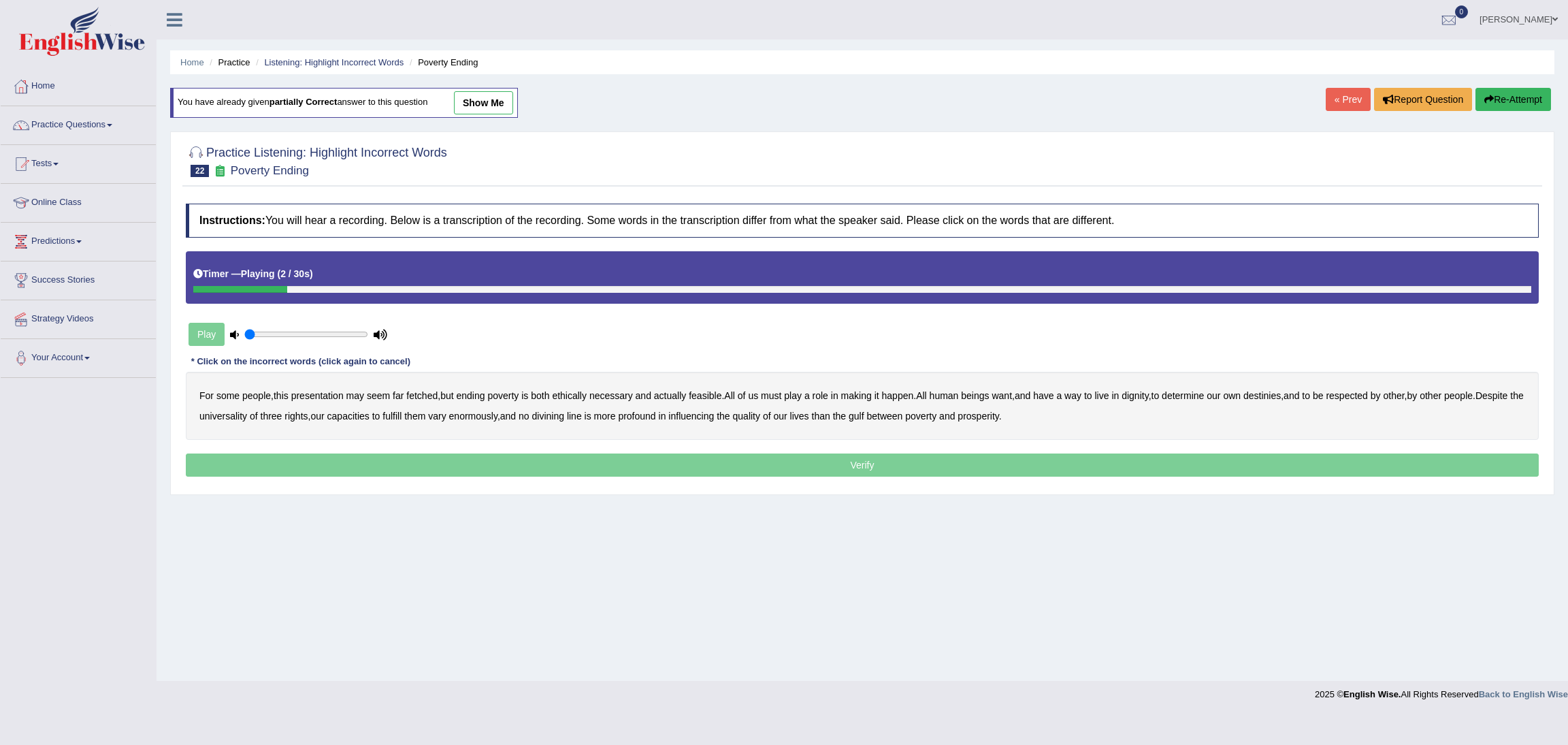
click at [317, 396] on b "presentation" at bounding box center [317, 395] width 53 height 11
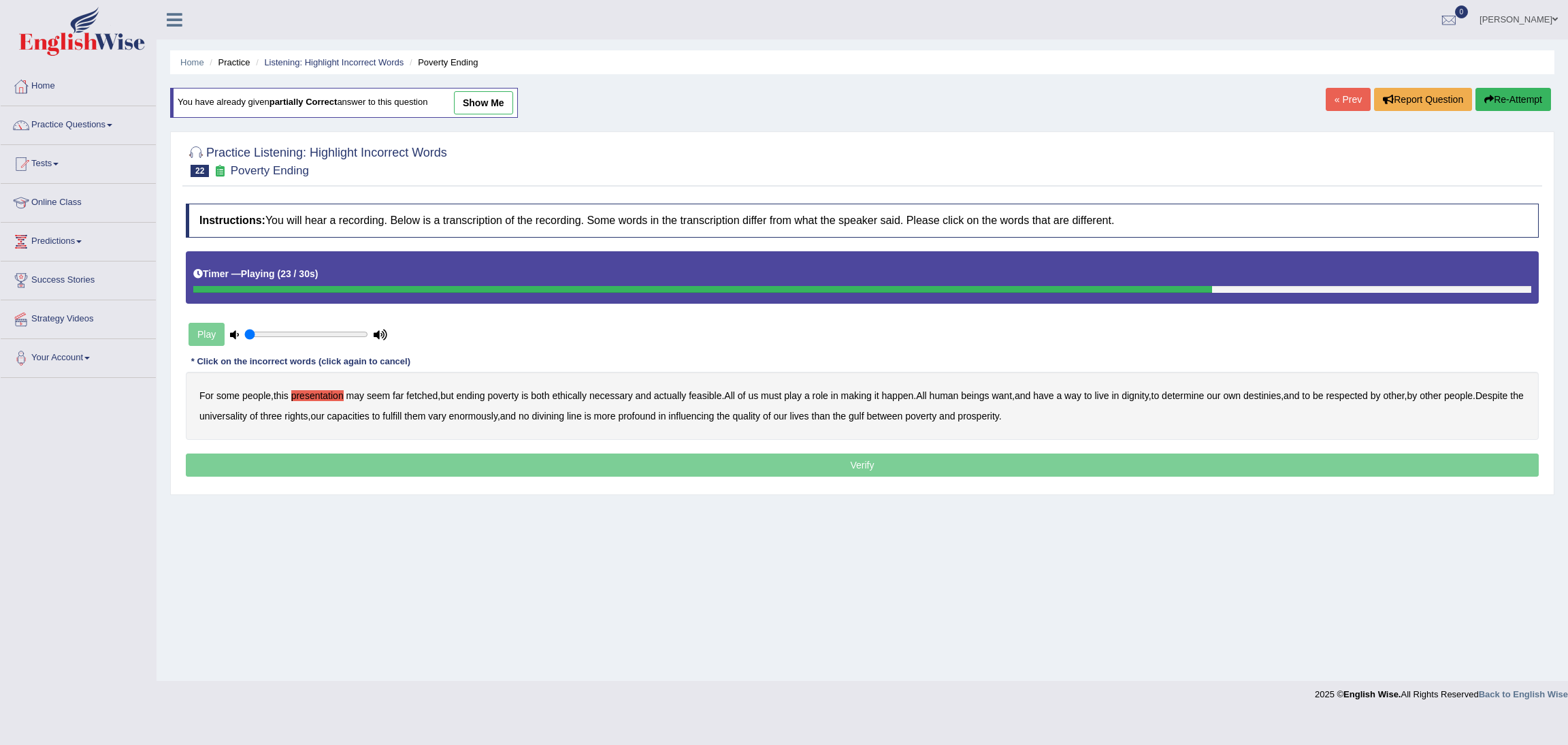
click at [282, 418] on b "three" at bounding box center [271, 416] width 21 height 11
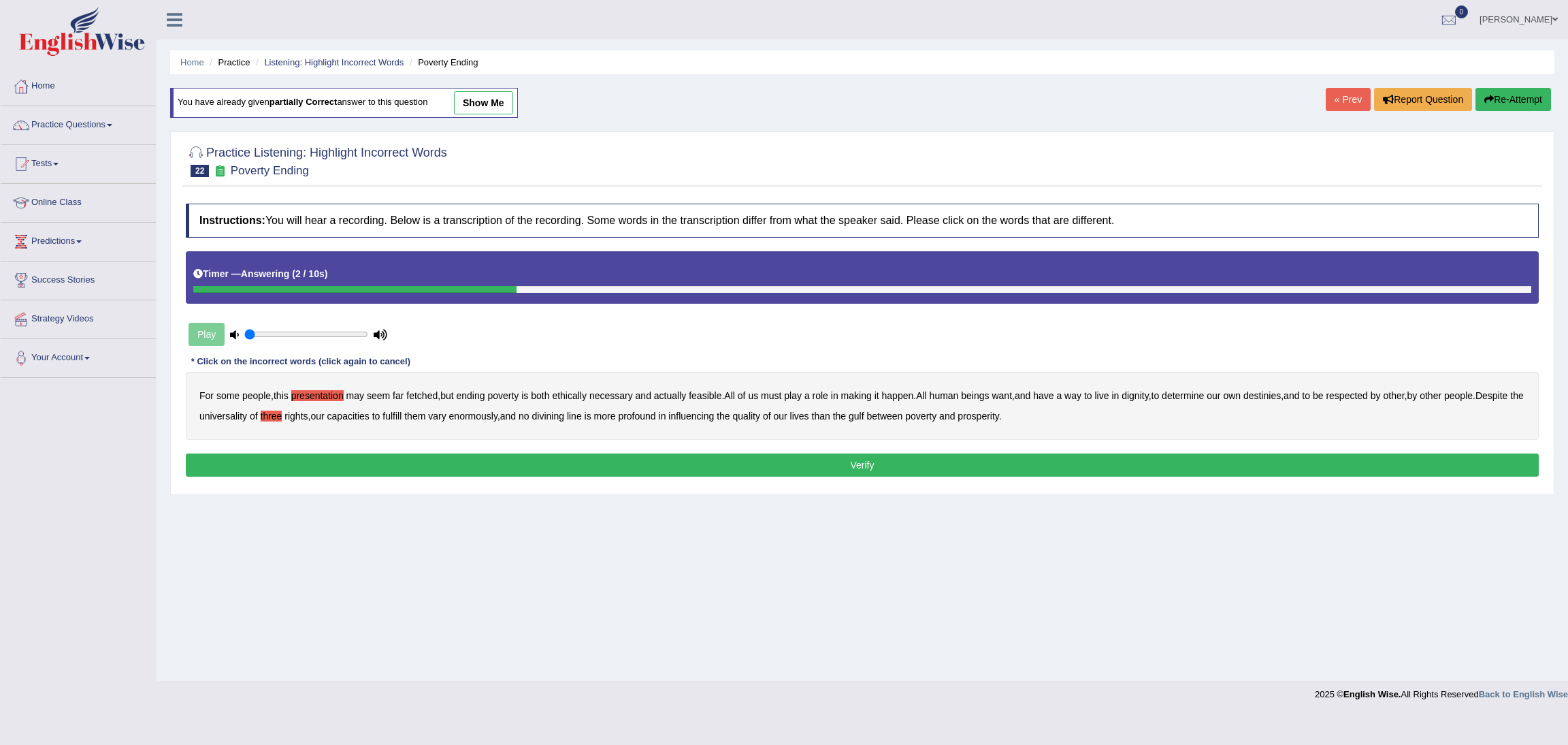
click at [803, 461] on button "Verify" at bounding box center [862, 465] width 1352 height 23
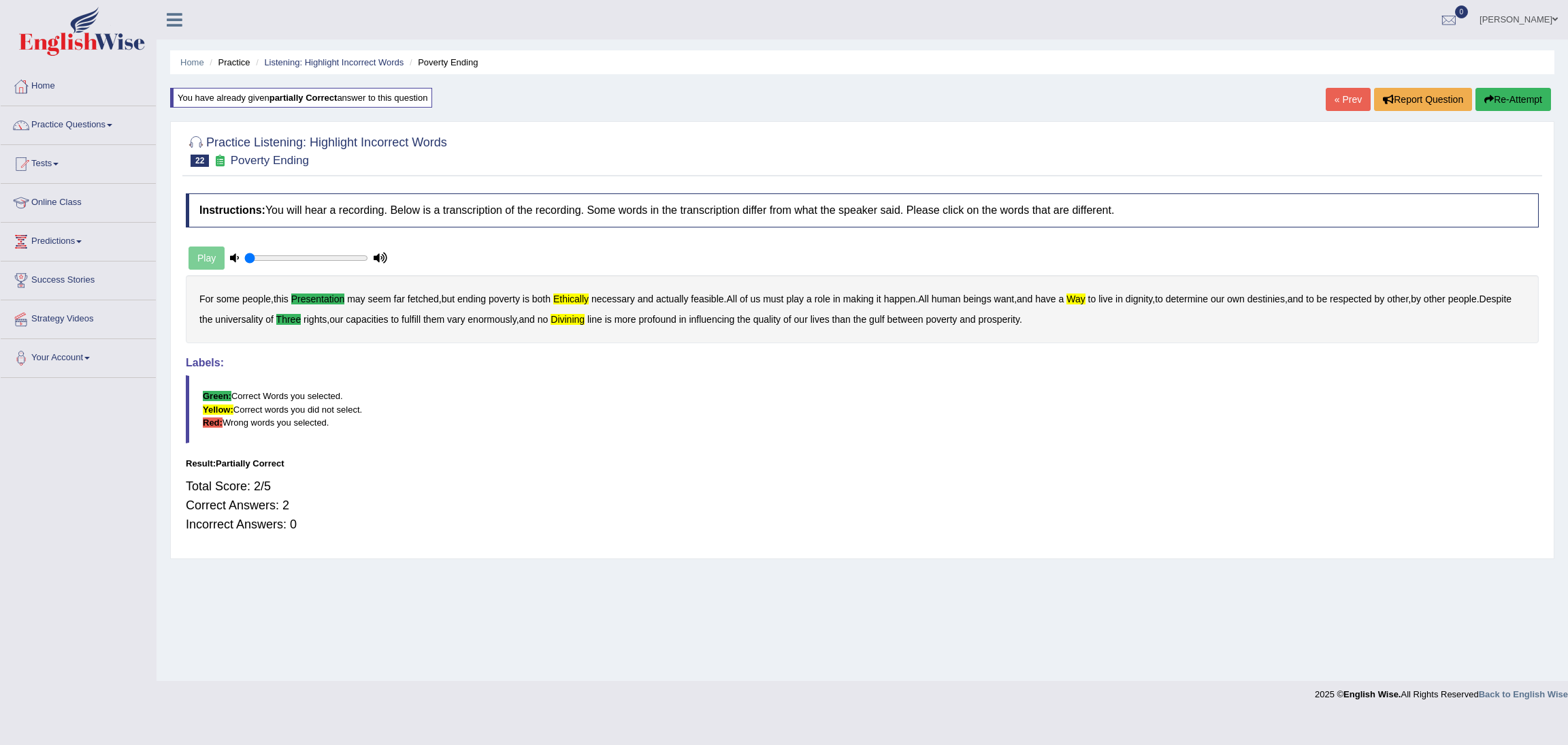
click at [1500, 97] on button "Re-Attempt" at bounding box center [1513, 99] width 76 height 23
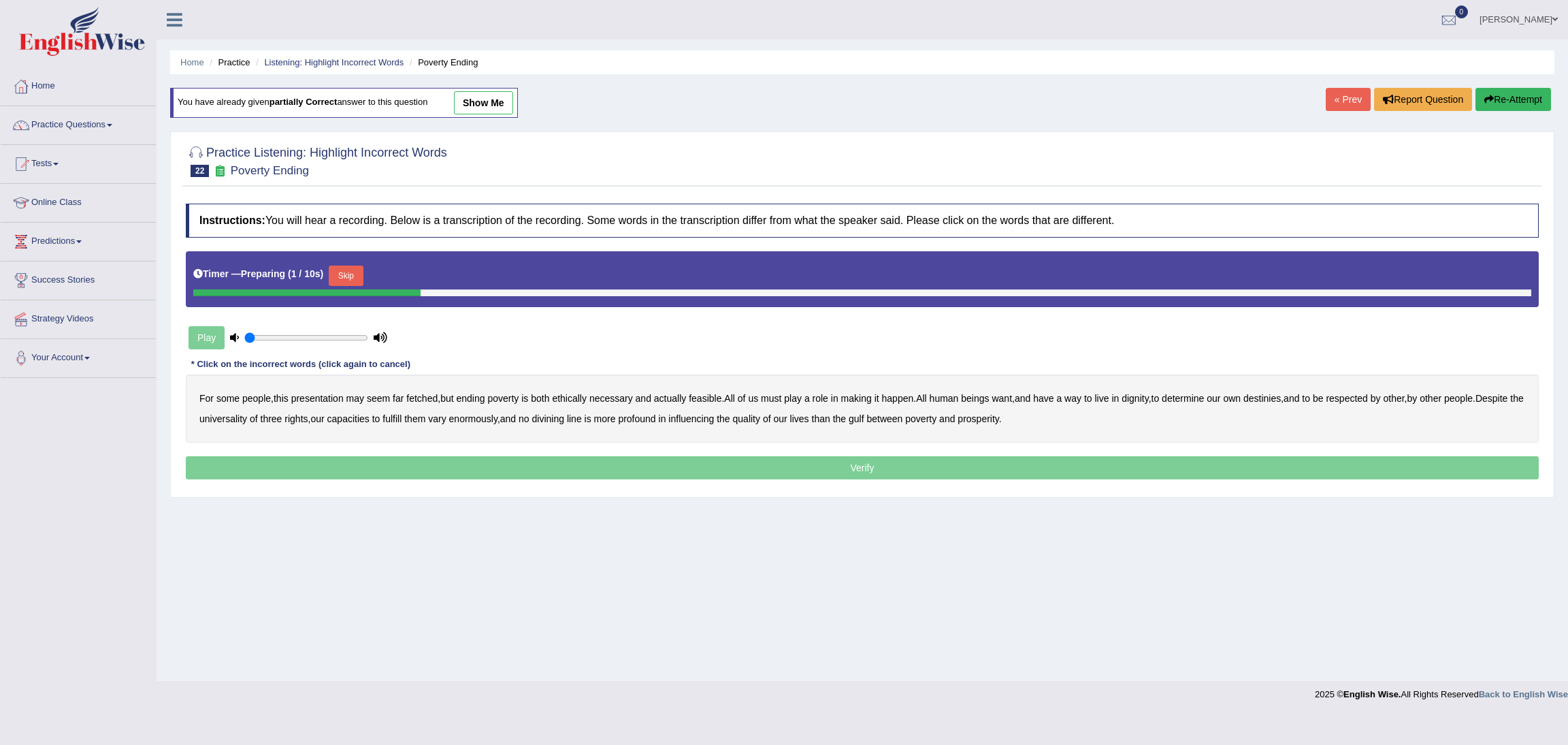
click at [341, 274] on button "Skip" at bounding box center [346, 275] width 34 height 21
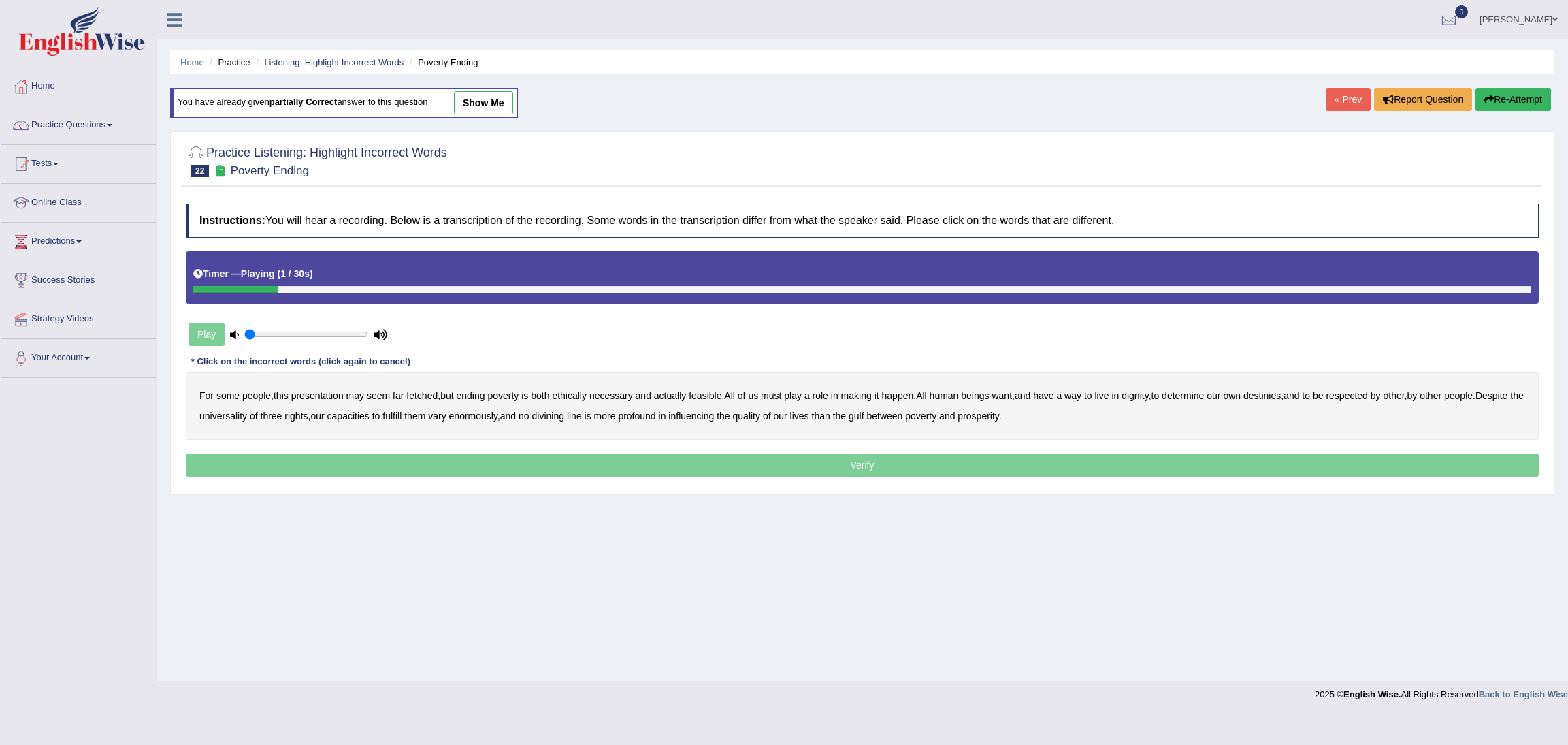
click at [326, 399] on b "presentation" at bounding box center [317, 395] width 53 height 11
click at [574, 394] on b "ethically" at bounding box center [569, 395] width 34 height 11
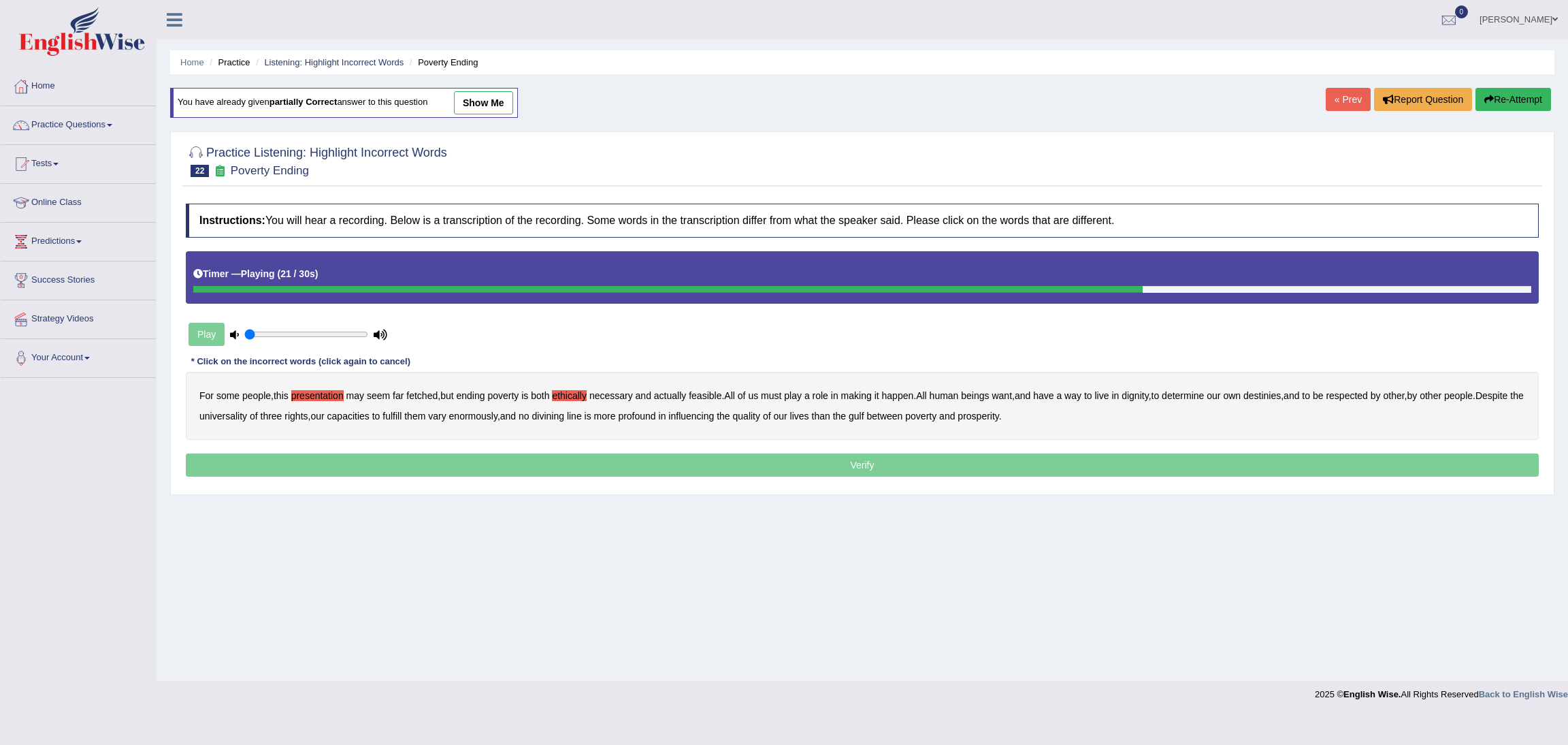
click at [282, 416] on b "three" at bounding box center [271, 416] width 21 height 11
click at [564, 415] on b "divining" at bounding box center [548, 416] width 32 height 11
click at [836, 470] on p "Verify" at bounding box center [862, 465] width 1352 height 23
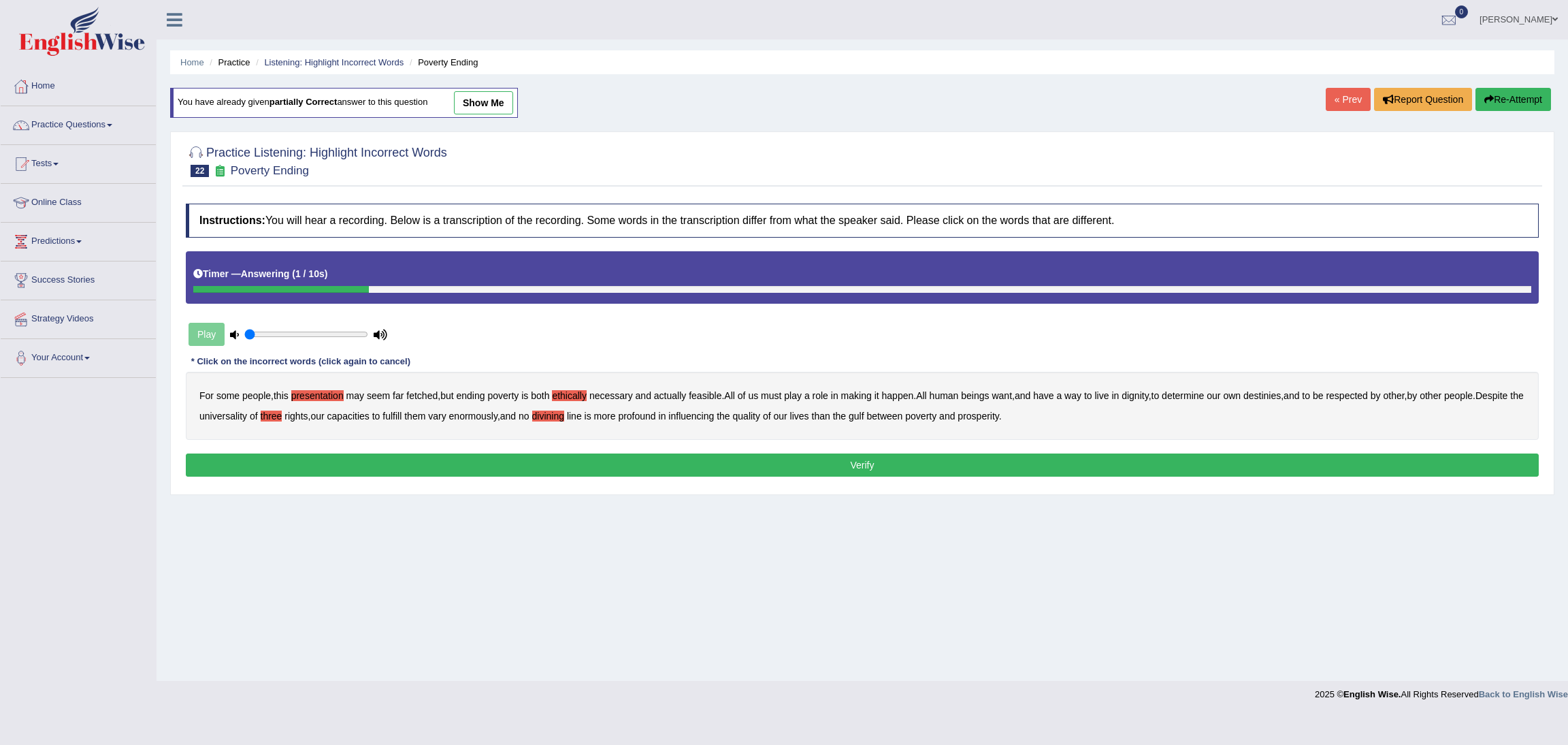
click at [764, 467] on button "Verify" at bounding box center [862, 465] width 1352 height 23
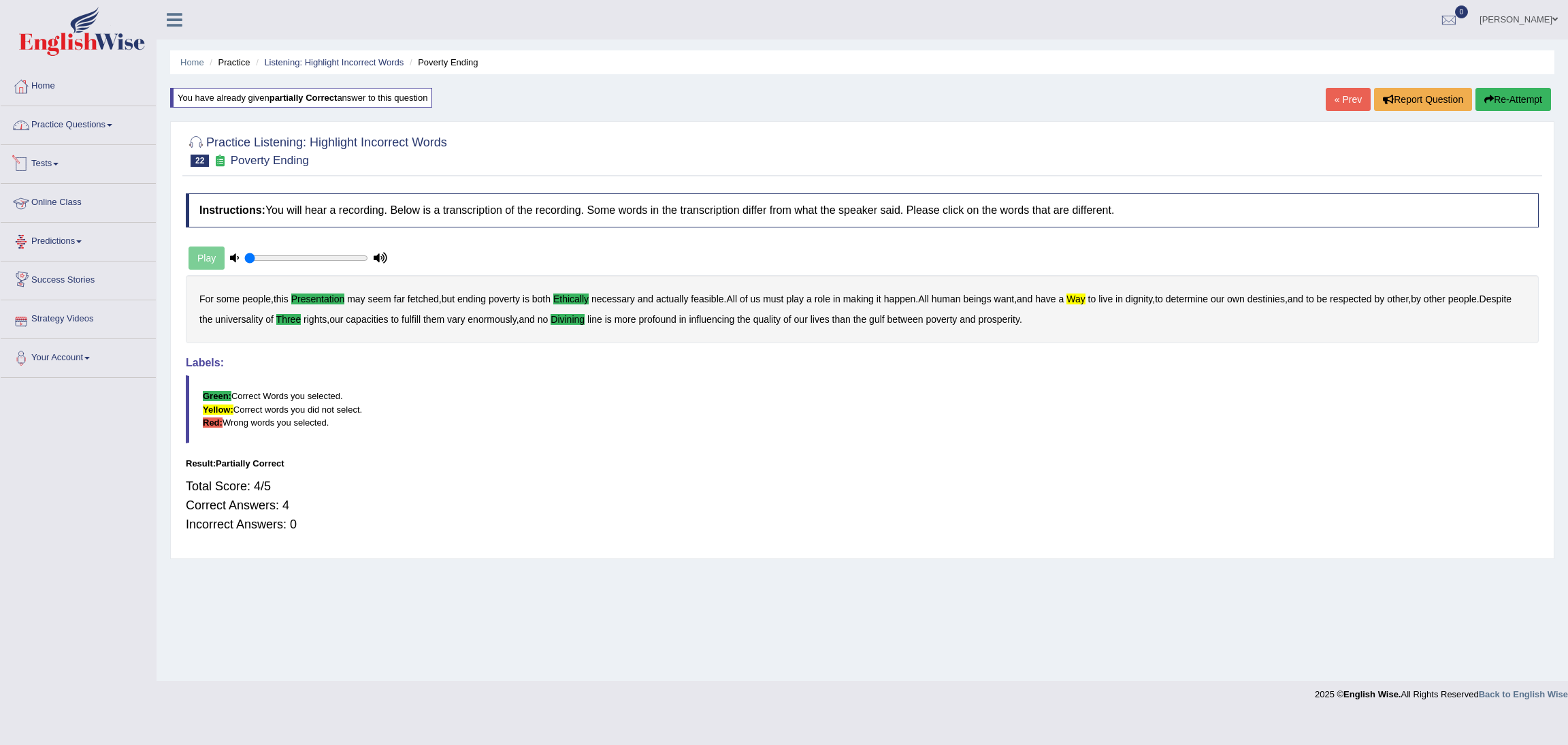
click at [108, 121] on link "Practice Questions" at bounding box center [78, 123] width 155 height 34
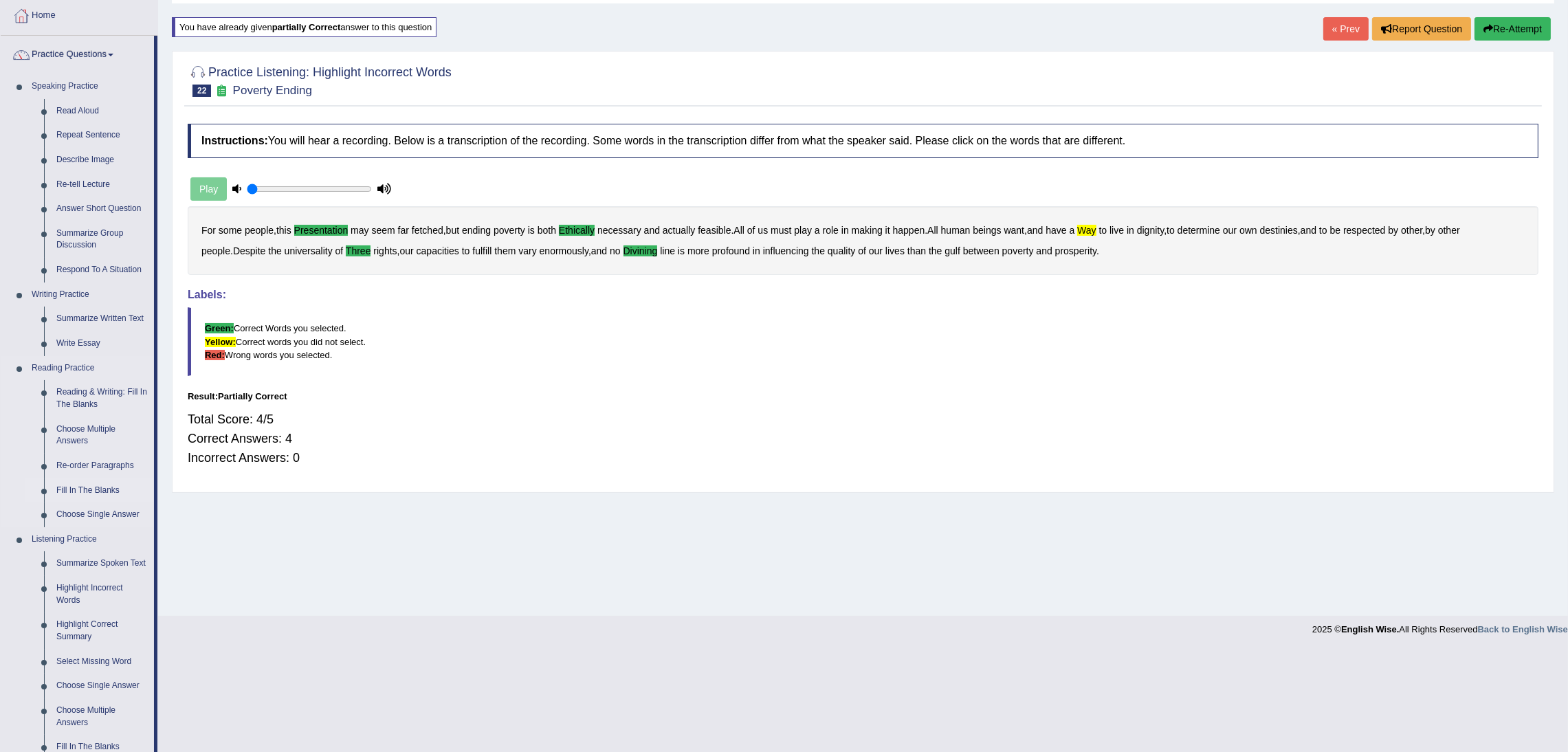
scroll to position [206, 0]
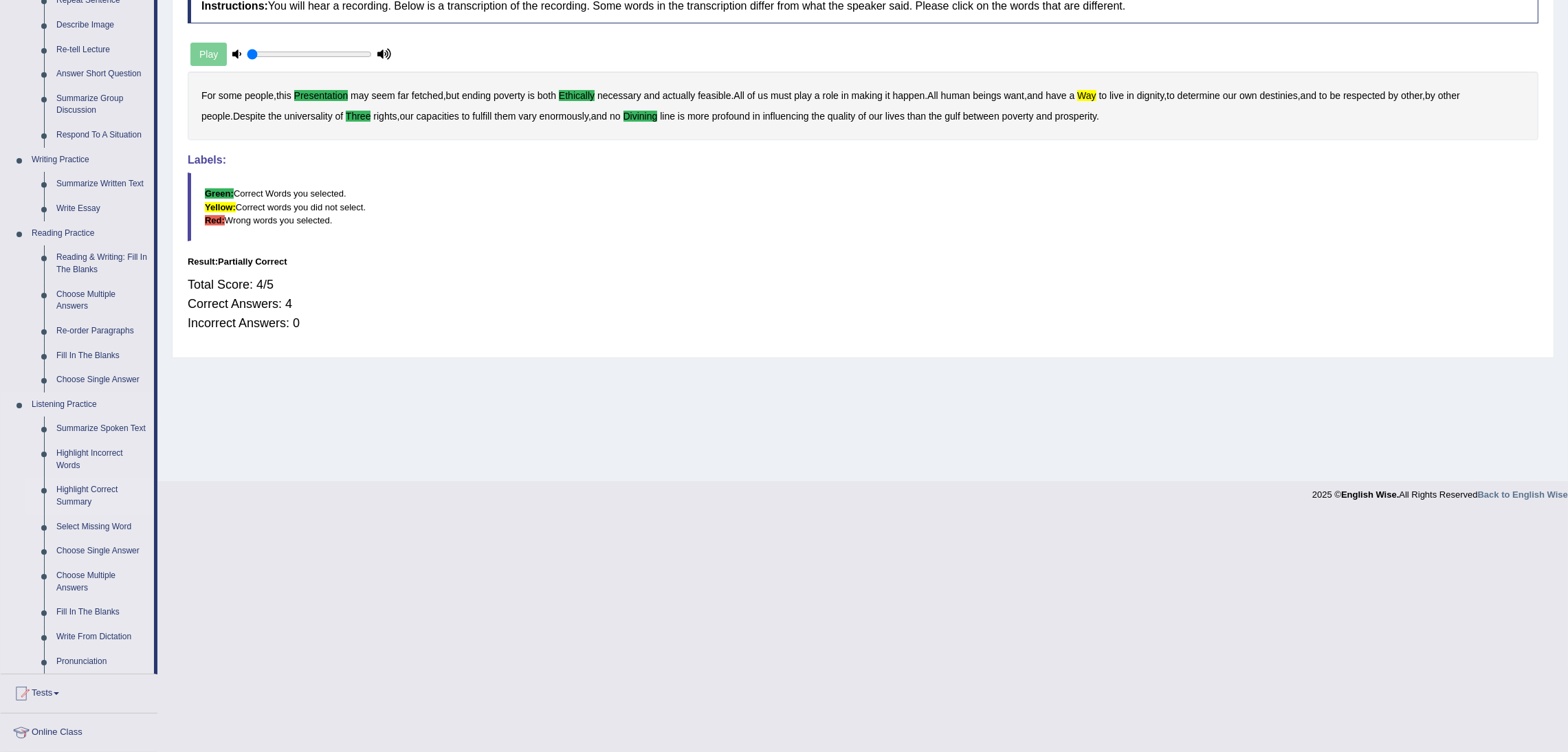
click at [103, 491] on link "Highlight Correct Summary" at bounding box center [102, 496] width 104 height 36
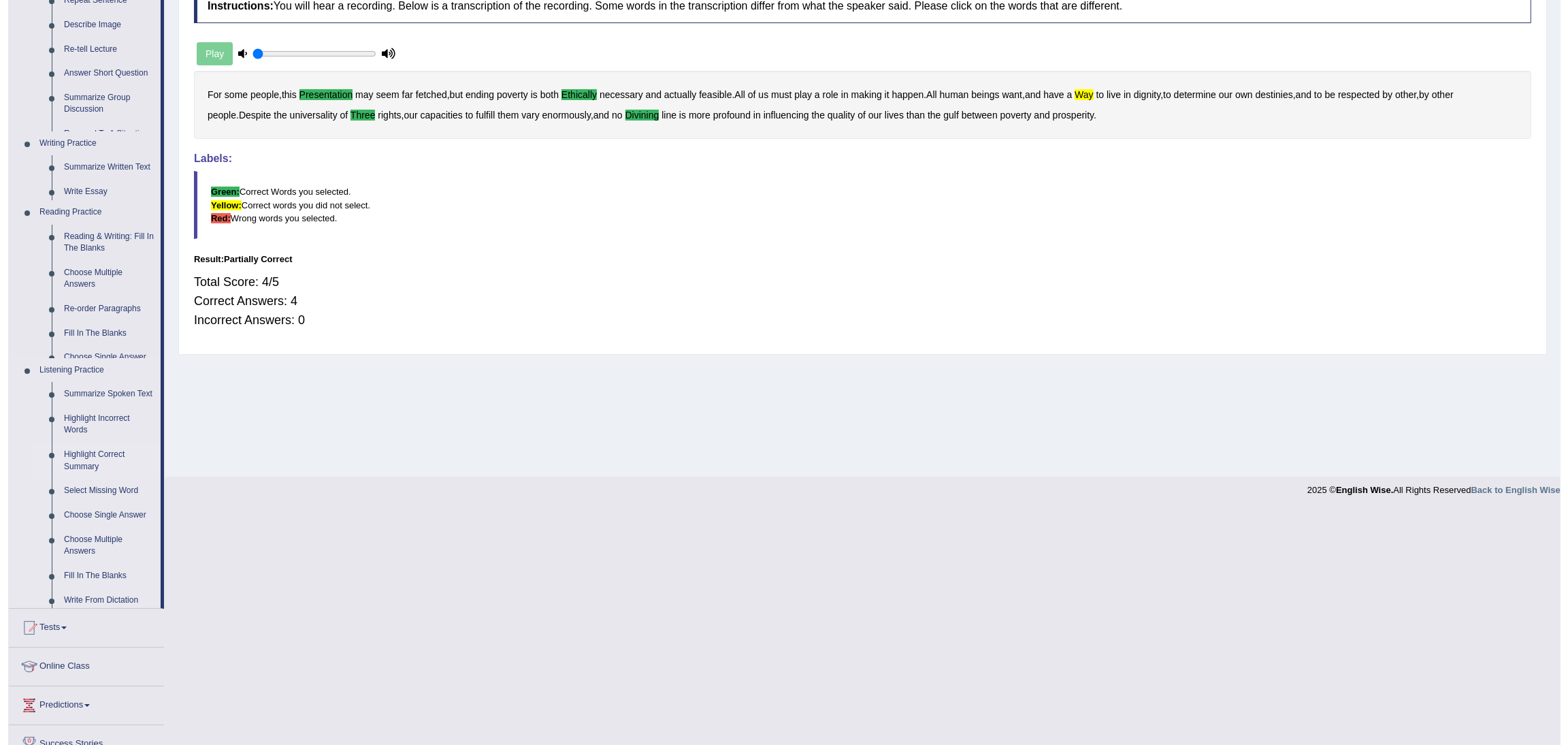
scroll to position [0, 0]
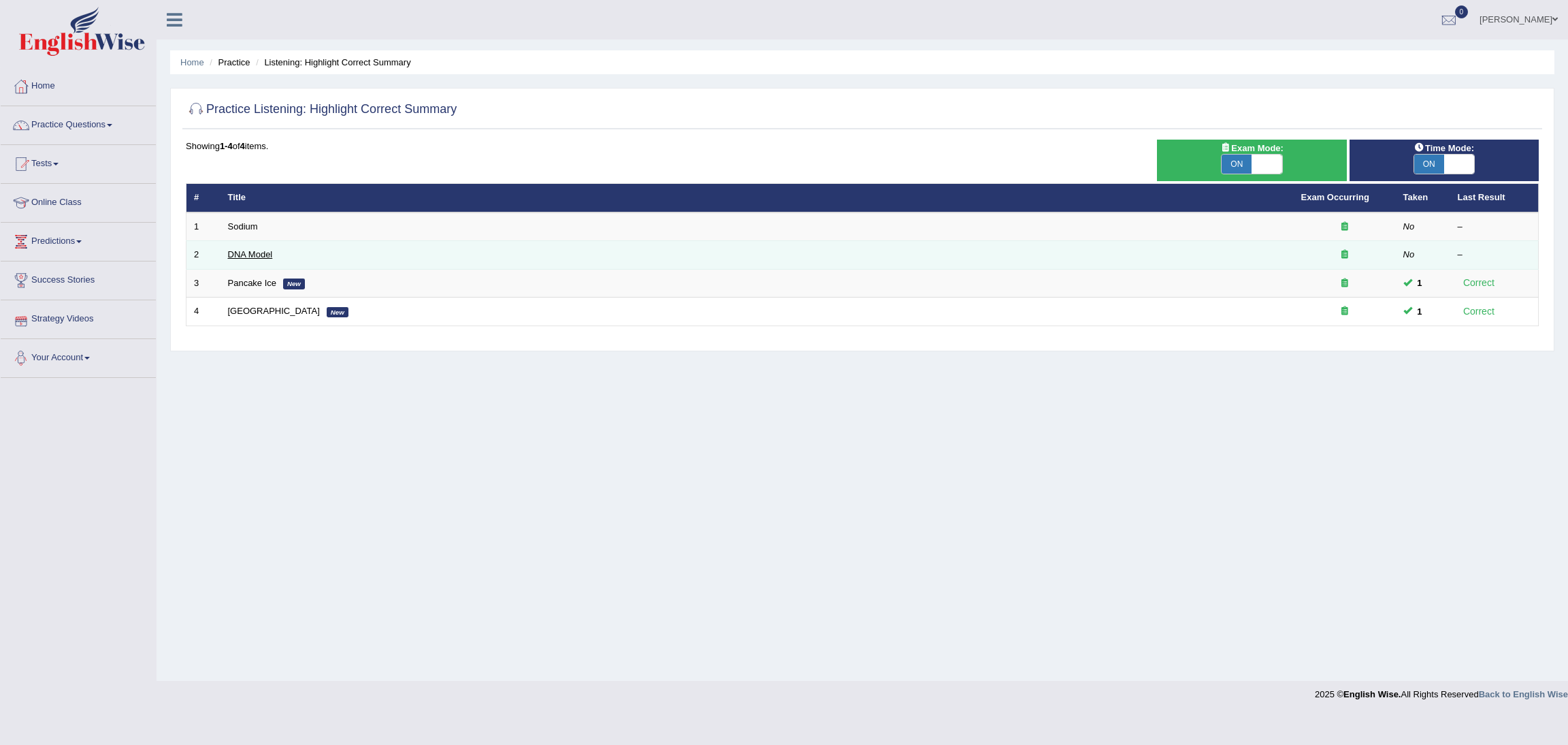
click at [242, 250] on link "DNA Model" at bounding box center [250, 254] width 45 height 10
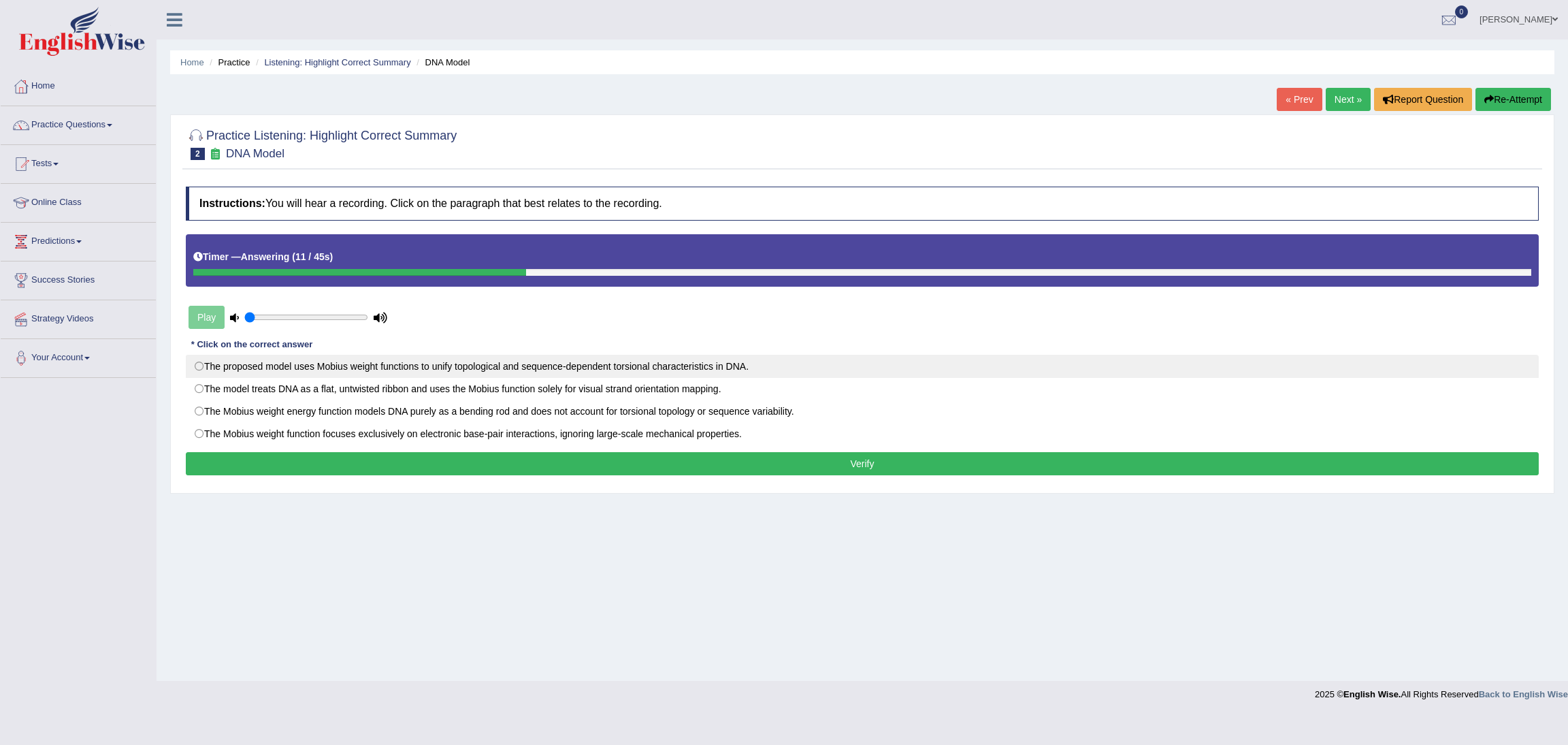
click at [492, 367] on label "The proposed model uses Mobius weight functions to unify topological and sequen…" at bounding box center [862, 366] width 1352 height 23
radio input "true"
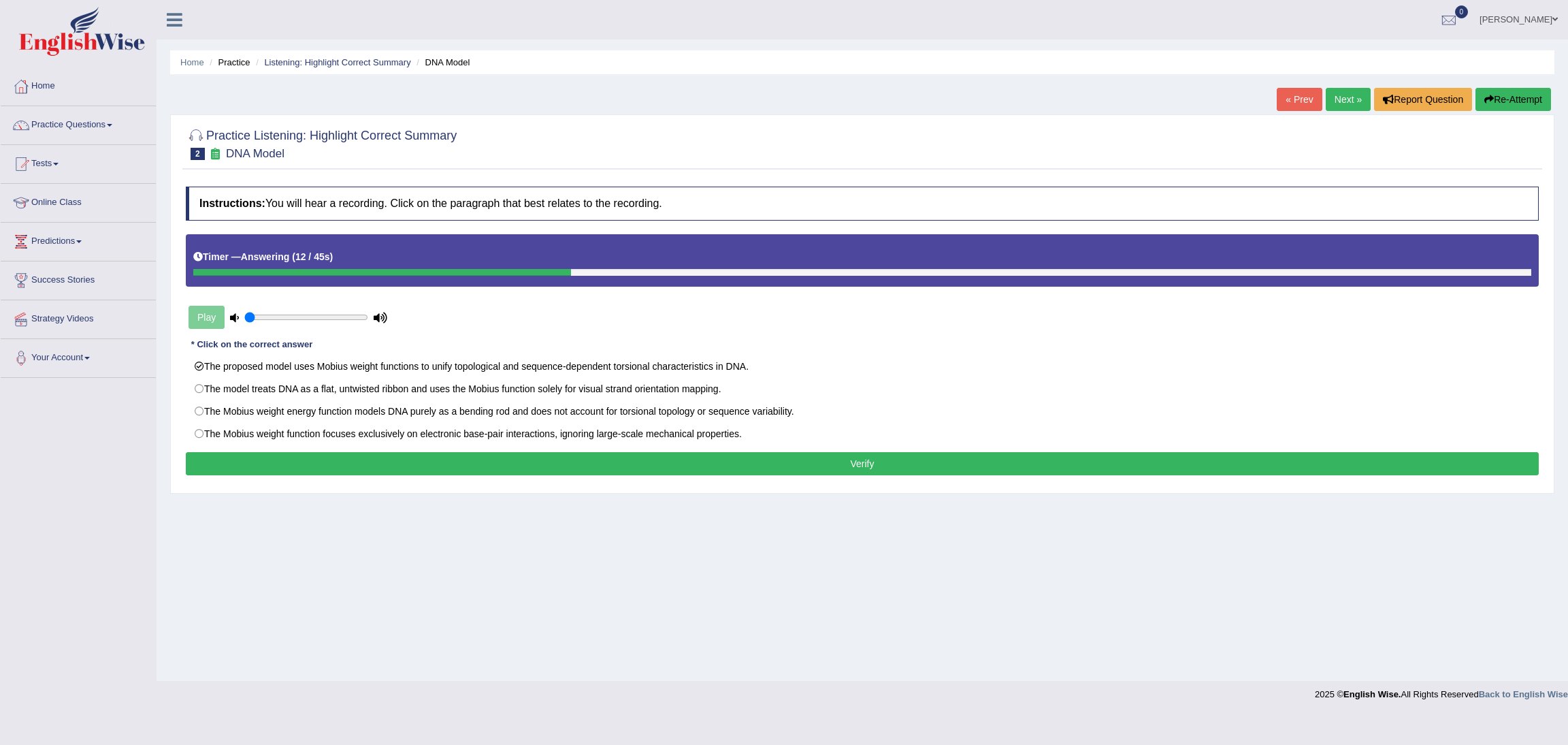
click at [801, 470] on button "Verify" at bounding box center [862, 464] width 1352 height 23
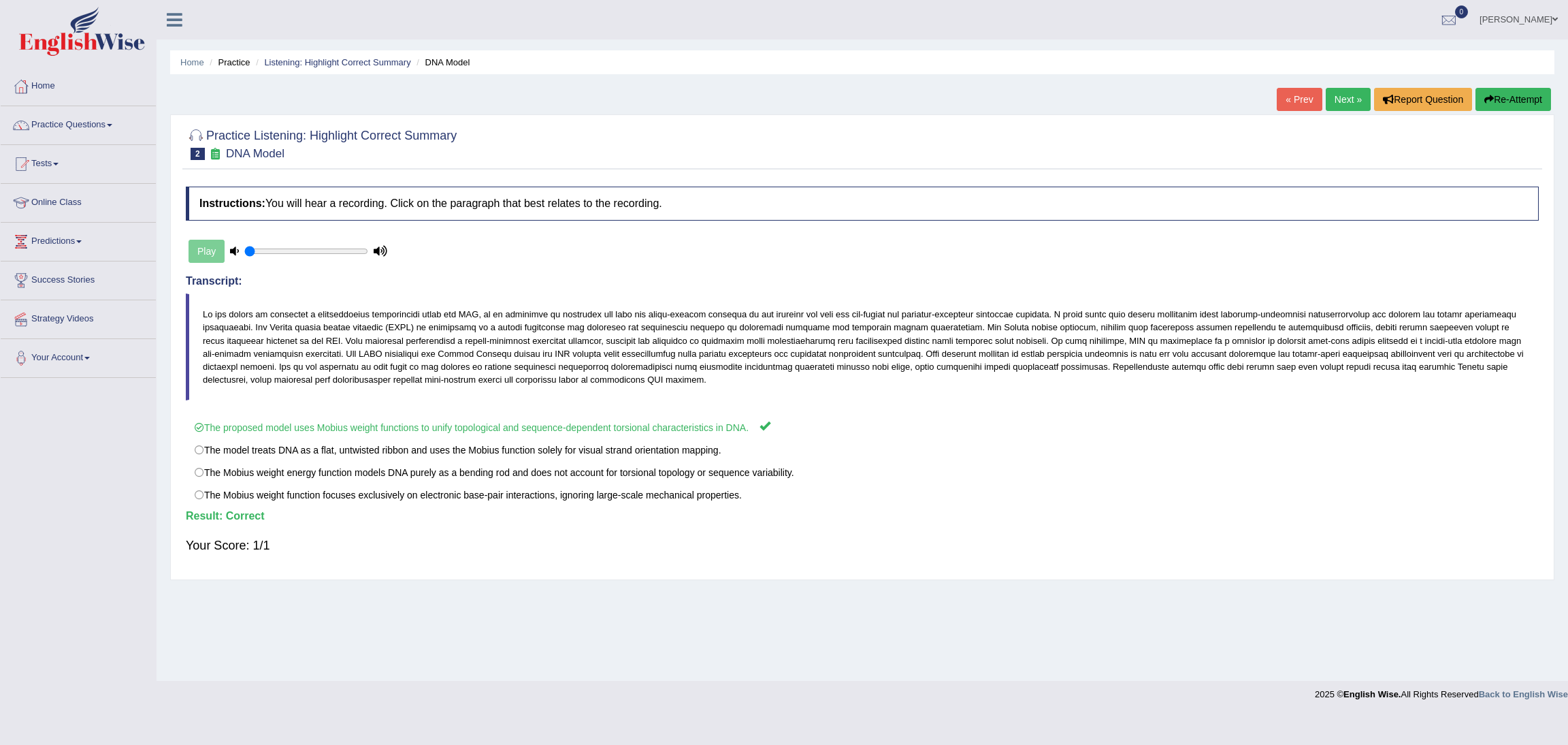
click at [1349, 99] on link "Next »" at bounding box center [1348, 99] width 45 height 23
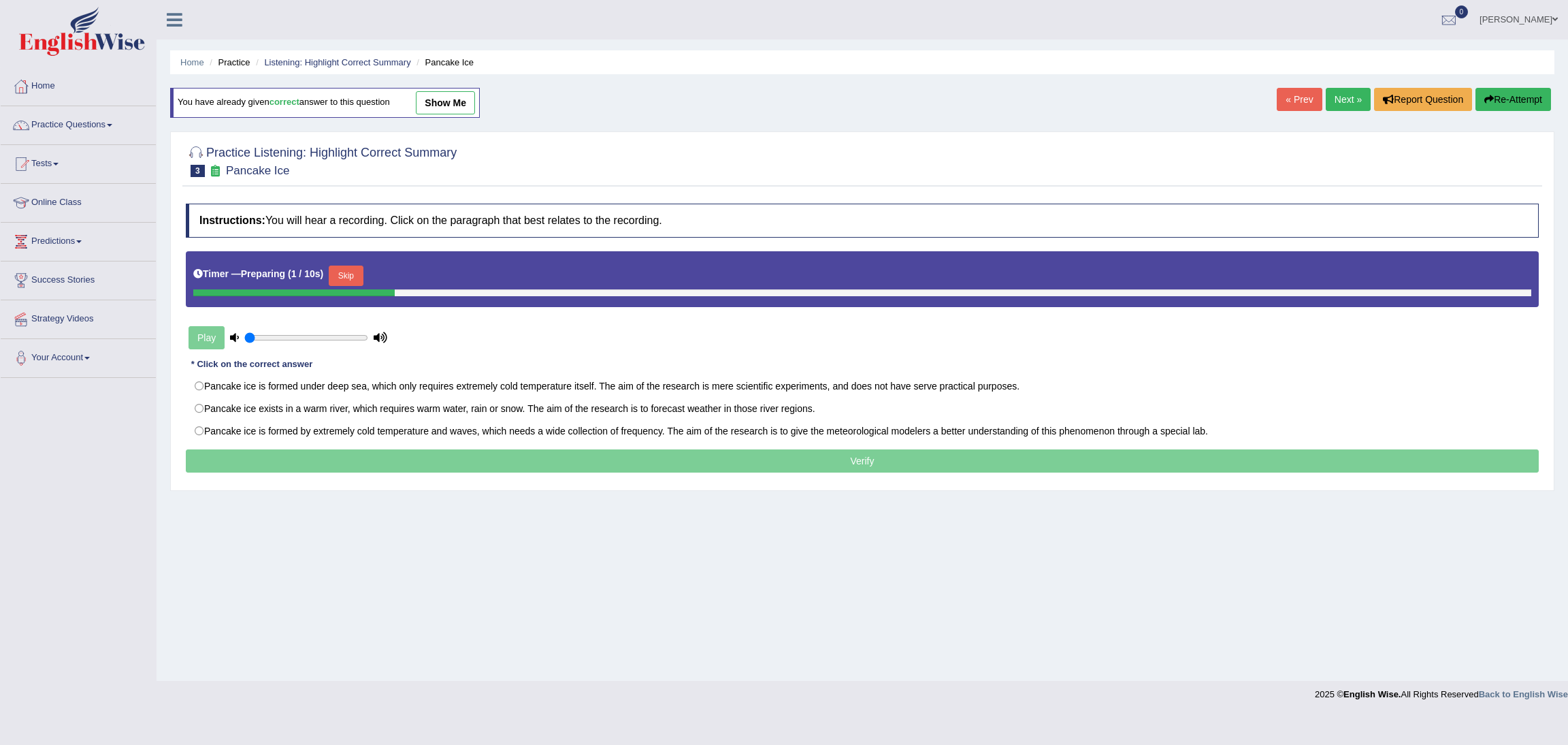
click at [342, 274] on button "Skip" at bounding box center [346, 275] width 34 height 21
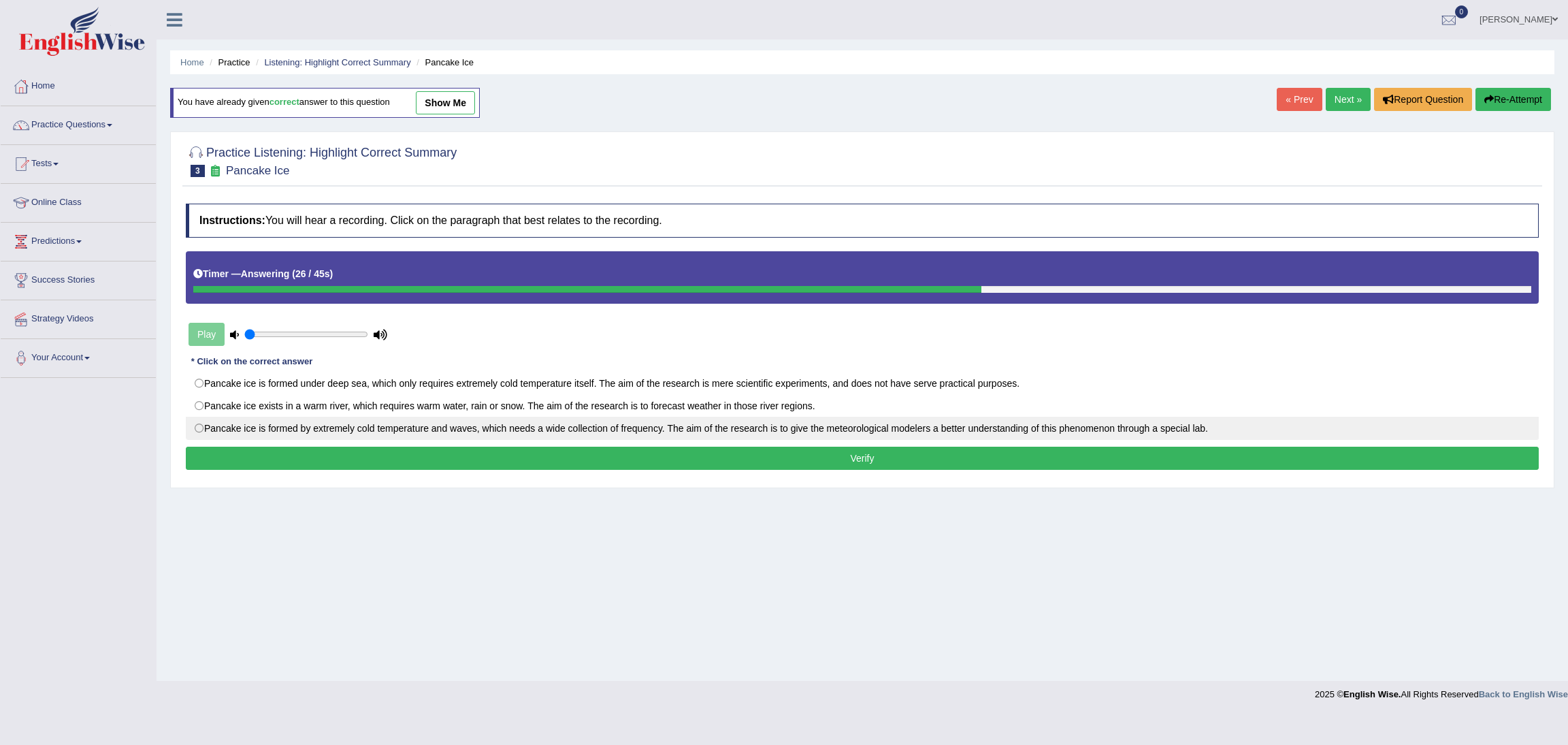
click at [201, 430] on label "Pancake ice is formed by extremely cold temperature and waves, which needs a wi…" at bounding box center [862, 428] width 1352 height 23
radio input "true"
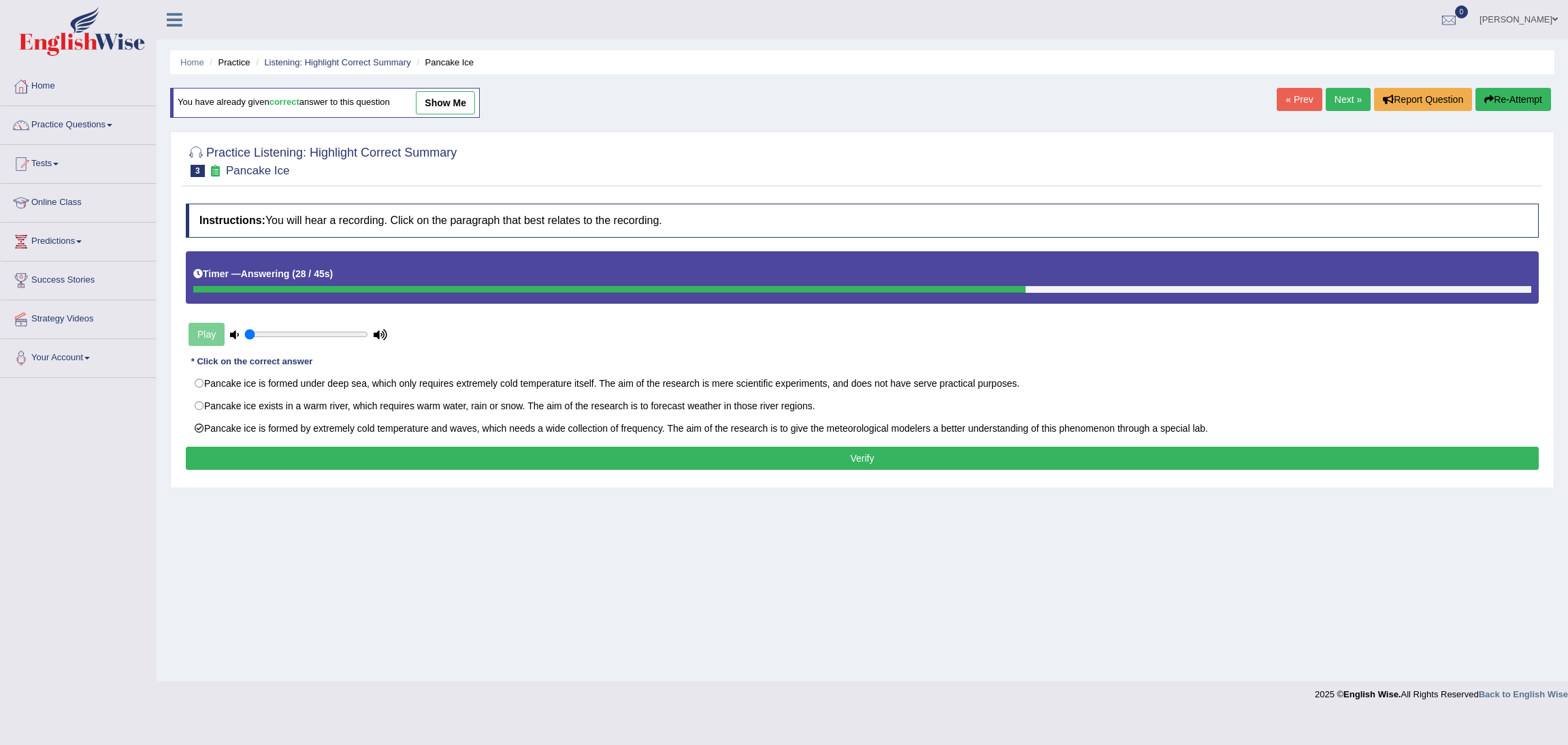
click at [606, 459] on button "Verify" at bounding box center [862, 458] width 1352 height 23
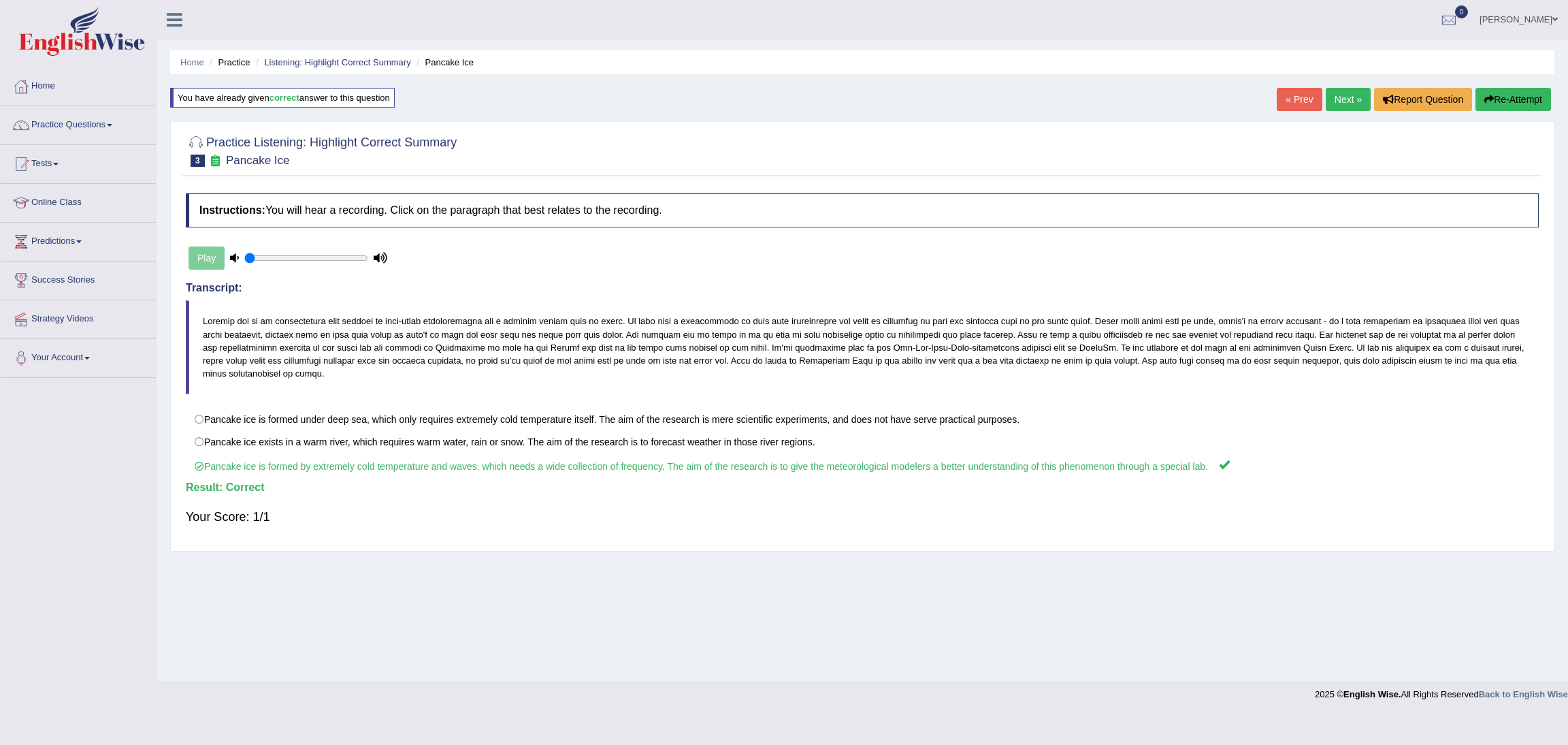
click at [1345, 98] on link "Next »" at bounding box center [1348, 99] width 45 height 23
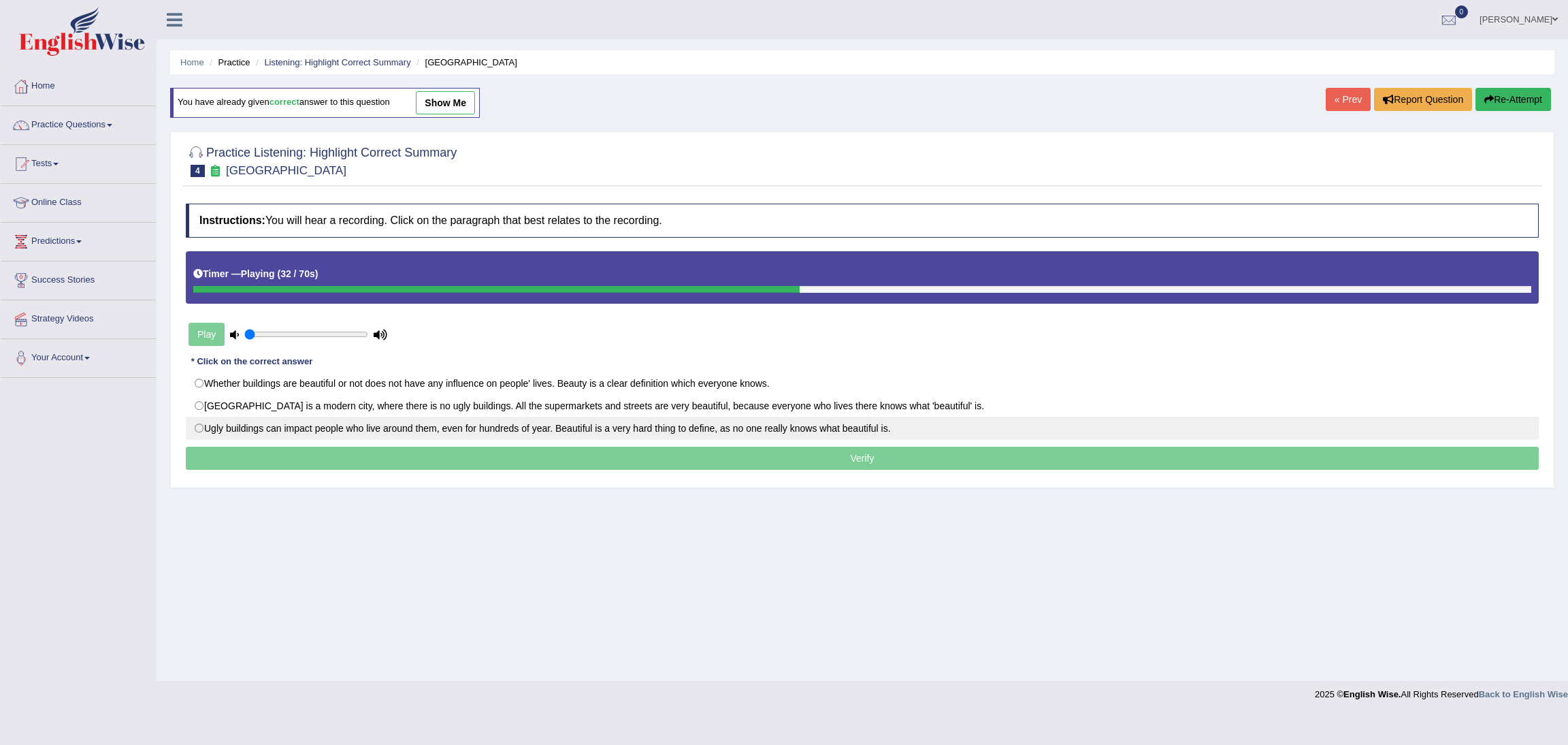
click at [452, 433] on label "Ugly buildings can impact people who live around them, even for hundreds of yea…" at bounding box center [862, 428] width 1352 height 23
radio input "true"
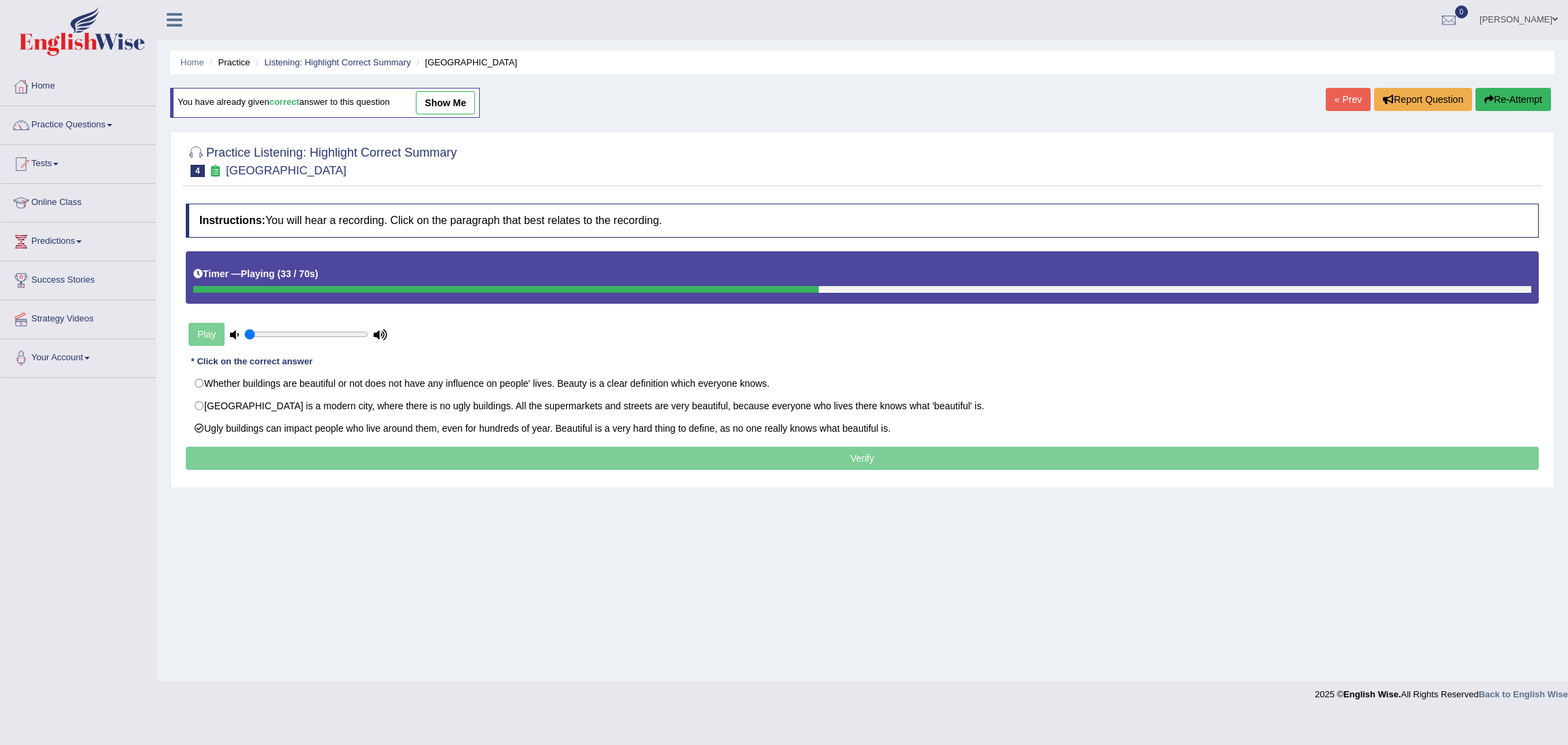
click at [672, 460] on p "Verify" at bounding box center [862, 458] width 1352 height 23
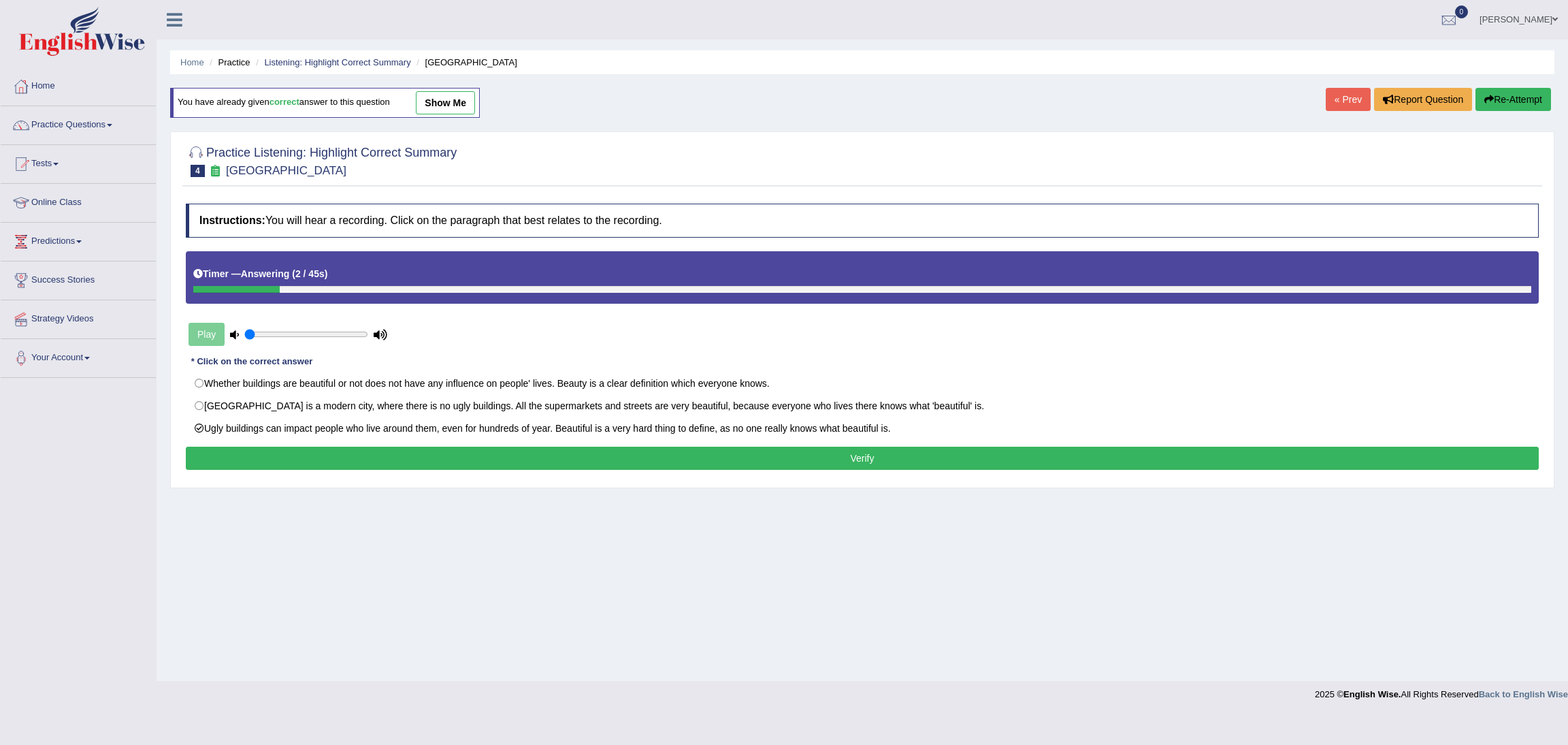
click at [693, 465] on button "Verify" at bounding box center [862, 458] width 1352 height 23
